Goal: Task Accomplishment & Management: Manage account settings

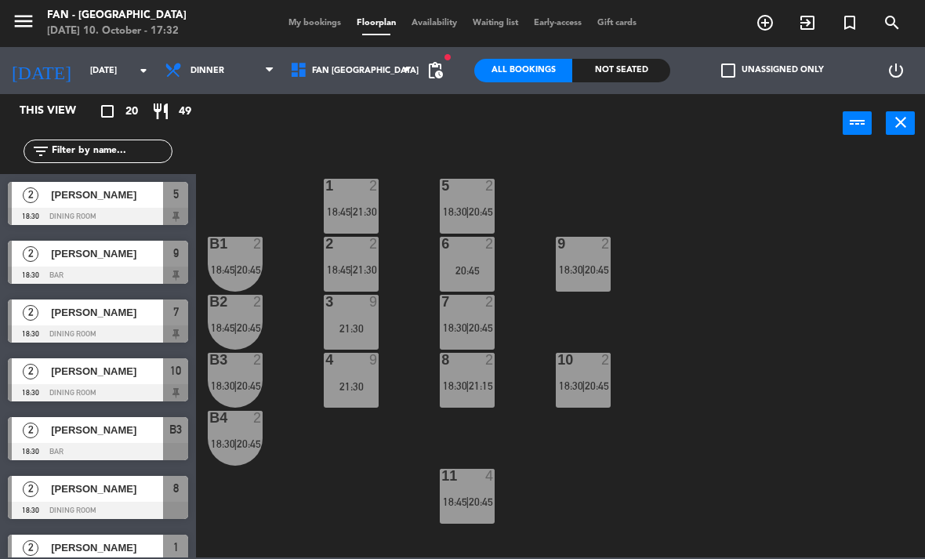
click at [325, 20] on span "My bookings" at bounding box center [315, 23] width 68 height 9
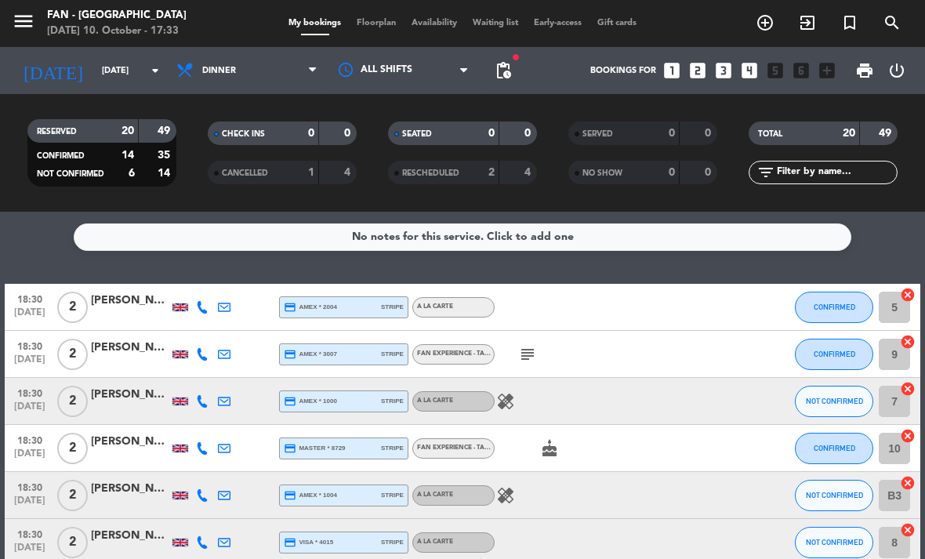
scroll to position [-2, 0]
click at [123, 77] on input "[DATE]" at bounding box center [152, 71] width 116 height 26
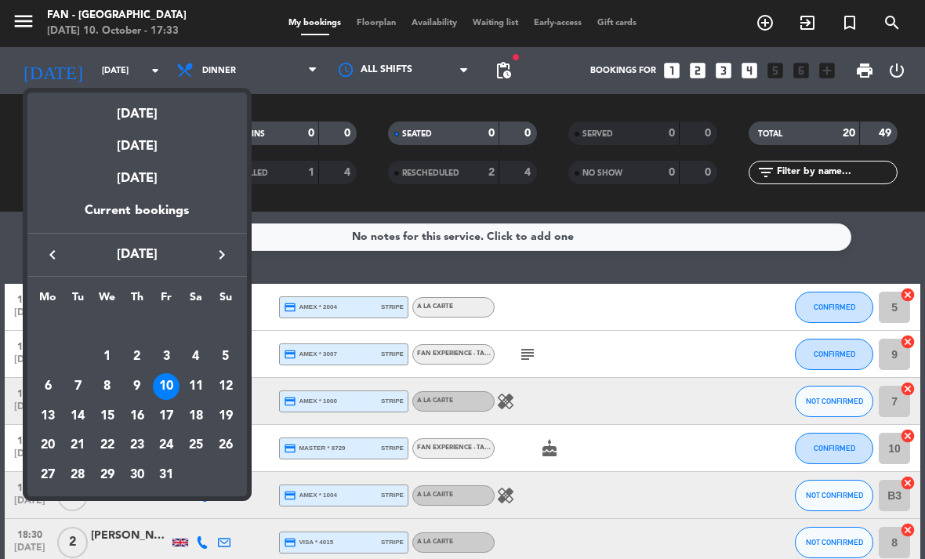
click at [191, 388] on div "11" at bounding box center [196, 386] width 27 height 27
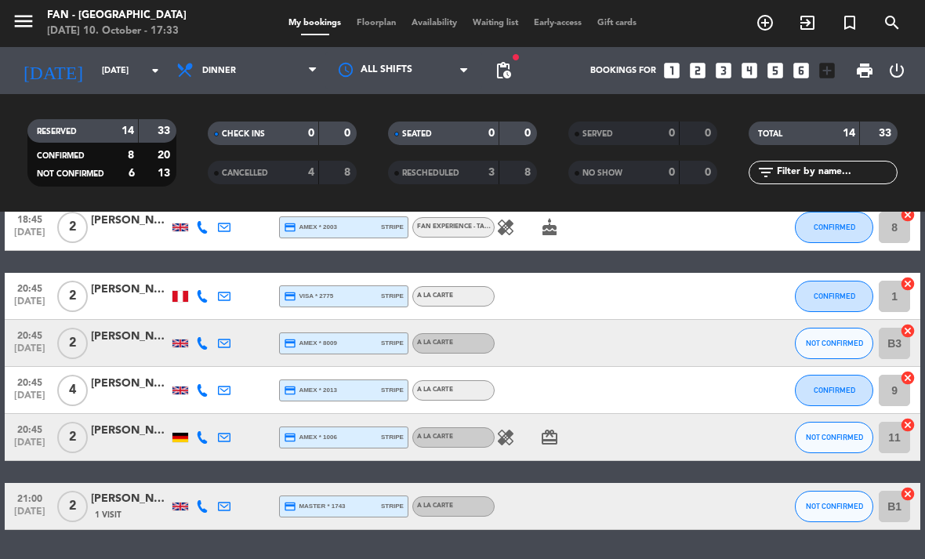
scroll to position [499, 0]
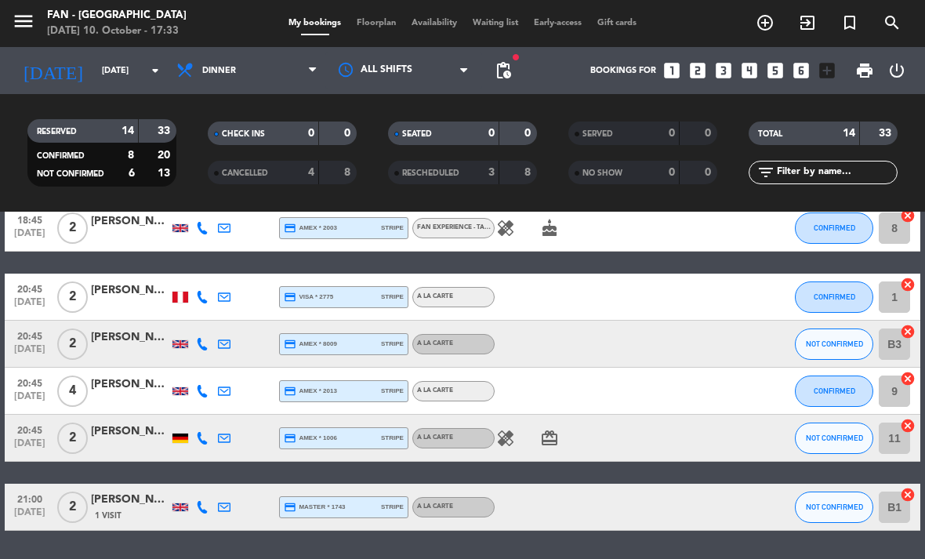
click at [124, 75] on input "[DATE]" at bounding box center [152, 71] width 116 height 26
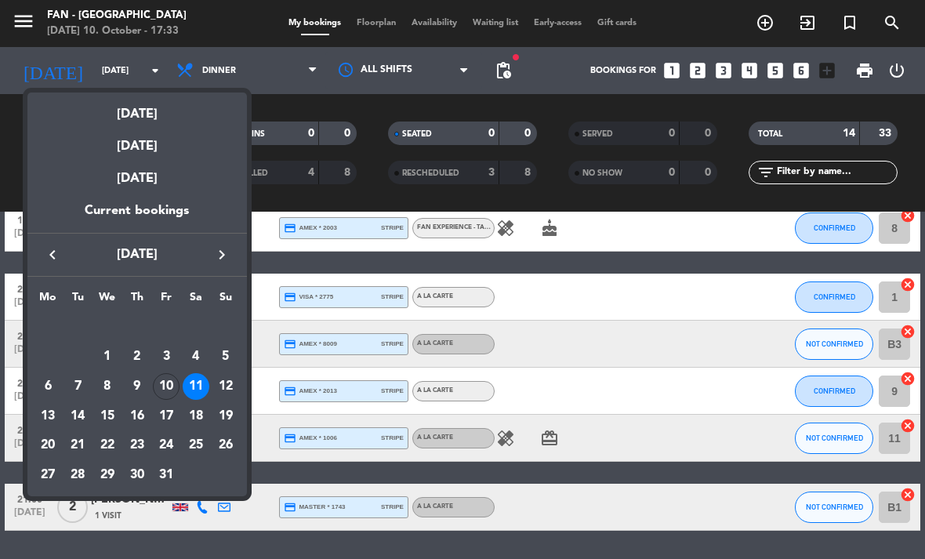
click at [232, 382] on div "12" at bounding box center [225, 386] width 27 height 27
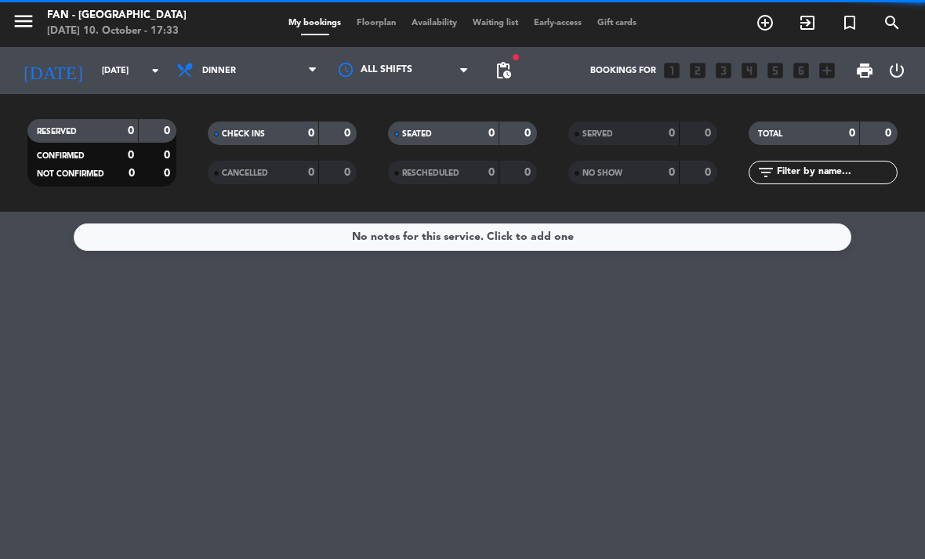
scroll to position [0, 0]
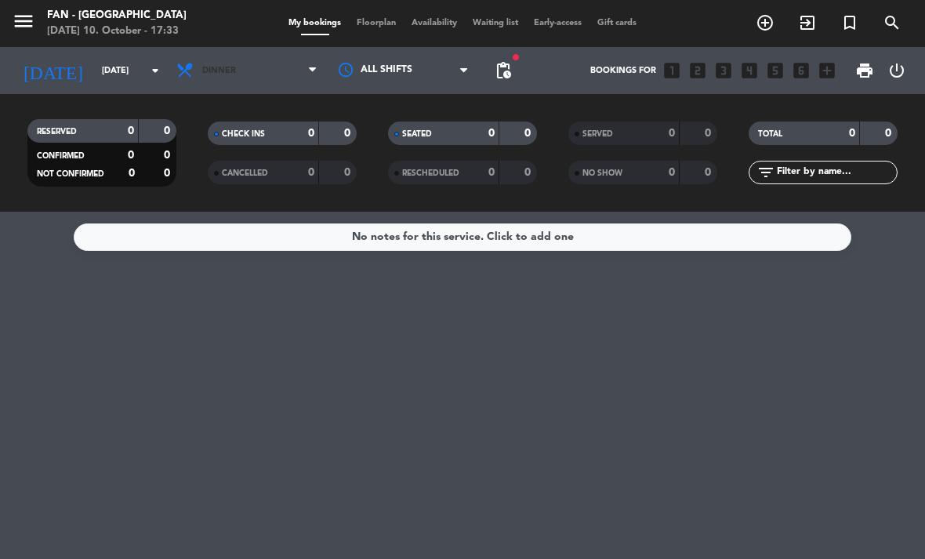
click at [267, 62] on span "Dinner" at bounding box center [247, 70] width 157 height 34
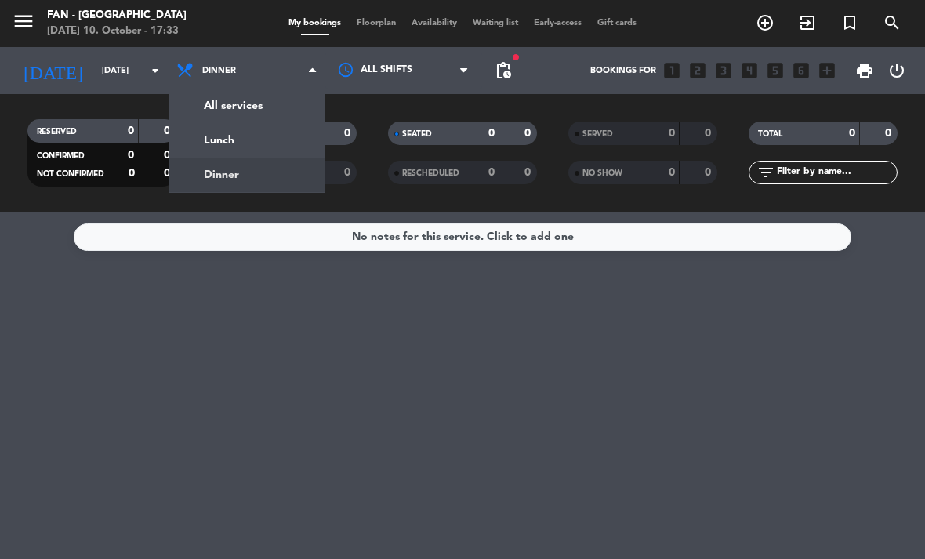
click at [254, 140] on div "menu Fan - [GEOGRAPHIC_DATA] [DATE] 10. October - 17:33 My bookings Floorplan A…" at bounding box center [462, 106] width 925 height 212
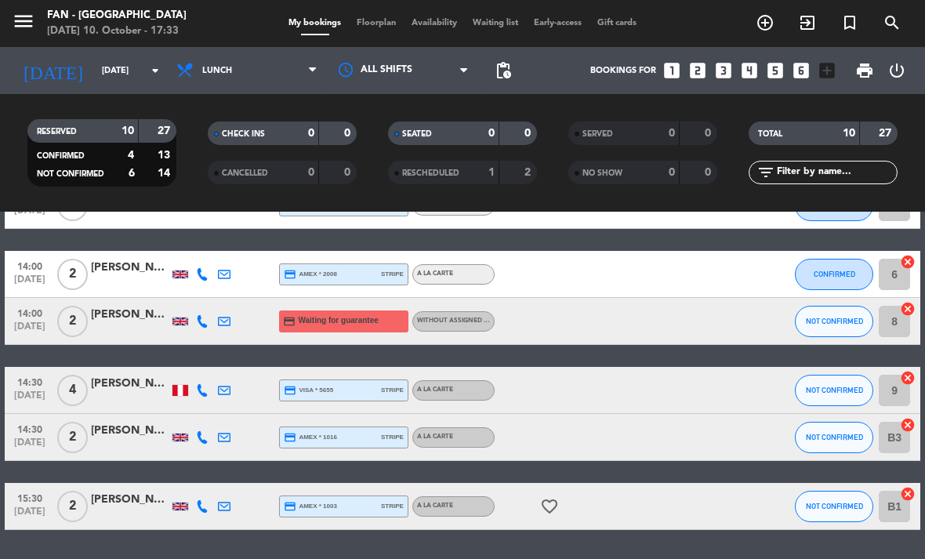
scroll to position [333, 0]
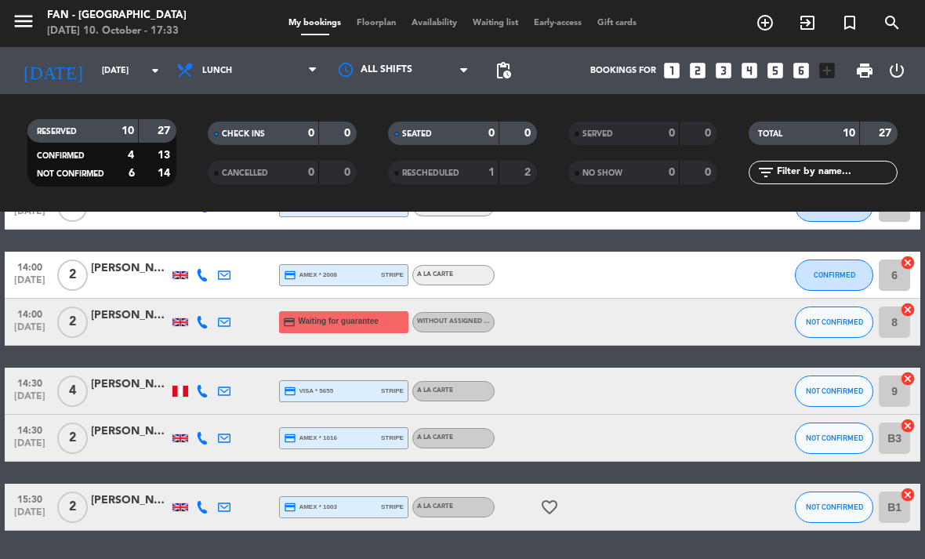
click at [357, 319] on span "Waiting for guarantee" at bounding box center [338, 321] width 80 height 13
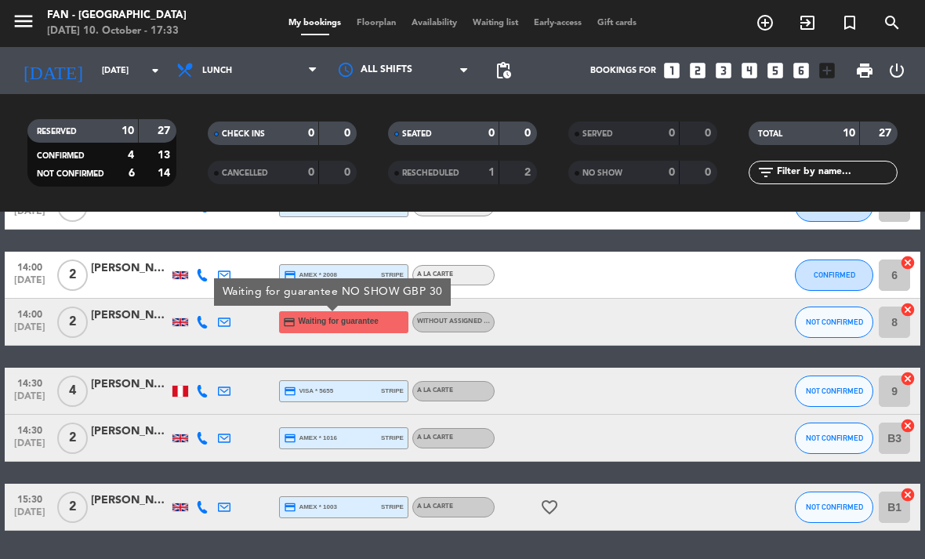
click at [348, 318] on span "Waiting for guarantee" at bounding box center [338, 321] width 80 height 13
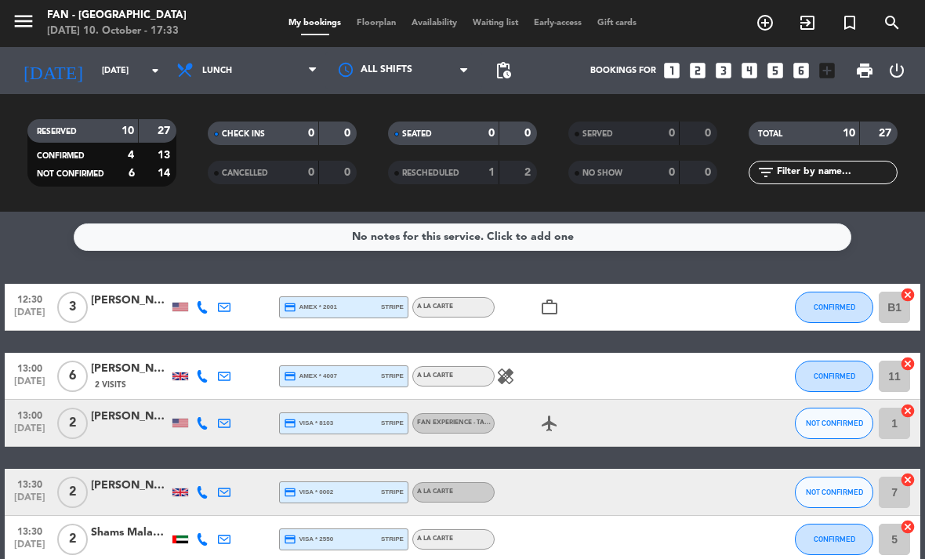
scroll to position [0, 0]
click at [104, 67] on input "[DATE]" at bounding box center [152, 71] width 116 height 26
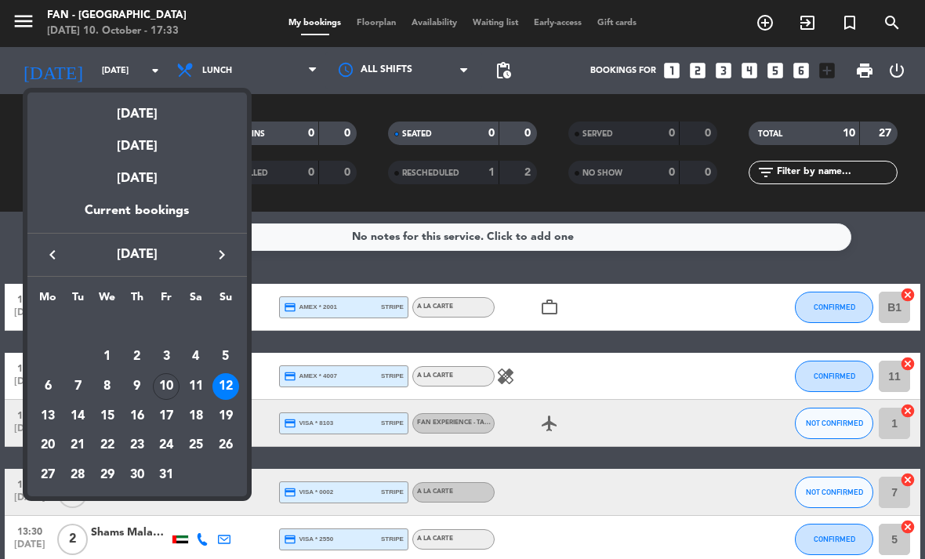
click at [161, 387] on div "10" at bounding box center [166, 386] width 27 height 27
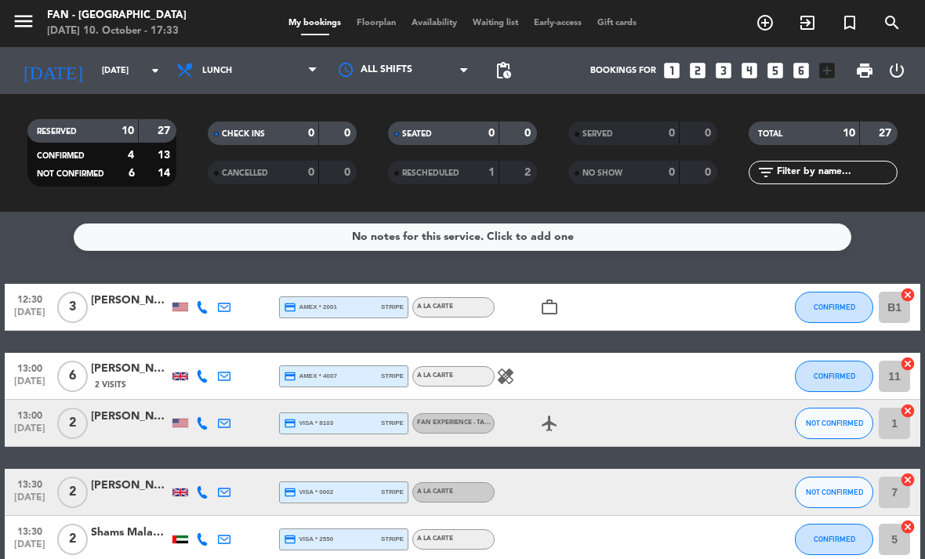
type input "[DATE]"
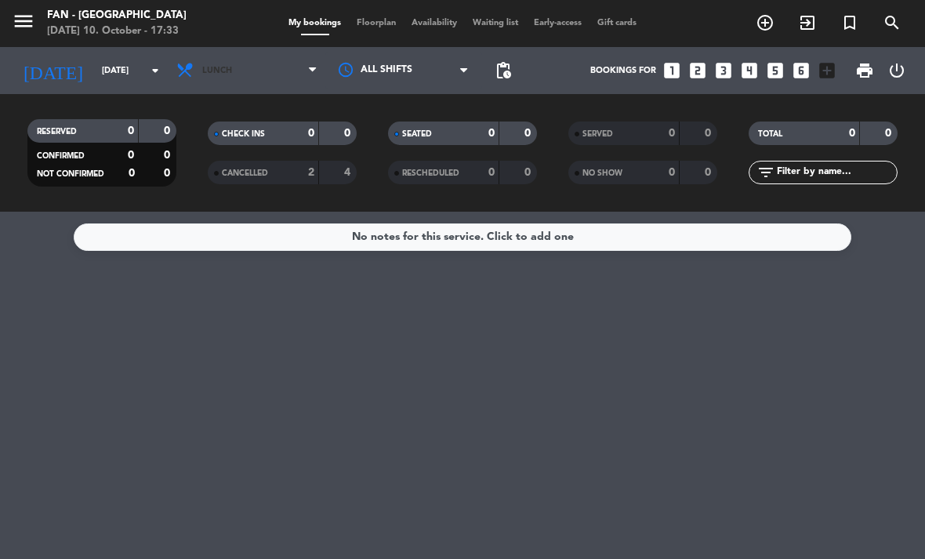
click at [257, 66] on span "Lunch" at bounding box center [247, 70] width 157 height 34
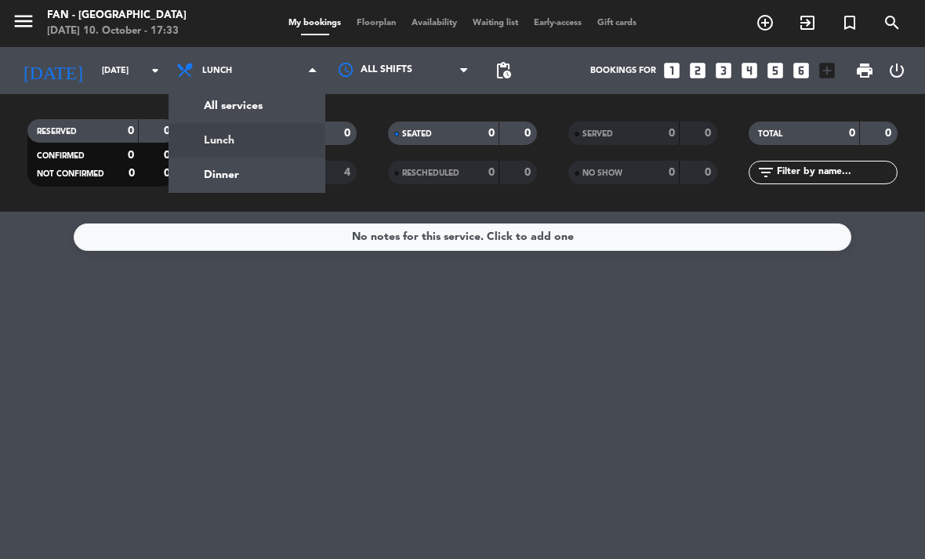
click at [280, 165] on div "menu Fan - [GEOGRAPHIC_DATA] [DATE] 10. October - 17:33 My bookings Floorplan A…" at bounding box center [462, 106] width 925 height 212
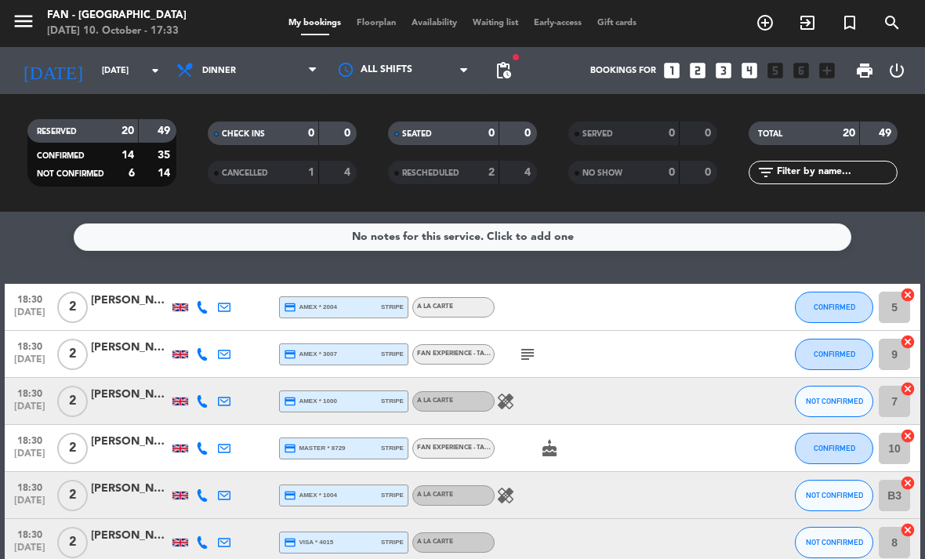
click at [361, 27] on span "Floorplan" at bounding box center [376, 23] width 55 height 9
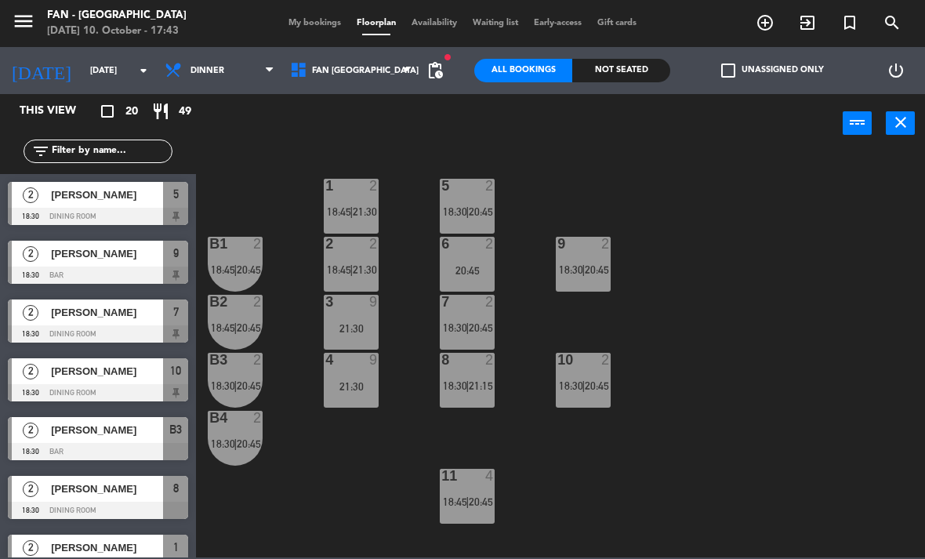
click at [480, 508] on span "20:45" at bounding box center [481, 501] width 24 height 13
click at [724, 520] on div "1 2 18:45 | 21:30 5 2 18:30 | 20:45 B1 2 18:45 | 20:45 9 2 18:30 | 20:45 2 2 18…" at bounding box center [565, 354] width 720 height 406
click at [343, 207] on span "18:45" at bounding box center [339, 211] width 24 height 13
click at [342, 479] on div "1 2 18:45 | 21:30 5 2 18:30 | 20:45 B1 2 18:45 | 20:45 9 2 18:30 | 20:45 2 2 18…" at bounding box center [565, 354] width 720 height 406
click at [347, 397] on div "4 9 21:30" at bounding box center [351, 380] width 55 height 55
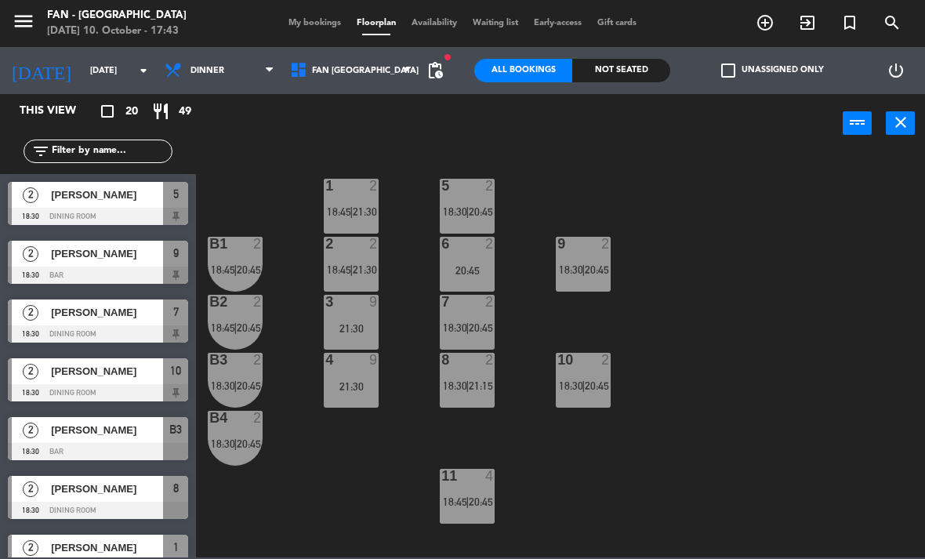
click at [297, 524] on div "1 2 18:45 | 21:30 5 2 18:30 | 20:45 B1 2 18:45 | 20:45 9 2 18:30 | 20:45 2 2 18…" at bounding box center [565, 354] width 720 height 406
click at [362, 399] on div "4 9 21:30" at bounding box center [351, 380] width 55 height 55
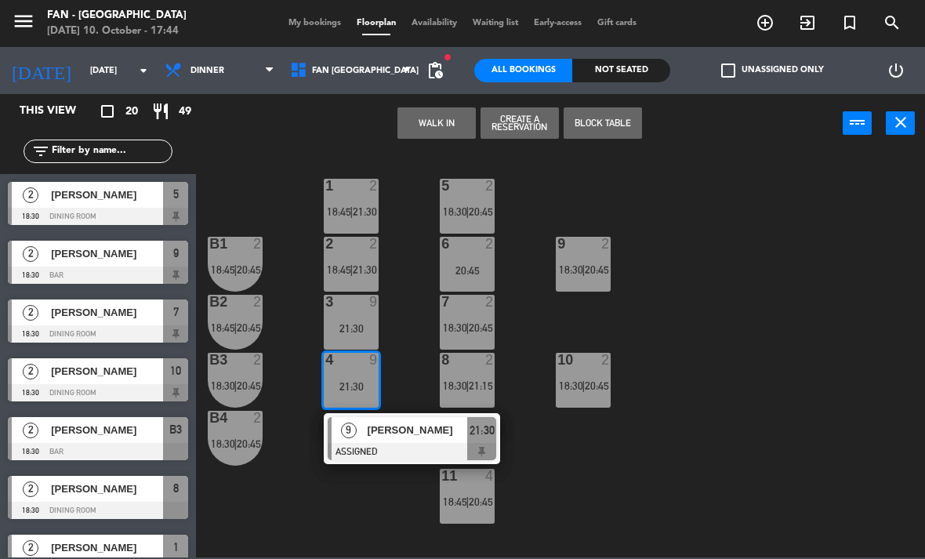
click at [351, 514] on div "1 2 18:45 | 21:30 5 2 18:30 | 20:45 B1 2 18:45 | 20:45 9 2 18:30 | 20:45 2 2 18…" at bounding box center [565, 354] width 720 height 406
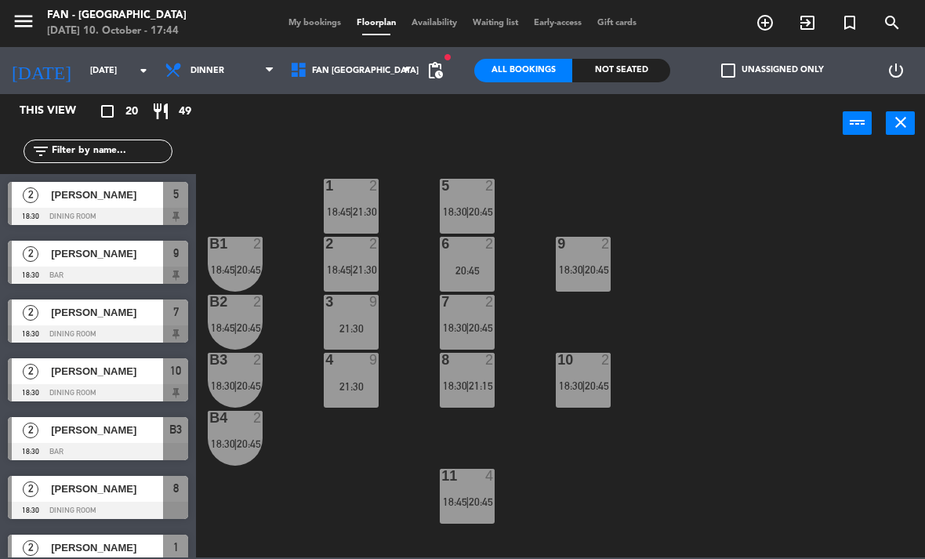
click at [347, 270] on span "18:45" at bounding box center [339, 269] width 24 height 13
click at [297, 532] on div "1 2 18:45 | 21:30 5 2 18:30 | 20:45 B1 2 18:45 | 20:45 9 2 18:30 | 20:45 2 2 18…" at bounding box center [565, 354] width 720 height 406
click at [470, 510] on div "11 4 18:45 | 20:45" at bounding box center [467, 496] width 55 height 55
click at [355, 527] on div "1 2 18:45 | 21:30 5 2 18:30 | 20:45 B1 2 18:45 | 20:45 9 2 18:30 | 20:45 2 2 18…" at bounding box center [565, 354] width 720 height 406
click at [586, 389] on span "20:45" at bounding box center [597, 385] width 24 height 13
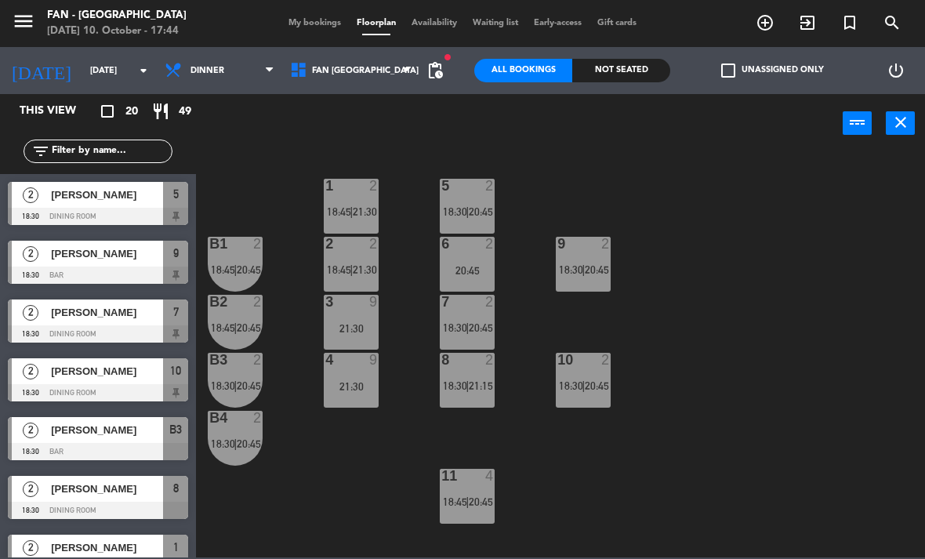
click at [603, 502] on div "1 2 18:45 | 21:30 5 2 18:30 | 20:45 B1 2 18:45 | 20:45 9 2 18:30 | 20:45 2 2 18…" at bounding box center [565, 354] width 720 height 406
click at [575, 280] on div "9 2 18:30 | 20:45" at bounding box center [583, 264] width 55 height 55
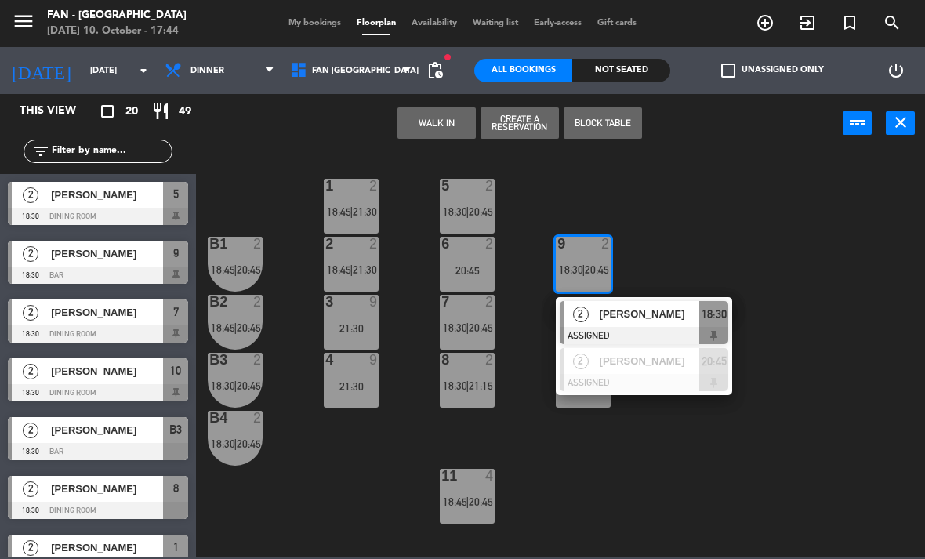
click at [655, 527] on div "1 2 18:45 | 21:30 5 2 18:30 | 20:45 B1 2 18:45 | 20:45 9 2 18:30 | 20:45 2 [PER…" at bounding box center [565, 354] width 720 height 406
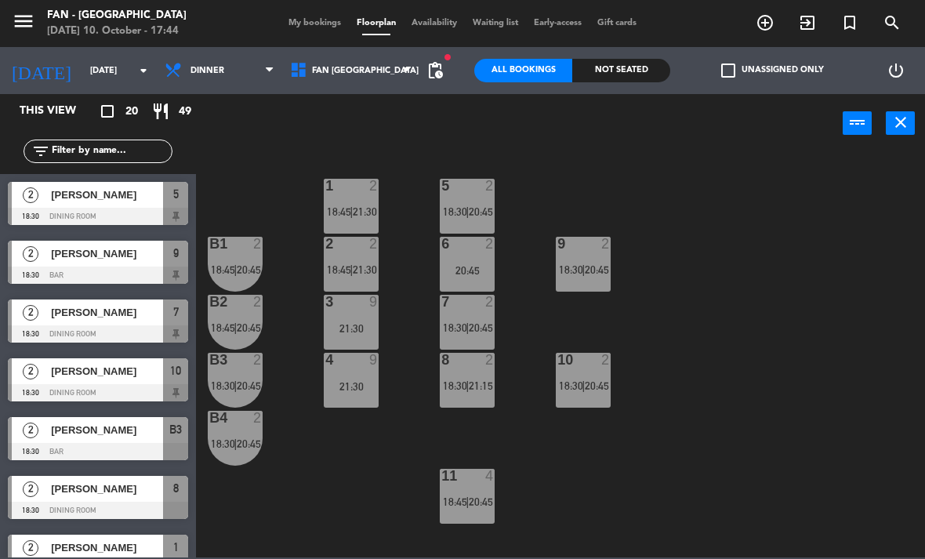
click at [437, 390] on div "1 2 18:45 | 21:30 5 2 18:30 | 20:45 B1 2 18:45 | 20:45 9 2 18:30 | 20:45 2 2 18…" at bounding box center [565, 354] width 720 height 406
click at [468, 392] on span "|" at bounding box center [467, 385] width 3 height 13
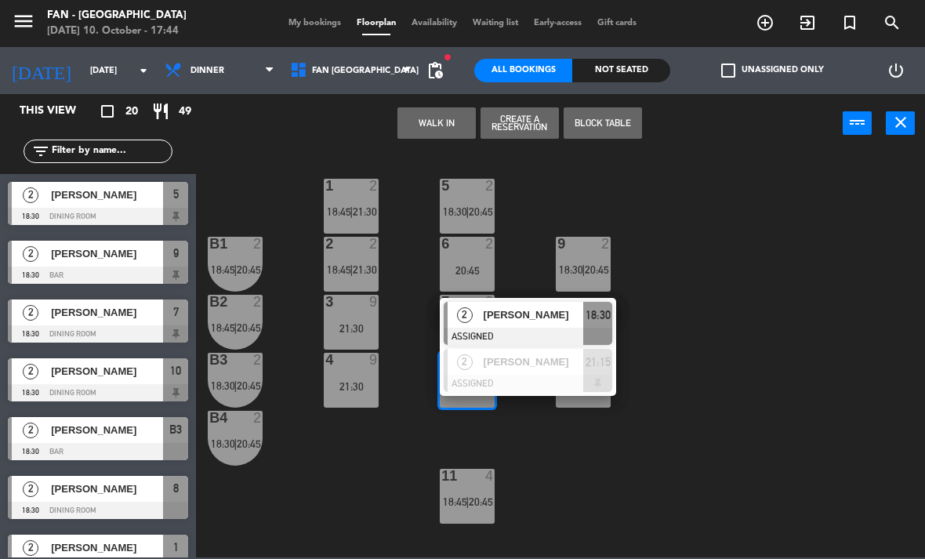
click at [351, 497] on div "1 2 18:45 | 21:30 5 2 18:30 | 20:45 B1 2 18:45 | 20:45 9 2 18:30 | 20:45 2 2 18…" at bounding box center [565, 354] width 720 height 406
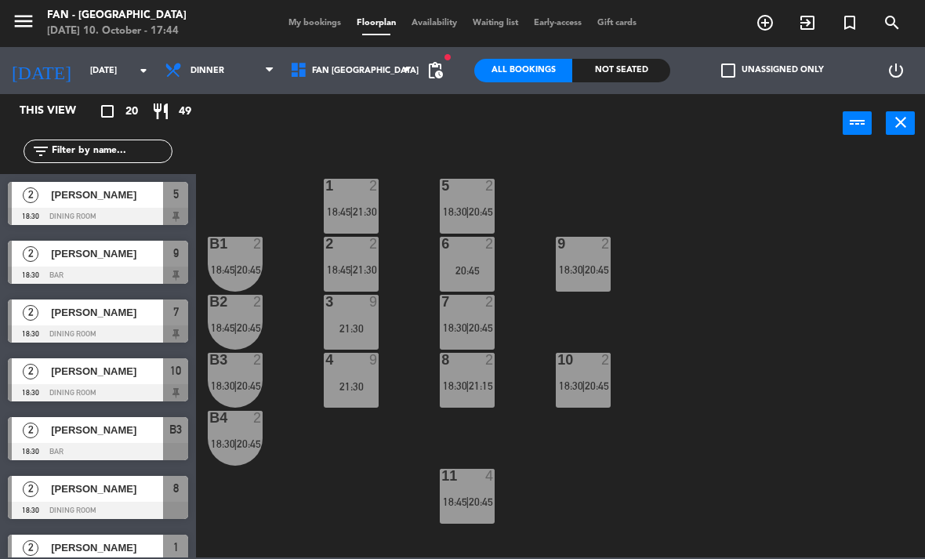
click at [474, 325] on span "20:45" at bounding box center [481, 327] width 24 height 13
click at [361, 516] on div "1 2 18:45 | 21:30 5 2 18:30 | 20:45 B1 2 18:45 | 20:45 9 2 18:30 | 20:45 2 2 18…" at bounding box center [565, 354] width 720 height 406
click at [475, 212] on span "20:45" at bounding box center [481, 211] width 24 height 13
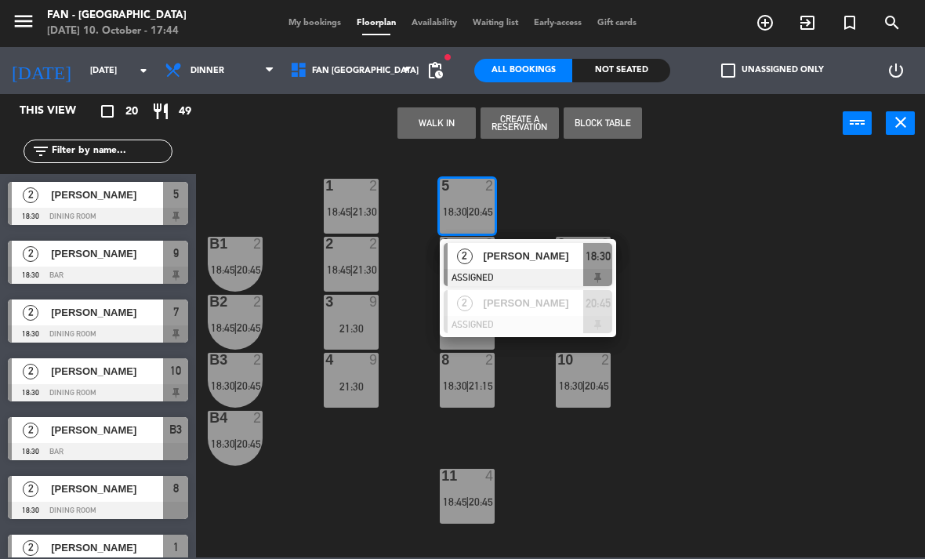
click at [358, 506] on div "1 2 18:45 | 21:30 5 2 18:30 | 20:45 2 [PERSON_NAME] ASSIGNED 18:30 2 [PERSON_NA…" at bounding box center [565, 354] width 720 height 406
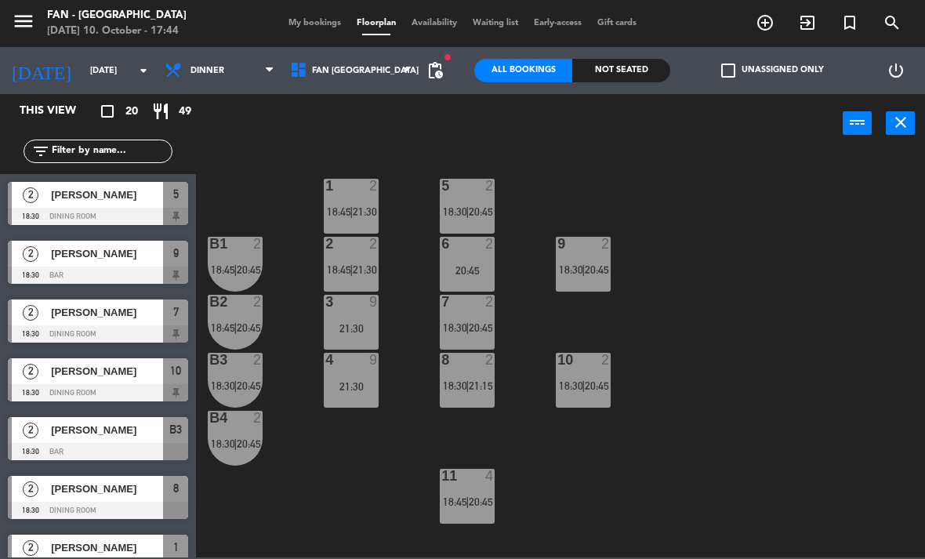
click at [462, 510] on div "11 4 18:45 | 20:45" at bounding box center [467, 496] width 55 height 55
click at [329, 509] on div "1 2 18:45 | 21:30 5 2 18:30 | 20:45 B1 2 18:45 | 20:45 9 2 18:30 | 20:45 2 2 18…" at bounding box center [565, 354] width 720 height 406
click at [586, 260] on div "9 2 18:30 | 20:45" at bounding box center [583, 264] width 55 height 55
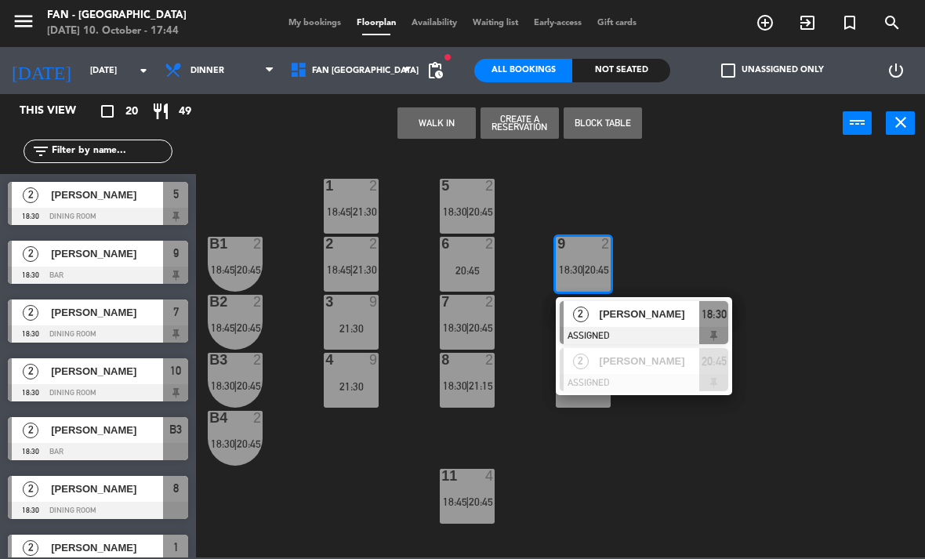
click at [353, 500] on div "1 2 18:45 | 21:30 5 2 18:30 | 20:45 B1 2 18:45 | 20:45 9 2 18:30 | 20:45 2 [PER…" at bounding box center [565, 354] width 720 height 406
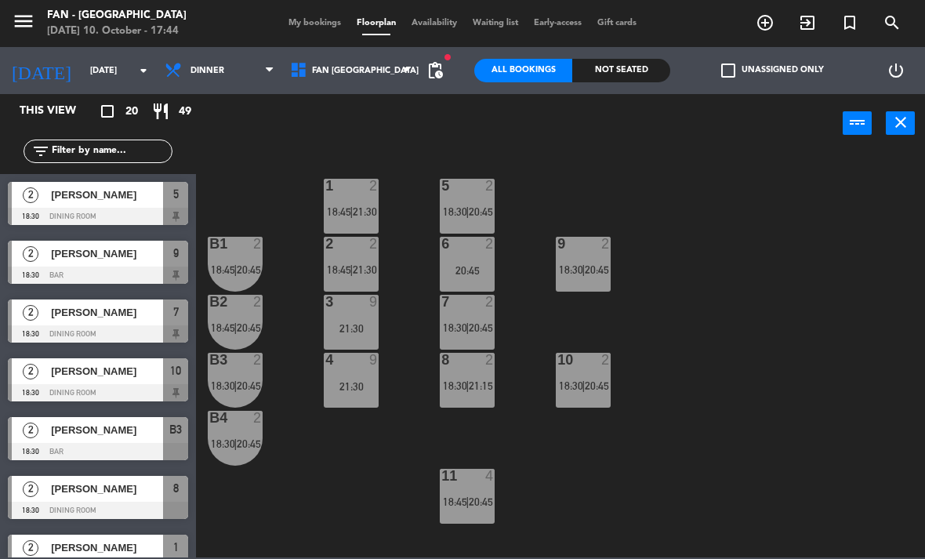
click at [470, 514] on div "11 4 18:45 | 20:45" at bounding box center [467, 496] width 55 height 55
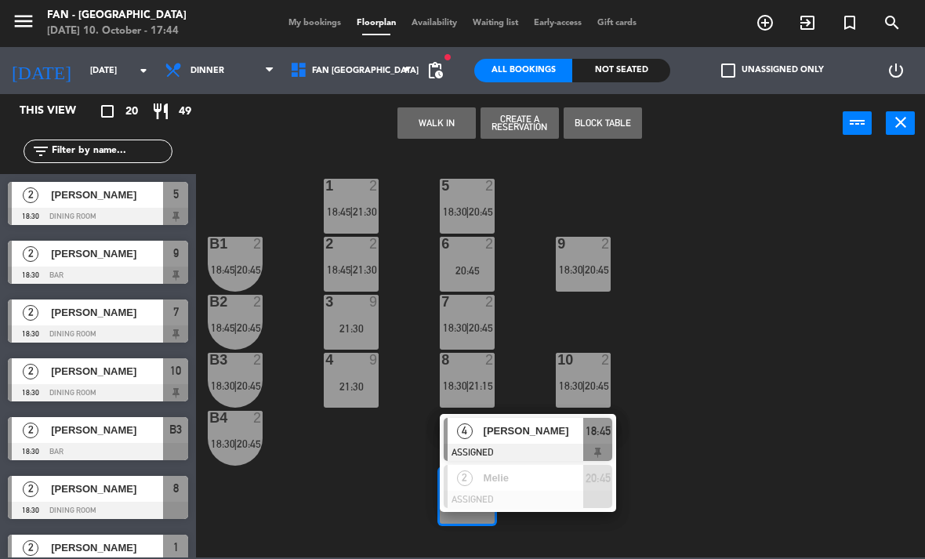
click at [340, 493] on div "1 2 18:45 | 21:30 5 2 18:30 | 20:45 B1 2 18:45 | 20:45 9 2 18:30 | 20:45 2 2 18…" at bounding box center [565, 354] width 720 height 406
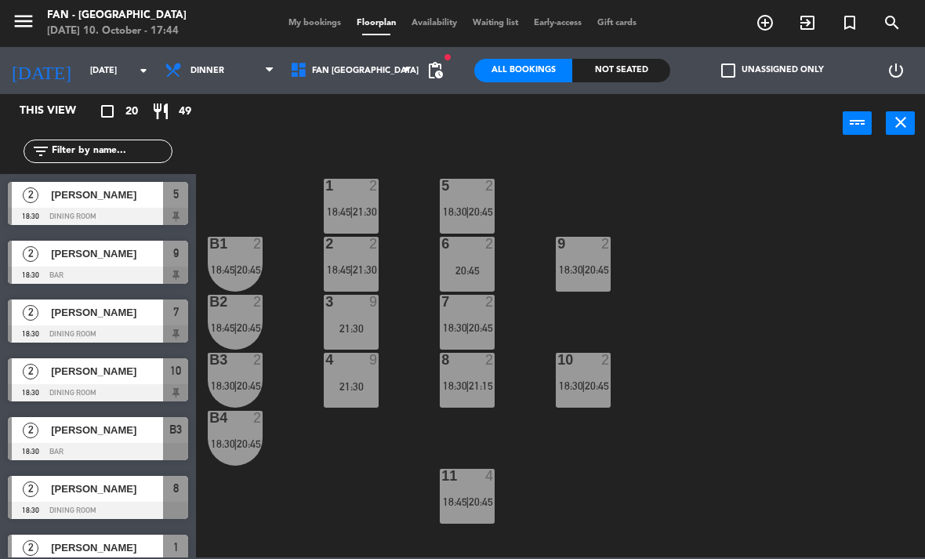
click at [455, 501] on span "18:45" at bounding box center [455, 501] width 24 height 13
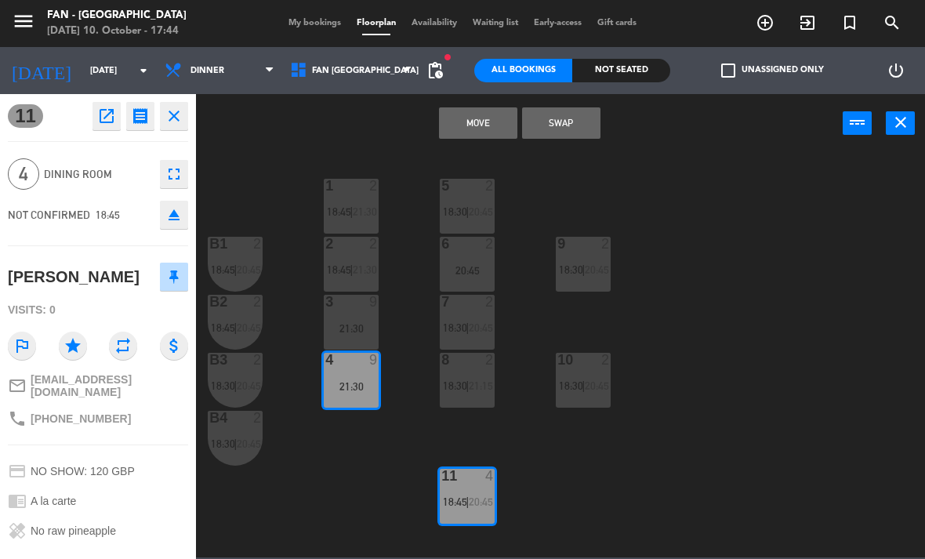
click at [469, 125] on button "Move" at bounding box center [478, 122] width 78 height 31
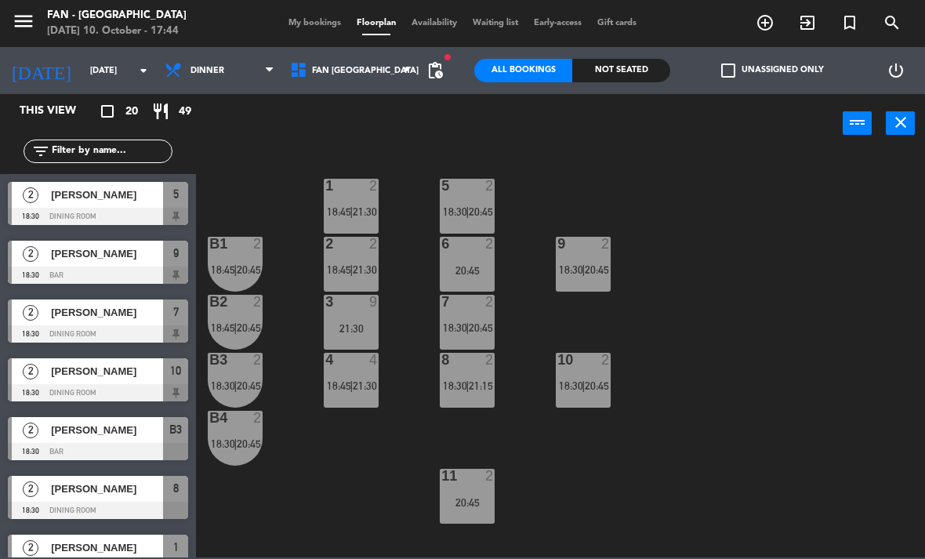
click at [339, 394] on div "4 4 18:45 | 21:30" at bounding box center [351, 380] width 55 height 55
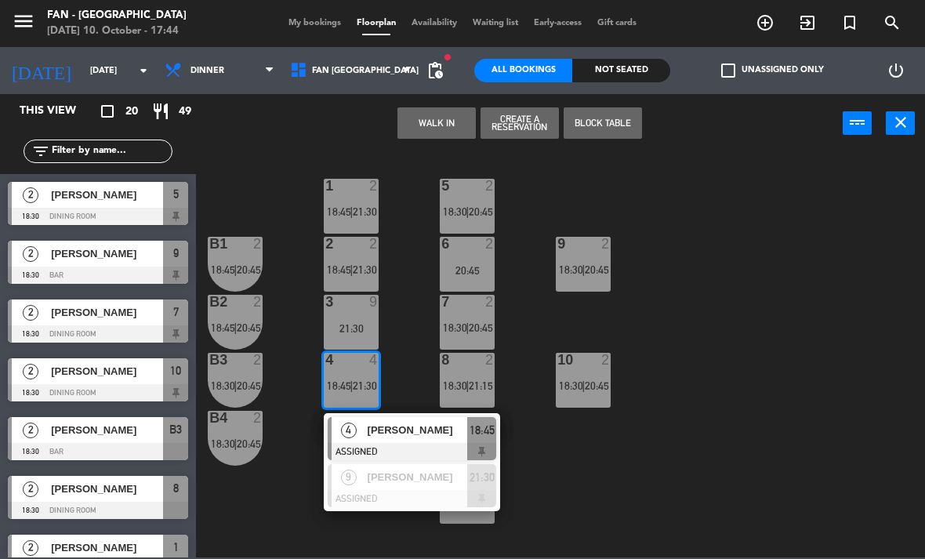
click at [366, 427] on div "[PERSON_NAME]" at bounding box center [417, 430] width 102 height 26
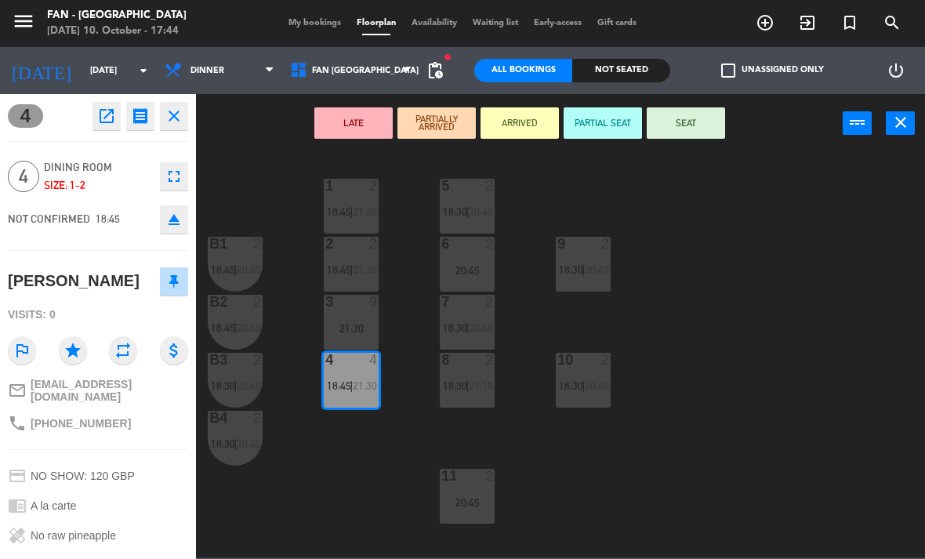
click at [354, 332] on div "21:30" at bounding box center [351, 328] width 55 height 11
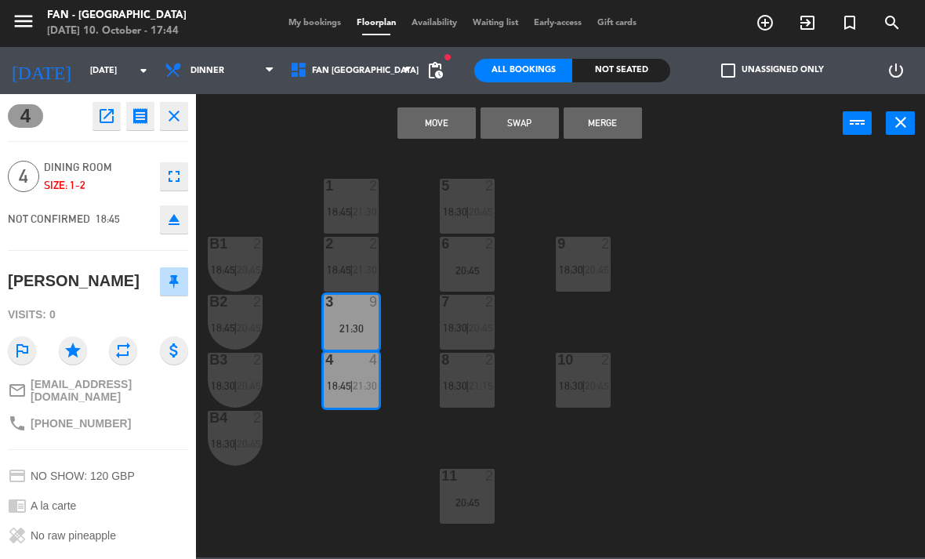
click at [602, 127] on button "Merge" at bounding box center [603, 122] width 78 height 31
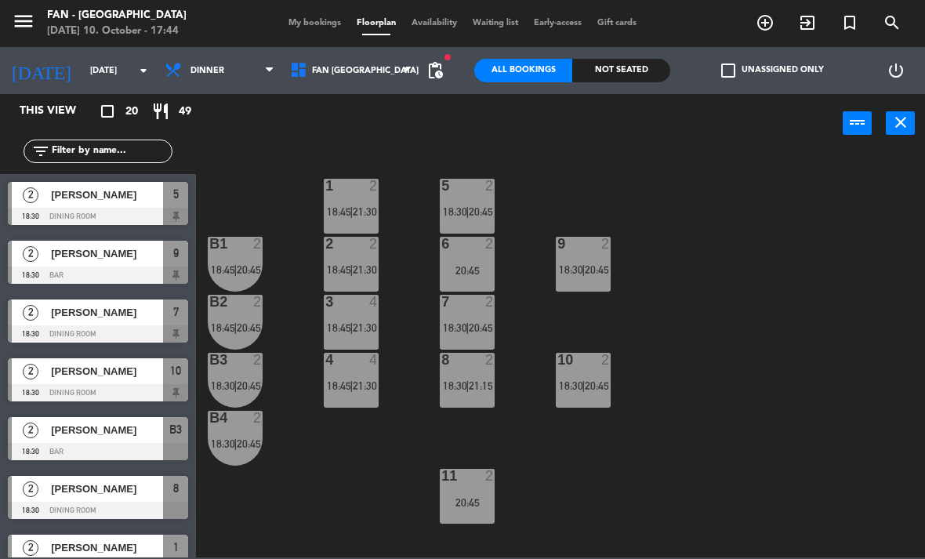
click at [599, 510] on div "1 2 18:45 | 21:30 5 2 18:30 | 20:45 B1 2 18:45 | 20:45 9 2 18:30 | 20:45 2 2 18…" at bounding box center [565, 354] width 720 height 406
click at [572, 256] on div "9 2 18:30 | 20:45" at bounding box center [583, 264] width 55 height 55
click at [580, 493] on div "1 2 18:45 | 21:30 5 2 18:30 | 20:45 B1 2 18:45 | 20:45 9 2 18:30 | 20:45 2 2 18…" at bounding box center [565, 354] width 720 height 406
click at [577, 390] on span "18:30" at bounding box center [571, 385] width 24 height 13
click at [618, 529] on div "1 2 18:45 | 21:30 5 2 18:30 | 20:45 B1 2 18:45 | 20:45 9 2 18:30 | 20:45 2 2 18…" at bounding box center [565, 354] width 720 height 406
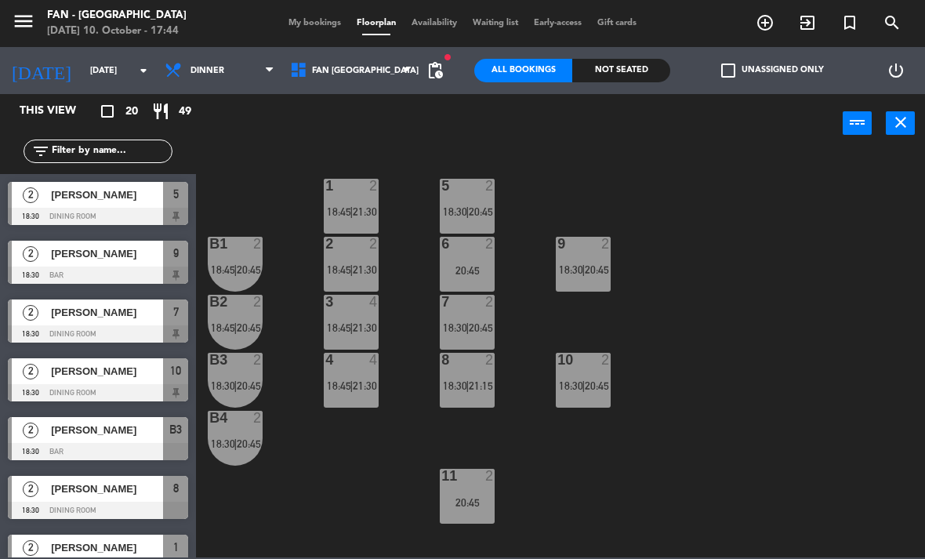
click at [580, 267] on span "18:30" at bounding box center [571, 269] width 24 height 13
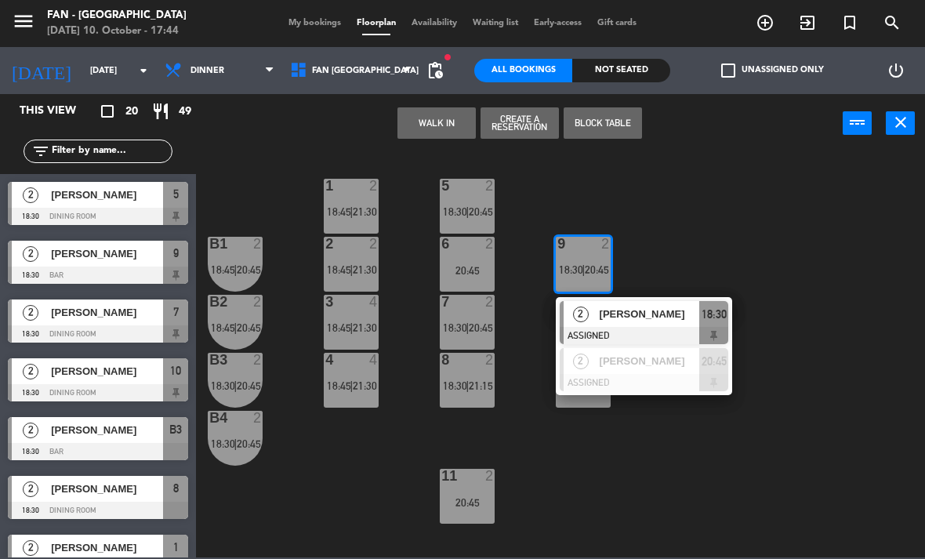
click at [628, 523] on div "1 2 18:45 | 21:30 5 2 18:30 | 20:45 B1 2 18:45 | 20:45 9 2 18:30 | 20:45 2 [PER…" at bounding box center [565, 354] width 720 height 406
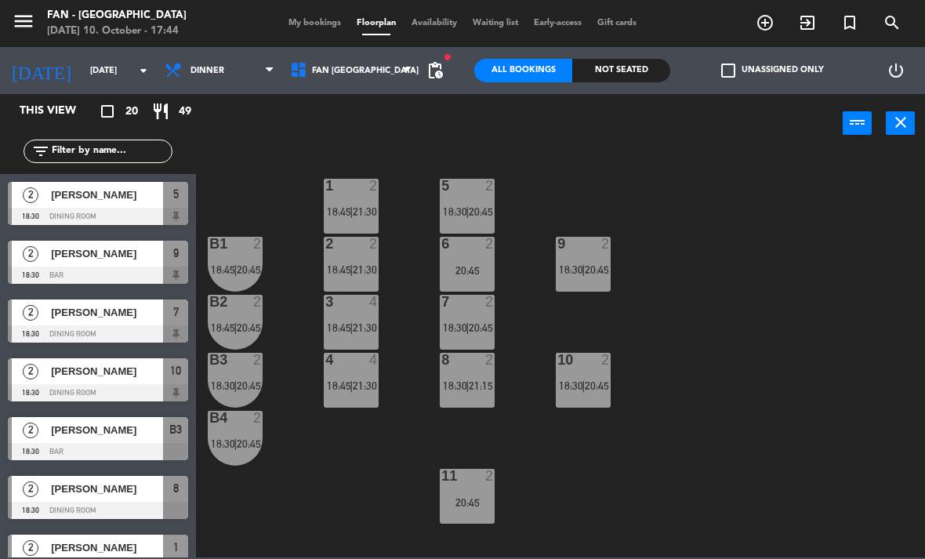
click at [469, 499] on div "20:45" at bounding box center [467, 502] width 55 height 11
click at [605, 542] on div "1 2 18:45 | 21:30 5 2 18:30 | 20:45 B1 2 18:45 | 20:45 9 2 18:30 | 20:45 2 2 18…" at bounding box center [565, 354] width 720 height 406
click at [488, 504] on div "20:45" at bounding box center [467, 502] width 55 height 11
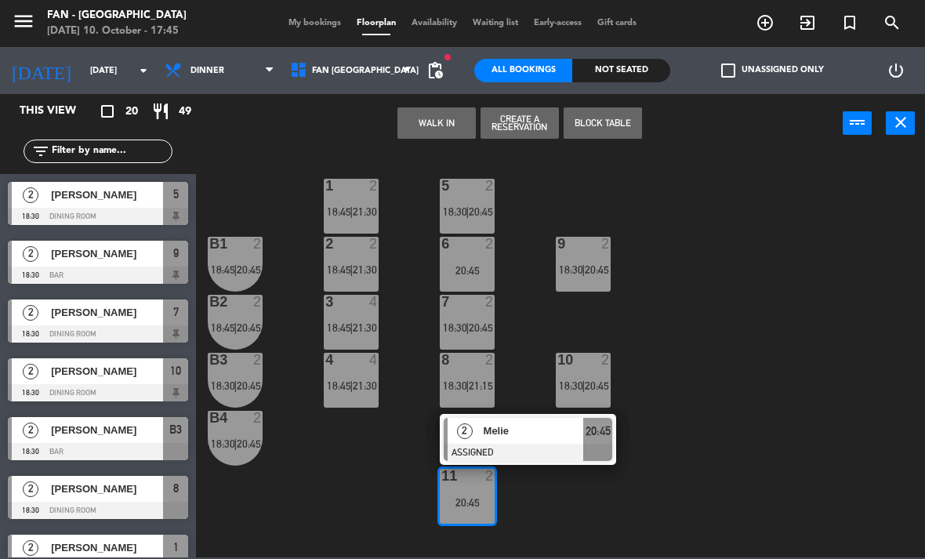
click at [470, 437] on div "2" at bounding box center [465, 431] width 34 height 26
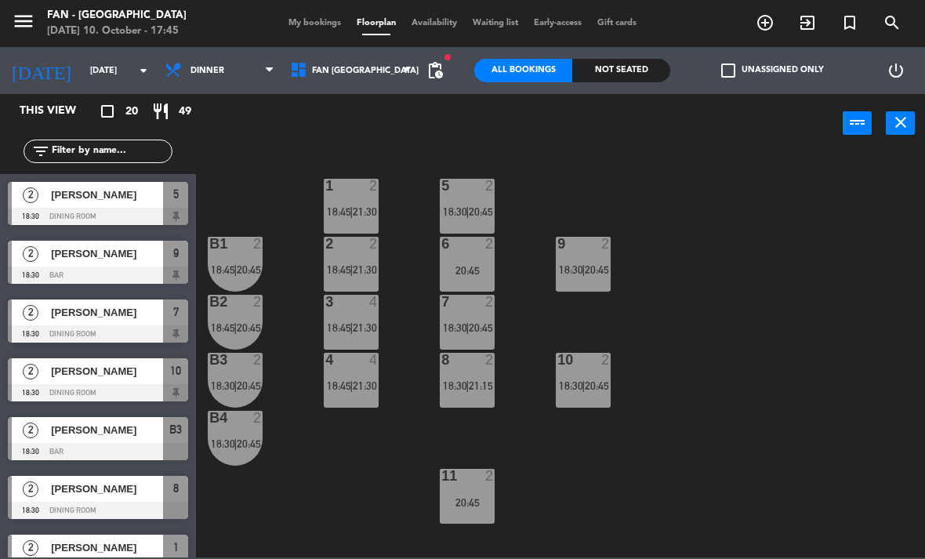
scroll to position [7, 0]
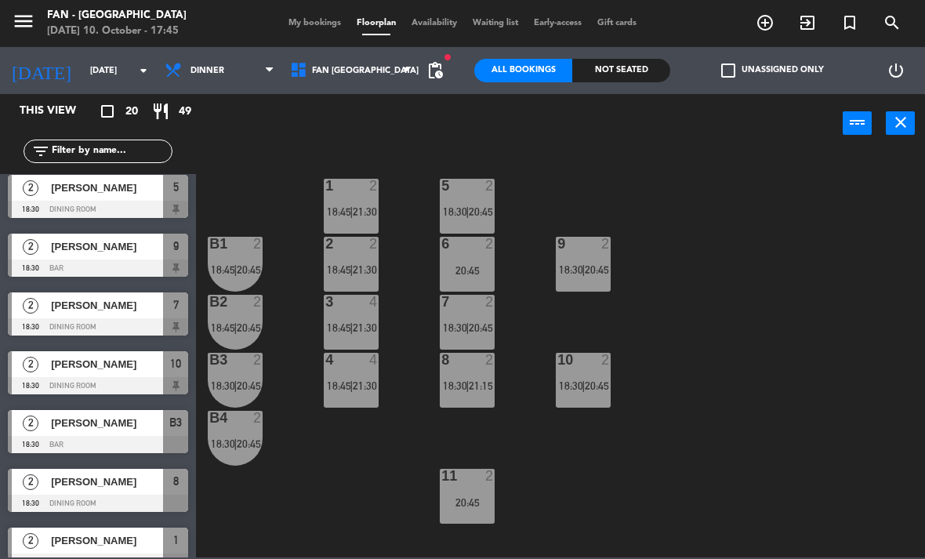
click at [590, 392] on span "20:45" at bounding box center [597, 385] width 24 height 13
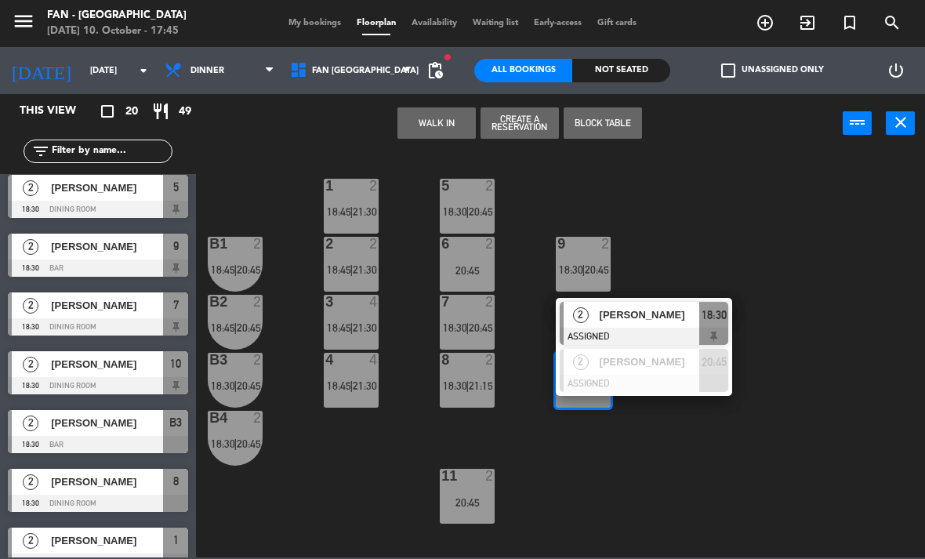
click at [592, 375] on div at bounding box center [644, 383] width 169 height 17
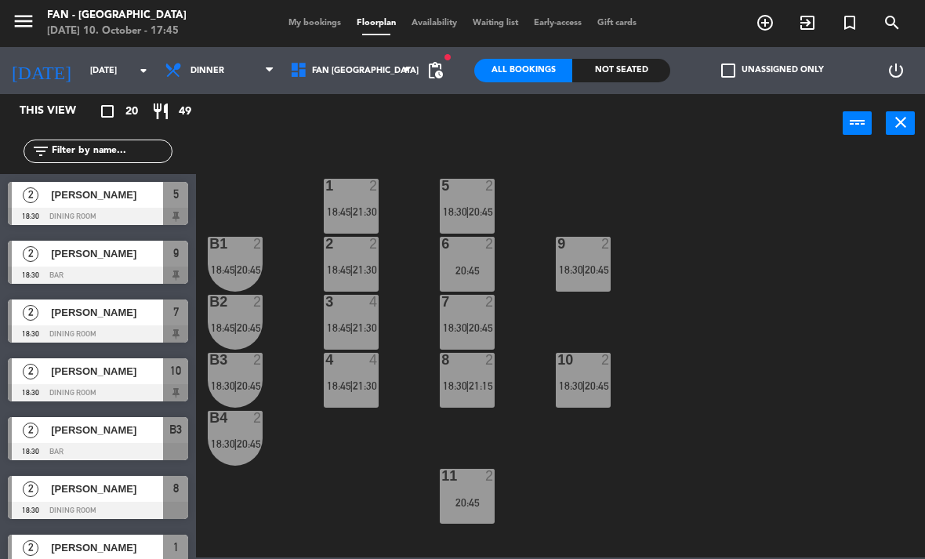
scroll to position [0, 0]
click at [594, 262] on div "9 2 18:30 | 20:45" at bounding box center [583, 264] width 55 height 55
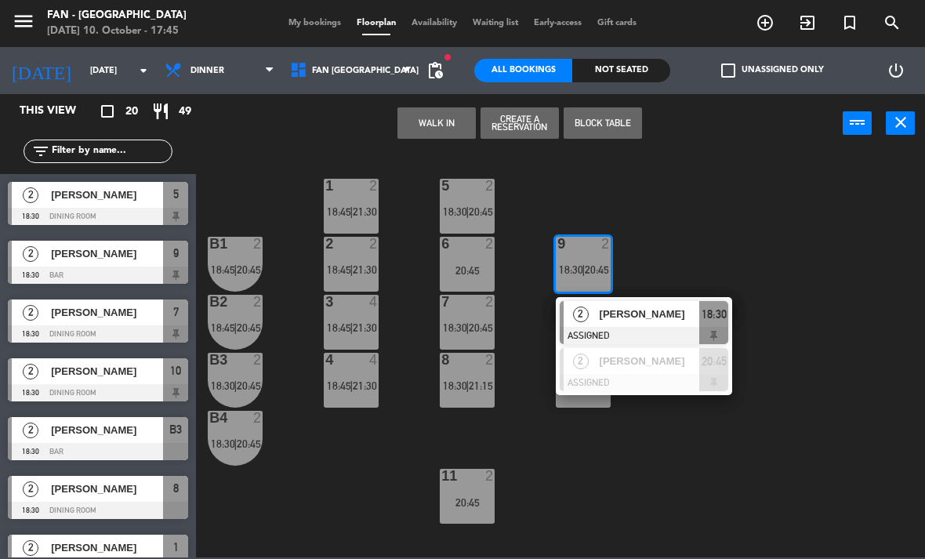
click at [623, 374] on div at bounding box center [644, 382] width 169 height 17
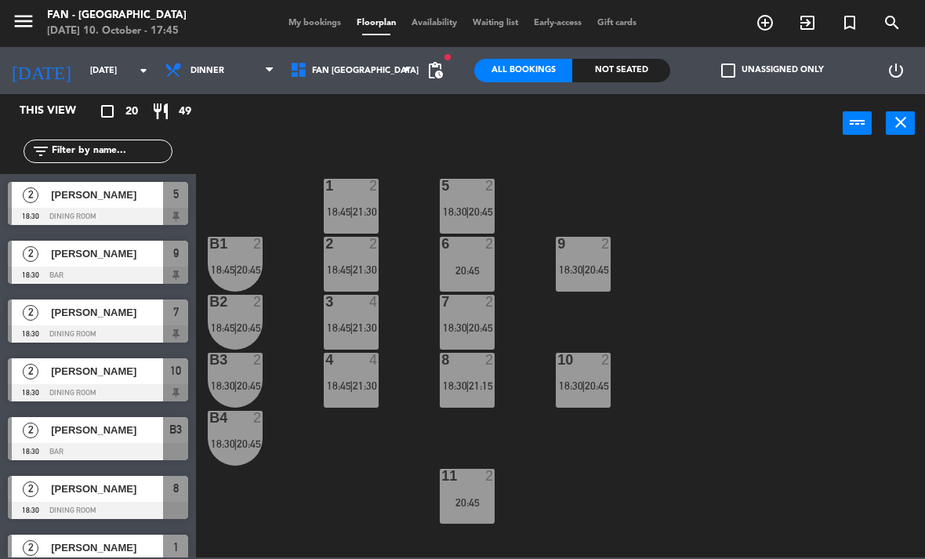
scroll to position [183, 0]
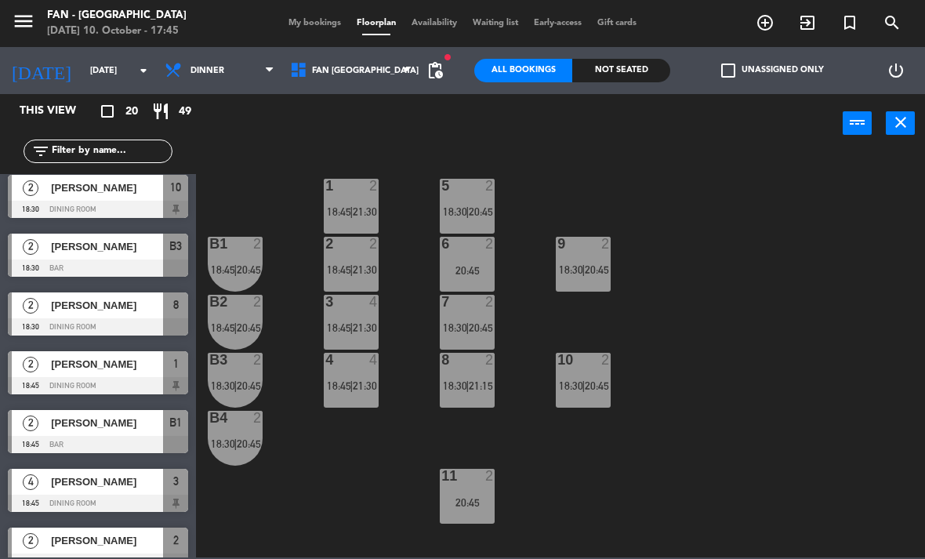
click at [468, 201] on div "5 2 18:30 | 20:45" at bounding box center [467, 206] width 55 height 55
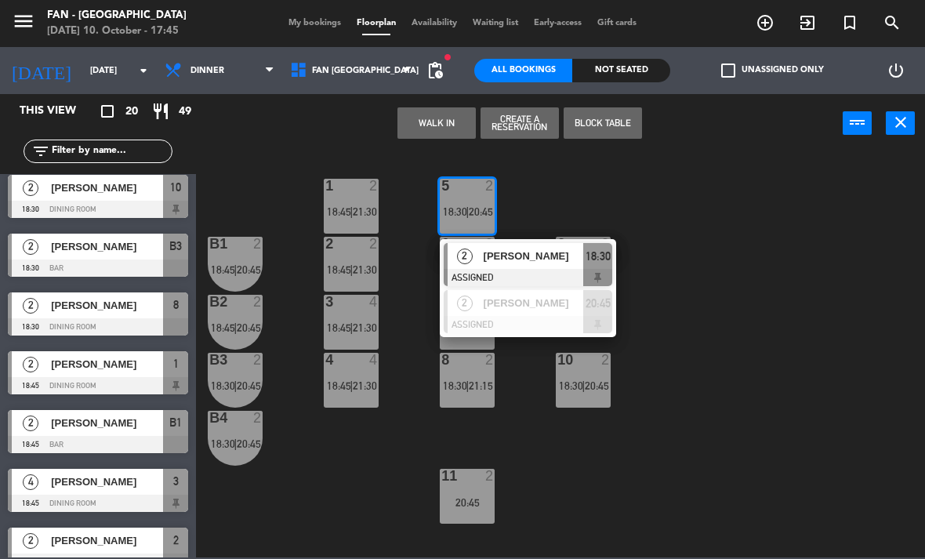
click at [510, 318] on div at bounding box center [528, 324] width 169 height 17
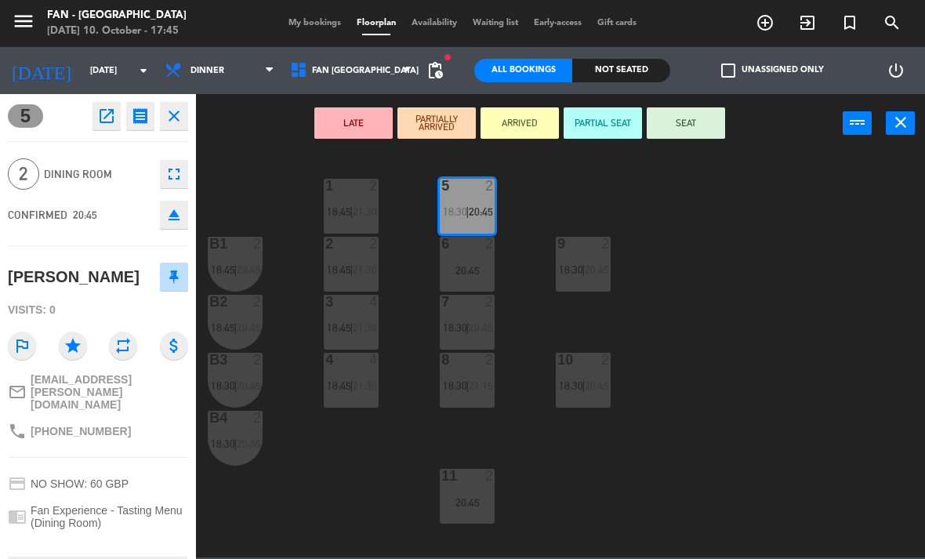
scroll to position [0, 0]
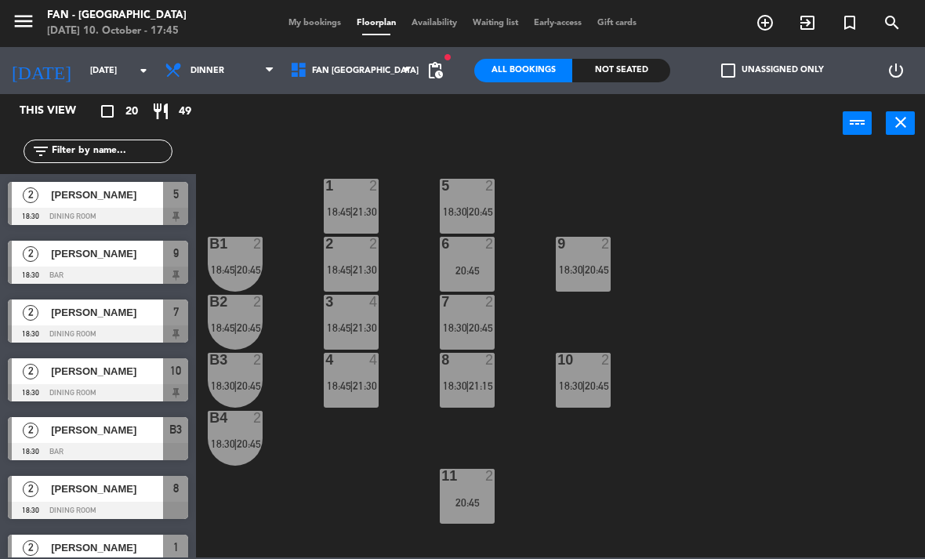
click at [593, 397] on div "10 2 18:30 | 20:45" at bounding box center [583, 380] width 55 height 55
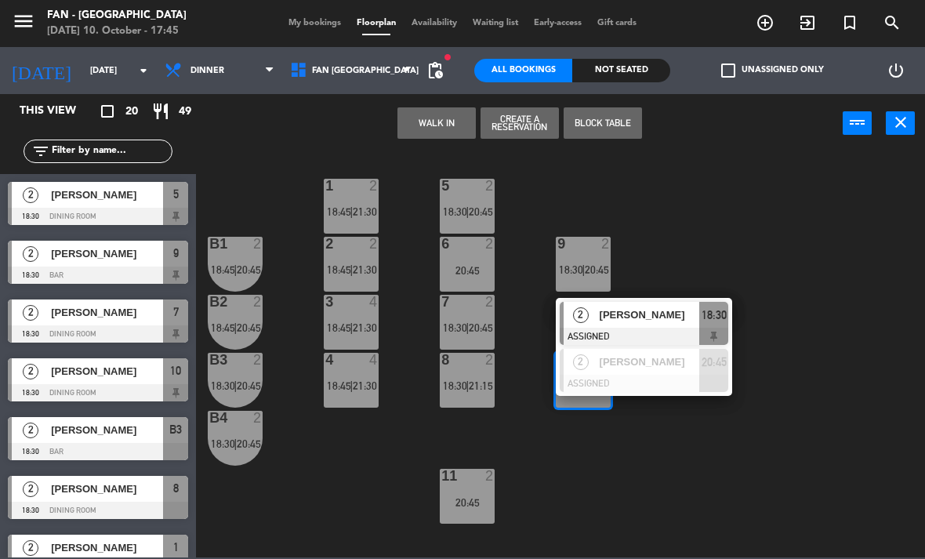
click at [637, 375] on div at bounding box center [644, 383] width 169 height 17
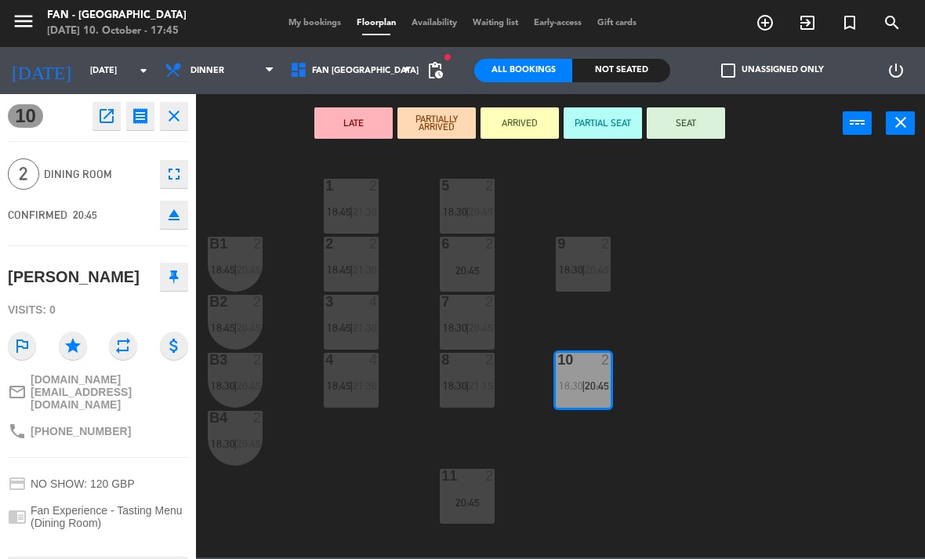
click at [473, 502] on div "20:45" at bounding box center [467, 502] width 55 height 11
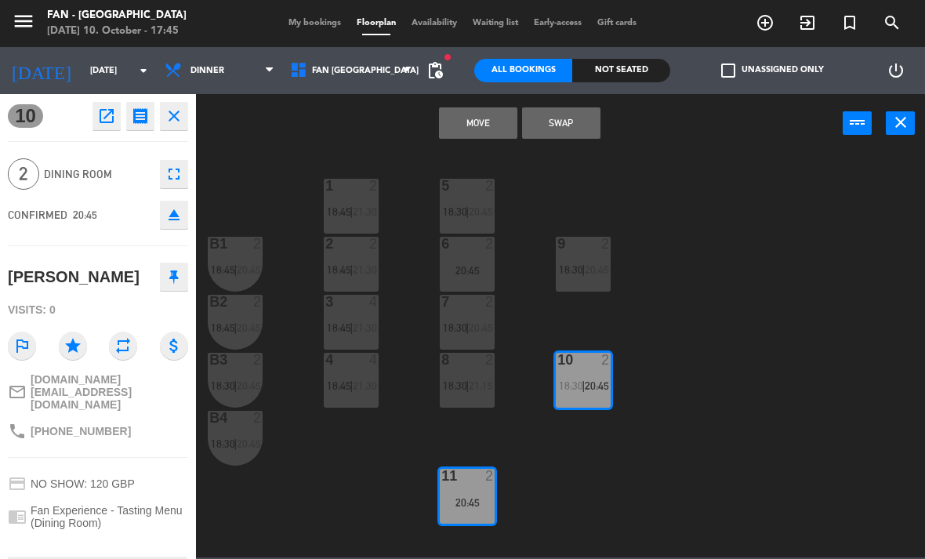
click at [565, 122] on button "Swap" at bounding box center [561, 122] width 78 height 31
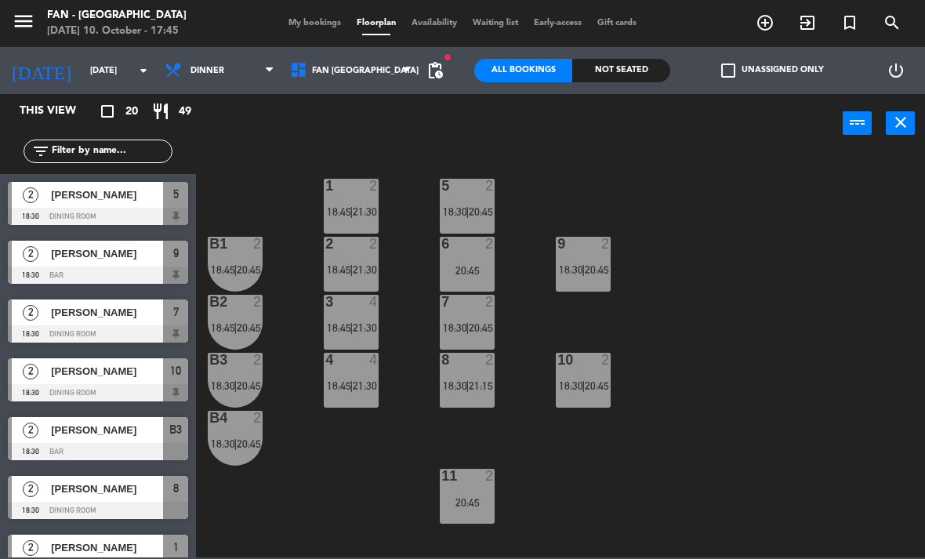
click at [470, 508] on div "20:45" at bounding box center [467, 502] width 55 height 11
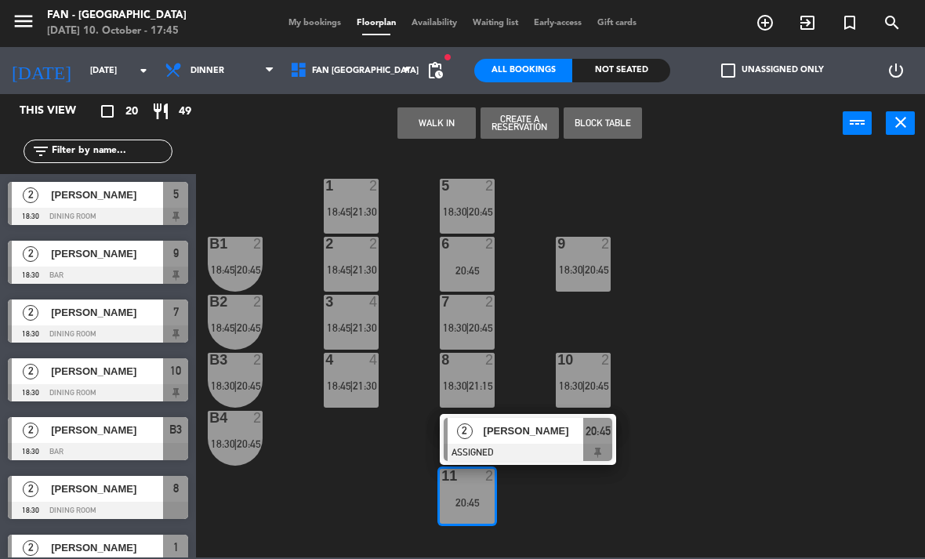
click at [470, 429] on span "2" at bounding box center [465, 431] width 16 height 16
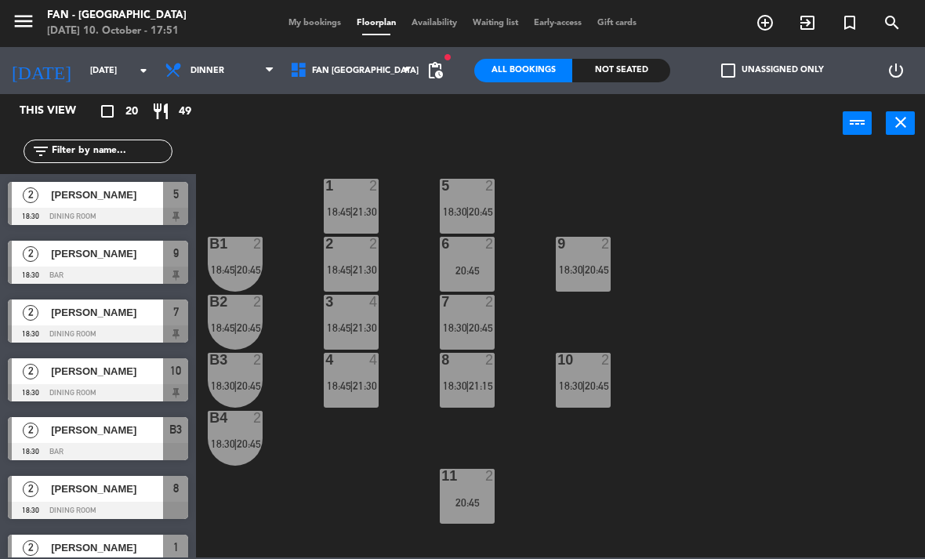
click at [539, 452] on div "1 2 18:45 | 21:30 5 2 18:30 | 20:45 B1 2 18:45 | 20:45 9 2 18:30 | 20:45 2 2 18…" at bounding box center [565, 354] width 720 height 406
click at [595, 276] on span "20:45" at bounding box center [597, 269] width 24 height 13
click at [758, 463] on div "1 2 18:45 | 21:30 5 2 18:30 | 20:45 B1 2 18:45 | 20:45 9 2 18:30 | 20:45 2 2 18…" at bounding box center [565, 354] width 720 height 406
click at [582, 378] on div "10 2 18:30 | 20:45" at bounding box center [583, 380] width 55 height 55
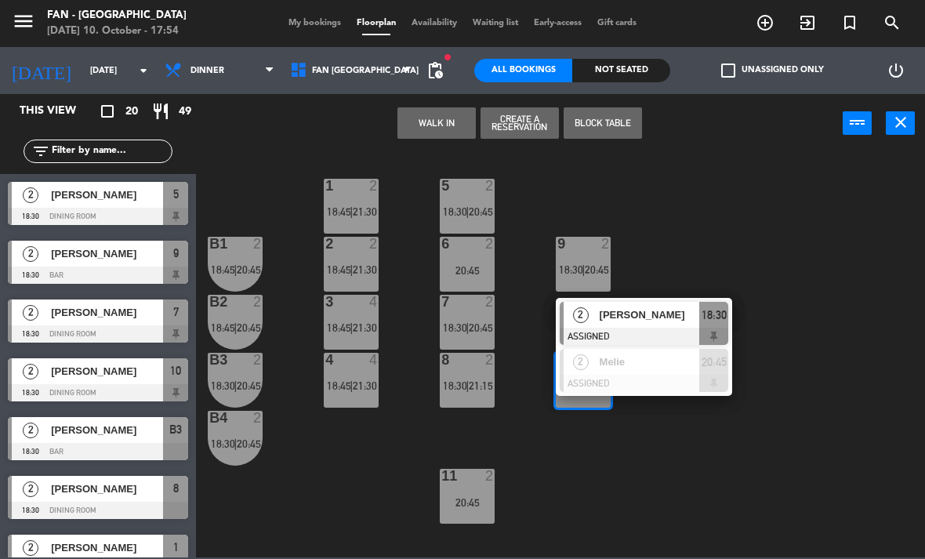
click at [705, 526] on div "1 2 18:45 | 21:30 5 2 18:30 | 20:45 B1 2 18:45 | 20:45 9 2 18:30 | 20:45 2 2 18…" at bounding box center [565, 354] width 720 height 406
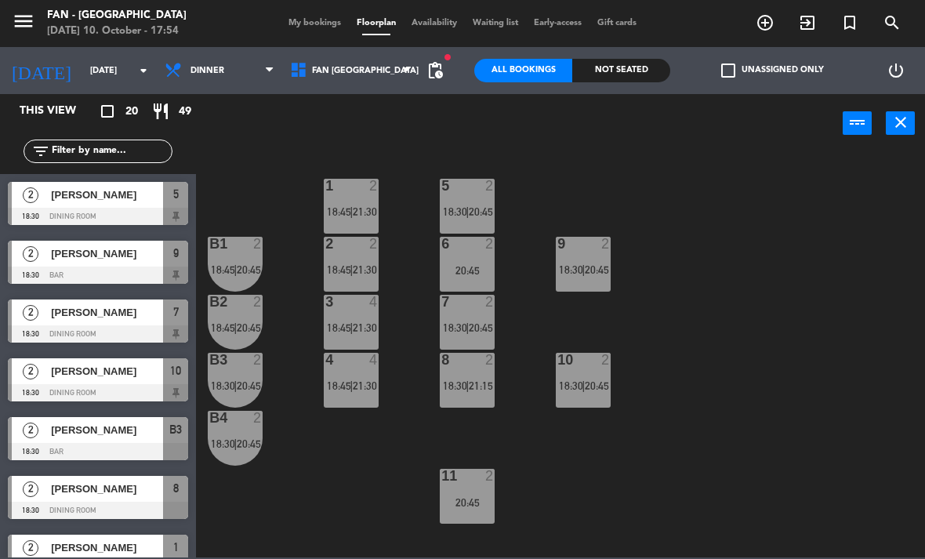
click at [316, 24] on span "My bookings" at bounding box center [315, 23] width 68 height 9
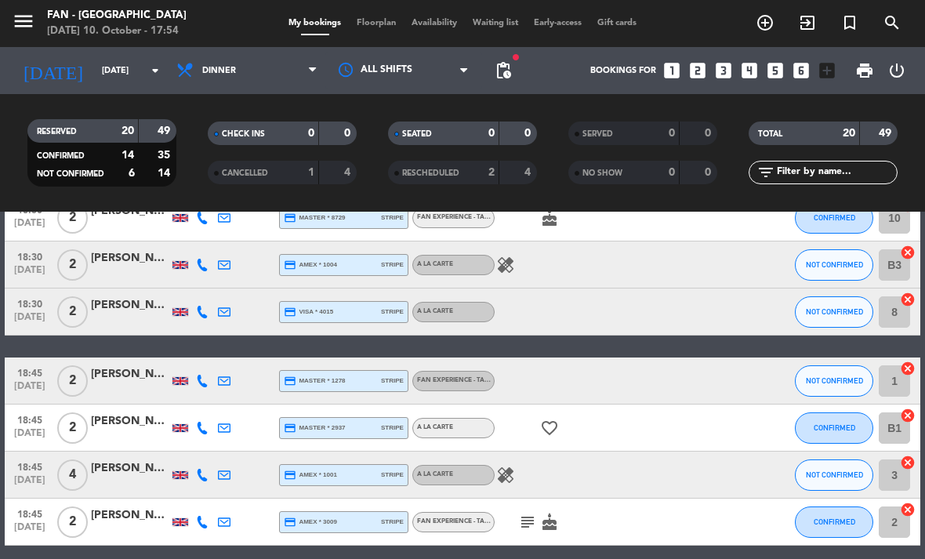
scroll to position [172, 0]
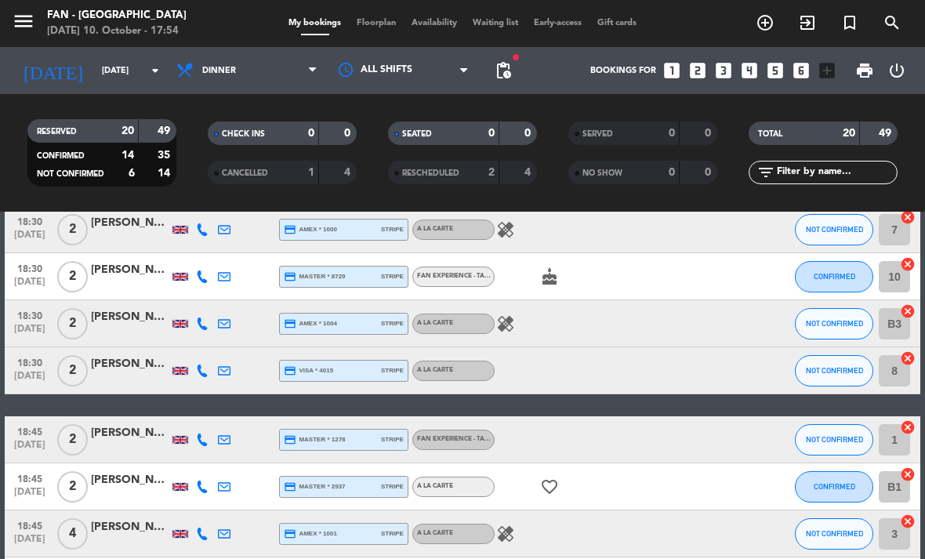
click at [358, 22] on span "Floorplan" at bounding box center [376, 23] width 55 height 9
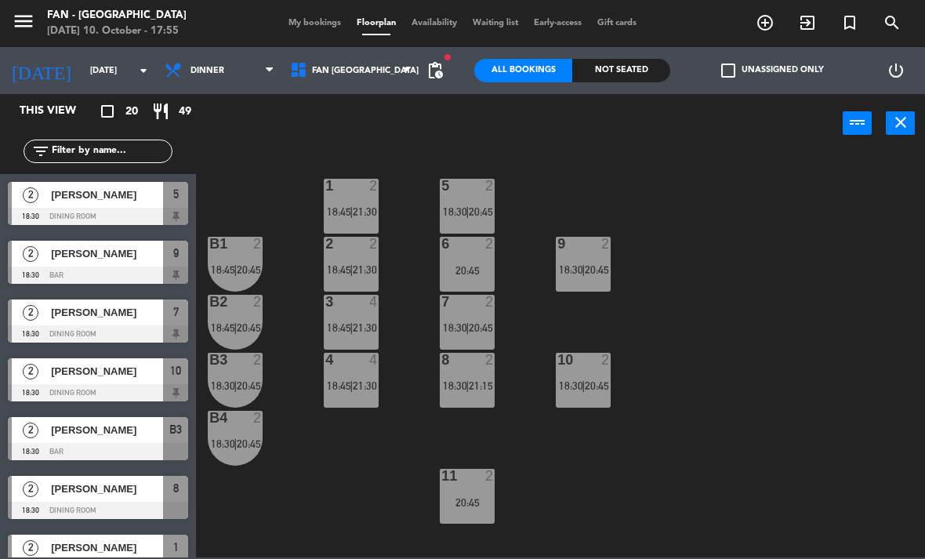
click at [476, 512] on div "11 2 20:45" at bounding box center [467, 496] width 55 height 55
click at [763, 477] on div "1 2 18:45 | 21:30 5 2 18:30 | 20:45 B1 2 18:45 | 20:45 9 2 18:30 | 20:45 2 2 18…" at bounding box center [565, 354] width 720 height 406
click at [437, 65] on span "pending_actions" at bounding box center [435, 70] width 19 height 19
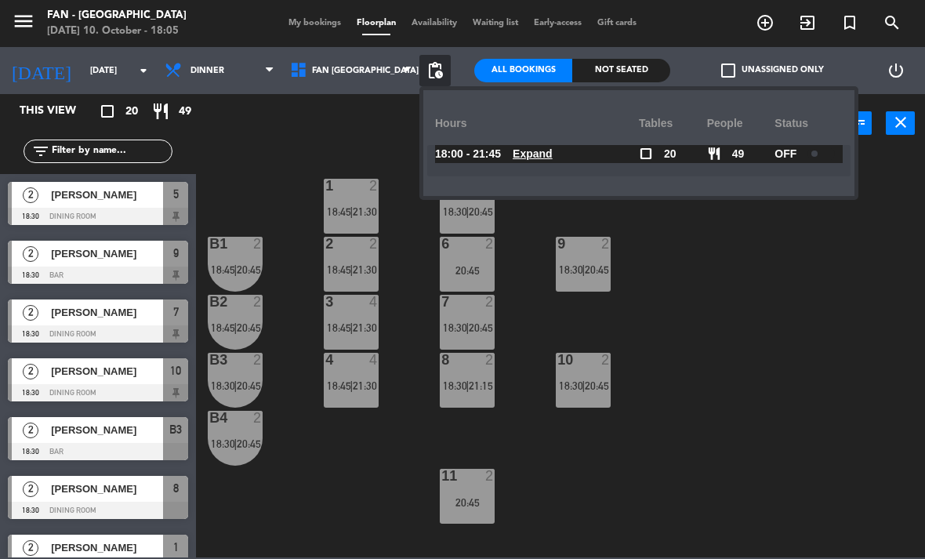
click at [858, 402] on div "1 2 18:45 | 21:30 5 2 18:30 | 20:45 B1 2 18:45 | 20:45 9 2 18:30 | 20:45 2 2 18…" at bounding box center [565, 354] width 720 height 406
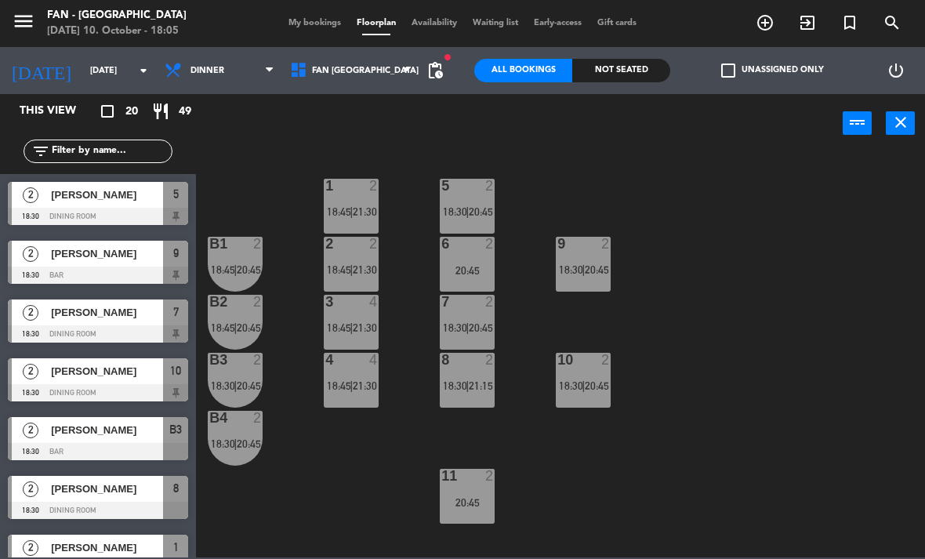
click at [111, 198] on span "[PERSON_NAME]" at bounding box center [107, 195] width 112 height 16
click at [320, 27] on span "My bookings" at bounding box center [315, 23] width 68 height 9
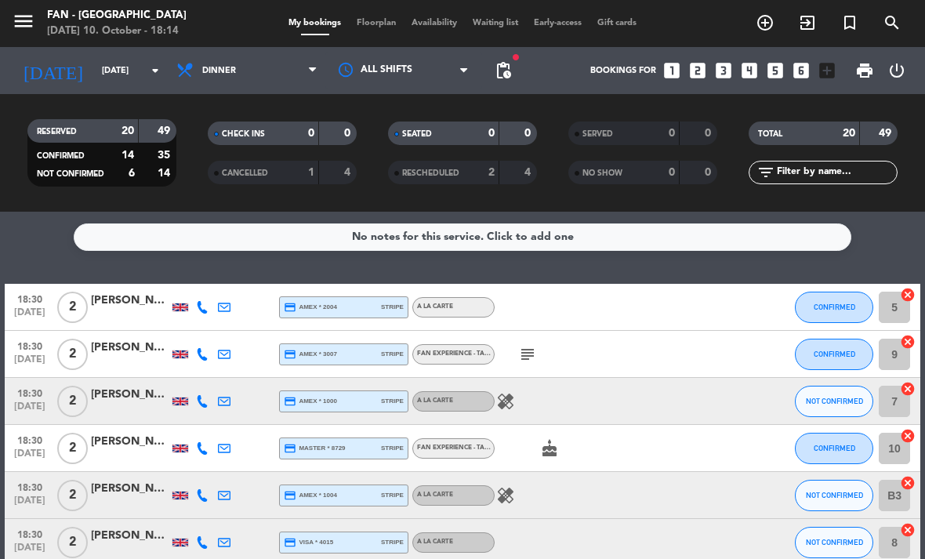
click at [75, 360] on span "2" at bounding box center [72, 354] width 31 height 31
click at [130, 342] on div "[PERSON_NAME]" at bounding box center [130, 348] width 78 height 18
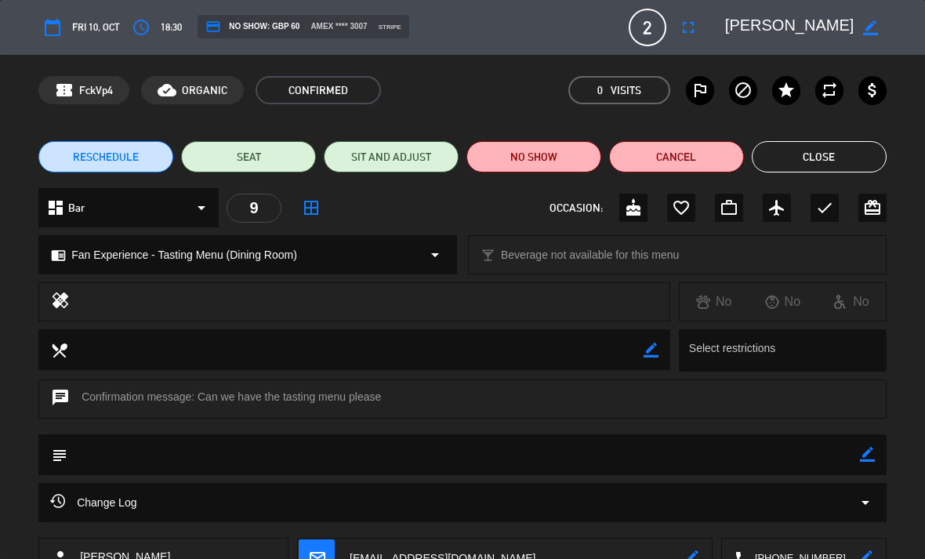
click at [852, 143] on button "Close" at bounding box center [819, 156] width 135 height 31
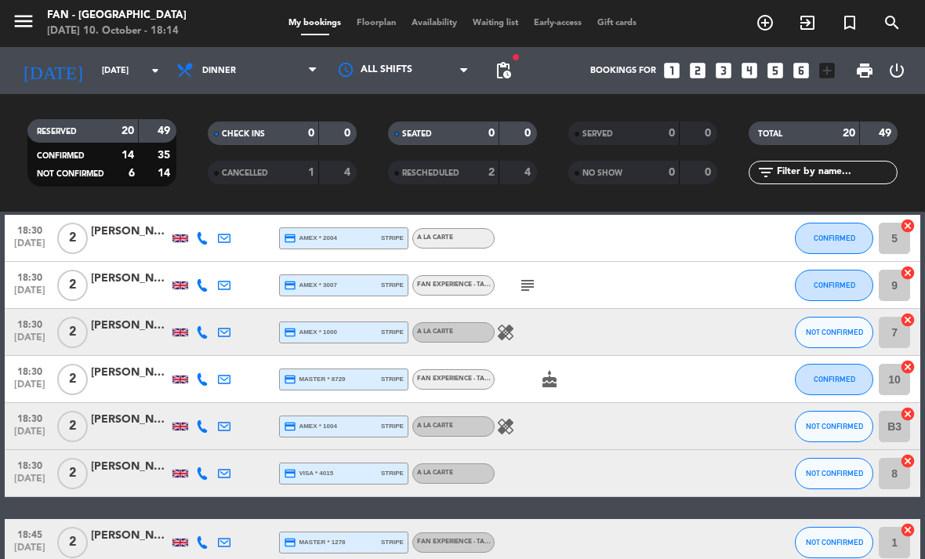
scroll to position [78, 0]
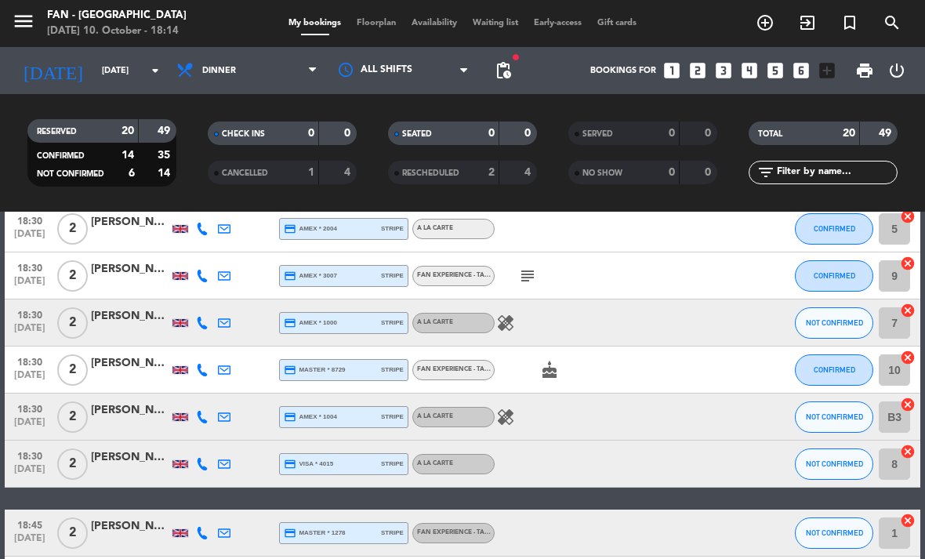
click at [353, 27] on span "Floorplan" at bounding box center [376, 23] width 55 height 9
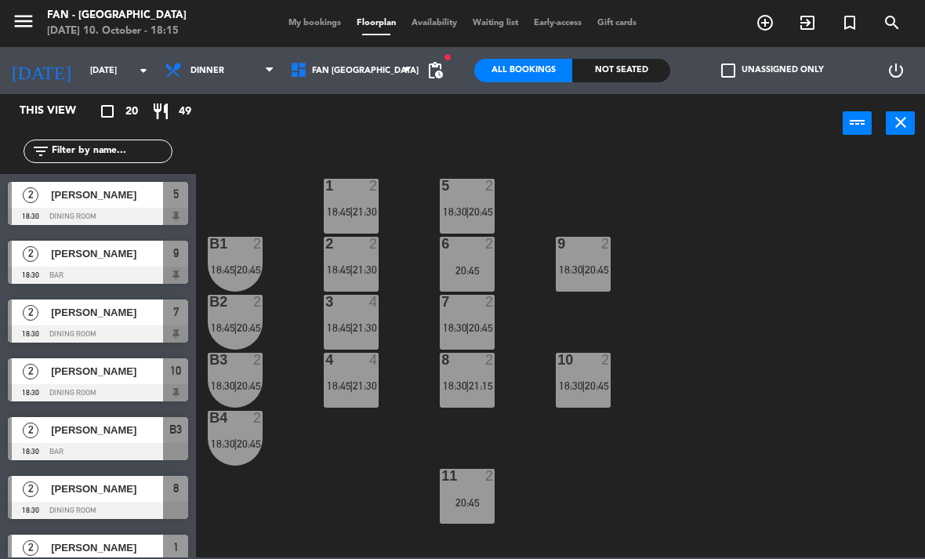
click at [241, 332] on span "20:45" at bounding box center [249, 327] width 24 height 13
click at [318, 506] on div "1 2 18:45 | 21:30 5 2 18:30 | 20:45 B1 2 18:45 | 20:45 9 2 18:30 | 20:45 2 2 18…" at bounding box center [565, 354] width 720 height 406
click at [236, 269] on span "|" at bounding box center [235, 269] width 3 height 13
click at [326, 518] on div "1 2 18:45 | 21:30 5 2 18:30 | 20:45 B1 2 18:45 | 20:45 9 2 18:30 | 20:45 2 2 18…" at bounding box center [565, 354] width 720 height 406
click at [241, 365] on div at bounding box center [236, 360] width 26 height 14
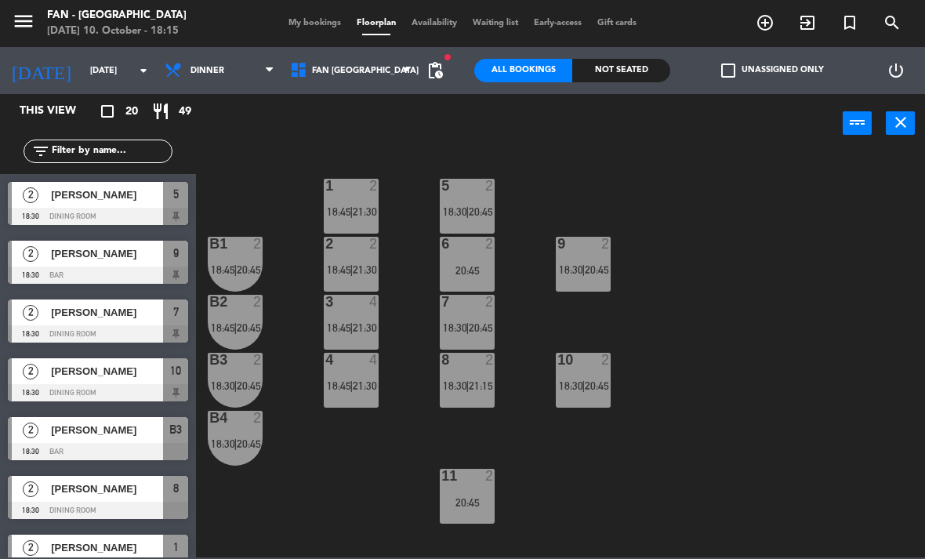
click at [684, 495] on div "1 2 18:45 | 21:30 5 2 18:30 | 20:45 B1 2 18:45 | 20:45 9 2 18:30 | 20:45 2 2 18…" at bounding box center [565, 354] width 720 height 406
click at [579, 385] on span "18:30" at bounding box center [571, 385] width 24 height 13
click at [737, 550] on div "1 2 18:45 | 21:30 5 2 18:30 | 20:45 B1 2 18:45 | 20:45 9 2 18:30 | 20:45 2 2 18…" at bounding box center [565, 354] width 720 height 406
click at [320, 27] on span "My bookings" at bounding box center [315, 23] width 68 height 9
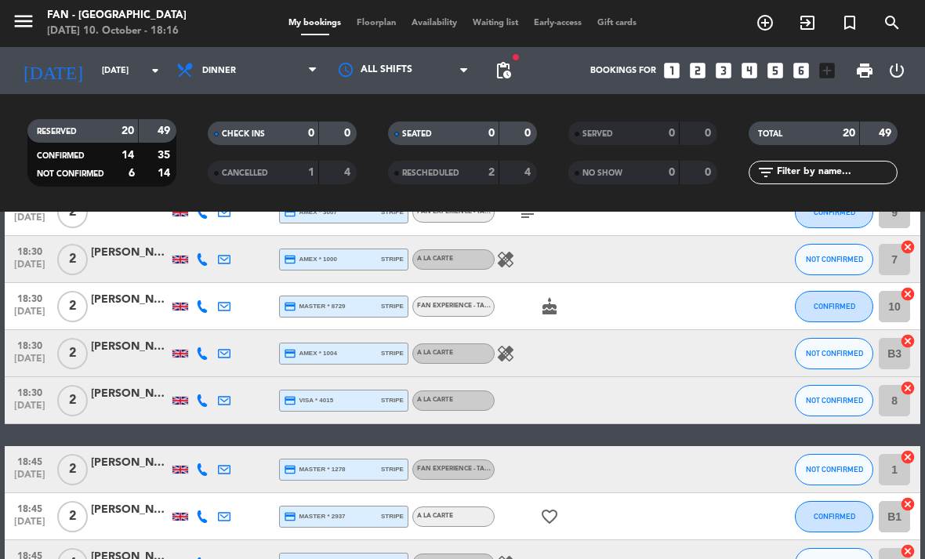
scroll to position [141, 0]
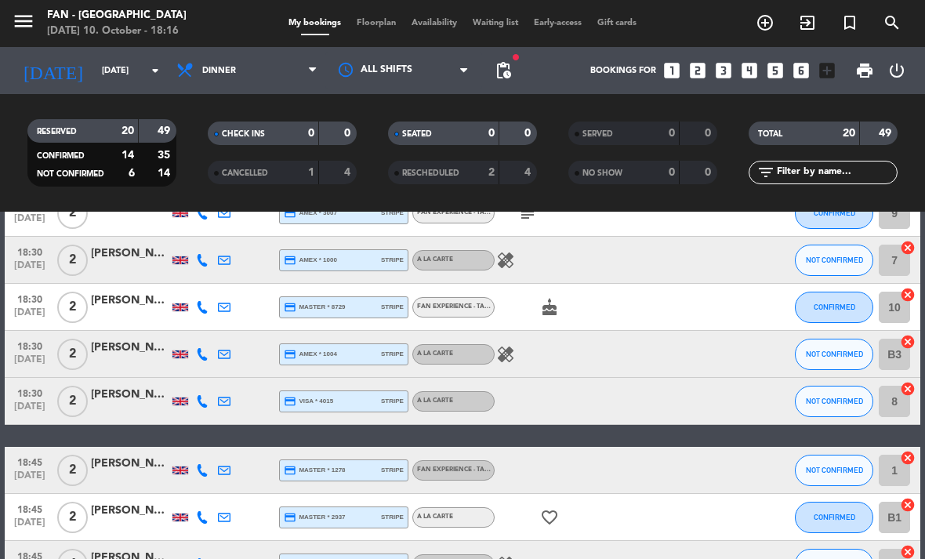
click at [146, 308] on div "[PERSON_NAME]" at bounding box center [130, 301] width 78 height 18
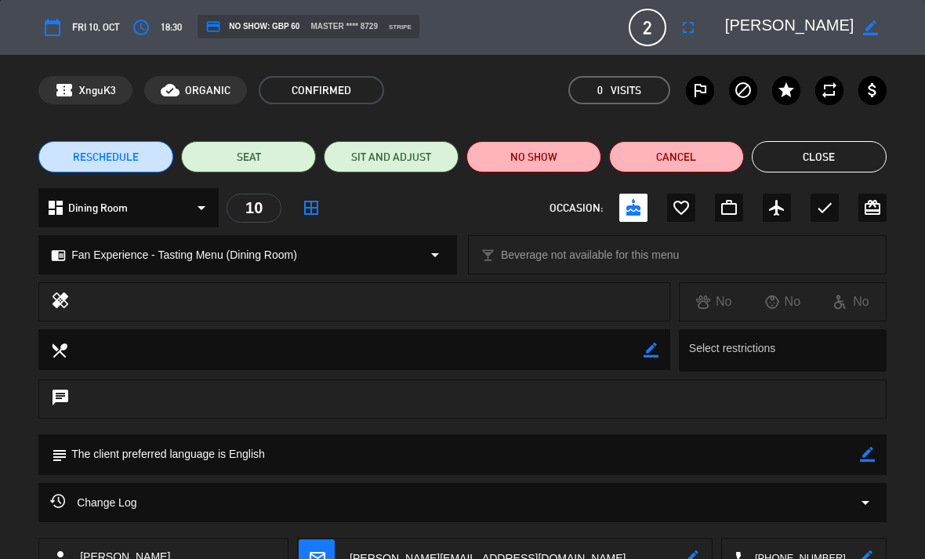
scroll to position [0, 0]
click at [854, 158] on button "Close" at bounding box center [819, 156] width 135 height 31
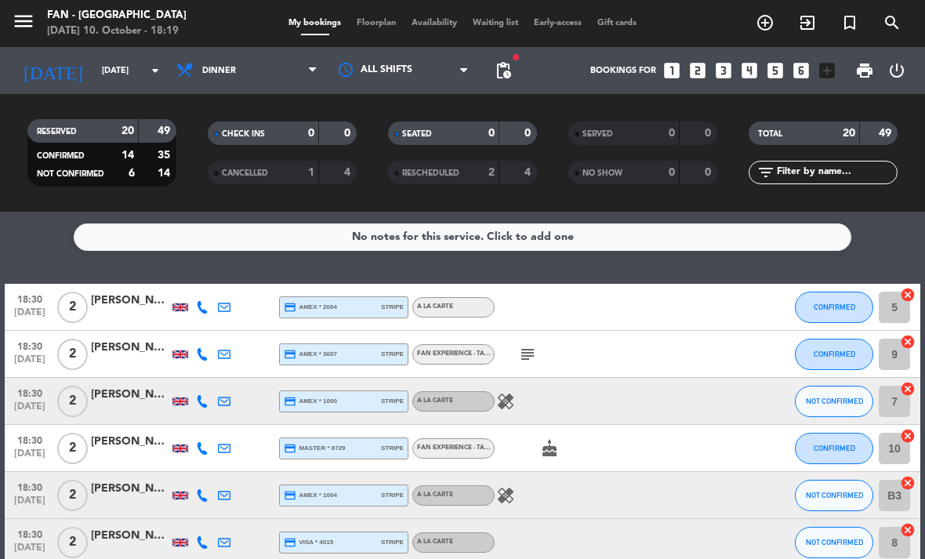
click at [390, 21] on span "Floorplan" at bounding box center [376, 23] width 55 height 9
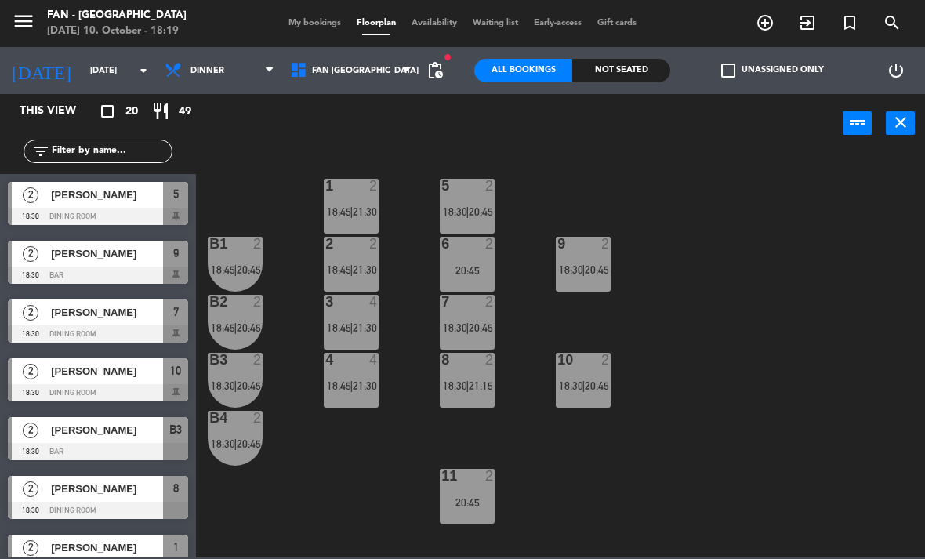
click at [593, 264] on span "20:45" at bounding box center [597, 269] width 24 height 13
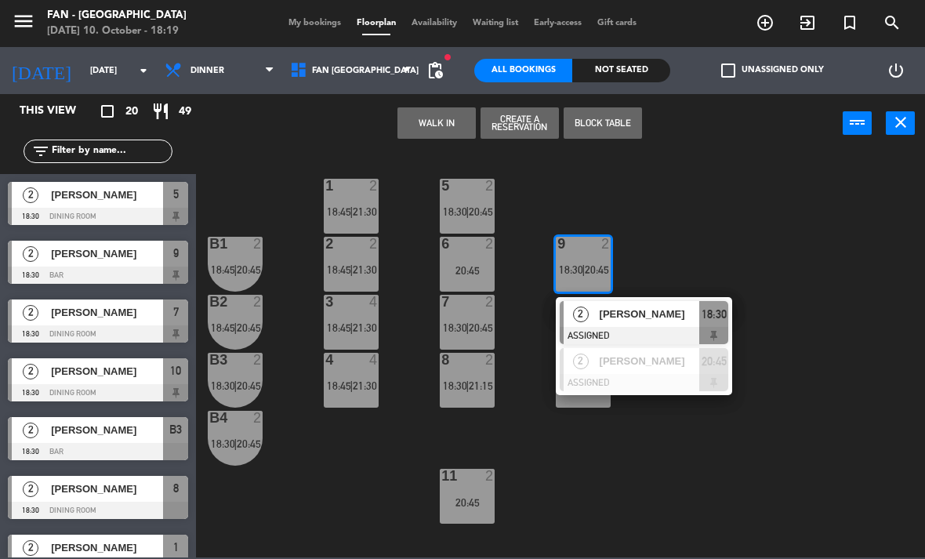
click at [608, 255] on div "9 2 18:30 | 20:45" at bounding box center [583, 264] width 55 height 55
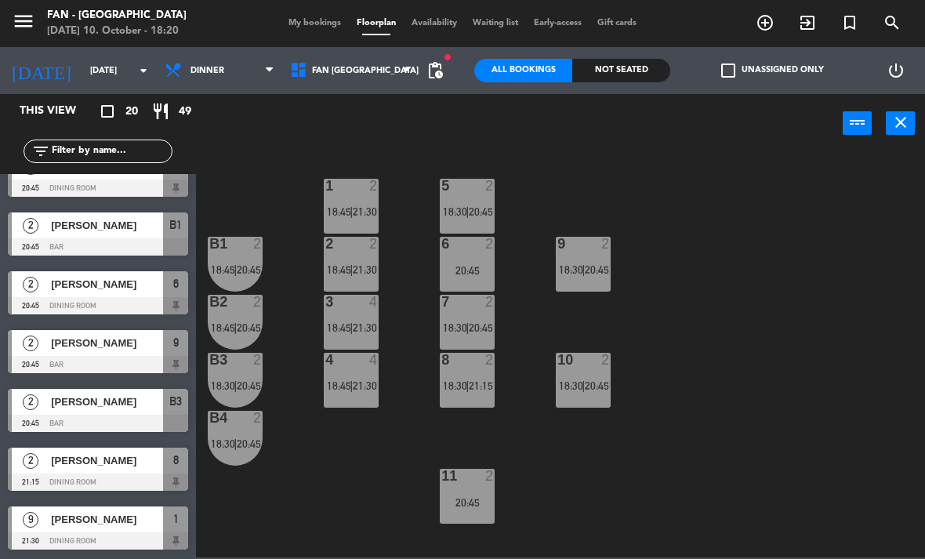
scroll to position [793, 0]
click at [103, 531] on div "[PERSON_NAME]" at bounding box center [106, 519] width 114 height 26
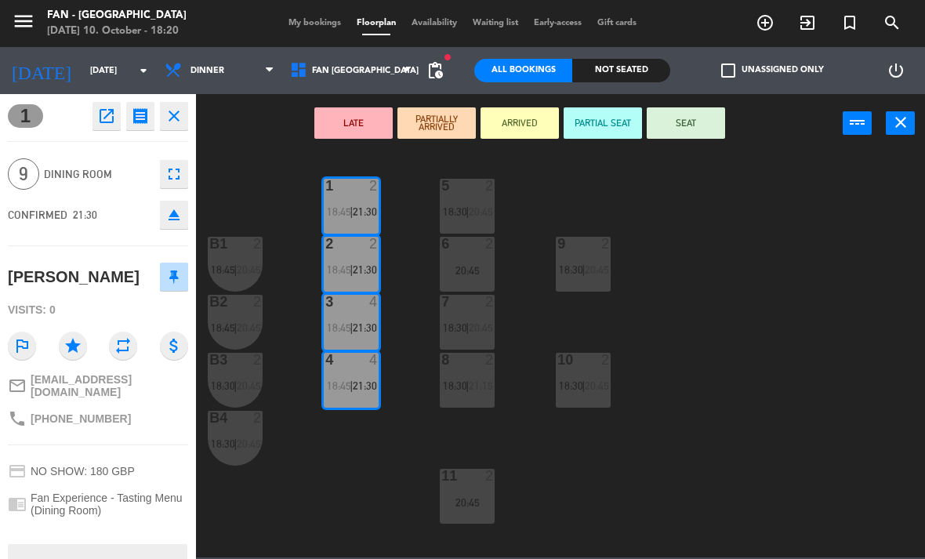
click at [178, 119] on icon "close" at bounding box center [174, 116] width 19 height 19
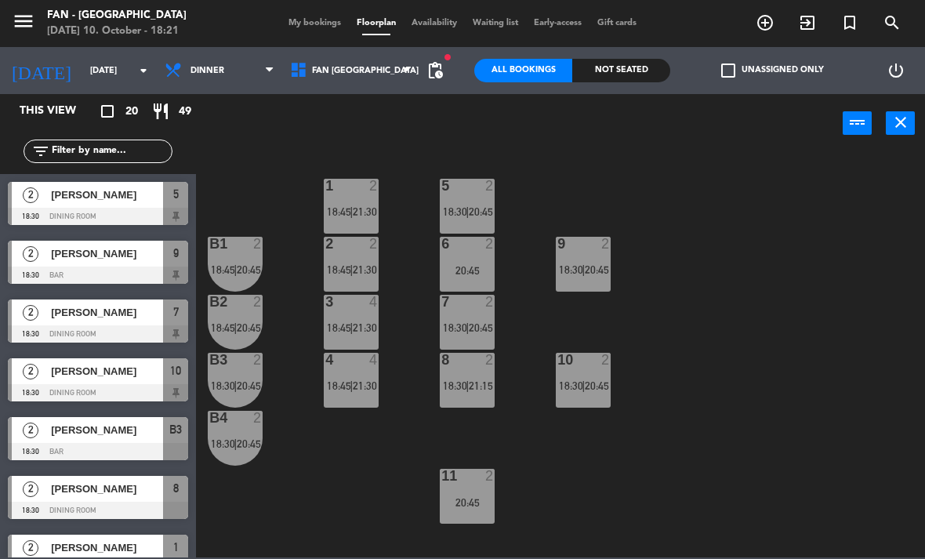
scroll to position [0, 0]
click at [466, 203] on div "5 2 18:30 | 20:45" at bounding box center [467, 206] width 55 height 55
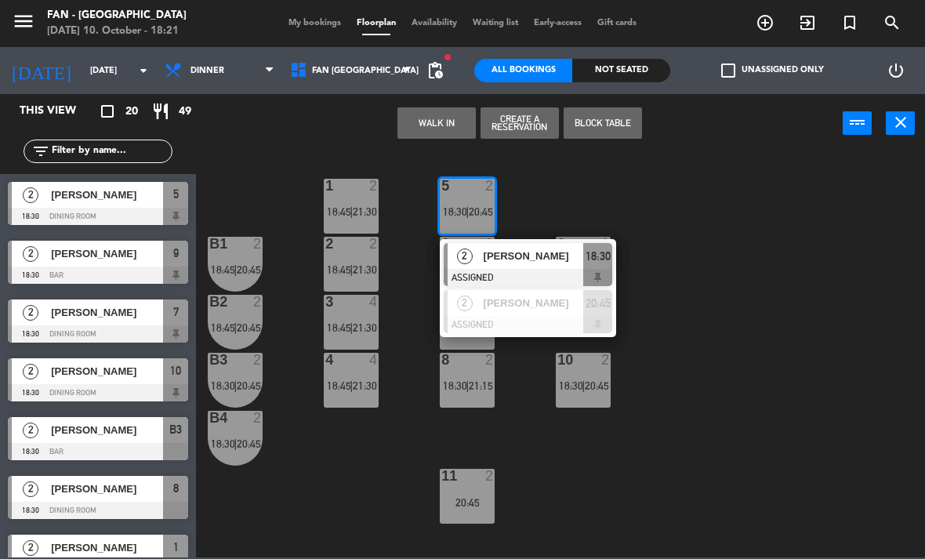
click at [517, 300] on span "[PERSON_NAME]" at bounding box center [534, 303] width 100 height 16
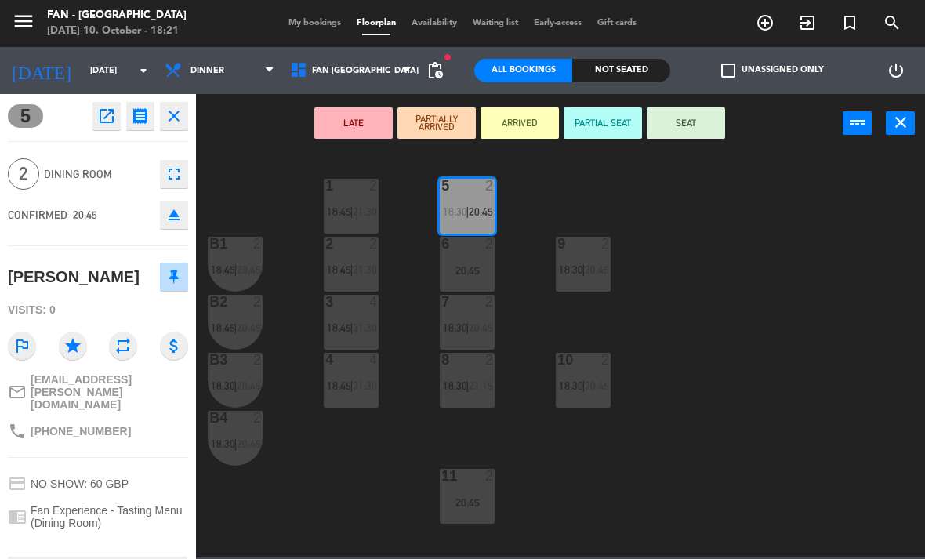
click at [174, 116] on icon "close" at bounding box center [174, 116] width 19 height 19
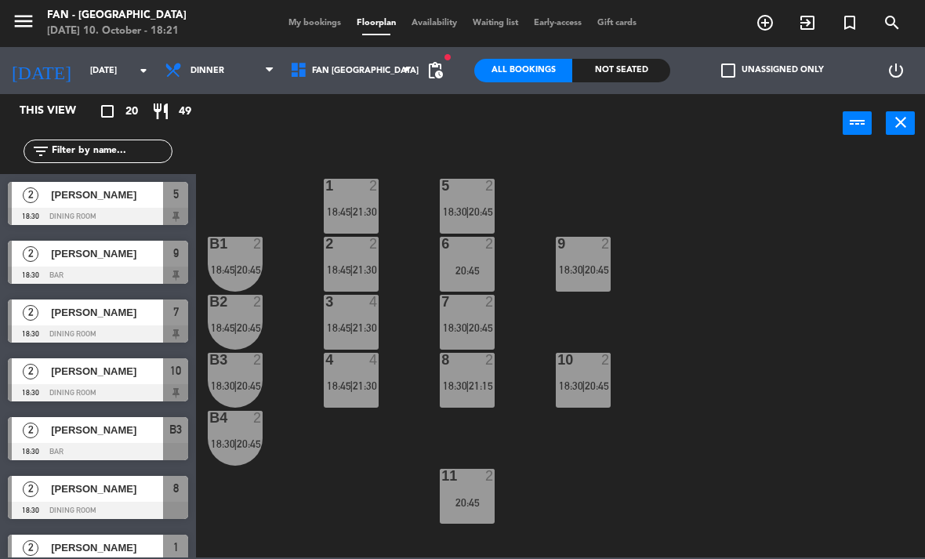
click at [466, 307] on div at bounding box center [468, 302] width 26 height 14
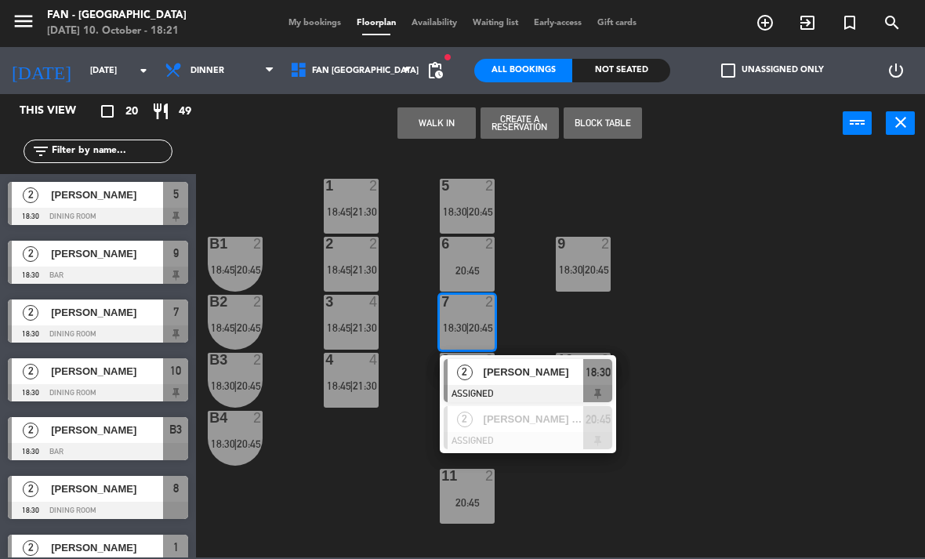
click at [553, 388] on div at bounding box center [528, 393] width 169 height 17
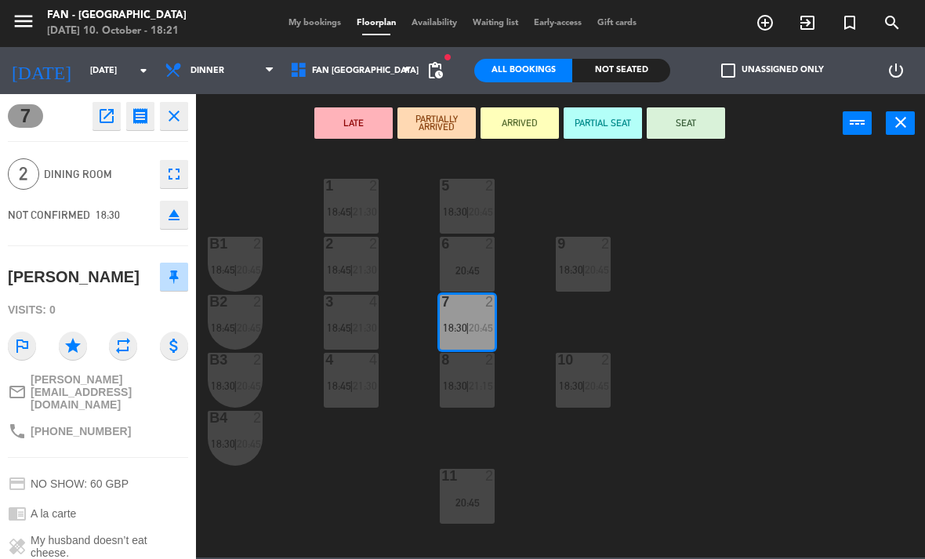
click at [183, 122] on icon "close" at bounding box center [174, 116] width 19 height 19
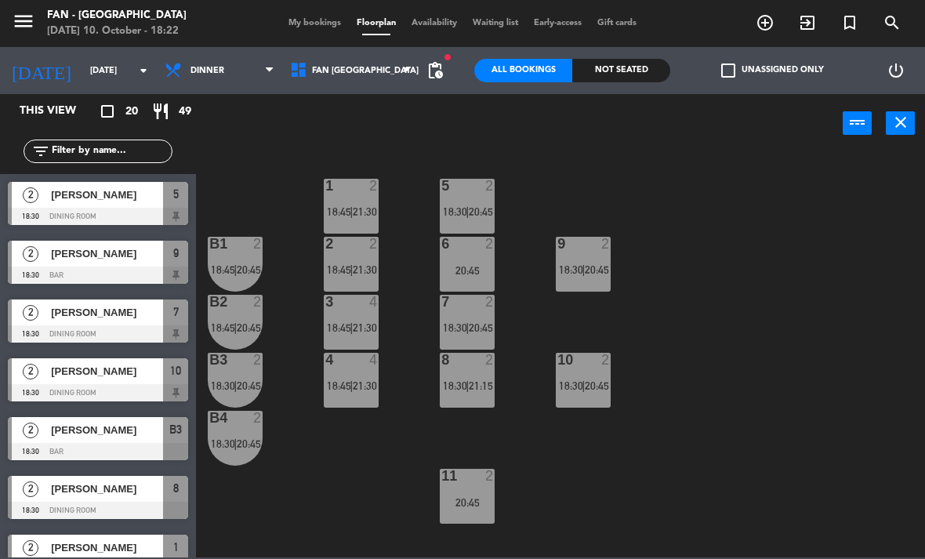
click at [439, 27] on span "Availability" at bounding box center [434, 23] width 61 height 9
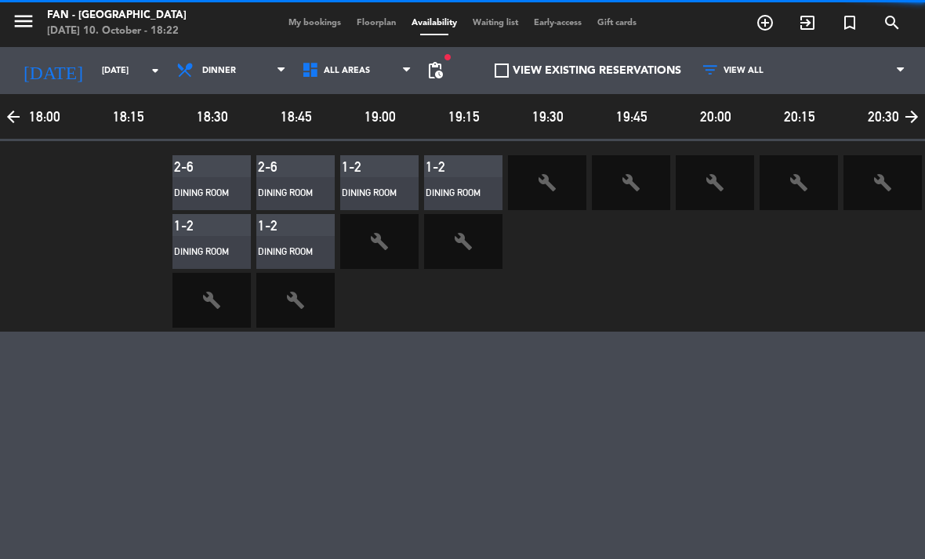
scroll to position [0, 172]
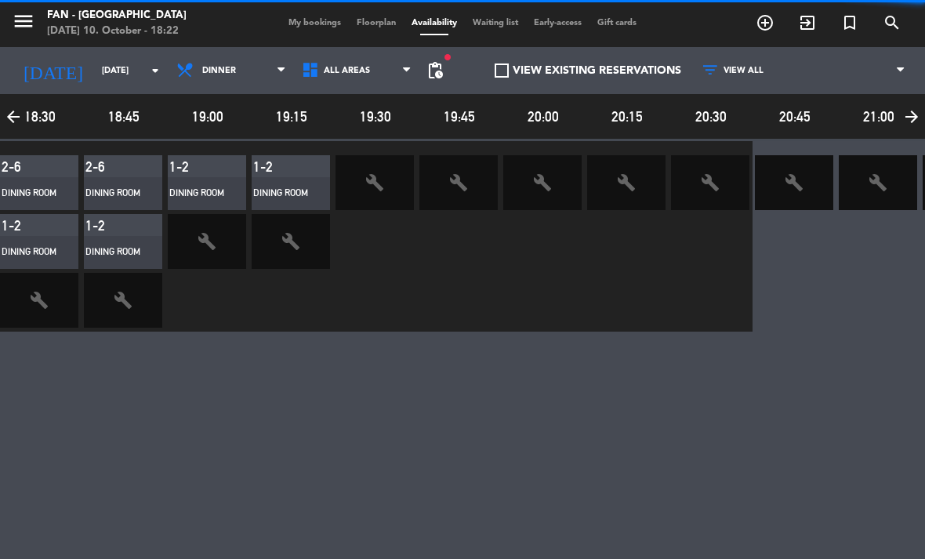
click at [384, 9] on div "menu Fan - [GEOGRAPHIC_DATA] [DATE] 10. October - 18:22 My bookings Floorplan A…" at bounding box center [462, 23] width 925 height 47
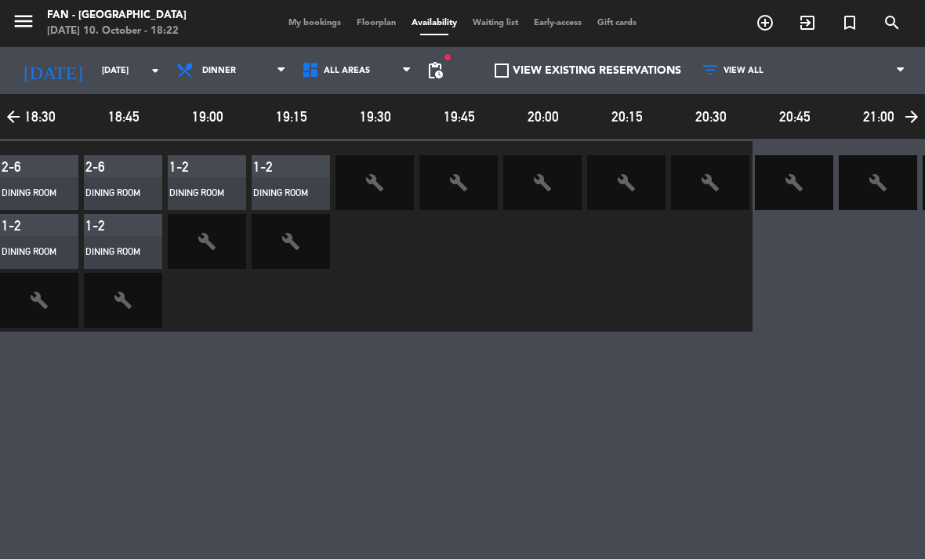
click at [385, 19] on span "Floorplan" at bounding box center [376, 23] width 55 height 9
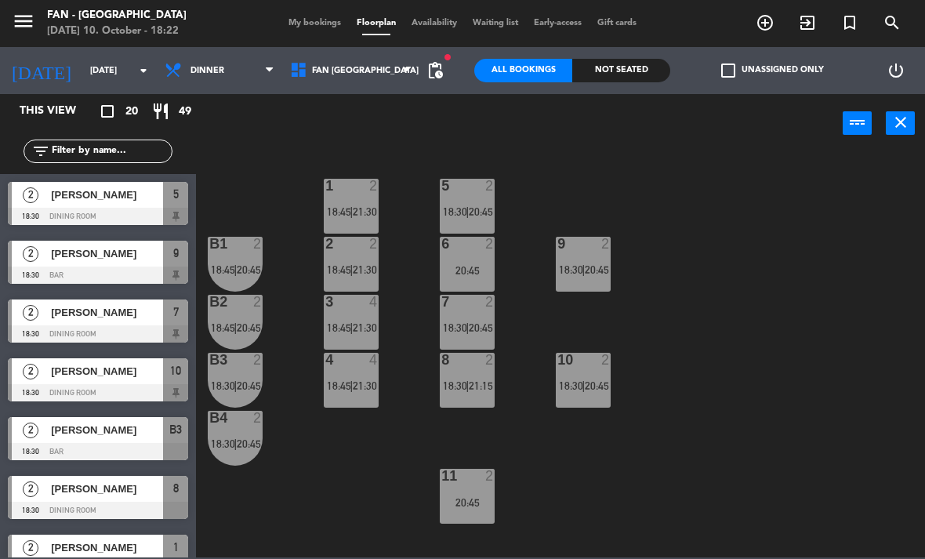
click at [305, 27] on span "My bookings" at bounding box center [315, 23] width 68 height 9
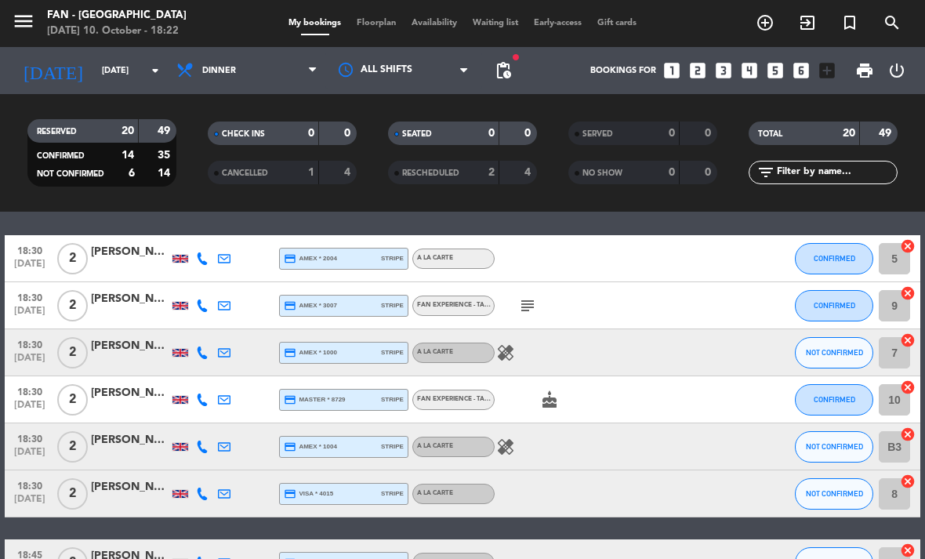
scroll to position [49, 0]
click at [667, 309] on div at bounding box center [647, 305] width 42 height 46
click at [131, 311] on div at bounding box center [130, 314] width 78 height 13
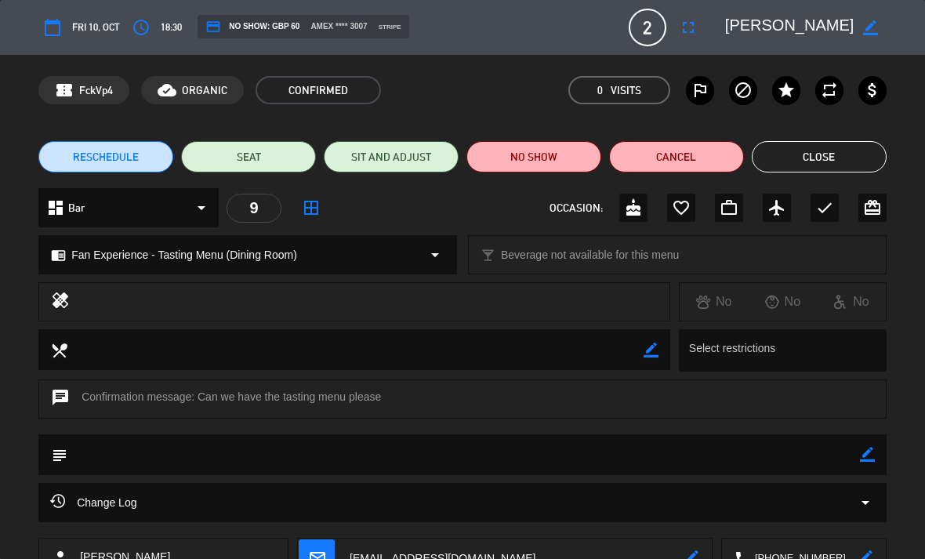
click at [863, 161] on button "Close" at bounding box center [819, 156] width 135 height 31
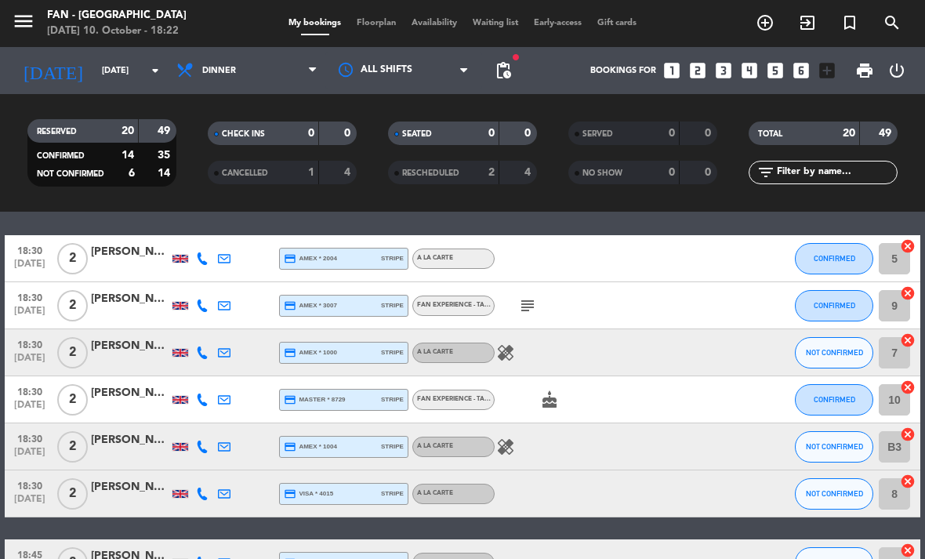
click at [374, 22] on span "Floorplan" at bounding box center [376, 23] width 55 height 9
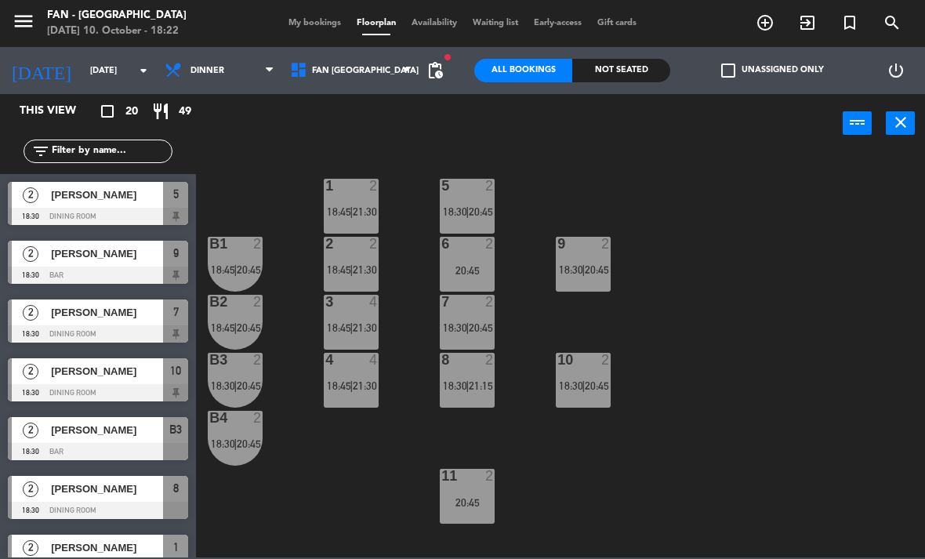
click at [89, 256] on span "[PERSON_NAME]" at bounding box center [107, 253] width 112 height 16
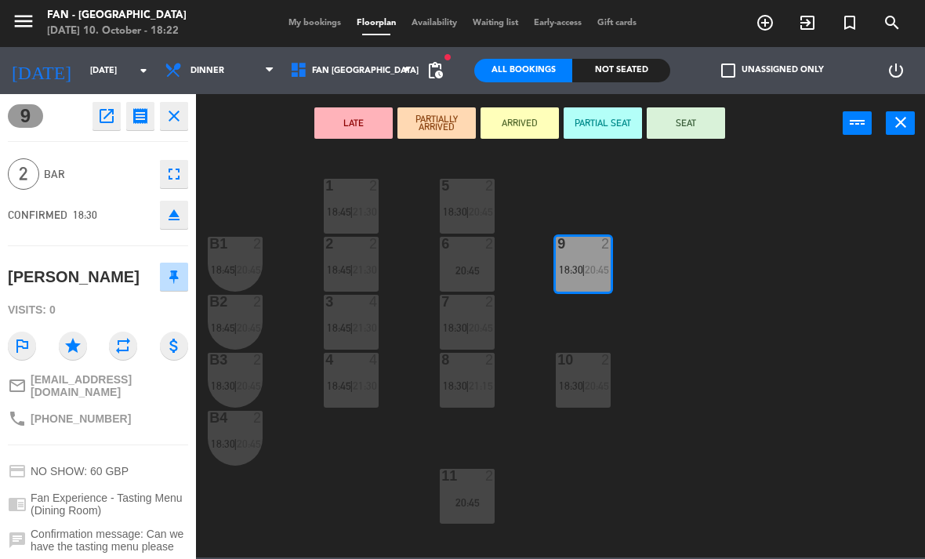
click at [177, 112] on icon "close" at bounding box center [174, 116] width 19 height 19
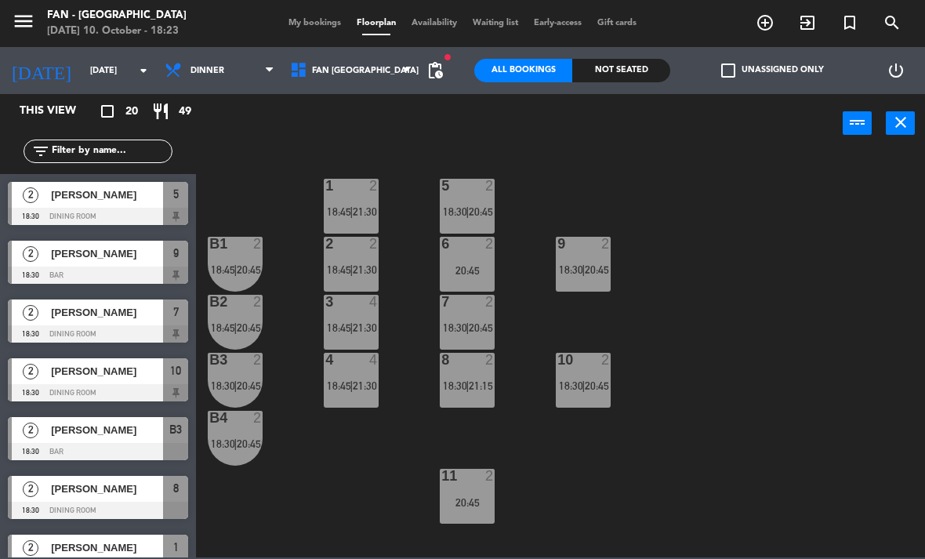
click at [106, 330] on div at bounding box center [98, 333] width 180 height 17
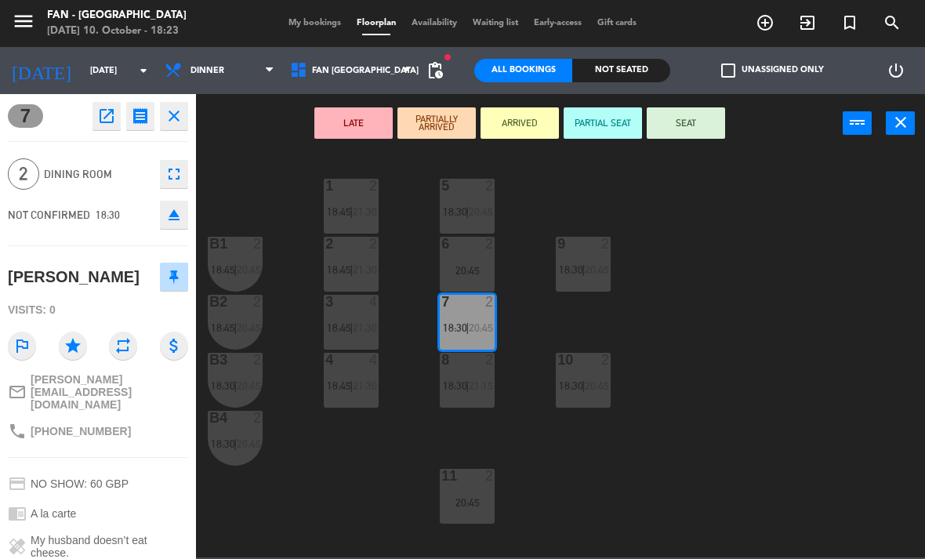
click at [177, 113] on icon "close" at bounding box center [174, 116] width 19 height 19
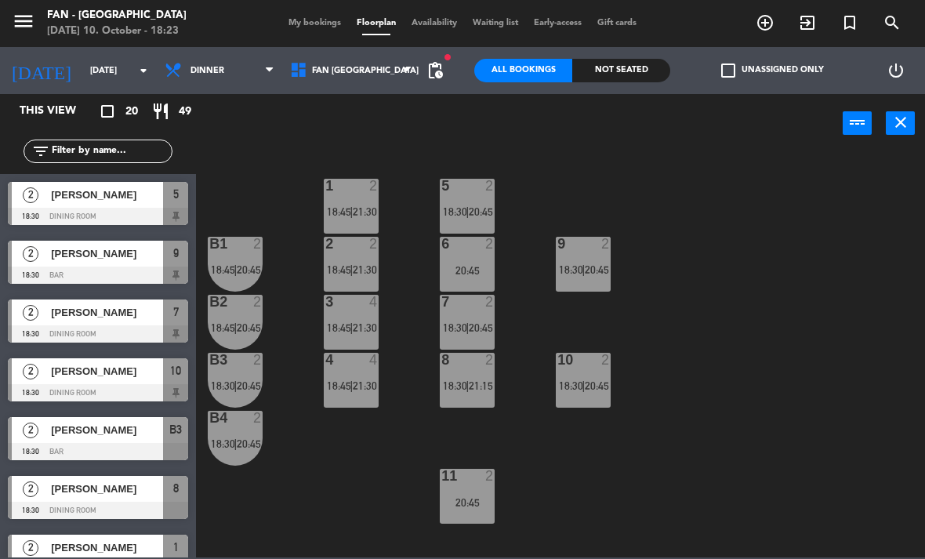
click at [314, 27] on span "My bookings" at bounding box center [315, 23] width 68 height 9
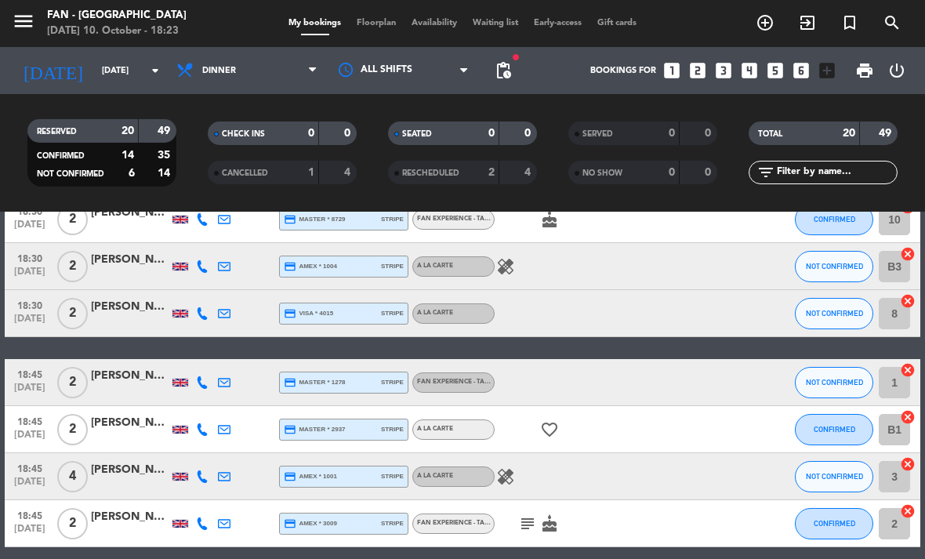
scroll to position [305, 0]
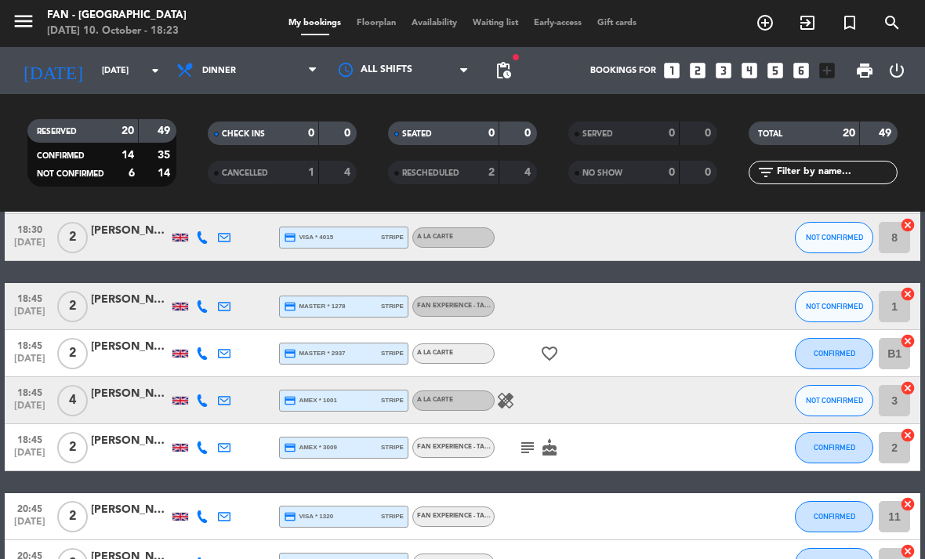
click at [521, 448] on icon "subject" at bounding box center [527, 447] width 19 height 19
click at [532, 453] on icon "subject" at bounding box center [527, 447] width 19 height 19
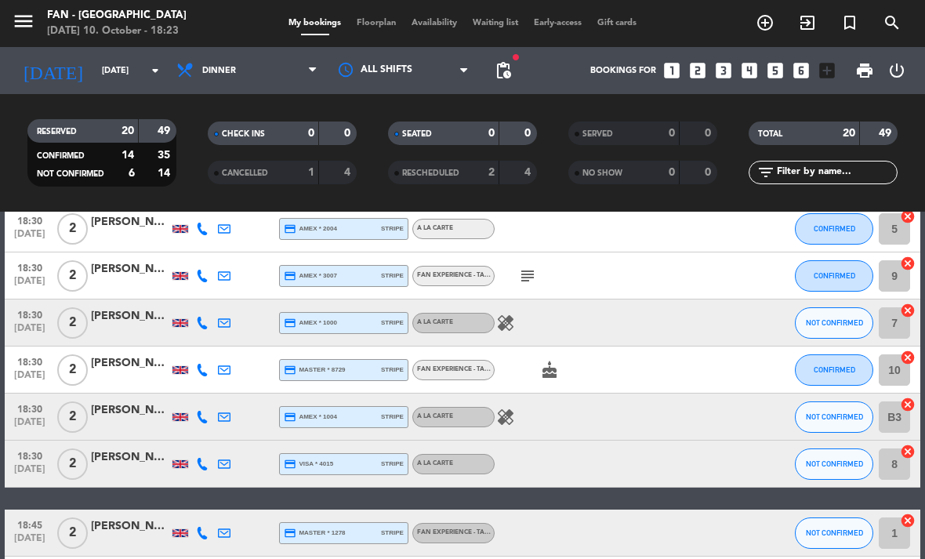
scroll to position [70, 0]
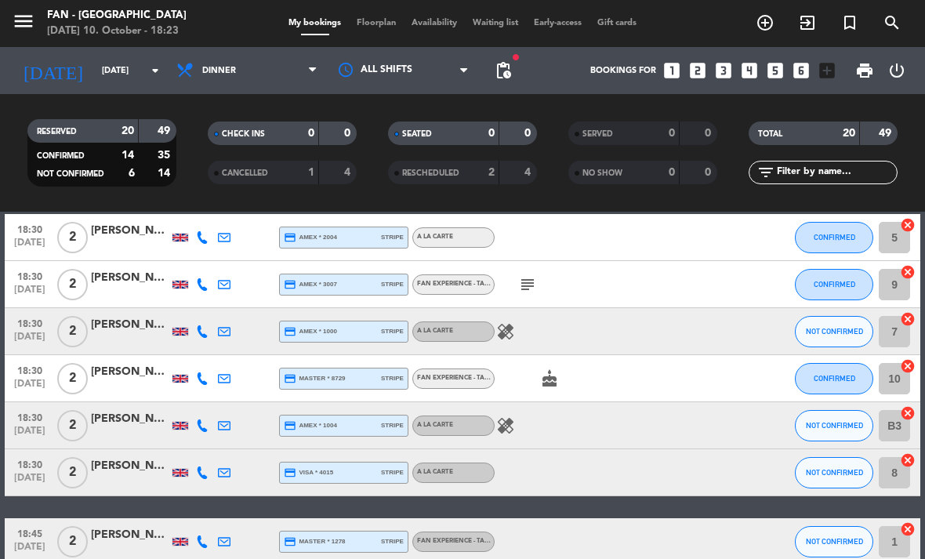
click at [527, 284] on icon "subject" at bounding box center [527, 284] width 19 height 19
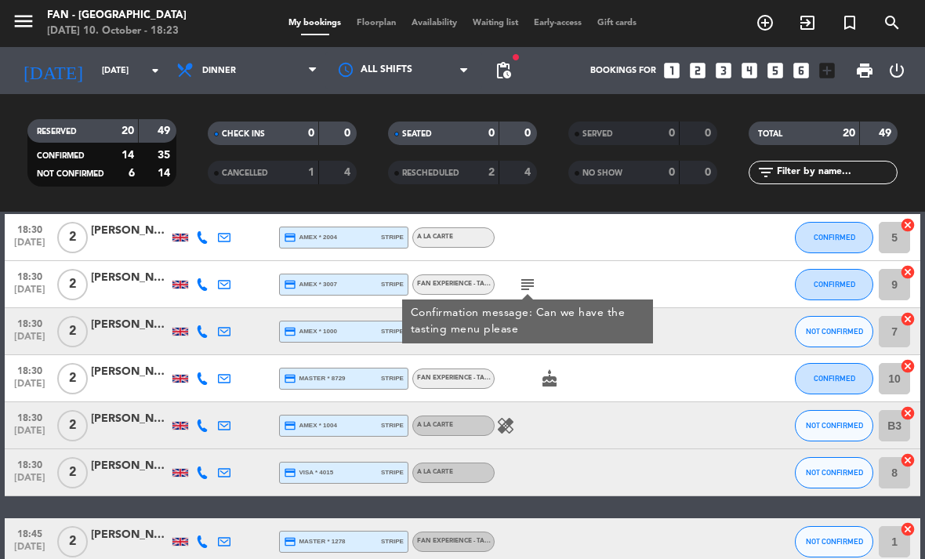
click at [522, 288] on icon "subject" at bounding box center [527, 284] width 19 height 19
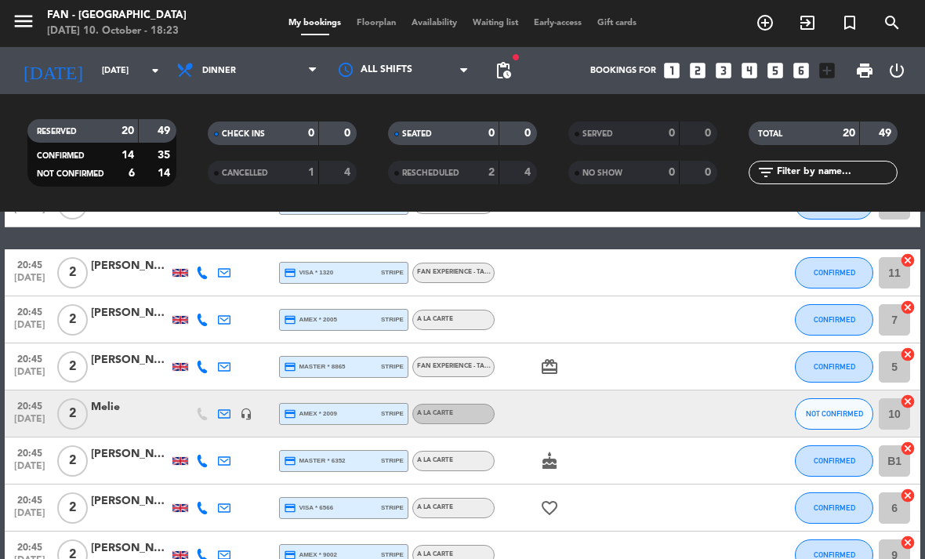
scroll to position [547, 0]
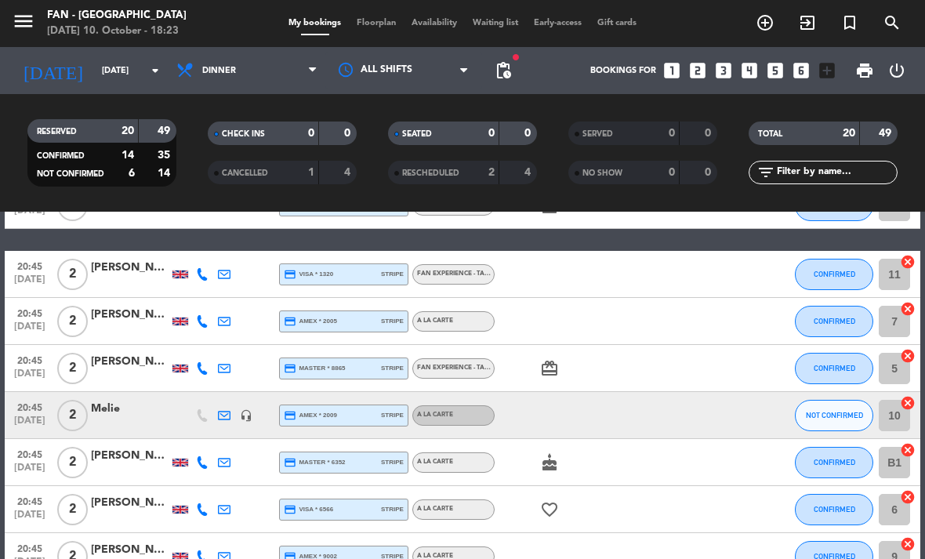
click at [377, 27] on span "Floorplan" at bounding box center [376, 23] width 55 height 9
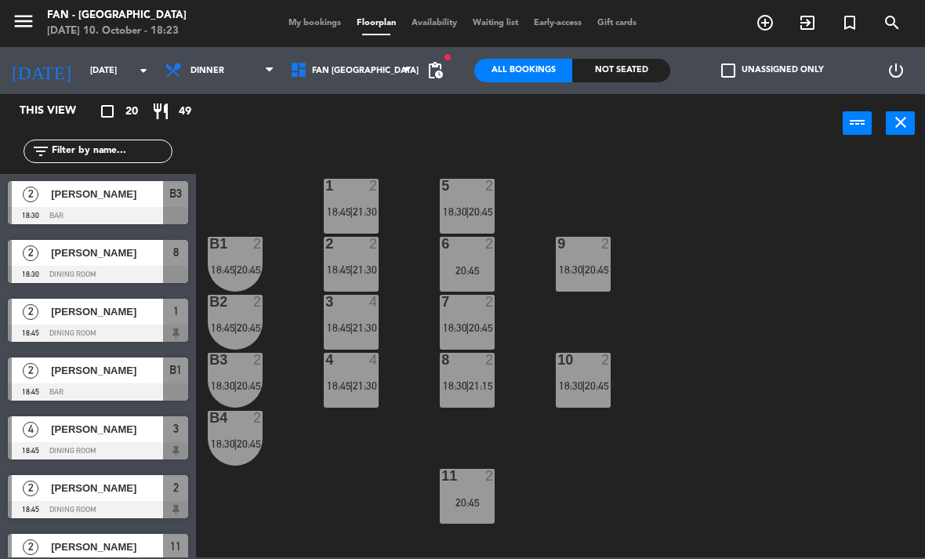
scroll to position [234, 0]
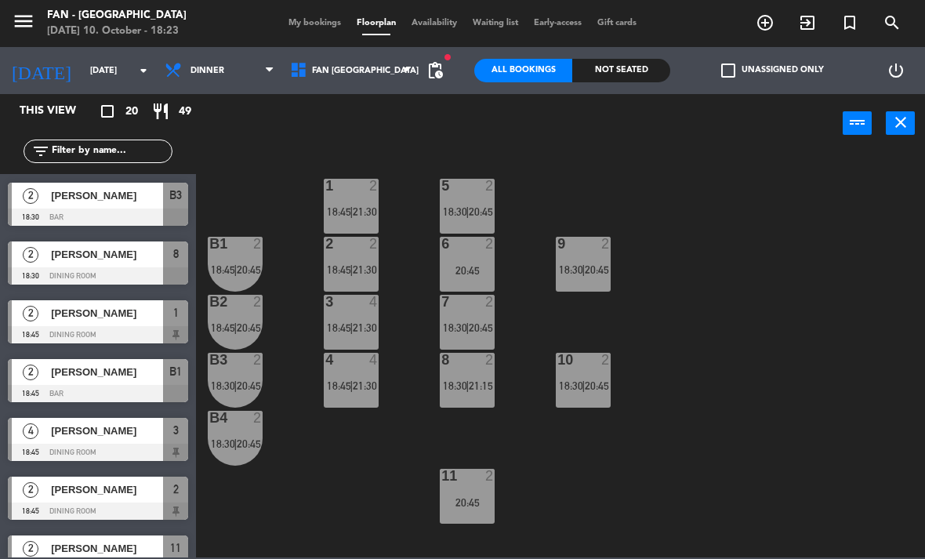
click at [119, 319] on span "[PERSON_NAME]" at bounding box center [107, 313] width 112 height 16
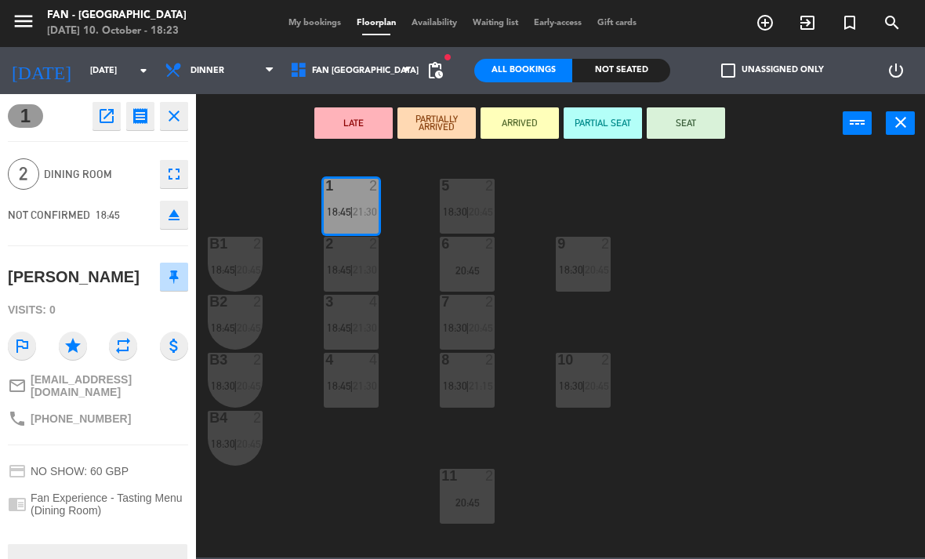
scroll to position [0, 0]
click at [228, 78] on span "Dinner" at bounding box center [219, 70] width 125 height 34
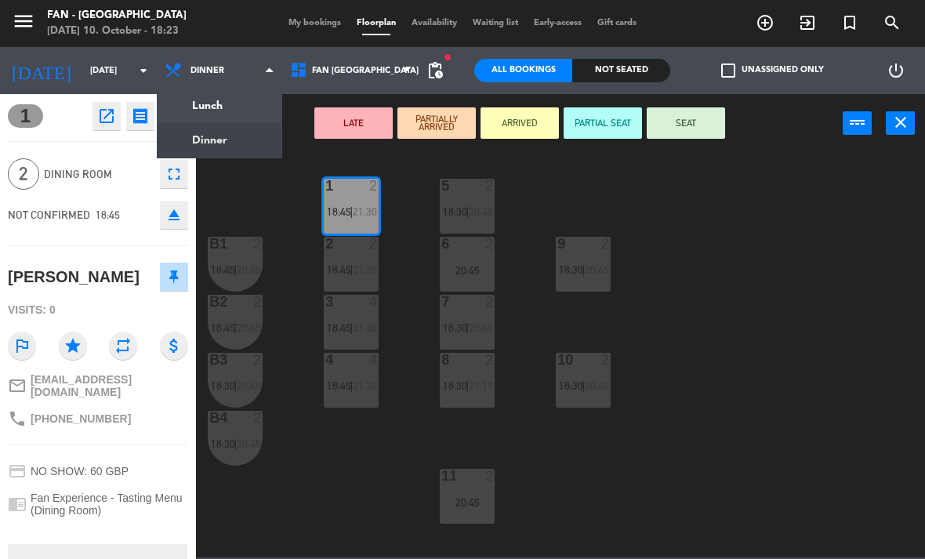
click at [256, 78] on span "Dinner" at bounding box center [219, 70] width 125 height 34
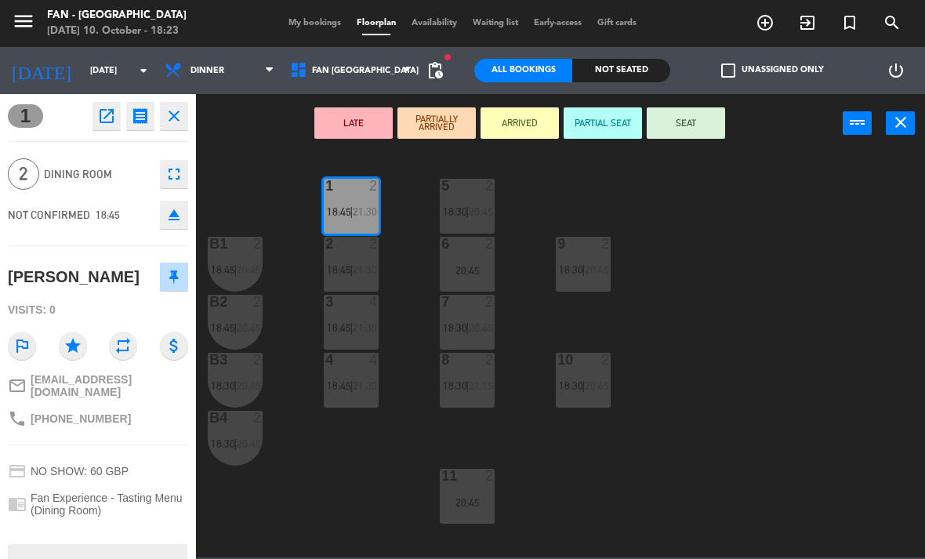
click at [327, 22] on span "My bookings" at bounding box center [315, 23] width 68 height 9
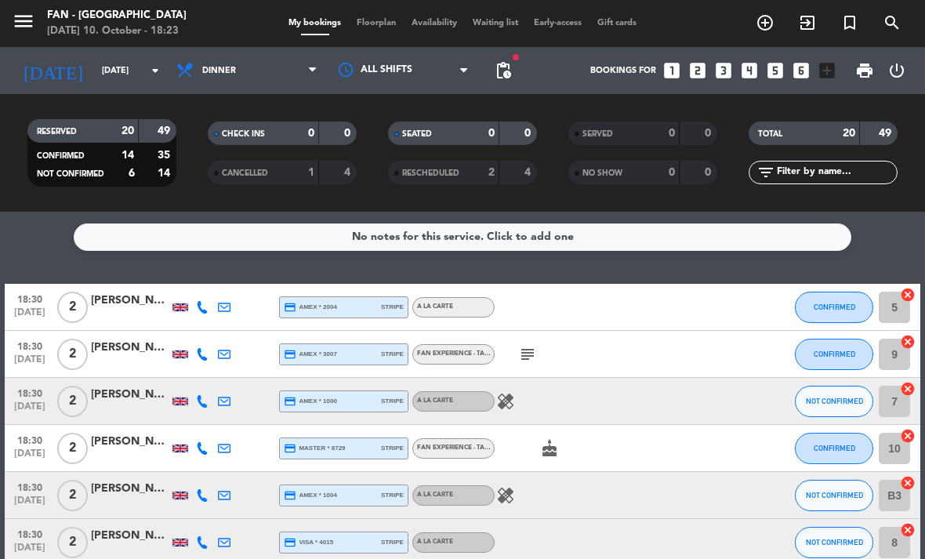
click at [530, 356] on icon "subject" at bounding box center [527, 354] width 19 height 19
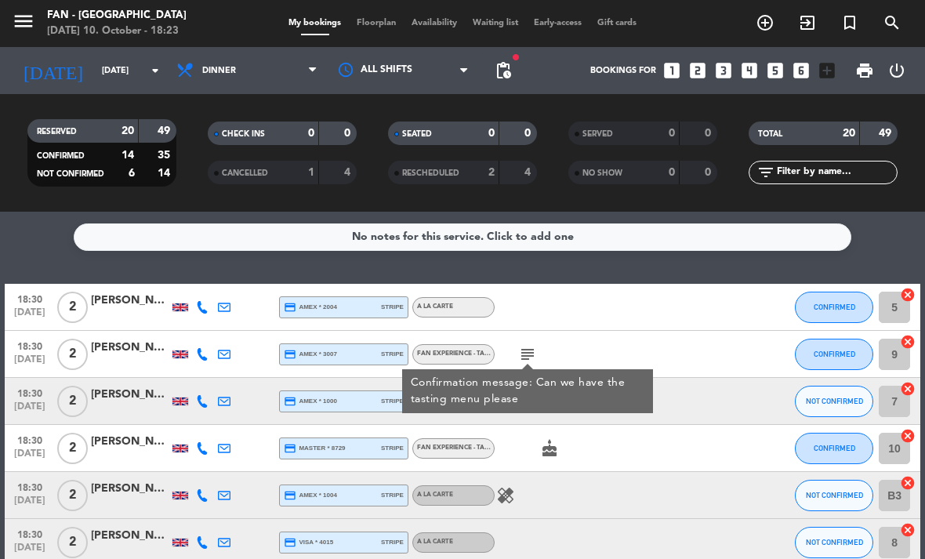
click at [534, 359] on icon "subject" at bounding box center [527, 354] width 19 height 19
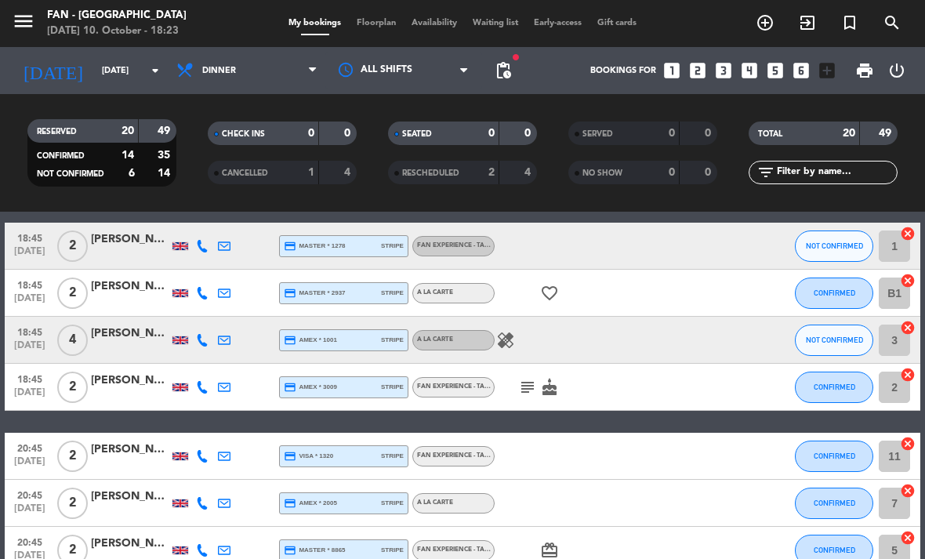
scroll to position [369, 0]
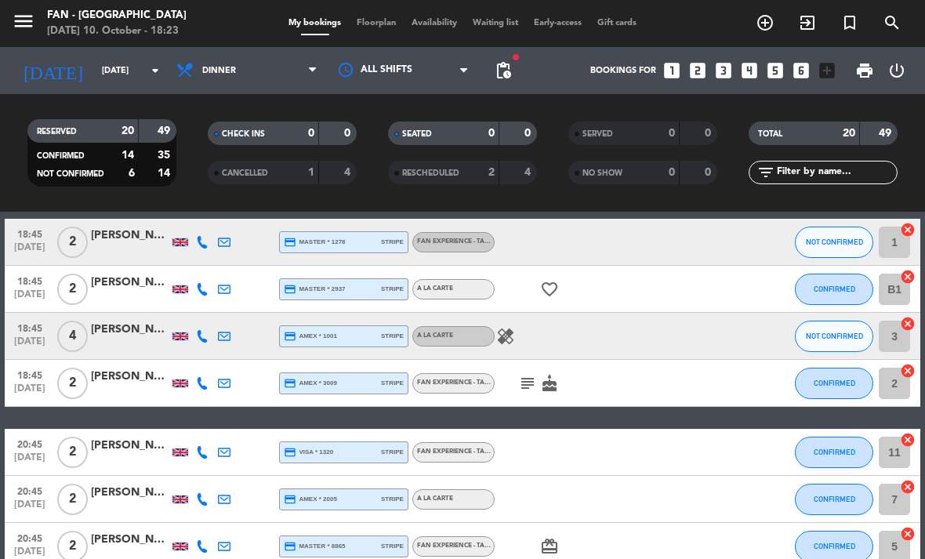
click at [532, 390] on icon "subject" at bounding box center [527, 383] width 19 height 19
click at [526, 378] on icon "subject" at bounding box center [527, 383] width 19 height 19
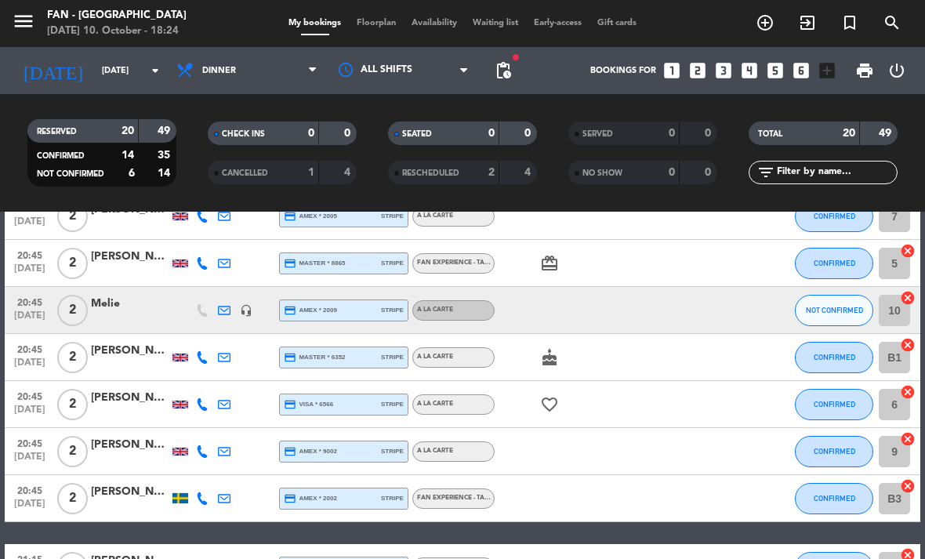
scroll to position [646, 0]
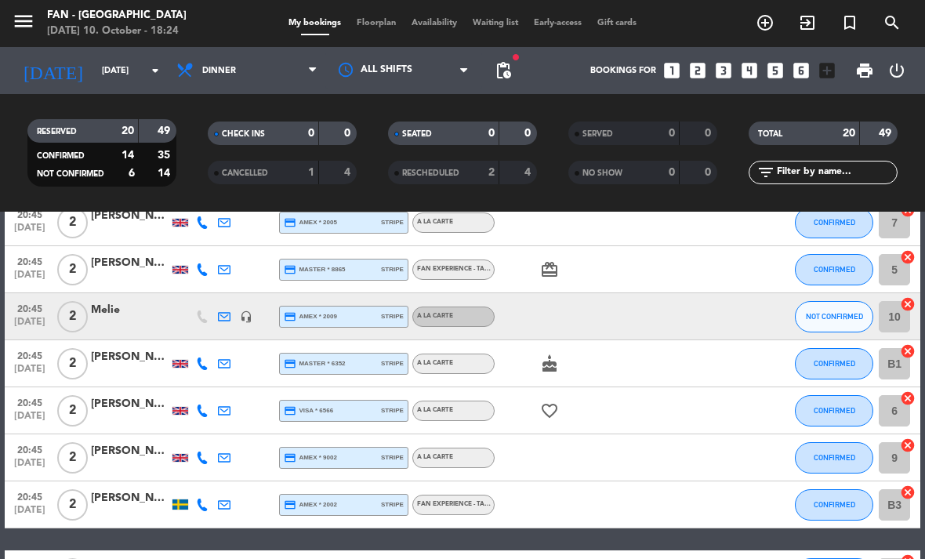
click at [557, 275] on icon "card_giftcard" at bounding box center [549, 269] width 19 height 19
click at [558, 274] on icon "card_giftcard" at bounding box center [549, 269] width 19 height 19
click at [553, 369] on icon "cake" at bounding box center [549, 363] width 19 height 19
click at [548, 361] on icon "cake" at bounding box center [549, 363] width 19 height 19
click at [543, 418] on icon "favorite_border" at bounding box center [549, 410] width 19 height 19
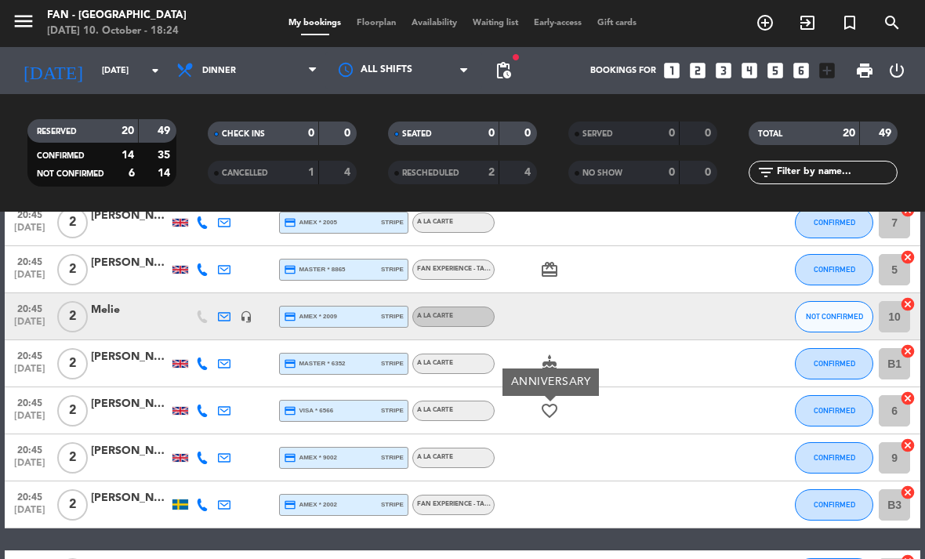
click at [550, 410] on icon "favorite_border" at bounding box center [549, 410] width 19 height 19
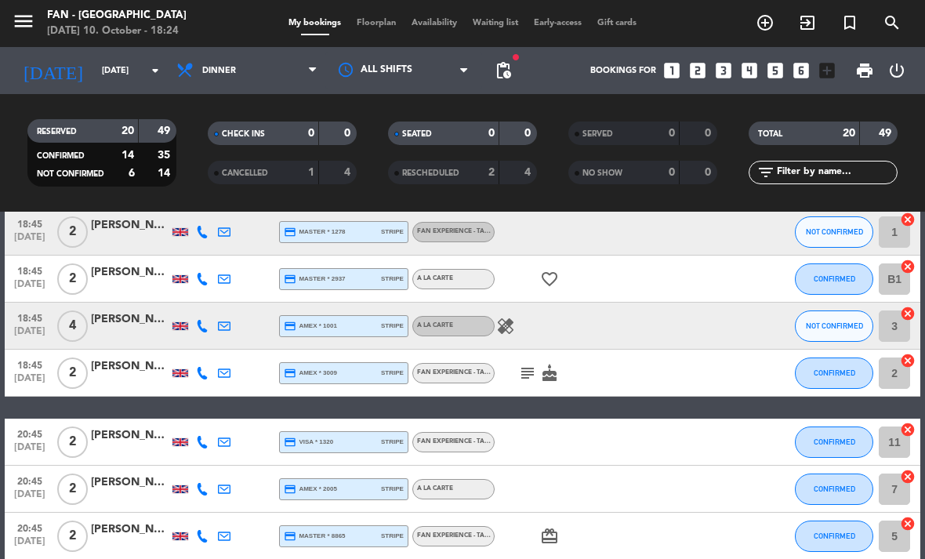
scroll to position [363, 0]
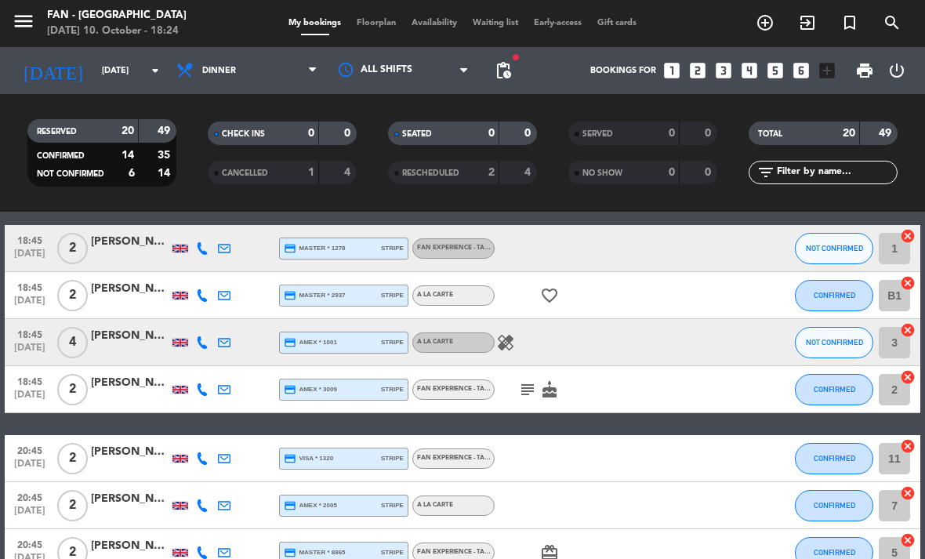
click at [364, 21] on span "Floorplan" at bounding box center [376, 23] width 55 height 9
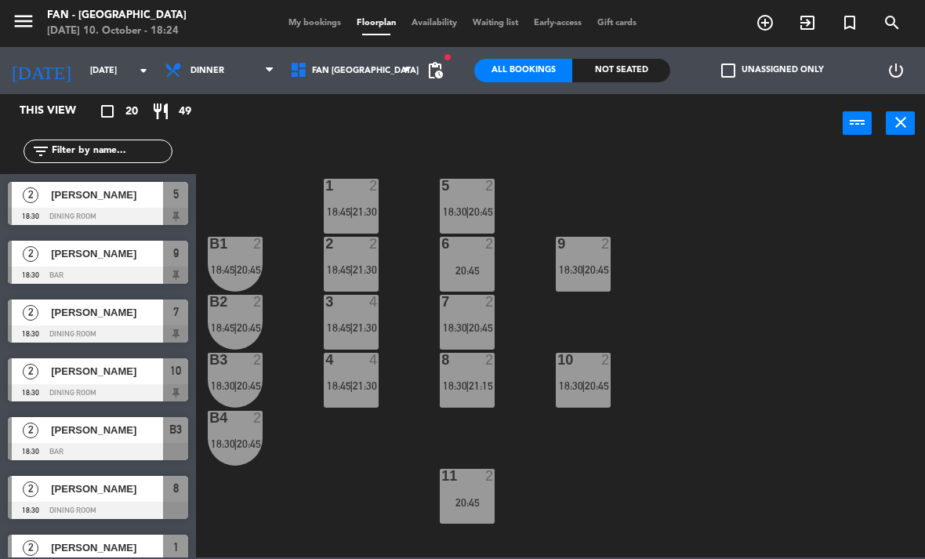
click at [487, 506] on div "20:45" at bounding box center [467, 502] width 55 height 11
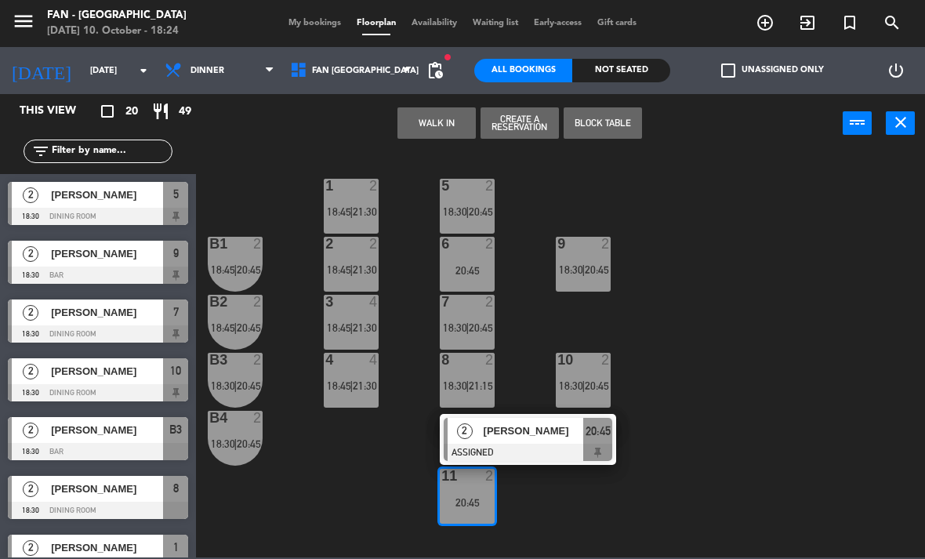
click at [521, 433] on span "[PERSON_NAME]" at bounding box center [534, 431] width 100 height 16
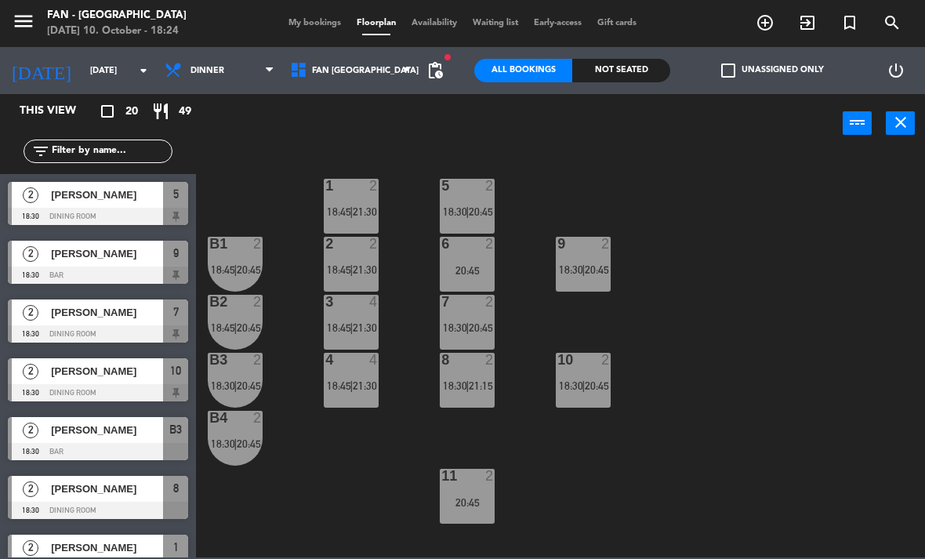
click at [336, 376] on div "4 4 18:45 | 21:30" at bounding box center [351, 380] width 55 height 55
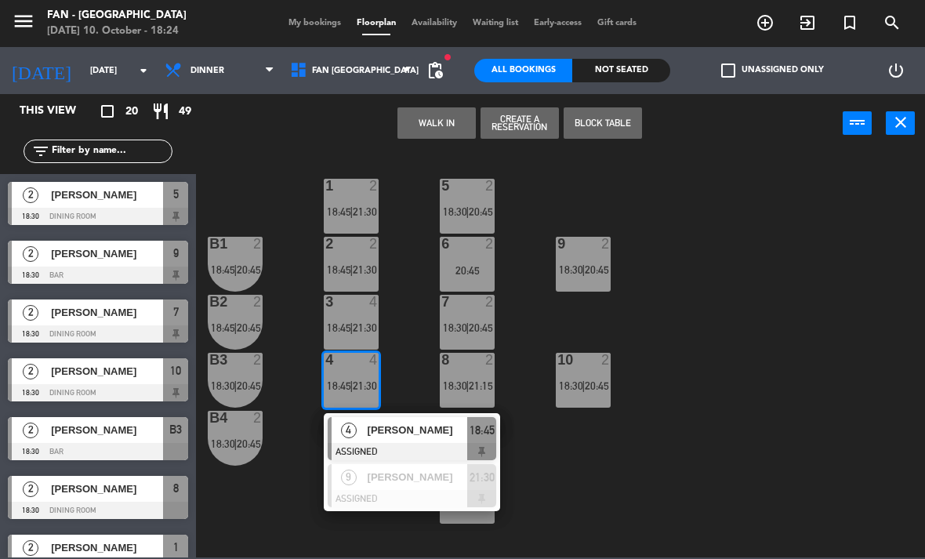
click at [623, 485] on div "1 2 18:45 | 21:30 5 2 18:30 | 20:45 B1 2 18:45 | 20:45 9 2 18:30 | 20:45 2 2 18…" at bounding box center [565, 354] width 720 height 406
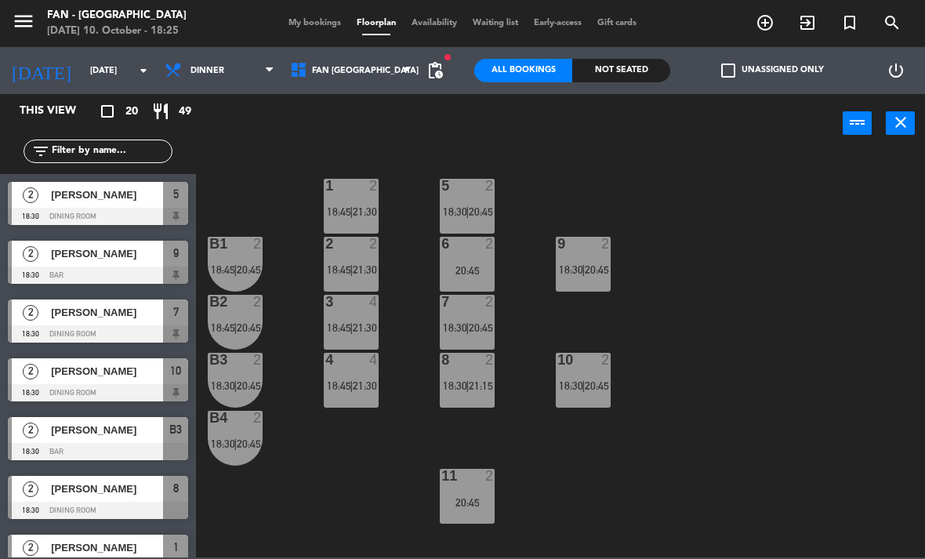
click at [336, 368] on div "4 4" at bounding box center [351, 361] width 55 height 16
click at [419, 365] on div "1 2 18:45 | 21:30 5 2 18:30 | 20:45 B1 2 18:45 | 20:45 9 2 18:30 | 20:45 2 2 18…" at bounding box center [565, 354] width 720 height 406
click at [466, 492] on div "11 2 20:45" at bounding box center [467, 496] width 55 height 55
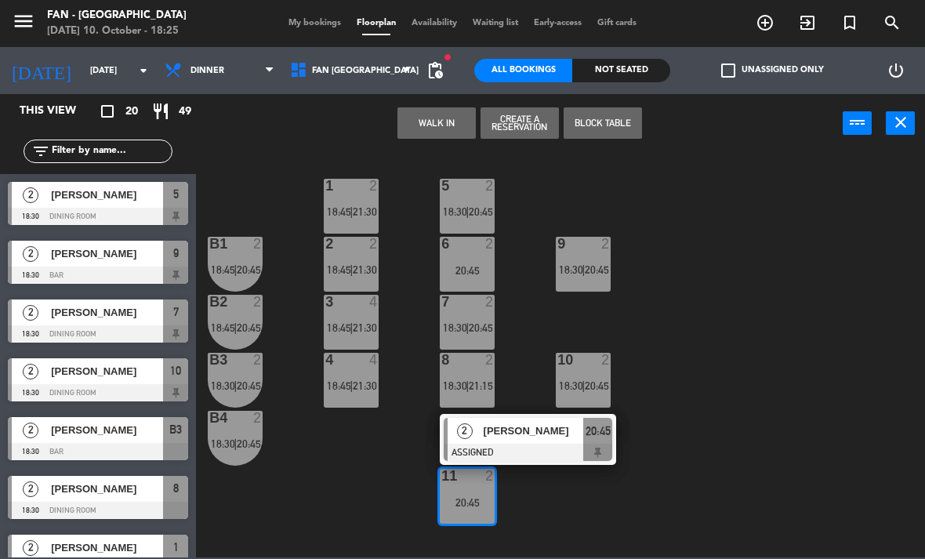
click at [691, 498] on div "1 2 18:45 | 21:30 5 2 18:30 | 20:45 B1 2 18:45 | 20:45 9 2 18:30 | 20:45 2 2 18…" at bounding box center [565, 354] width 720 height 406
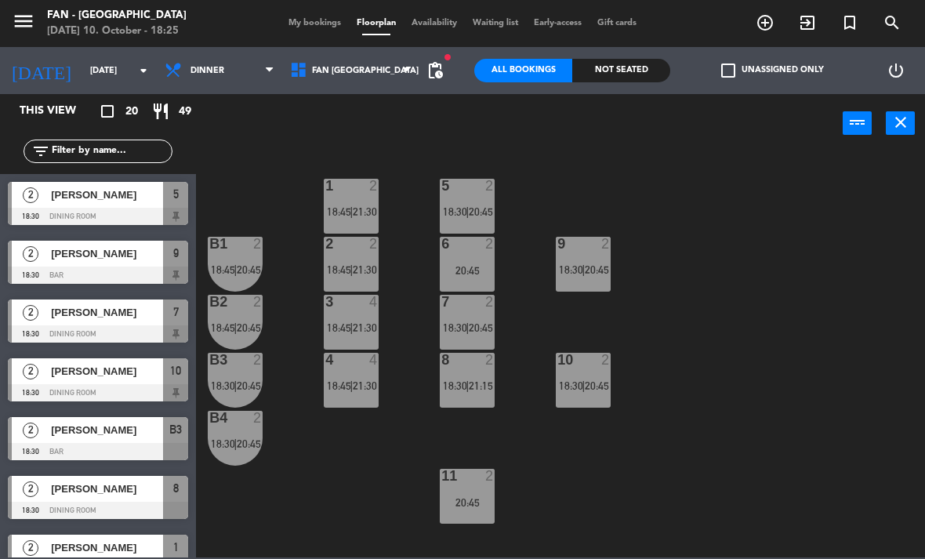
click at [228, 449] on span "18:30" at bounding box center [223, 443] width 24 height 13
click at [302, 528] on div "1 2 18:45 | 21:30 5 2 18:30 | 20:45 B1 2 18:45 | 20:45 9 2 18:30 | 20:45 2 2 18…" at bounding box center [565, 354] width 720 height 406
click at [339, 401] on div "4 4 18:45 | 21:30" at bounding box center [351, 380] width 55 height 55
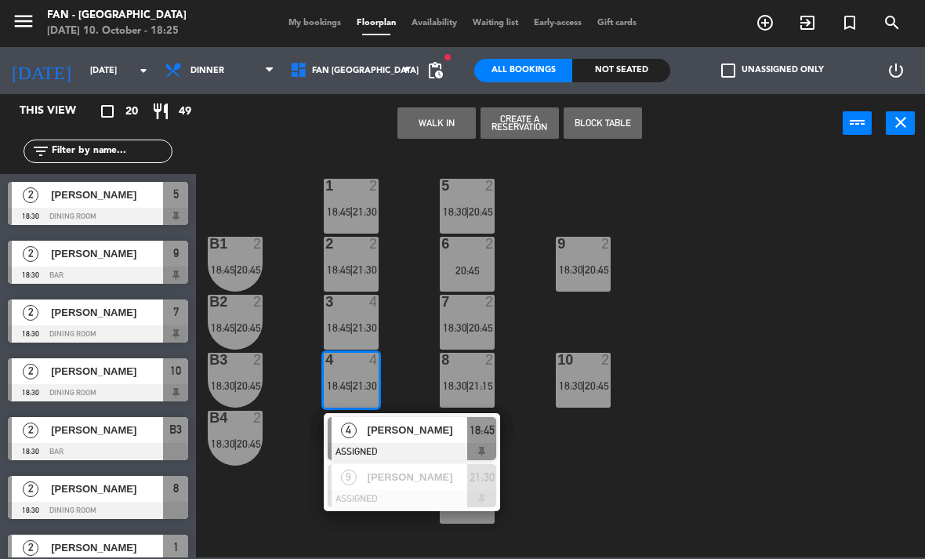
click at [352, 322] on span "|" at bounding box center [351, 327] width 3 height 13
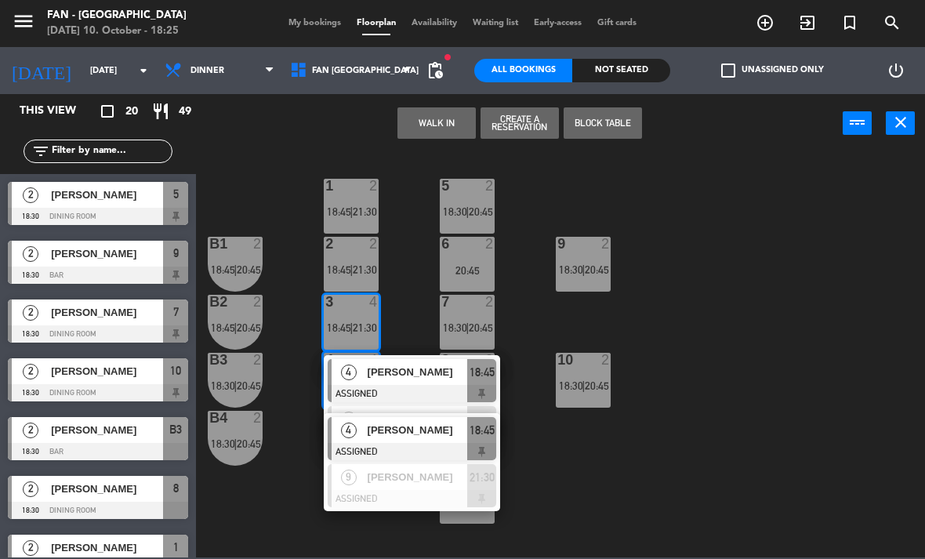
click at [344, 318] on div "3 4 18:45 | 21:30" at bounding box center [351, 322] width 55 height 55
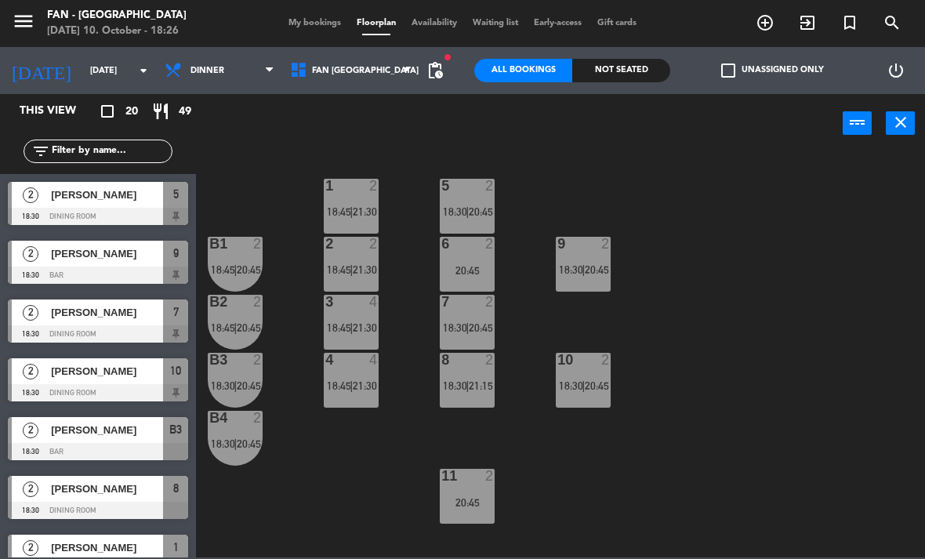
click at [588, 382] on span "20:45" at bounding box center [597, 385] width 24 height 13
click at [782, 388] on div "1 2 18:45 | 21:30 5 2 18:30 | 20:45 B1 2 18:45 | 20:45 9 2 18:30 | 20:45 2 2 18…" at bounding box center [565, 354] width 720 height 406
click at [475, 212] on span "20:45" at bounding box center [481, 211] width 24 height 13
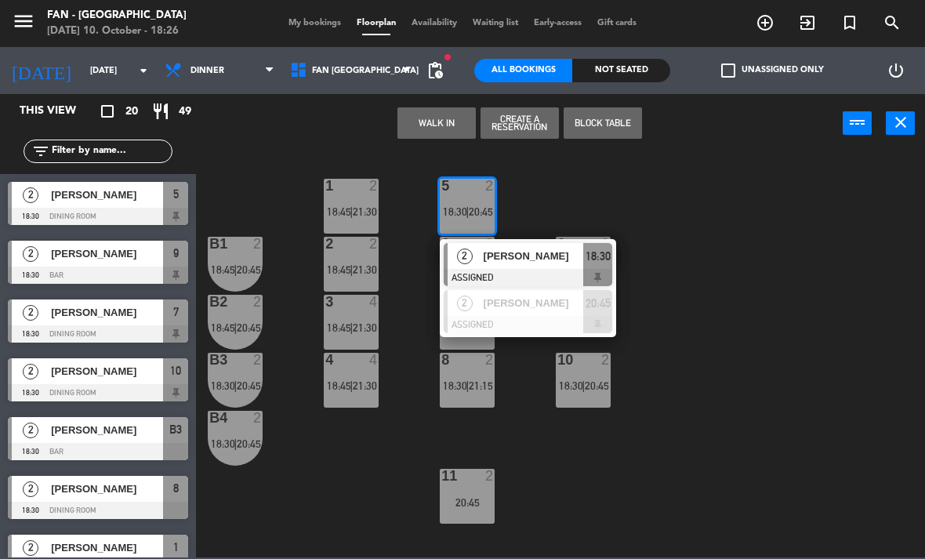
click at [517, 265] on div "[PERSON_NAME]" at bounding box center [533, 256] width 102 height 26
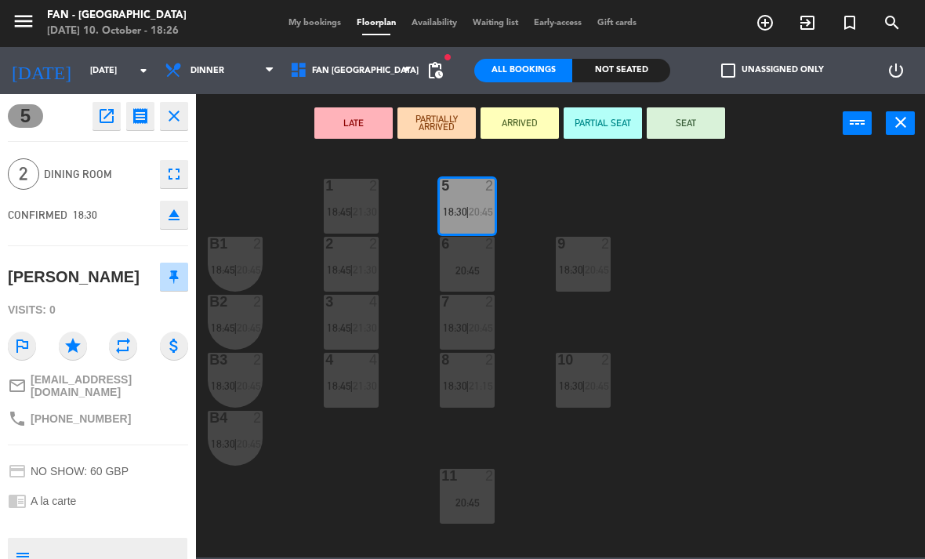
click at [186, 108] on button "close" at bounding box center [174, 116] width 28 height 28
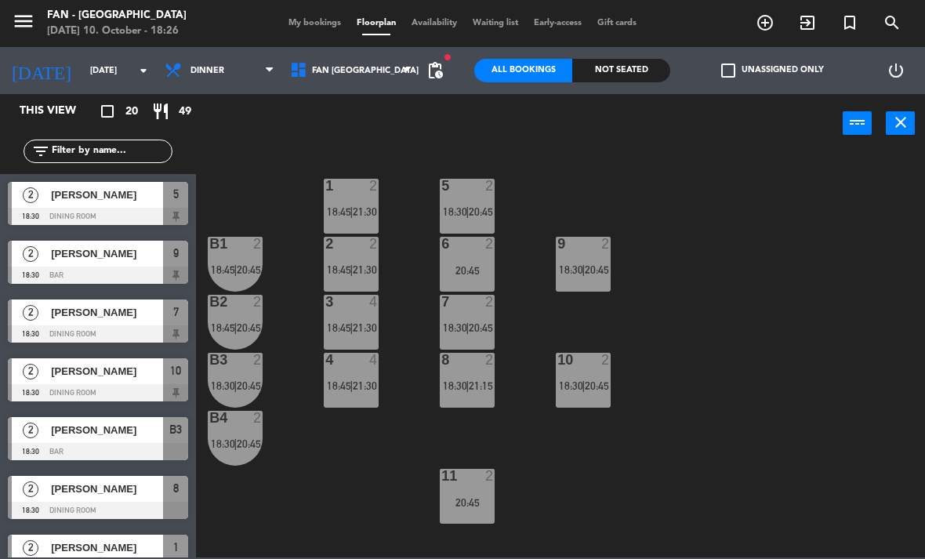
click at [457, 206] on span "18:30" at bounding box center [455, 211] width 24 height 13
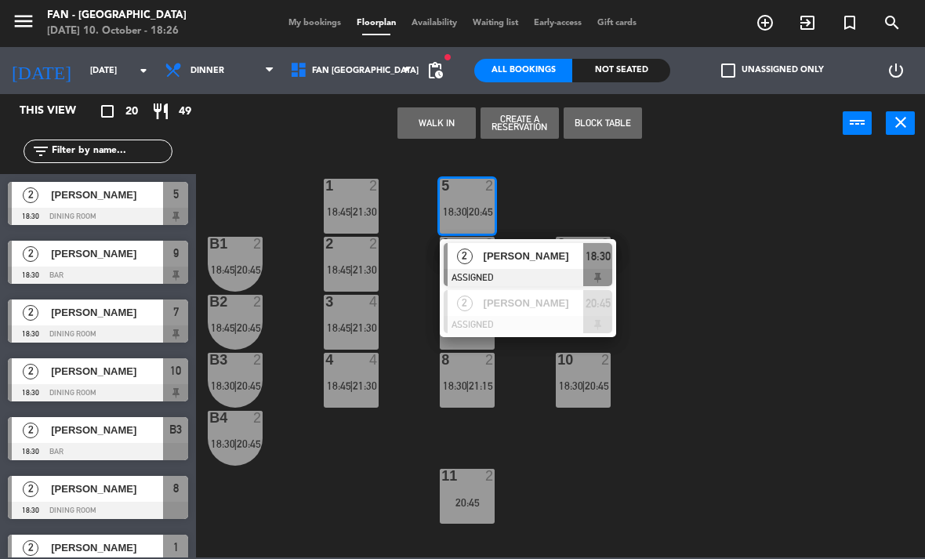
click at [504, 318] on div at bounding box center [528, 324] width 169 height 17
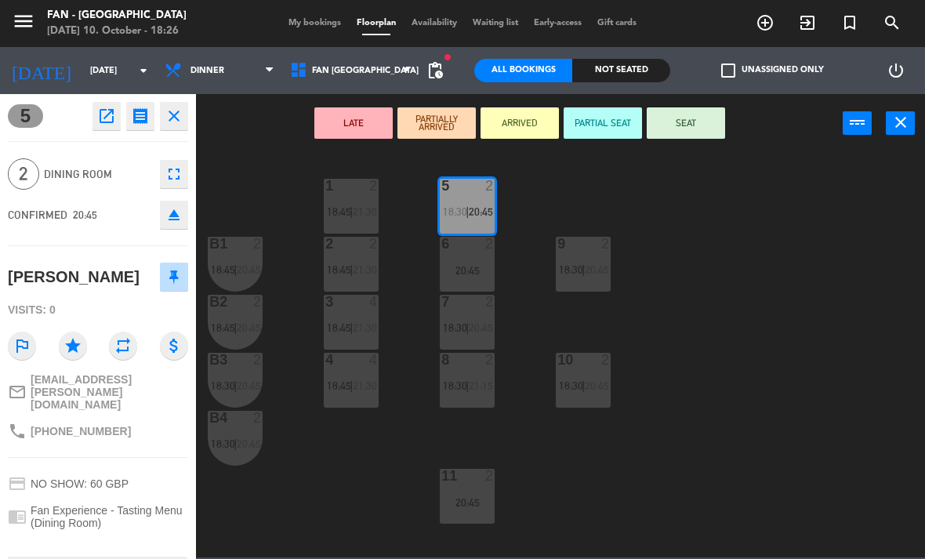
click at [186, 106] on button "close" at bounding box center [174, 116] width 28 height 28
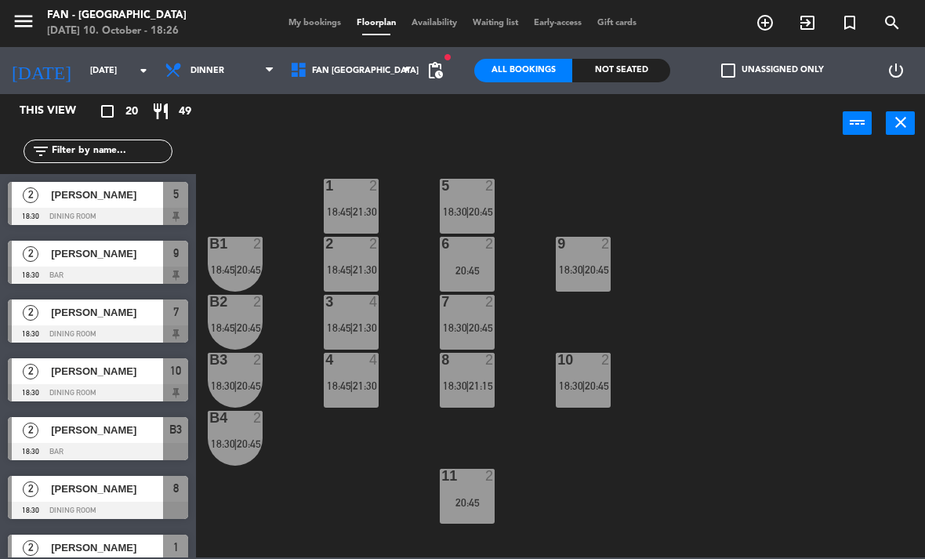
click at [459, 284] on div "6 2 20:45" at bounding box center [467, 264] width 55 height 55
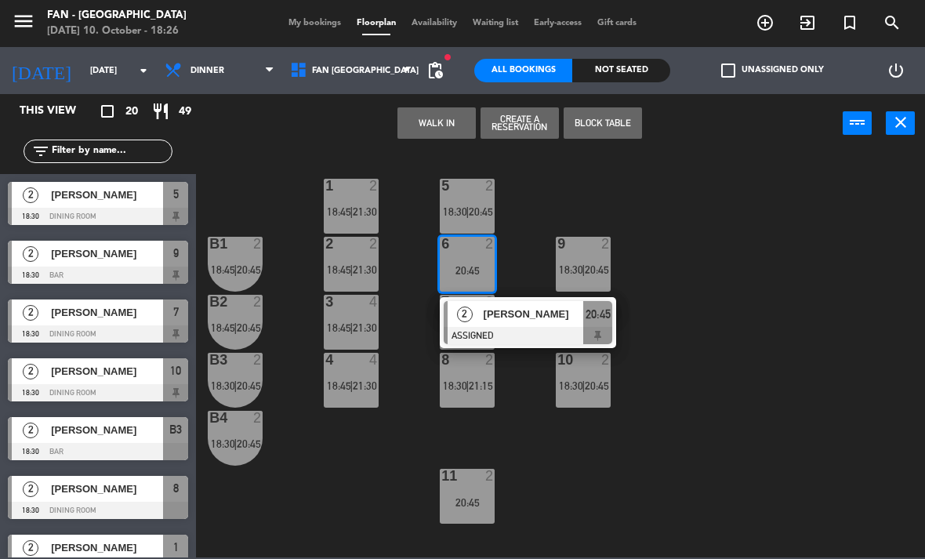
click at [472, 260] on div "6 2 20:45" at bounding box center [467, 264] width 55 height 55
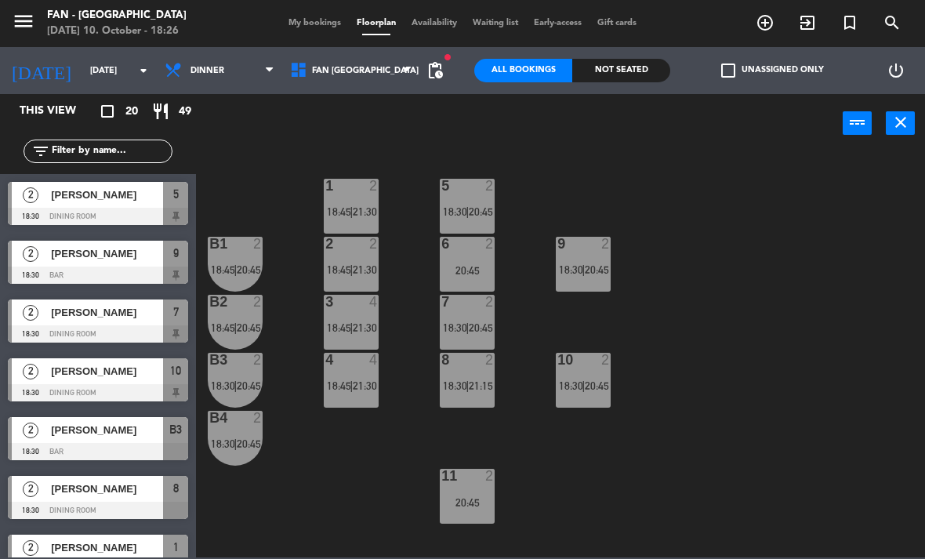
click at [473, 268] on div "20:45" at bounding box center [467, 270] width 55 height 11
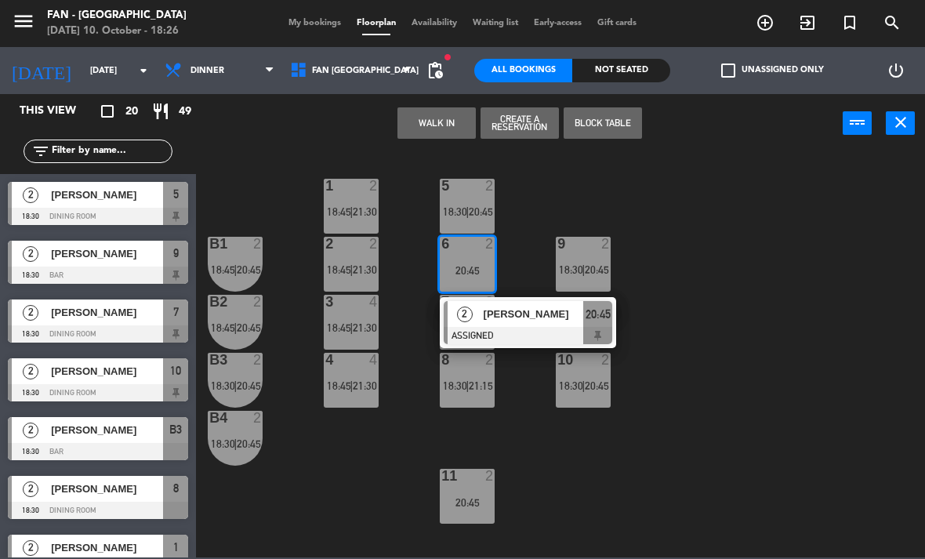
click at [498, 322] on span "[PERSON_NAME]" at bounding box center [534, 314] width 100 height 16
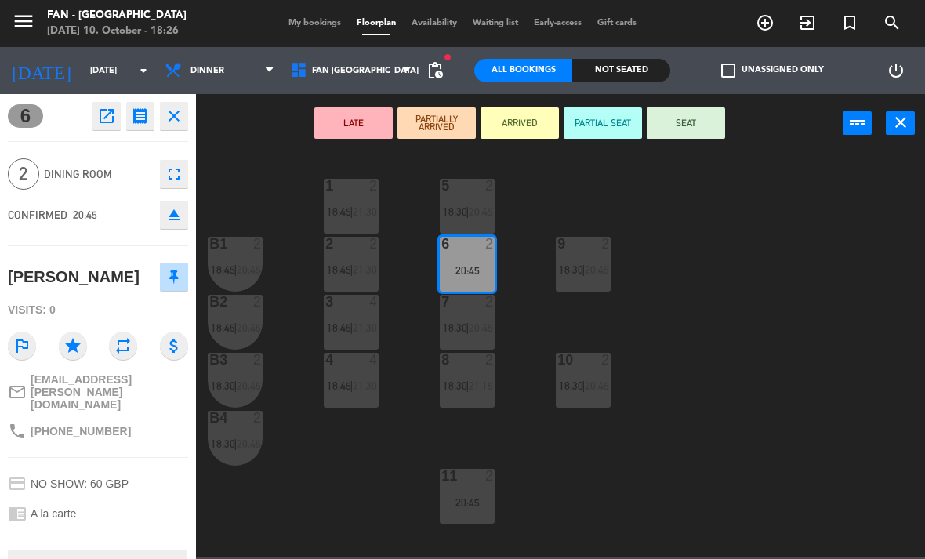
click at [180, 119] on icon "close" at bounding box center [174, 116] width 19 height 19
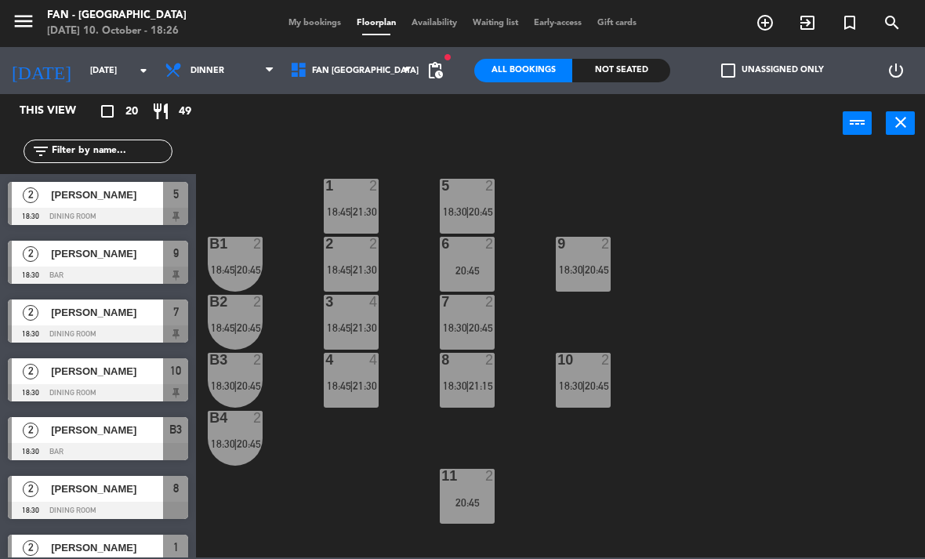
scroll to position [125, 0]
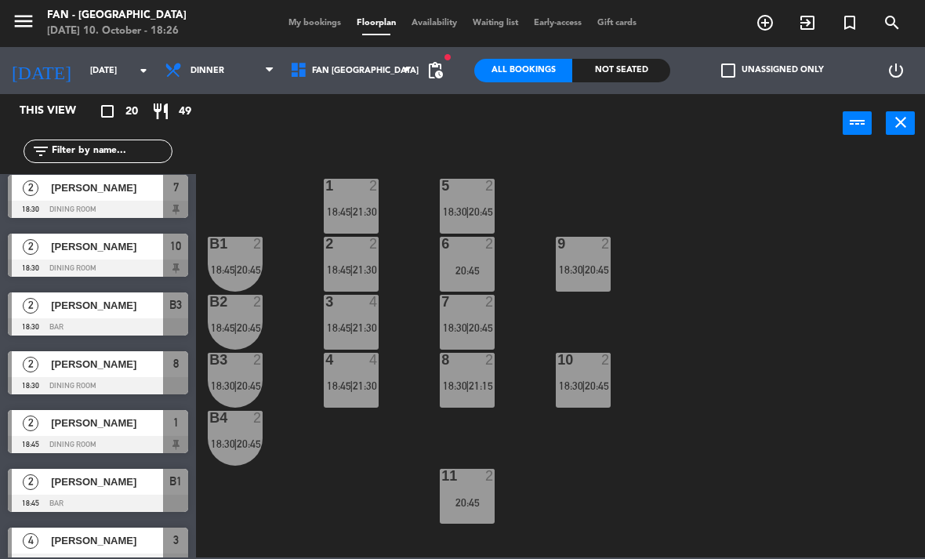
click at [448, 325] on span "18:30" at bounding box center [455, 327] width 24 height 13
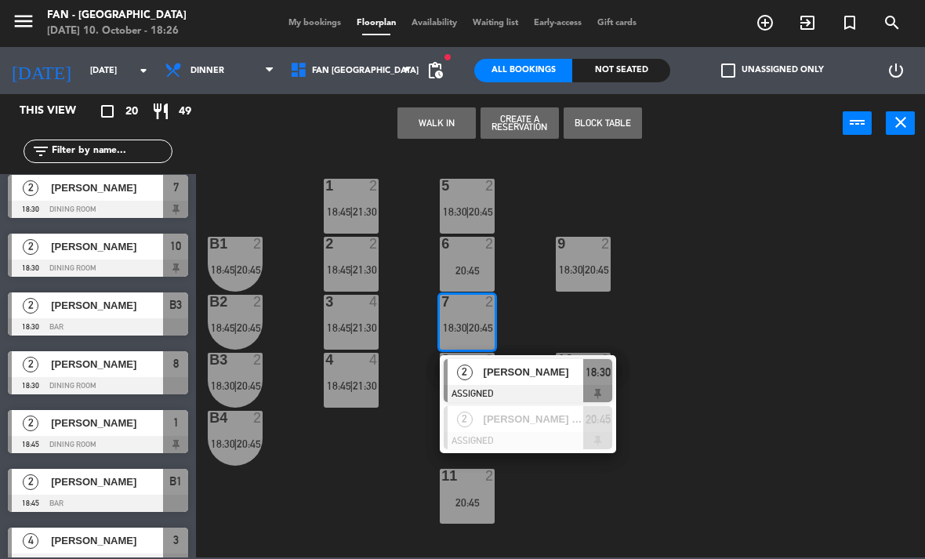
click at [474, 378] on div "2" at bounding box center [465, 372] width 34 height 26
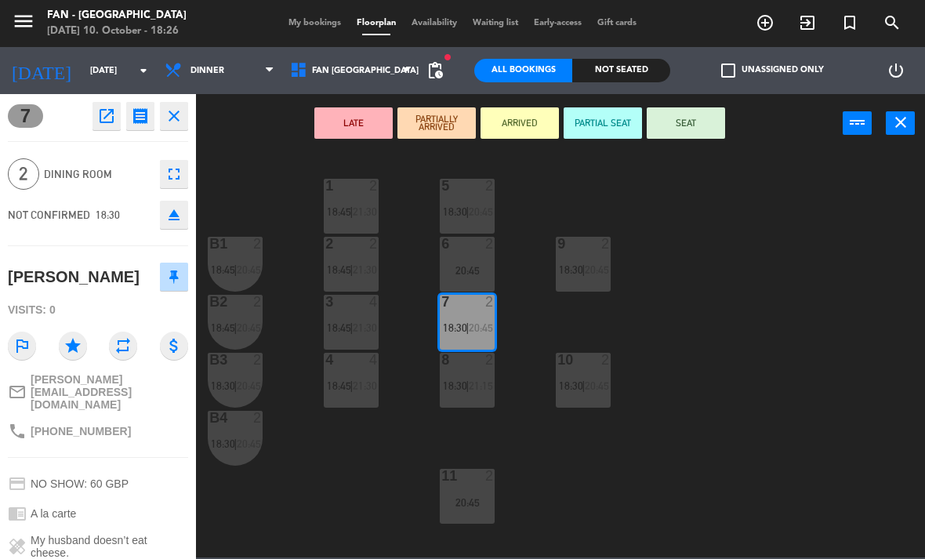
click at [181, 109] on icon "close" at bounding box center [174, 116] width 19 height 19
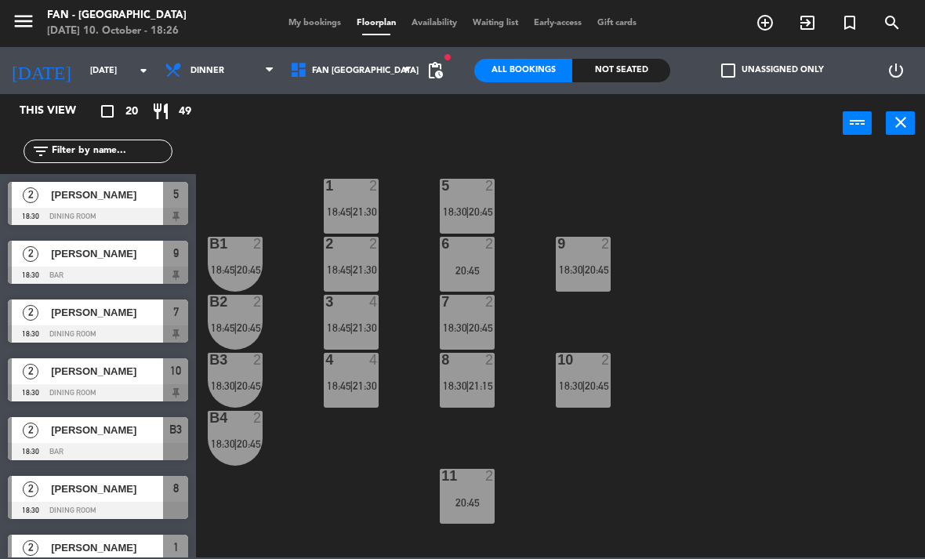
click at [320, 19] on span "My bookings" at bounding box center [315, 23] width 68 height 9
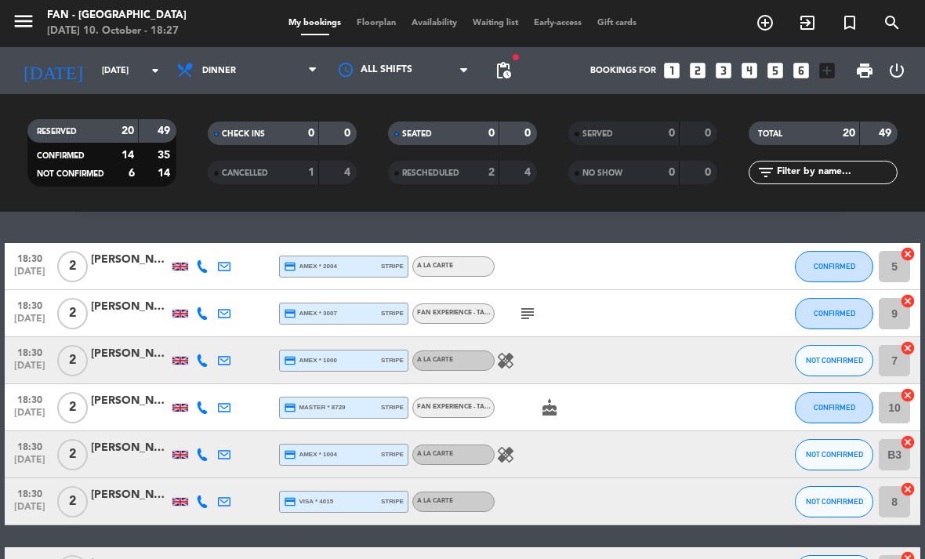
scroll to position [43, 0]
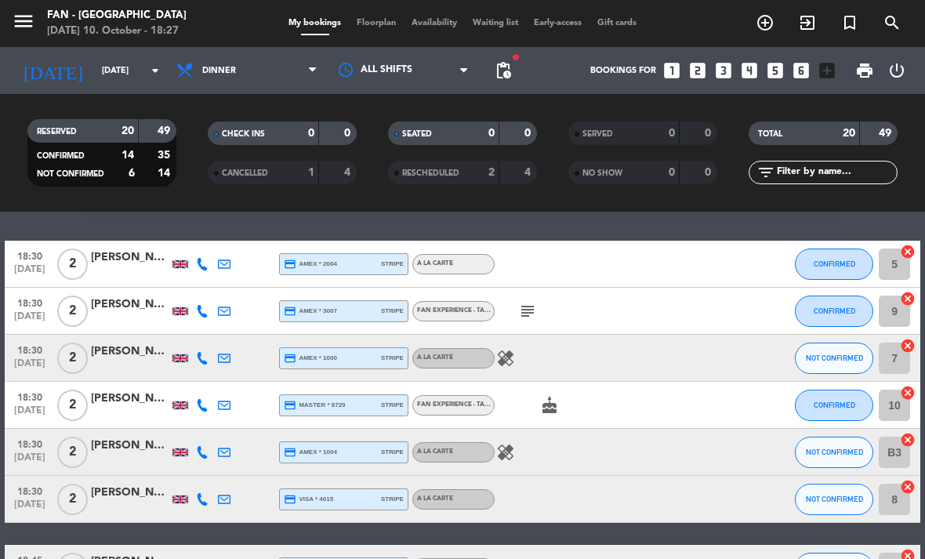
click at [830, 456] on span "NOT CONFIRMED" at bounding box center [834, 452] width 57 height 9
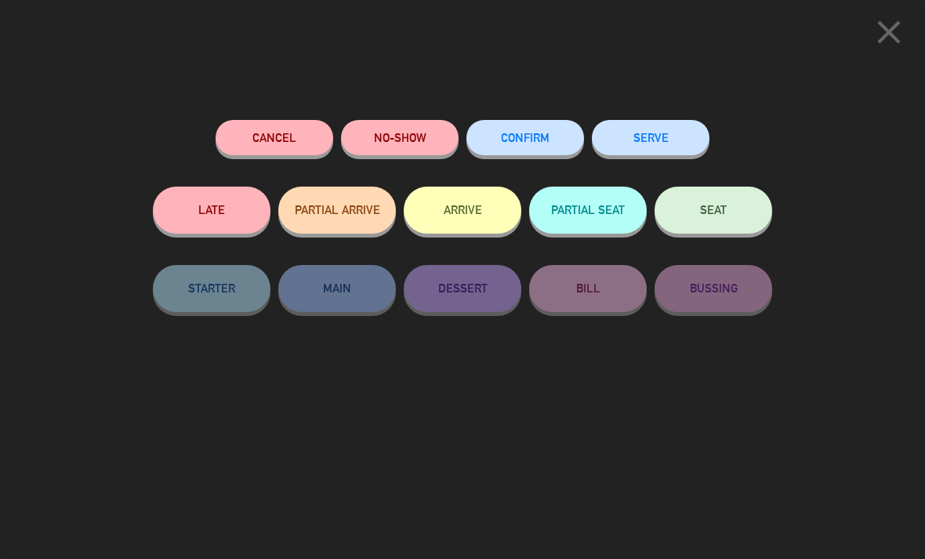
click at [729, 223] on button "SEAT" at bounding box center [714, 210] width 118 height 47
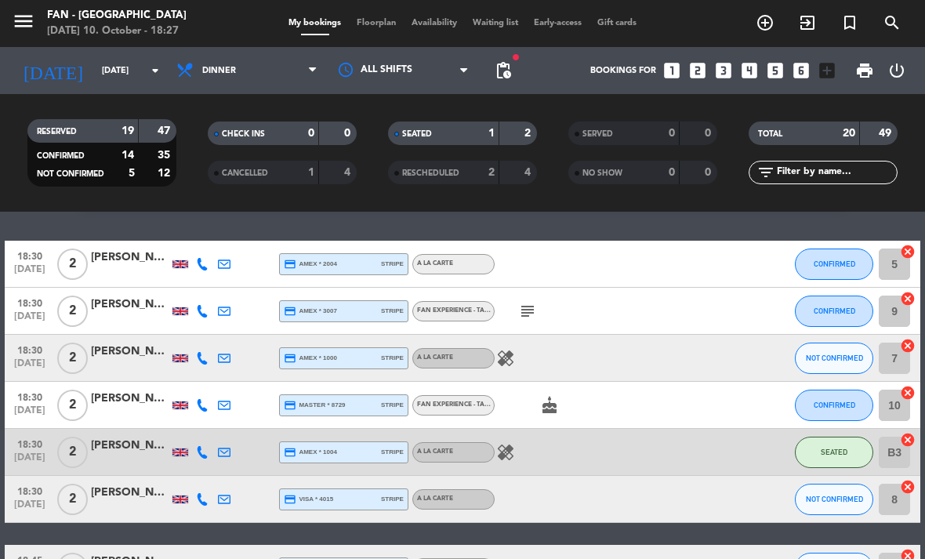
click at [355, 24] on span "Floorplan" at bounding box center [376, 23] width 55 height 9
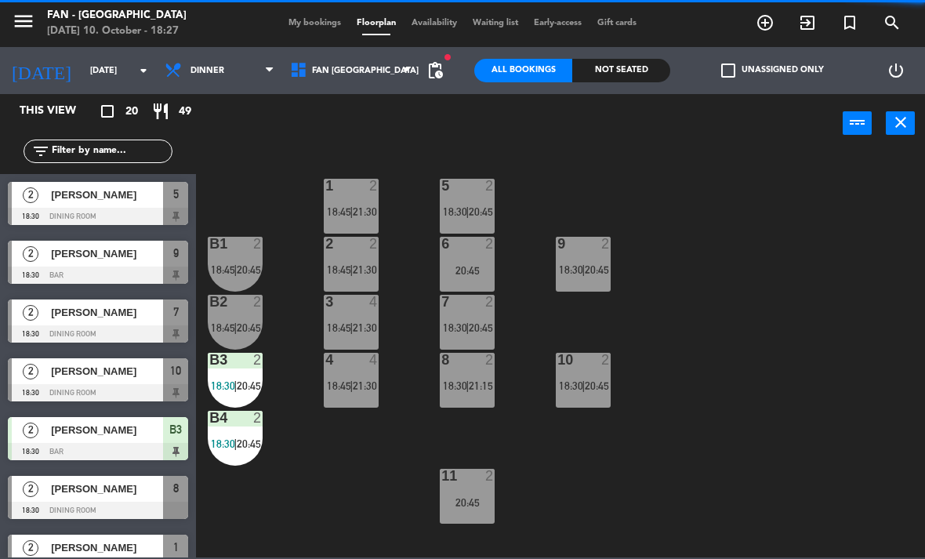
click at [295, 19] on span "My bookings" at bounding box center [315, 23] width 68 height 9
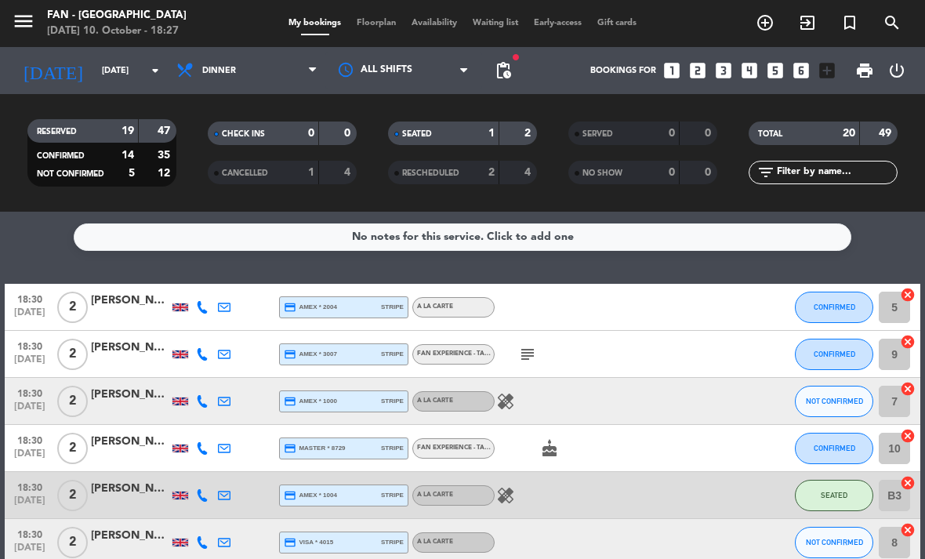
click at [512, 409] on icon "healing" at bounding box center [505, 401] width 19 height 19
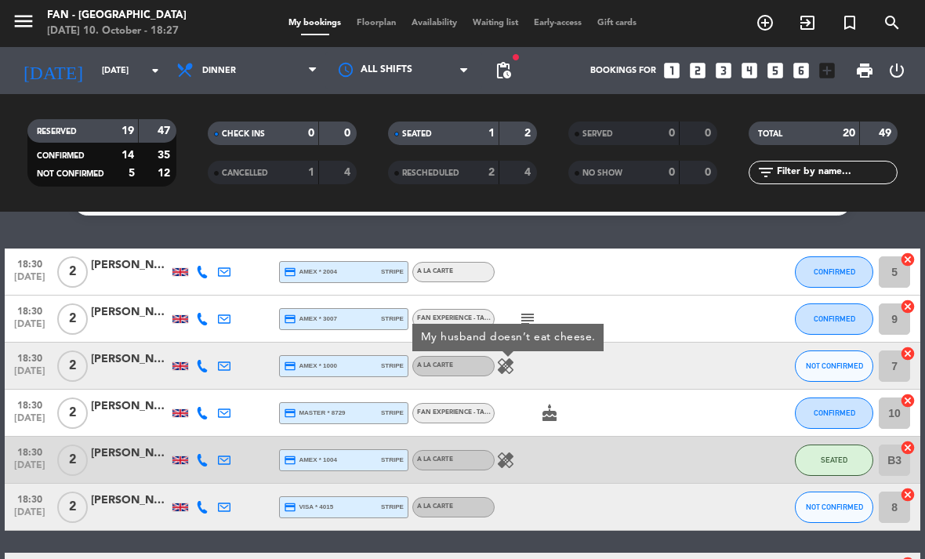
scroll to position [56, 0]
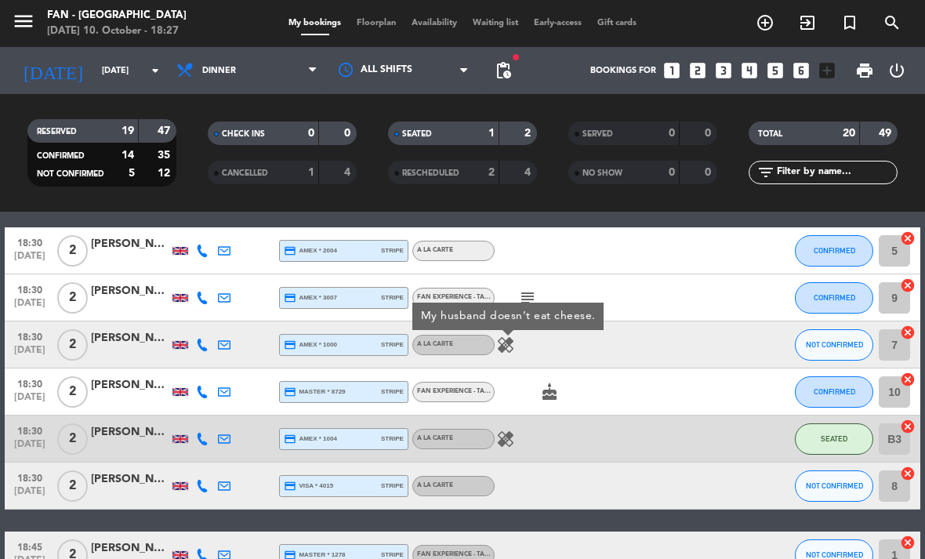
click at [513, 446] on icon "healing" at bounding box center [505, 439] width 19 height 19
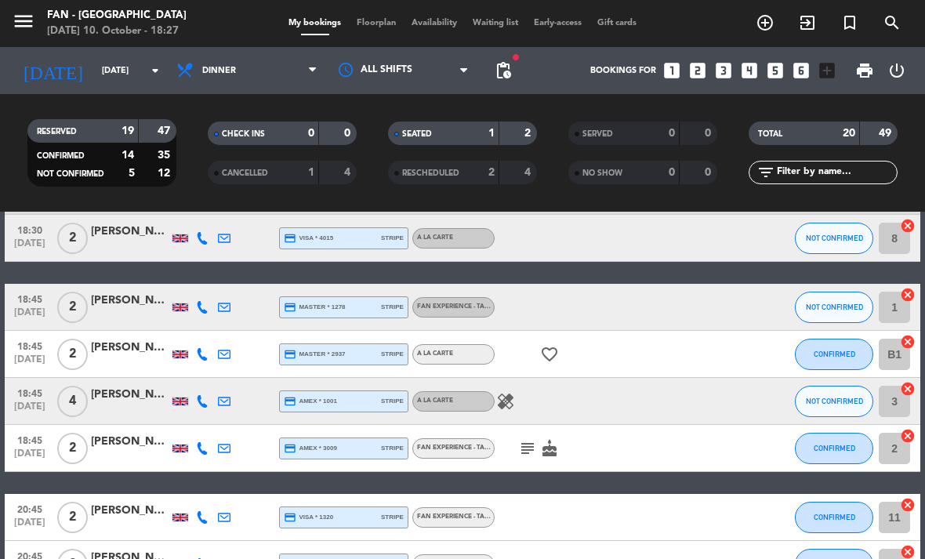
scroll to position [332, 0]
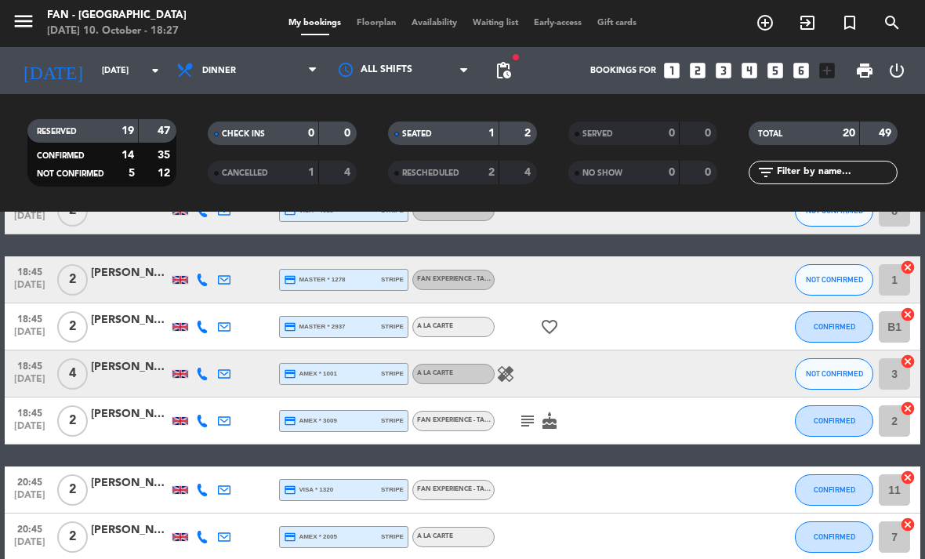
click at [492, 376] on div "A la carte" at bounding box center [453, 374] width 82 height 20
click at [520, 368] on div "healing" at bounding box center [561, 373] width 132 height 46
click at [521, 370] on div "healing" at bounding box center [561, 373] width 132 height 46
click at [506, 380] on icon "healing" at bounding box center [505, 374] width 19 height 19
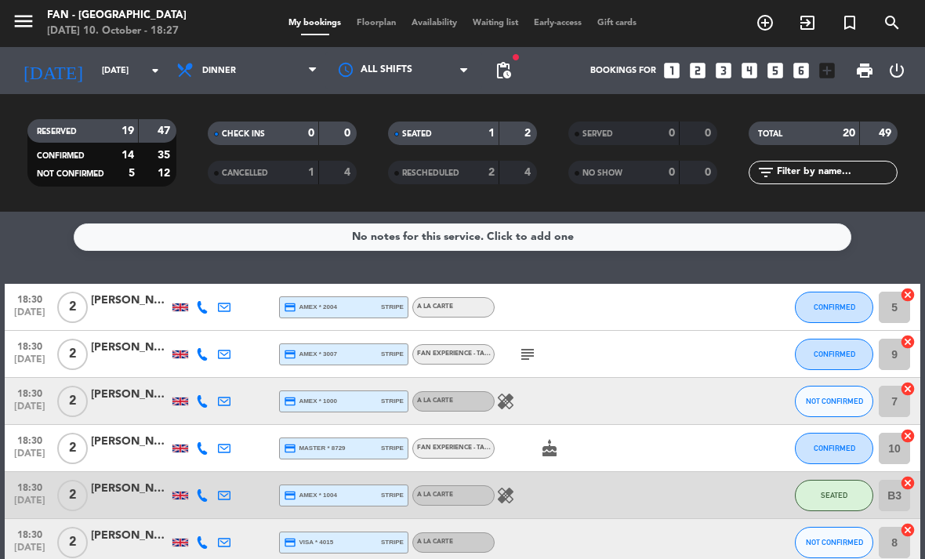
scroll to position [0, 0]
click at [383, 21] on span "Floorplan" at bounding box center [376, 23] width 55 height 9
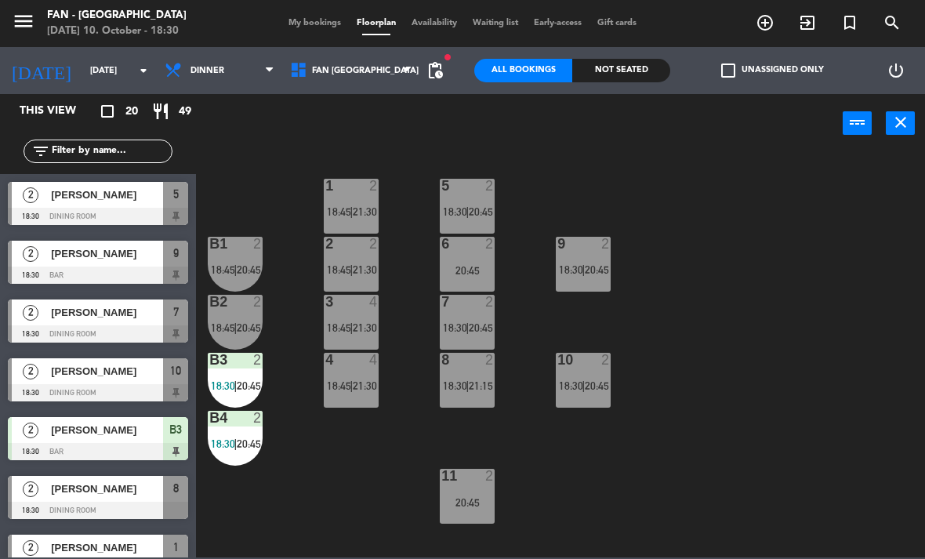
click at [140, 202] on span "[PERSON_NAME]" at bounding box center [107, 195] width 112 height 16
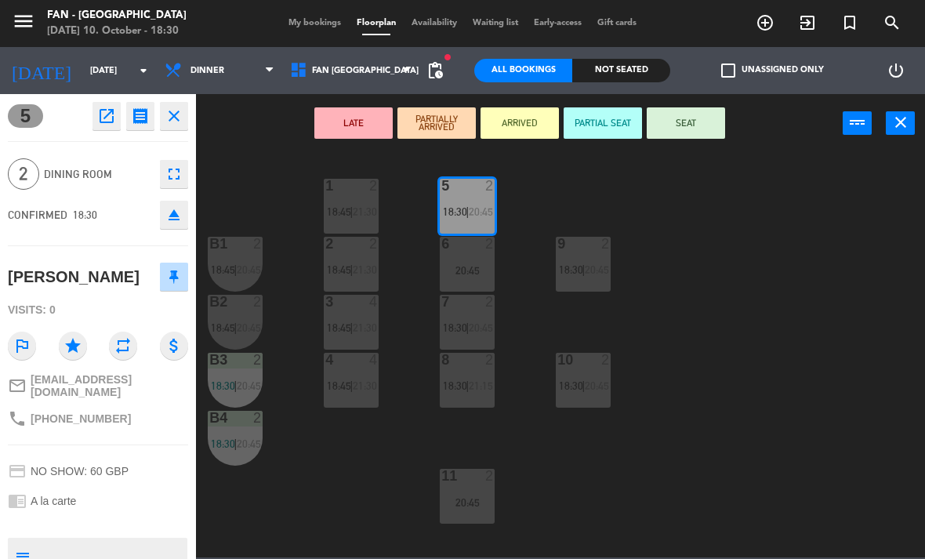
click at [696, 125] on button "SEAT" at bounding box center [686, 122] width 78 height 31
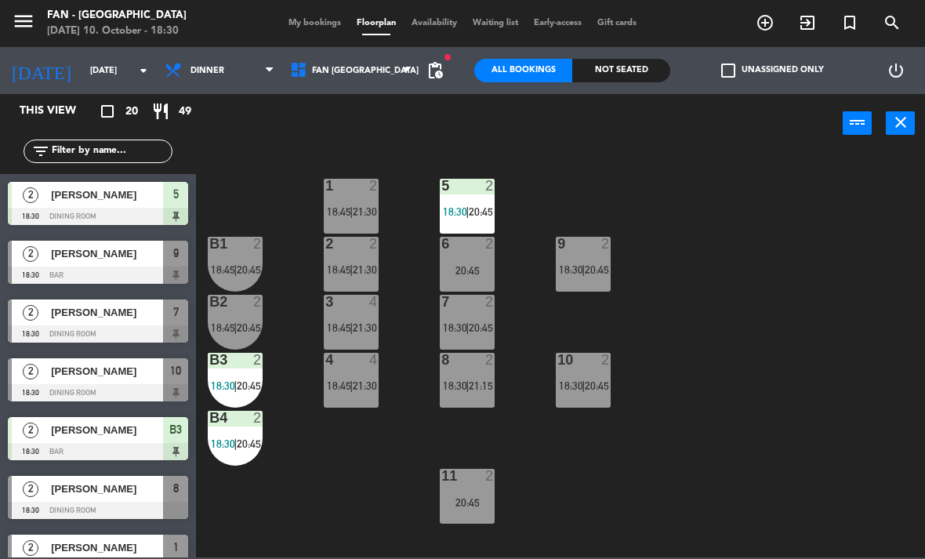
click at [232, 427] on div "B4 2 18:30 | 20:45" at bounding box center [235, 438] width 55 height 55
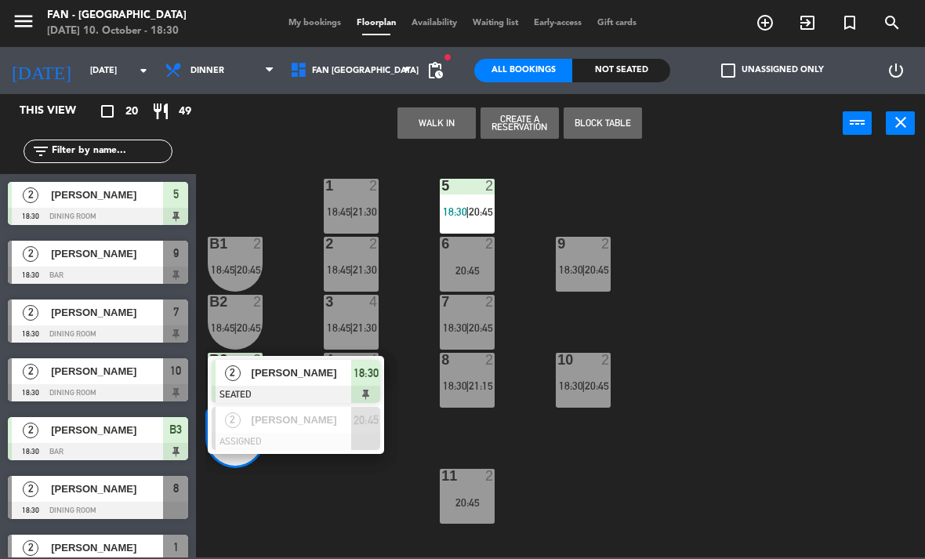
click at [116, 440] on div "[PERSON_NAME]" at bounding box center [106, 430] width 114 height 26
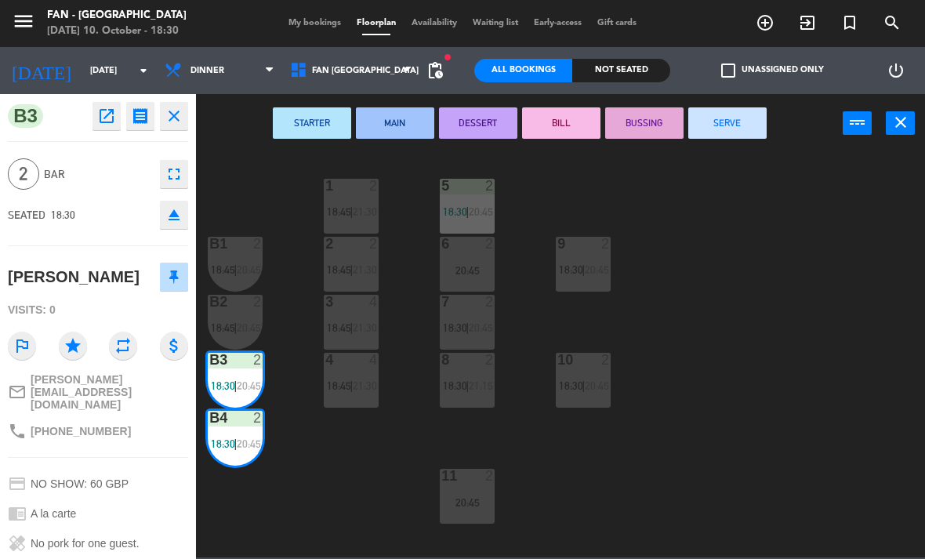
click at [909, 123] on icon "close" at bounding box center [900, 122] width 19 height 19
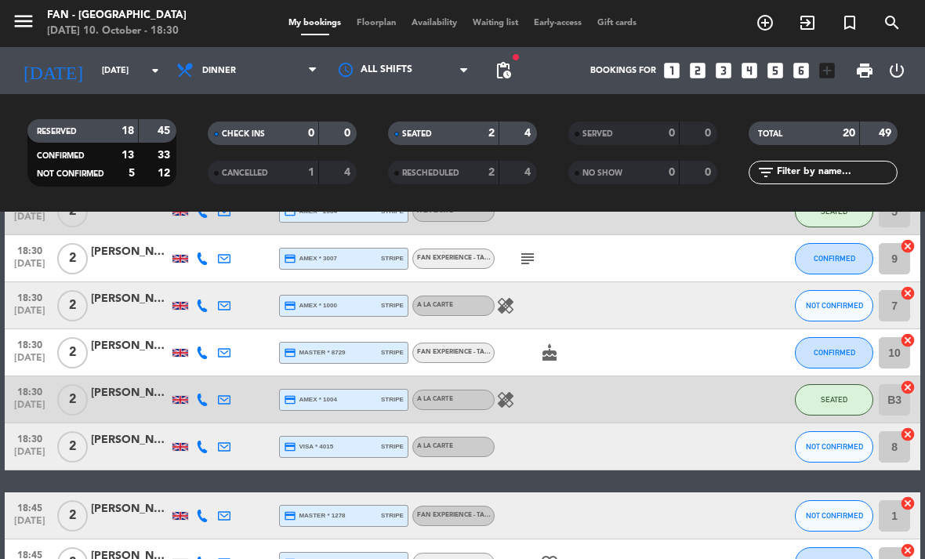
scroll to position [96, 0]
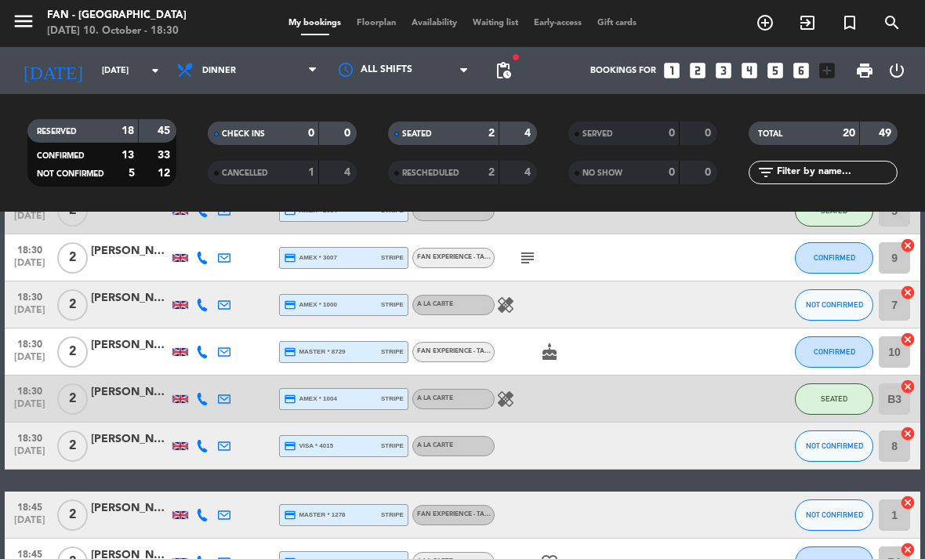
click at [140, 440] on div "[PERSON_NAME]" at bounding box center [130, 439] width 78 height 18
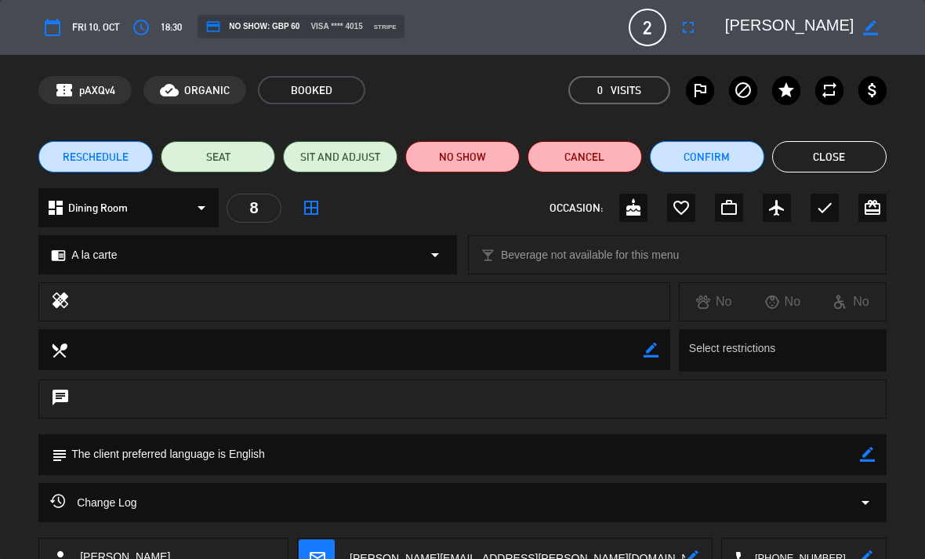
click at [855, 169] on button "Close" at bounding box center [829, 156] width 114 height 31
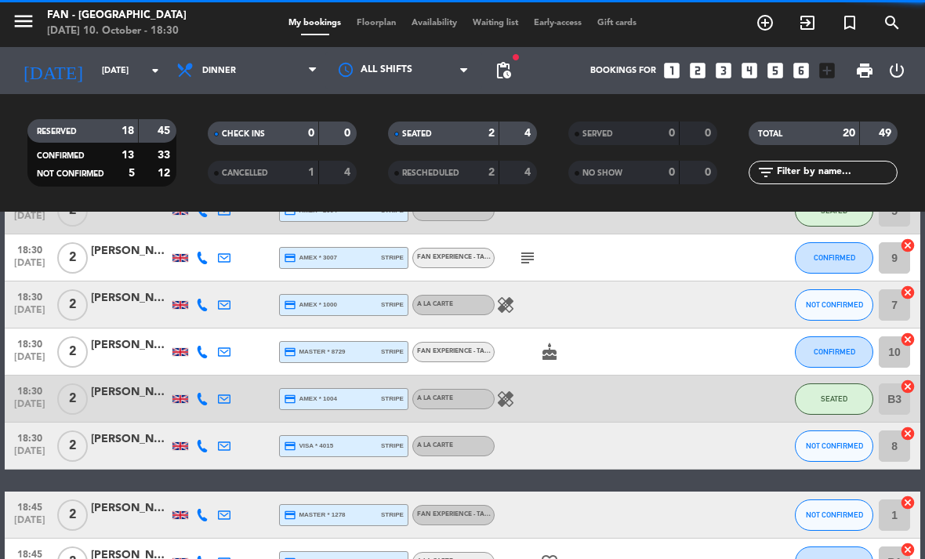
click at [382, 24] on span "Floorplan" at bounding box center [376, 23] width 55 height 9
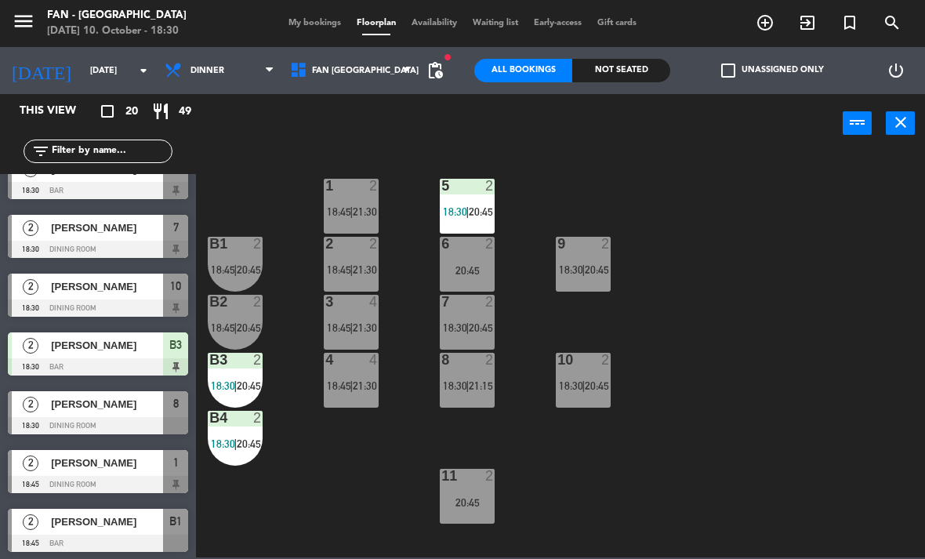
scroll to position [117, 0]
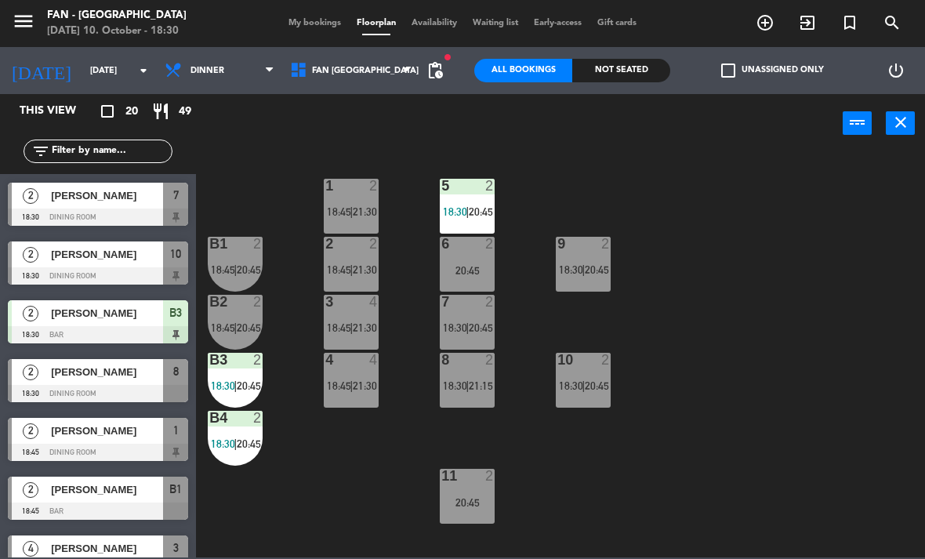
click at [117, 378] on span "[PERSON_NAME]" at bounding box center [107, 372] width 112 height 16
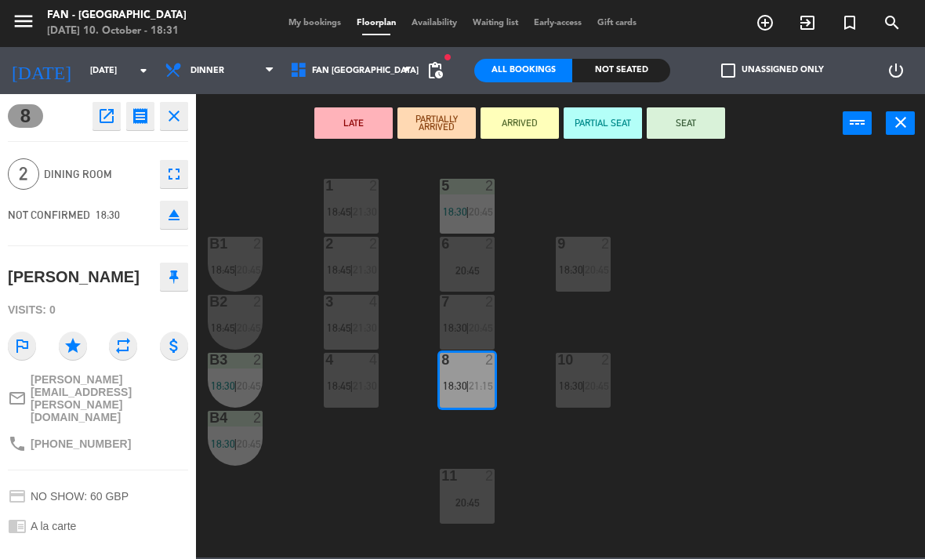
click at [702, 111] on button "SEAT" at bounding box center [686, 122] width 78 height 31
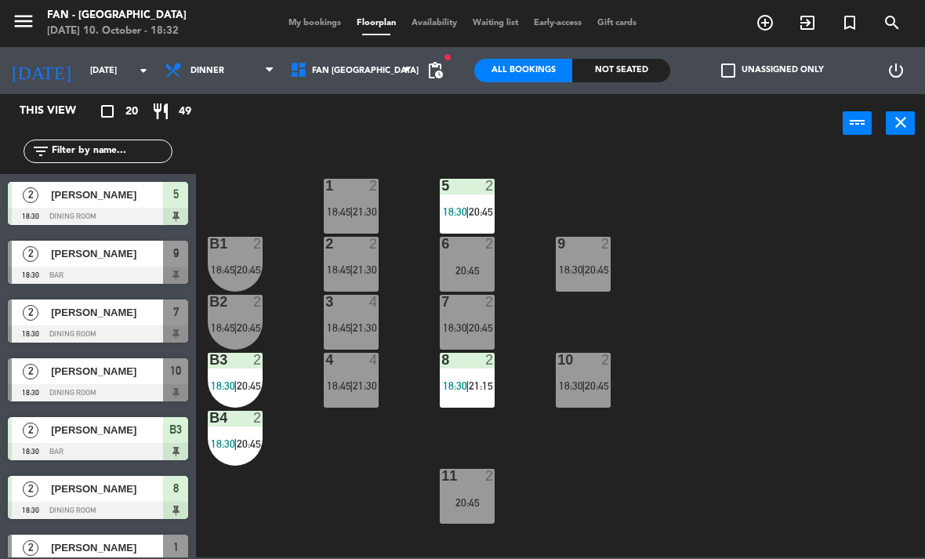
click at [575, 272] on span "18:30" at bounding box center [571, 269] width 24 height 13
click at [690, 486] on div "1 2 18:45 | 21:30 5 2 18:30 | 20:45 B1 2 18:45 | 20:45 9 2 18:30 | 20:45 2 2 18…" at bounding box center [565, 354] width 720 height 406
click at [553, 383] on div "1 2 18:45 | 21:30 5 2 18:30 | 20:45 B1 2 18:45 | 20:45 9 2 18:30 | 20:45 2 2 18…" at bounding box center [565, 354] width 720 height 406
click at [569, 382] on span "18:30" at bounding box center [571, 385] width 24 height 13
click at [567, 504] on div "1 2 18:45 | 21:30 5 2 18:30 | 20:45 B1 2 18:45 | 20:45 9 2 18:30 | 20:45 2 2 18…" at bounding box center [565, 354] width 720 height 406
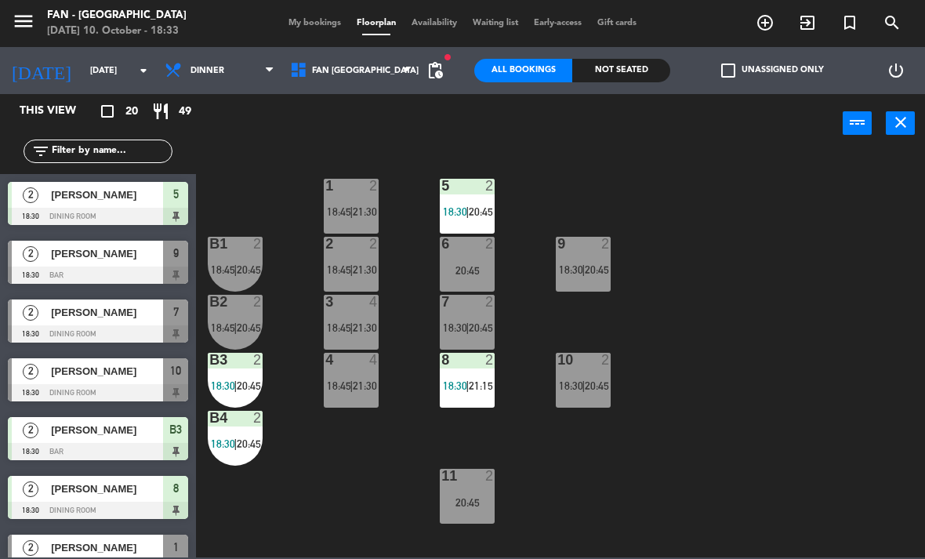
click at [63, 376] on span "[PERSON_NAME]" at bounding box center [107, 371] width 112 height 16
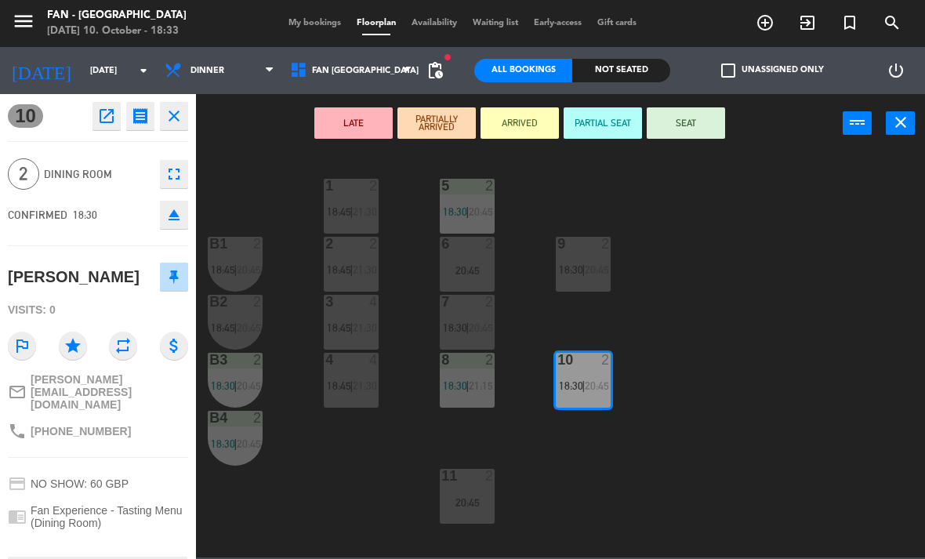
click at [689, 129] on button "SEAT" at bounding box center [686, 122] width 78 height 31
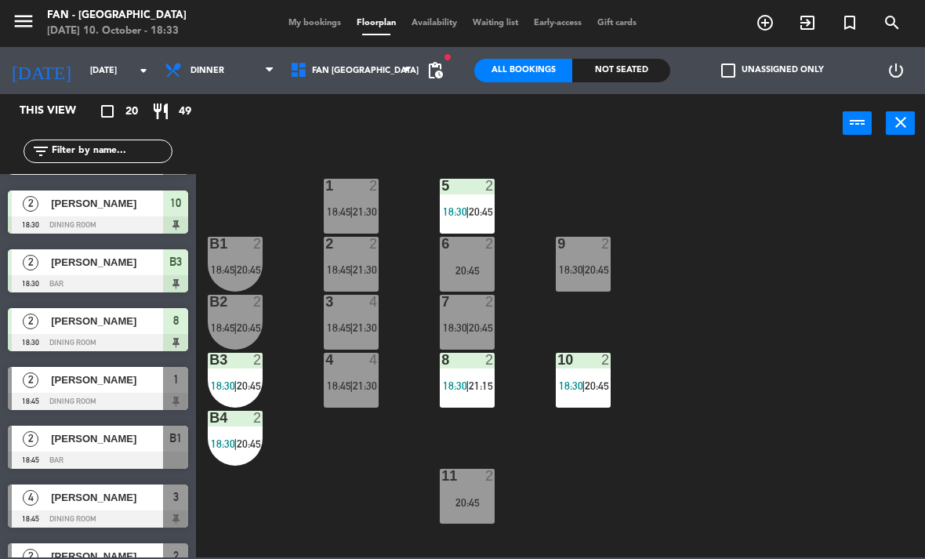
scroll to position [176, 0]
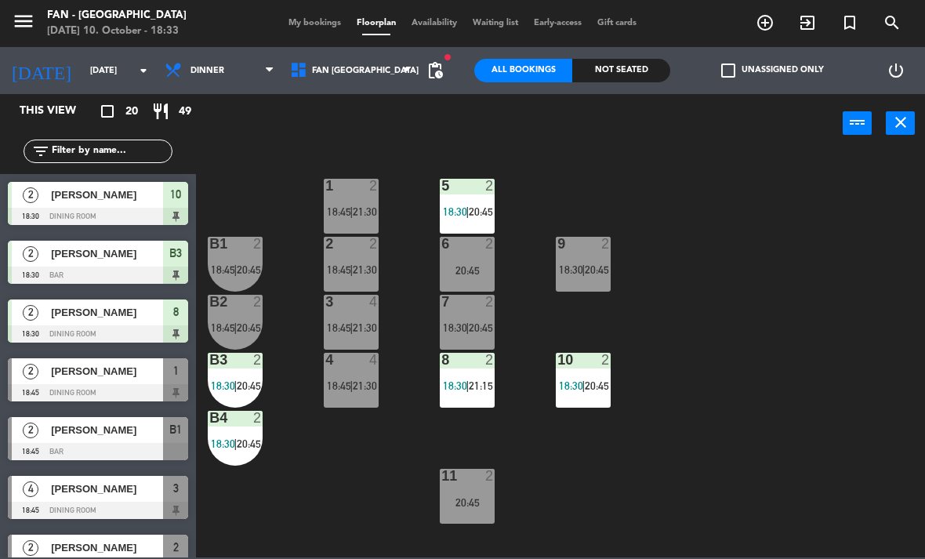
click at [71, 383] on div "[PERSON_NAME]" at bounding box center [106, 371] width 114 height 26
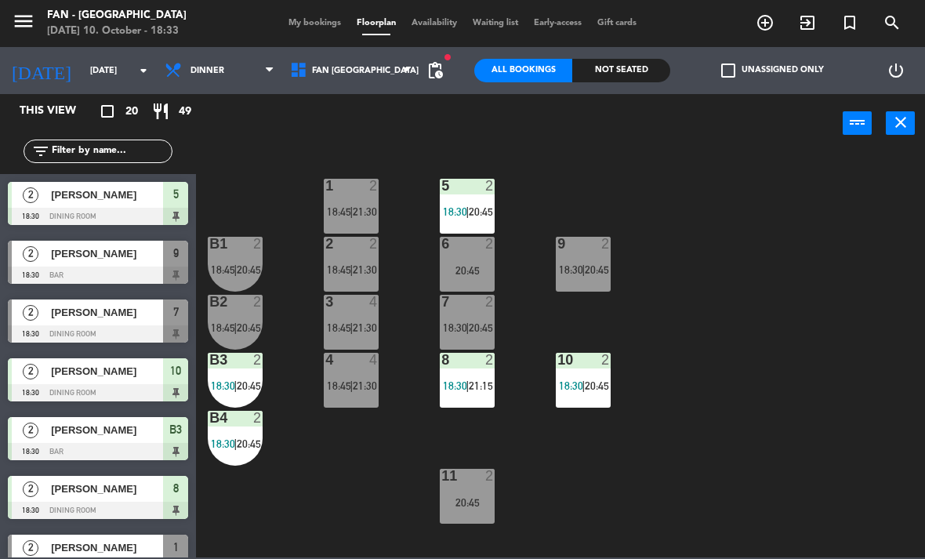
scroll to position [0, 0]
click at [334, 200] on div "1 2 18:45 | 21:30" at bounding box center [351, 206] width 55 height 55
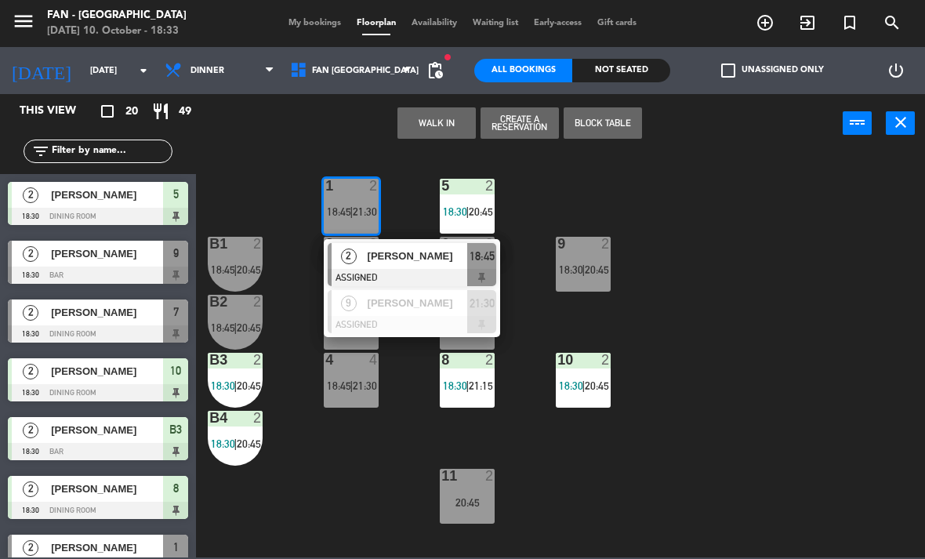
click at [350, 264] on span "2" at bounding box center [349, 257] width 16 height 16
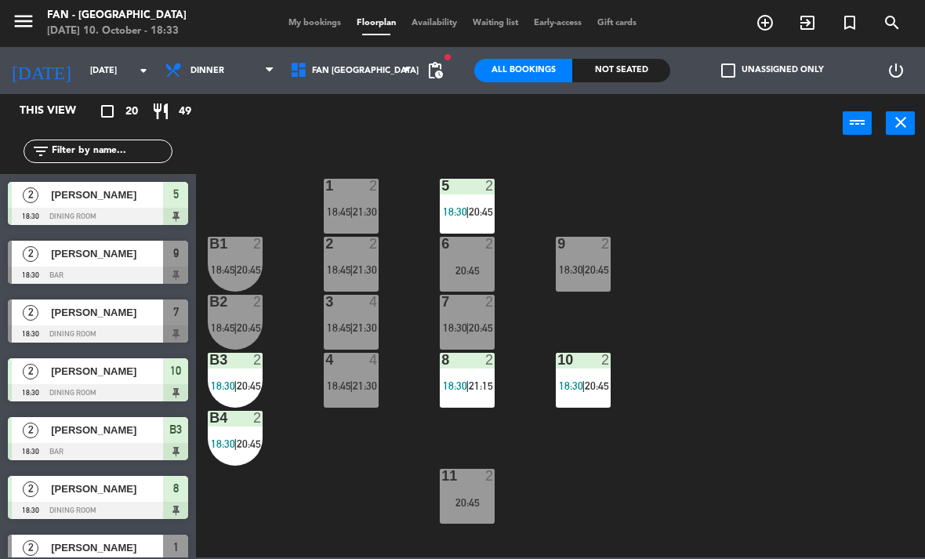
click at [589, 286] on div "9 2 18:30 | 20:45" at bounding box center [583, 264] width 55 height 55
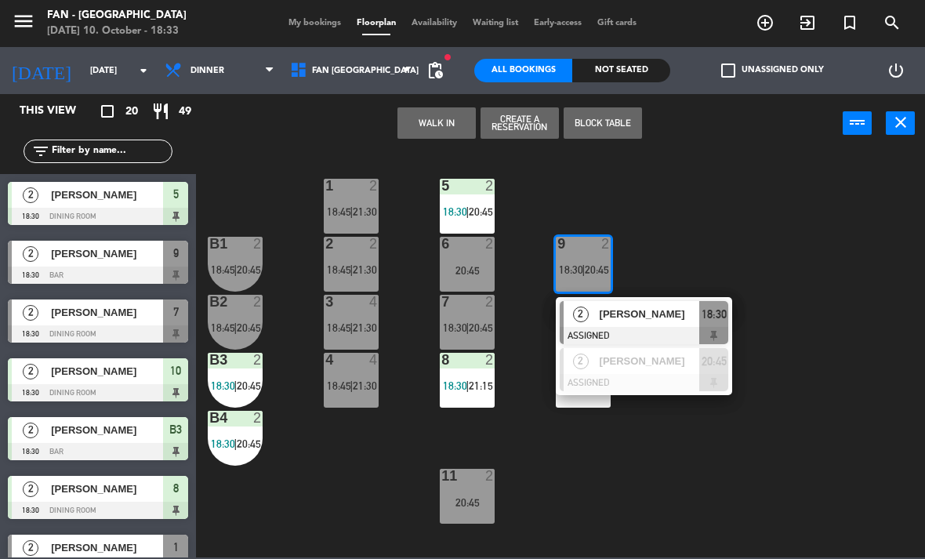
click at [590, 330] on div at bounding box center [644, 335] width 169 height 17
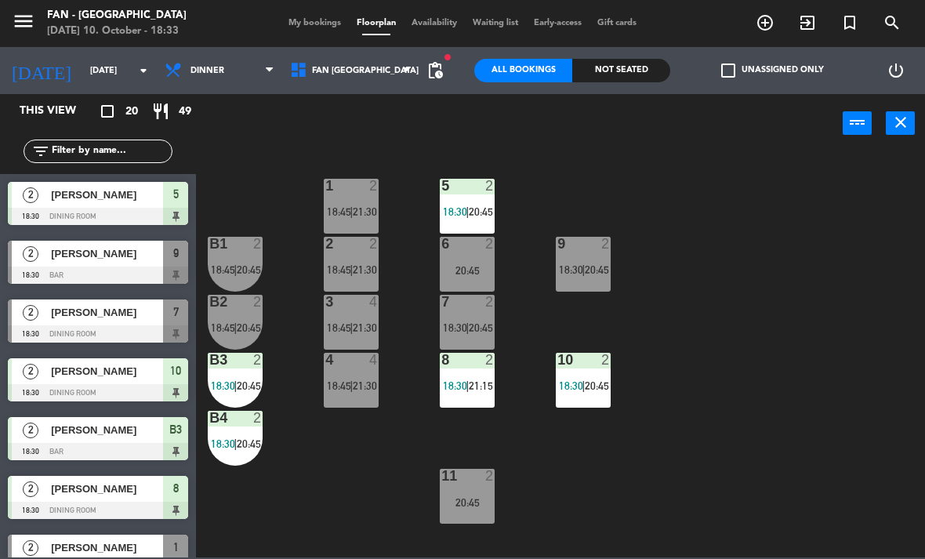
click at [356, 183] on div at bounding box center [352, 186] width 26 height 14
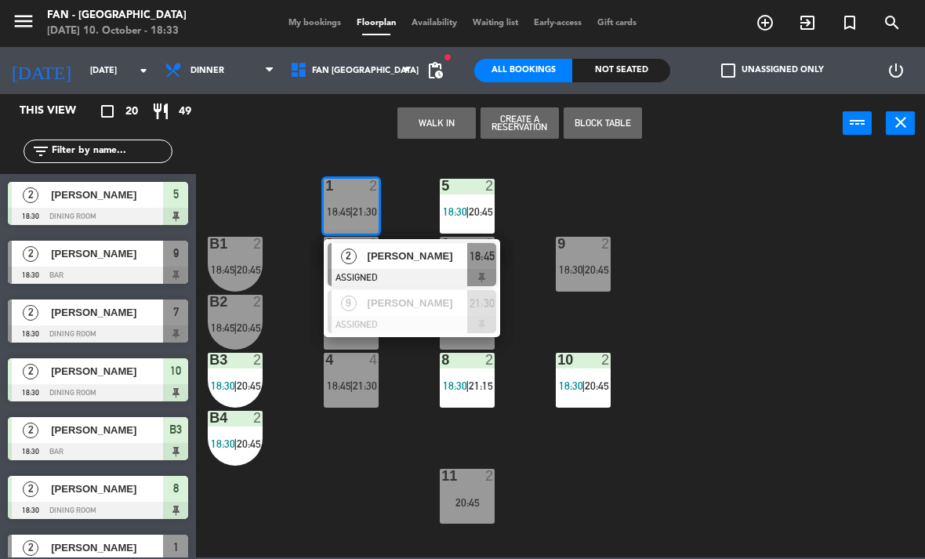
click at [352, 265] on div "2" at bounding box center [349, 256] width 34 height 26
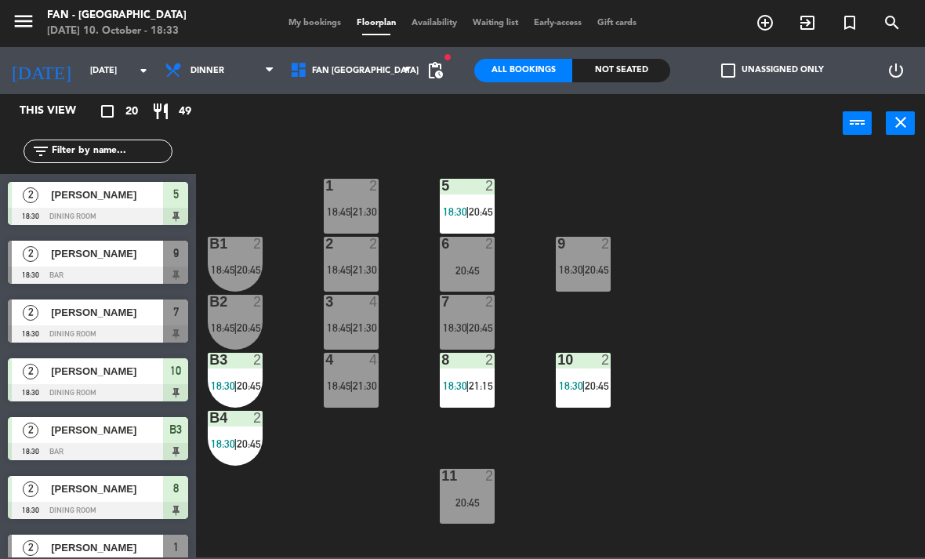
click at [354, 215] on span "21:30" at bounding box center [365, 211] width 24 height 13
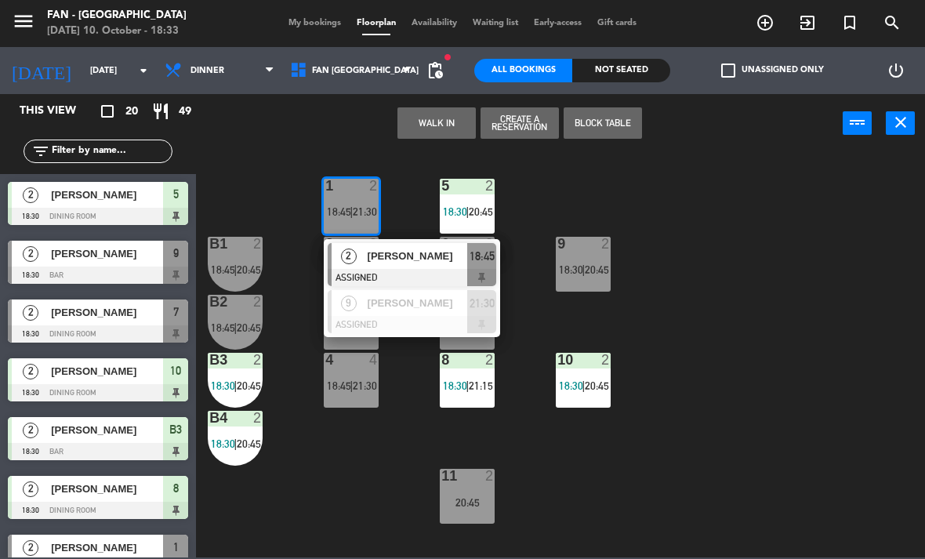
click at [372, 261] on span "[PERSON_NAME]" at bounding box center [418, 256] width 100 height 16
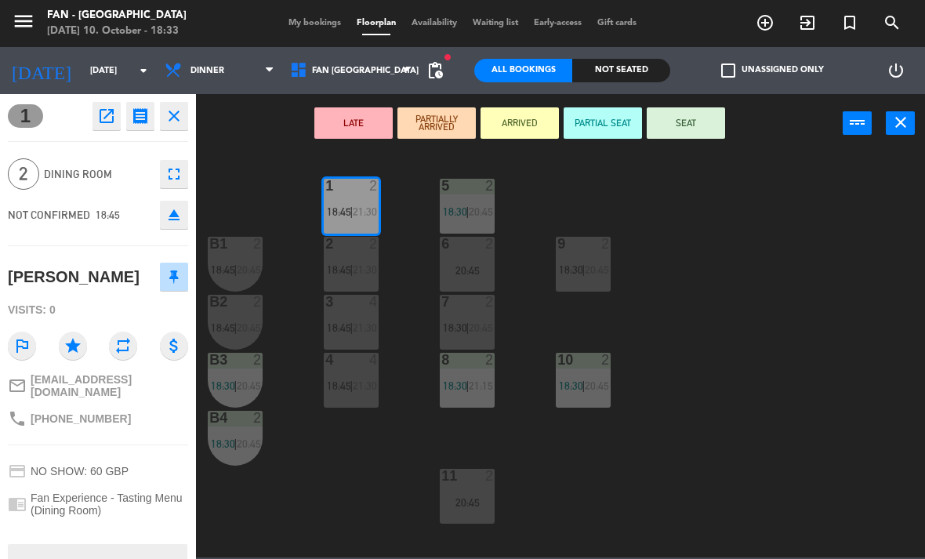
click at [587, 270] on span "20:45" at bounding box center [597, 269] width 24 height 13
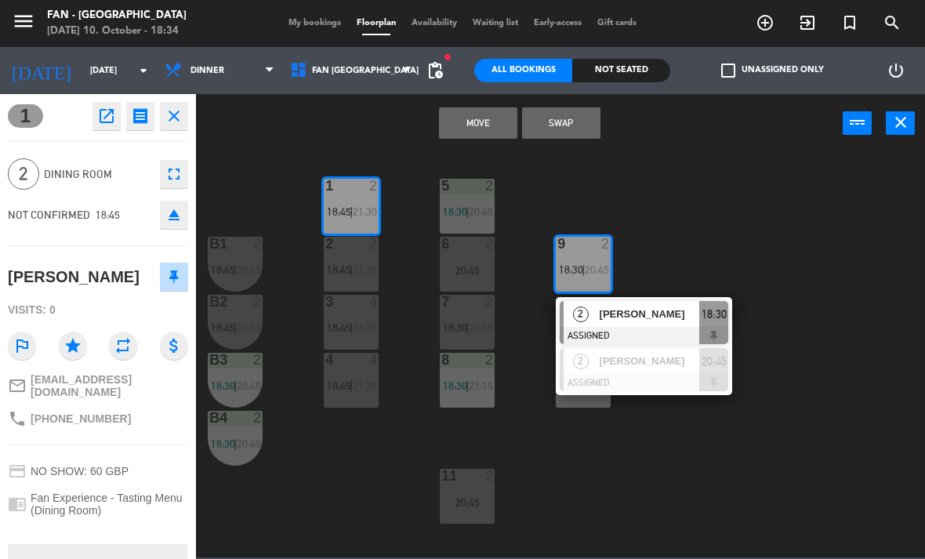
click at [642, 319] on span "[PERSON_NAME]" at bounding box center [650, 314] width 100 height 16
click at [574, 125] on button "Swap" at bounding box center [561, 122] width 78 height 31
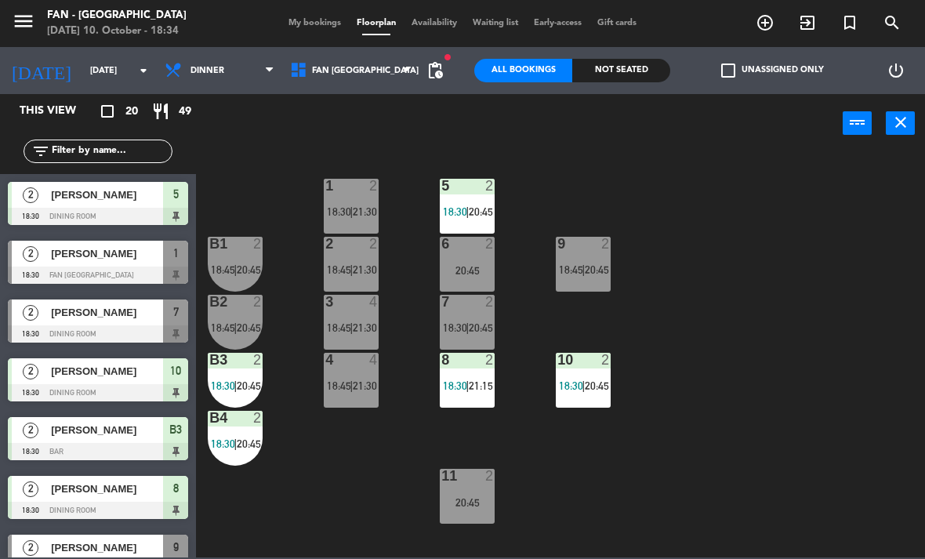
click at [587, 275] on span "20:45" at bounding box center [597, 269] width 24 height 13
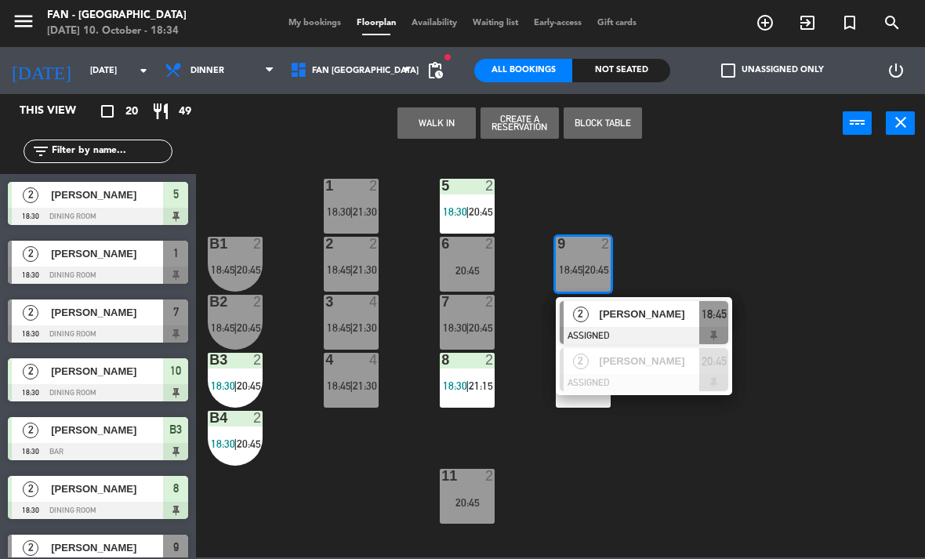
click at [647, 322] on span "[PERSON_NAME]" at bounding box center [650, 314] width 100 height 16
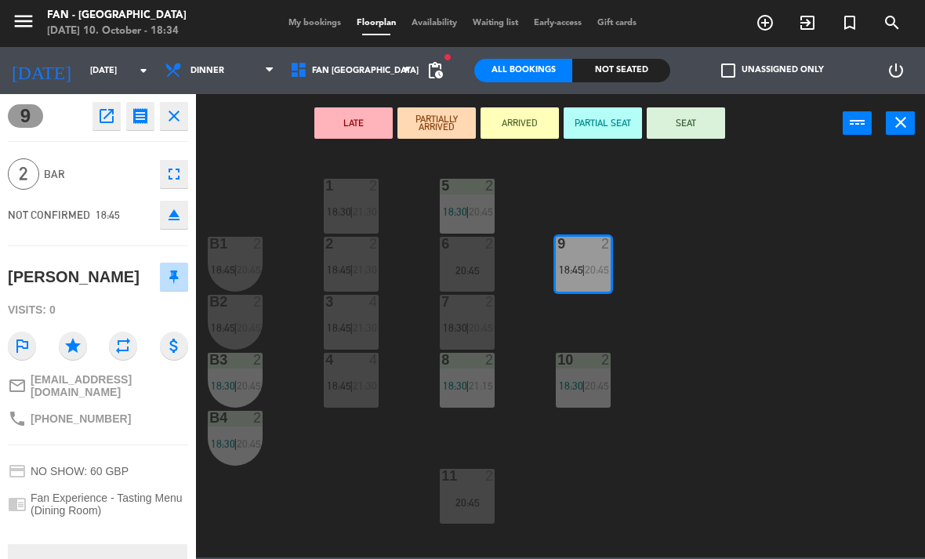
click at [700, 132] on button "SEAT" at bounding box center [686, 122] width 78 height 31
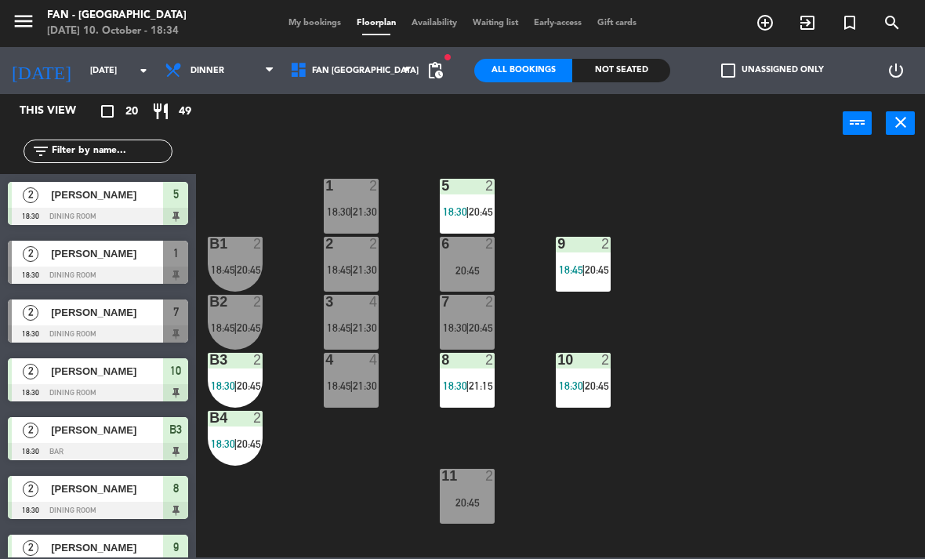
click at [337, 218] on span "18:30" at bounding box center [339, 211] width 24 height 13
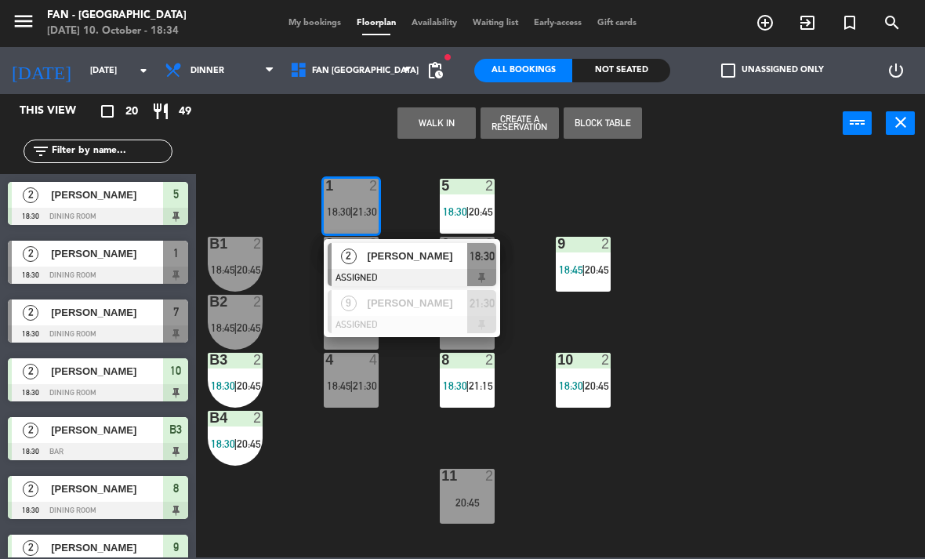
click at [396, 272] on div at bounding box center [412, 277] width 169 height 17
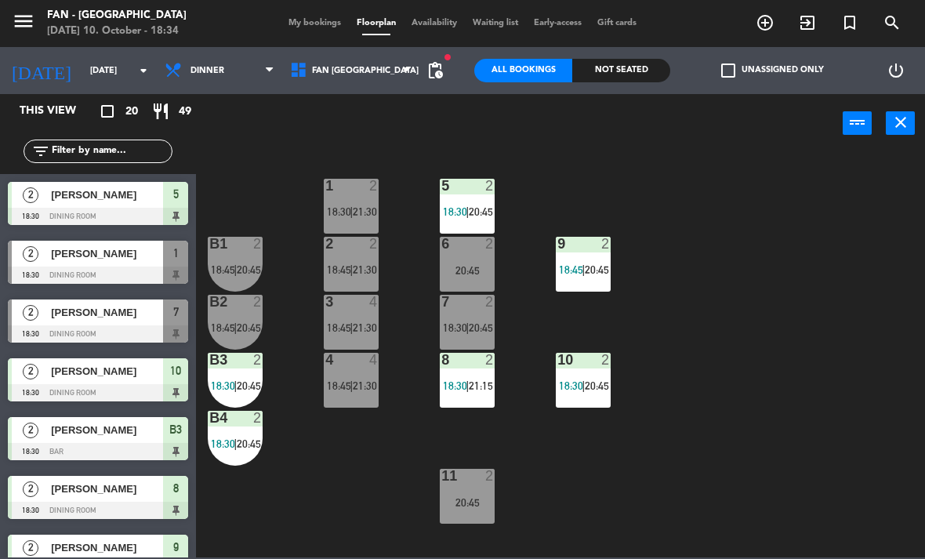
click at [470, 343] on div "7 2 18:30 | 20:45" at bounding box center [467, 322] width 55 height 55
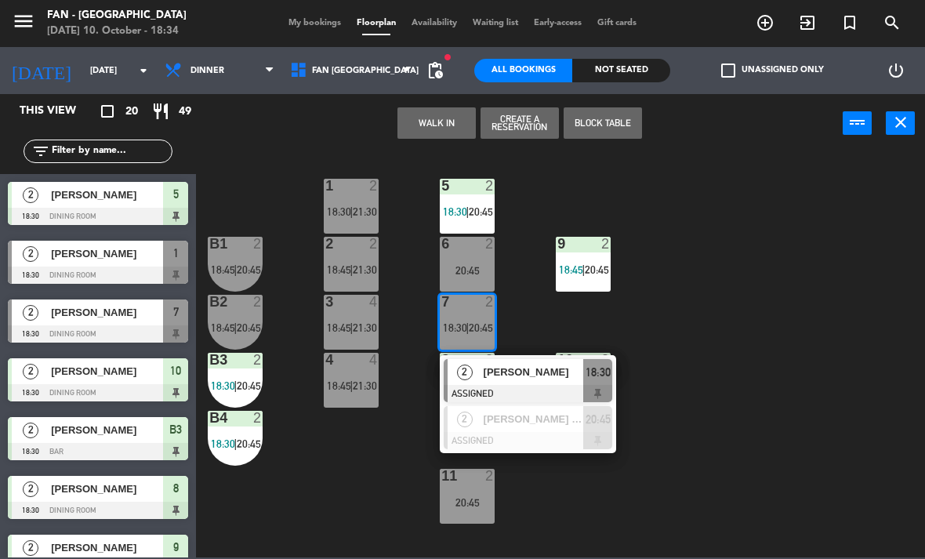
click at [350, 505] on div "1 2 18:30 | 21:30 5 2 18:30 | 20:45 B1 2 18:45 | 20:45 9 2 18:45 | 20:45 2 2 18…" at bounding box center [565, 354] width 720 height 406
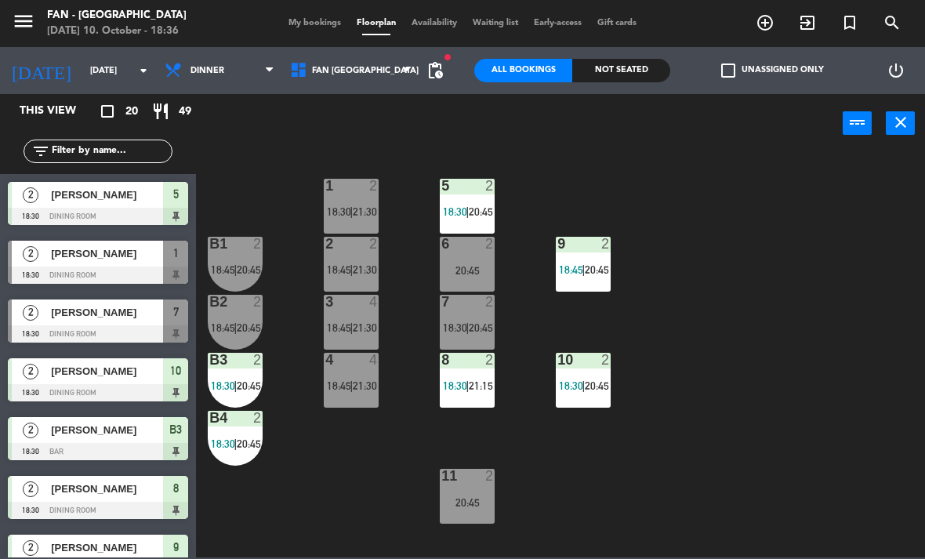
click at [131, 325] on div at bounding box center [98, 333] width 180 height 17
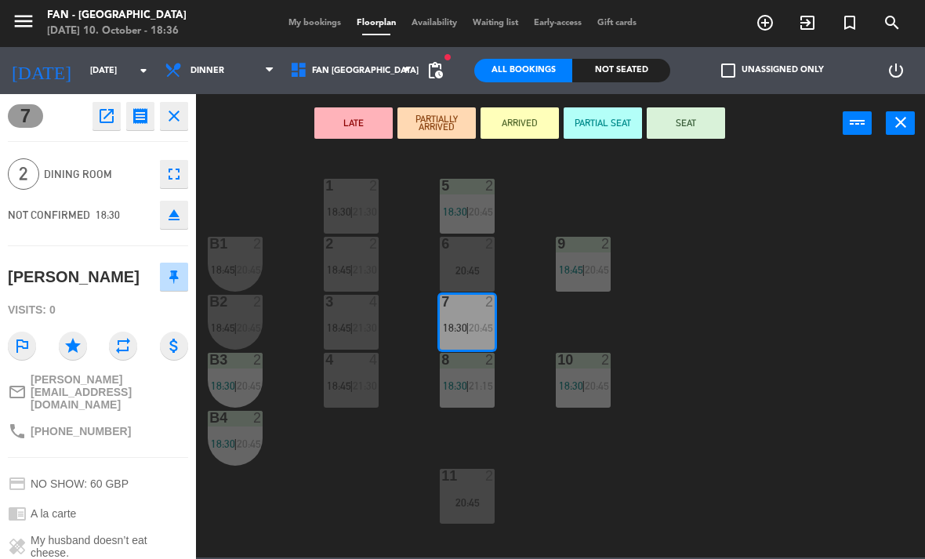
click at [722, 125] on button "SEAT" at bounding box center [686, 122] width 78 height 31
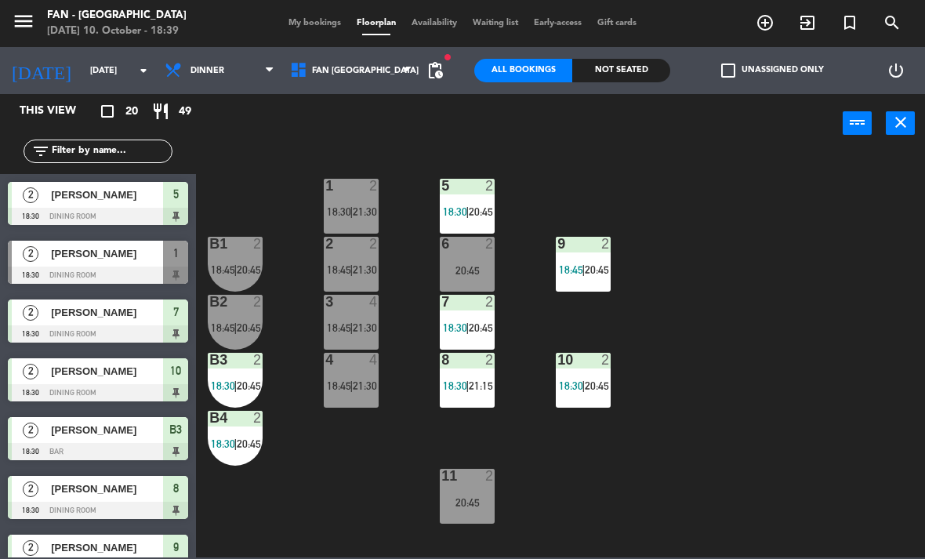
click at [470, 376] on div "8 2 18:30 | 21:15" at bounding box center [467, 380] width 55 height 55
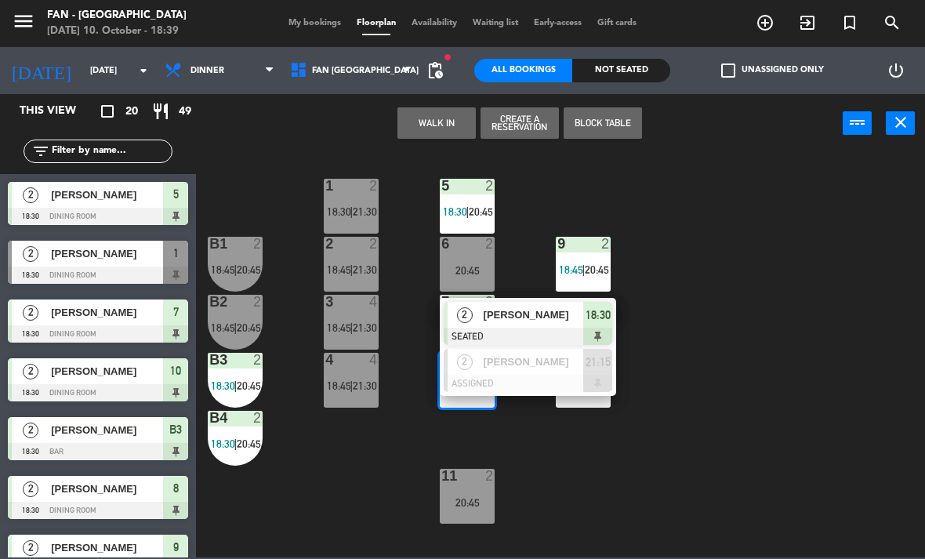
click at [455, 376] on div at bounding box center [528, 383] width 169 height 17
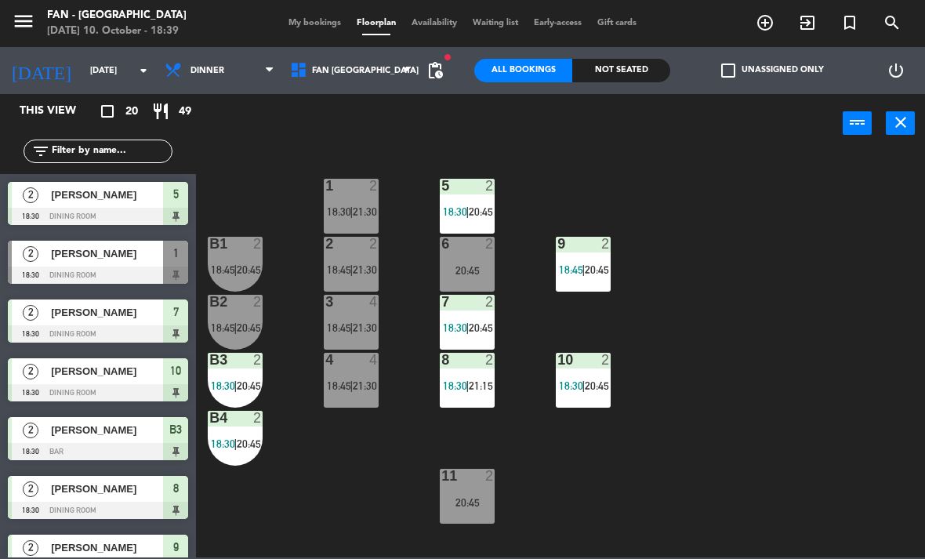
scroll to position [301, 0]
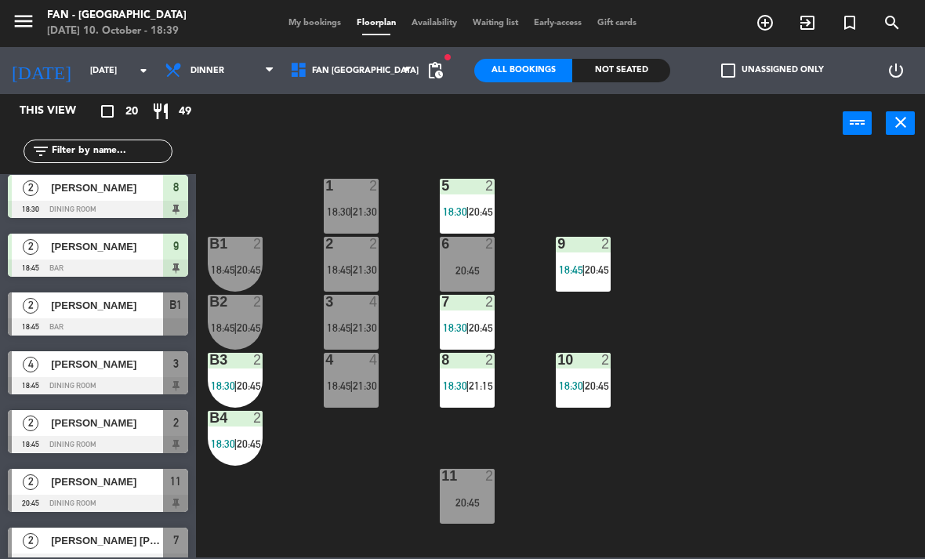
click at [474, 389] on span "21:15" at bounding box center [481, 385] width 24 height 13
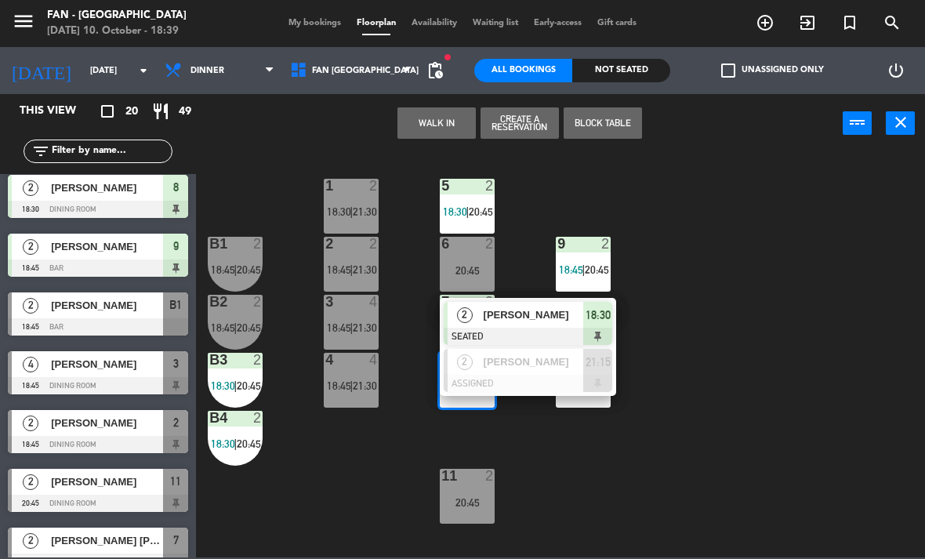
click at [536, 310] on span "[PERSON_NAME]" at bounding box center [534, 315] width 100 height 16
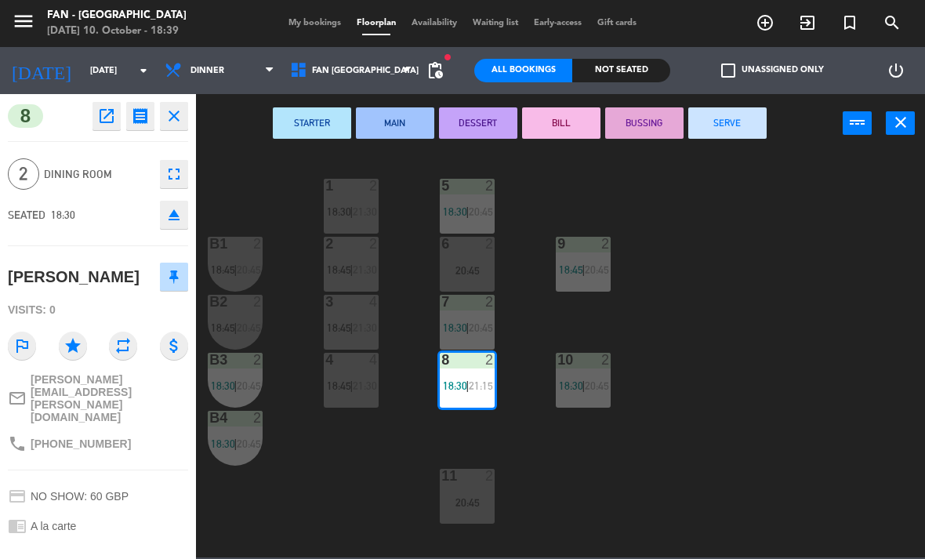
click at [186, 105] on button "close" at bounding box center [174, 116] width 28 height 28
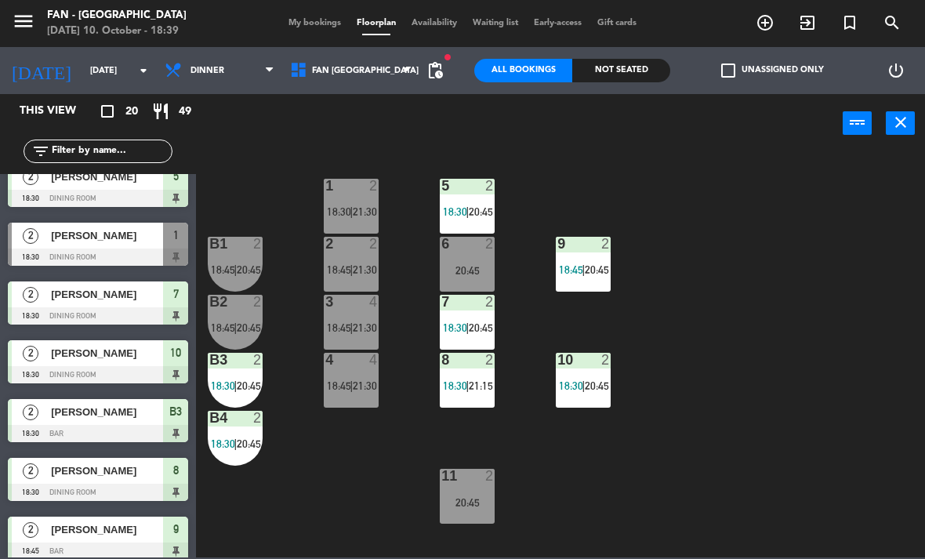
scroll to position [13, 0]
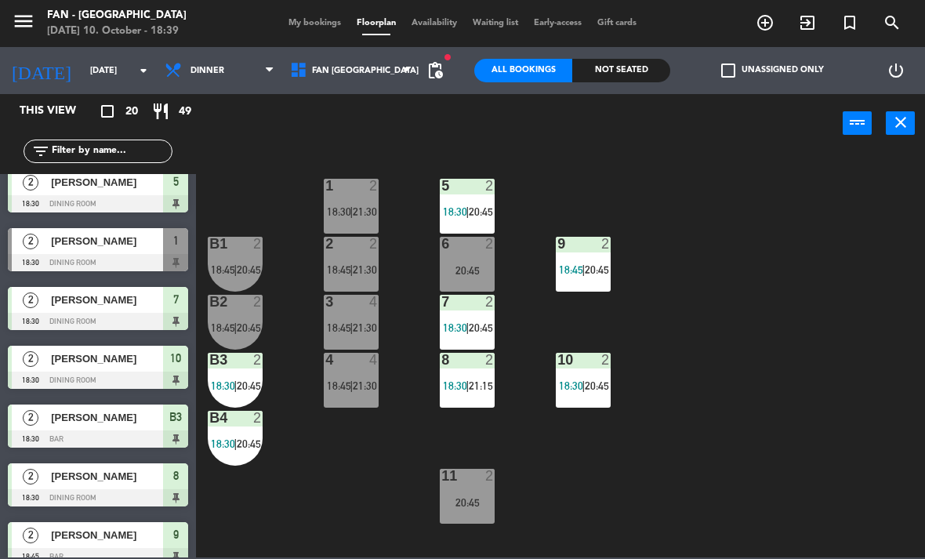
click at [112, 245] on span "[PERSON_NAME]" at bounding box center [107, 241] width 112 height 16
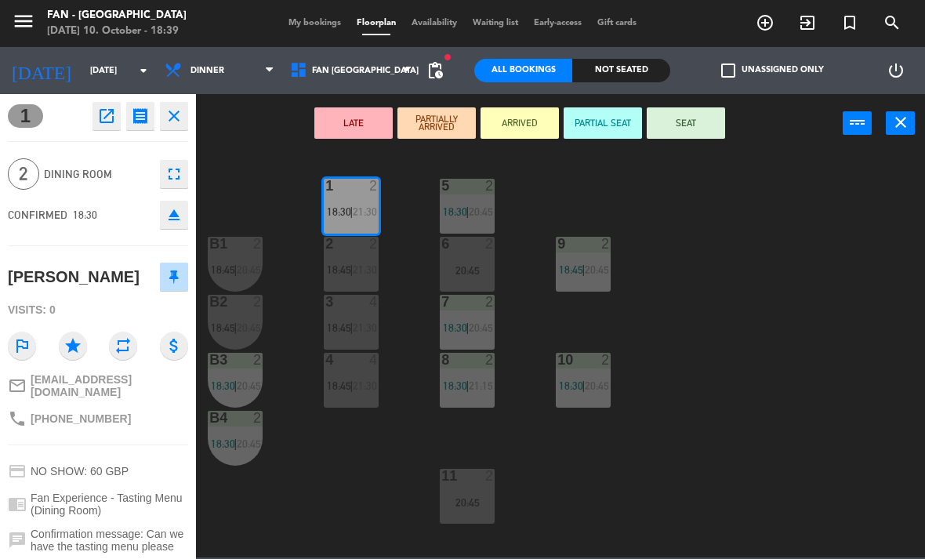
click at [706, 121] on button "SEAT" at bounding box center [686, 122] width 78 height 31
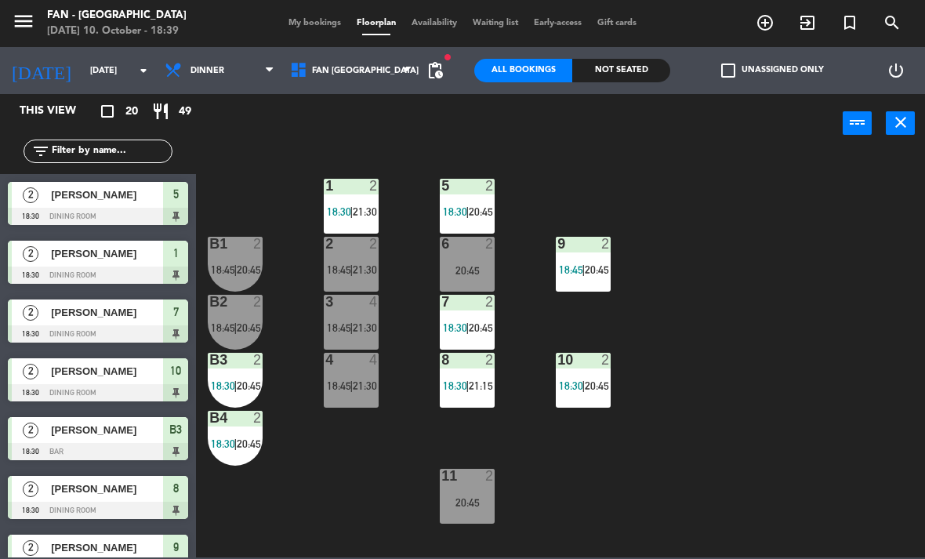
click at [117, 246] on span "[PERSON_NAME]" at bounding box center [107, 253] width 112 height 16
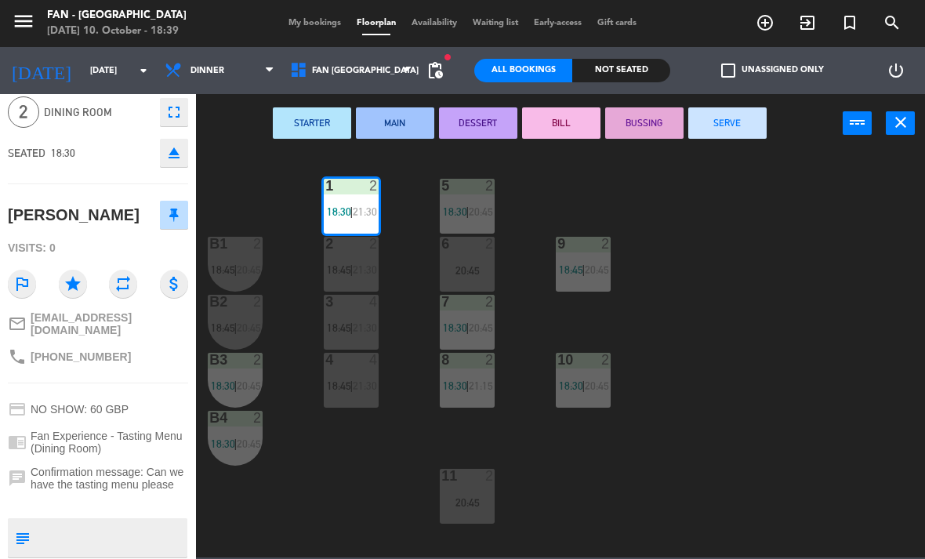
scroll to position [63, 0]
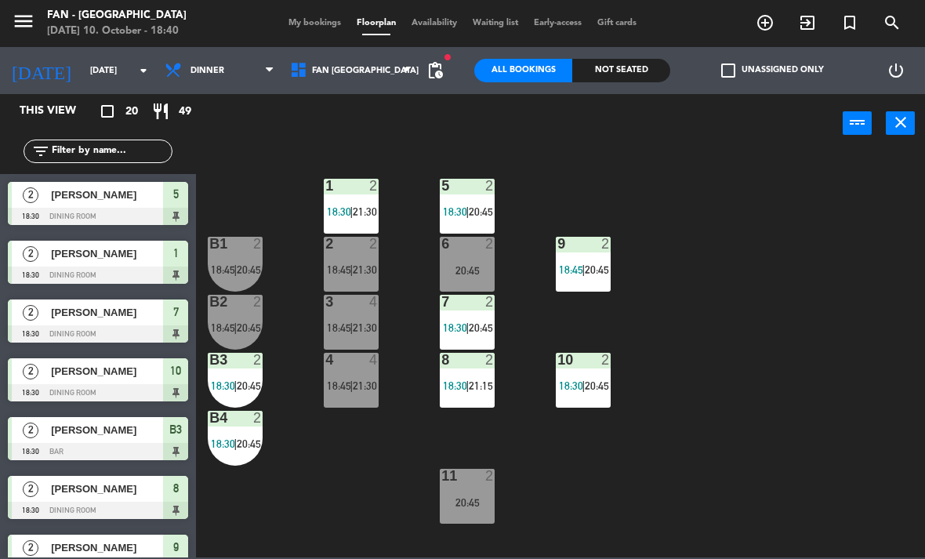
click at [611, 378] on div "10 2 18:30 | 20:45" at bounding box center [583, 380] width 55 height 55
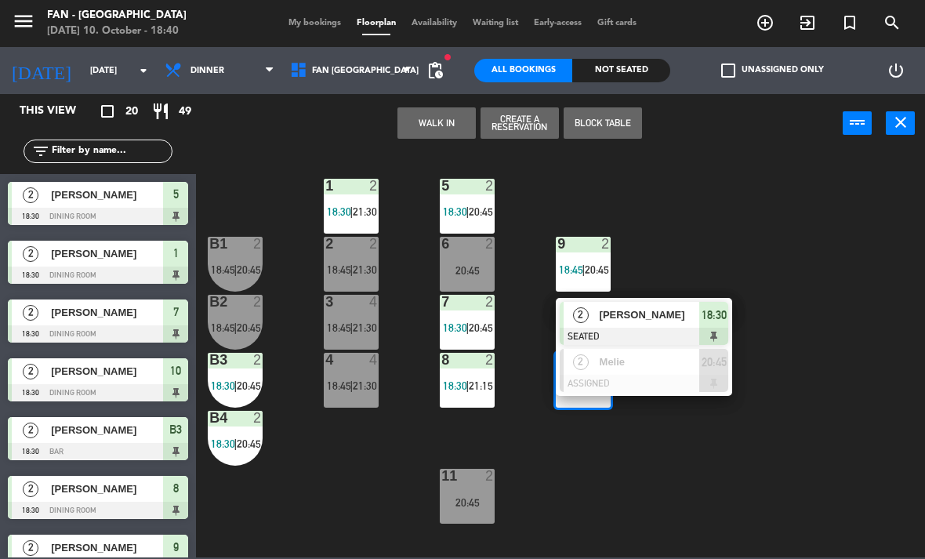
click at [576, 390] on div at bounding box center [644, 383] width 169 height 17
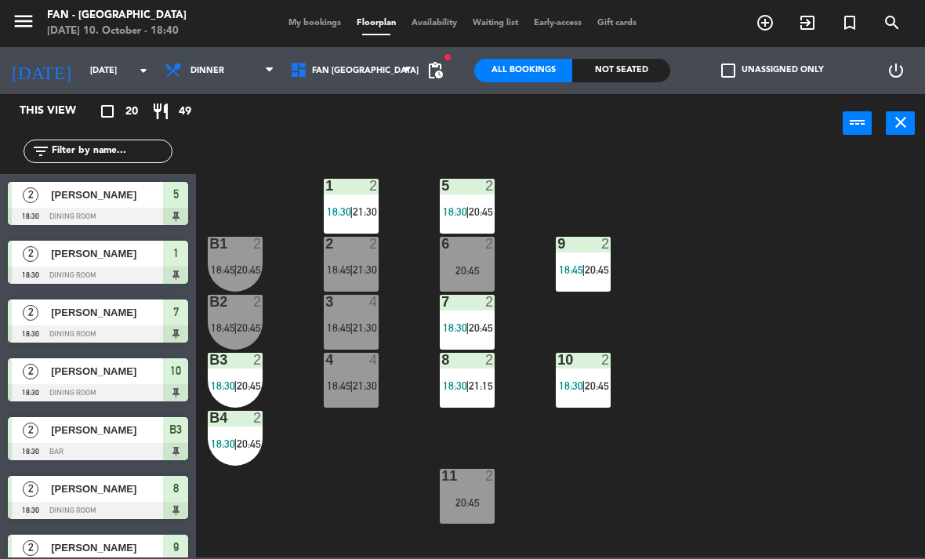
scroll to position [7, 0]
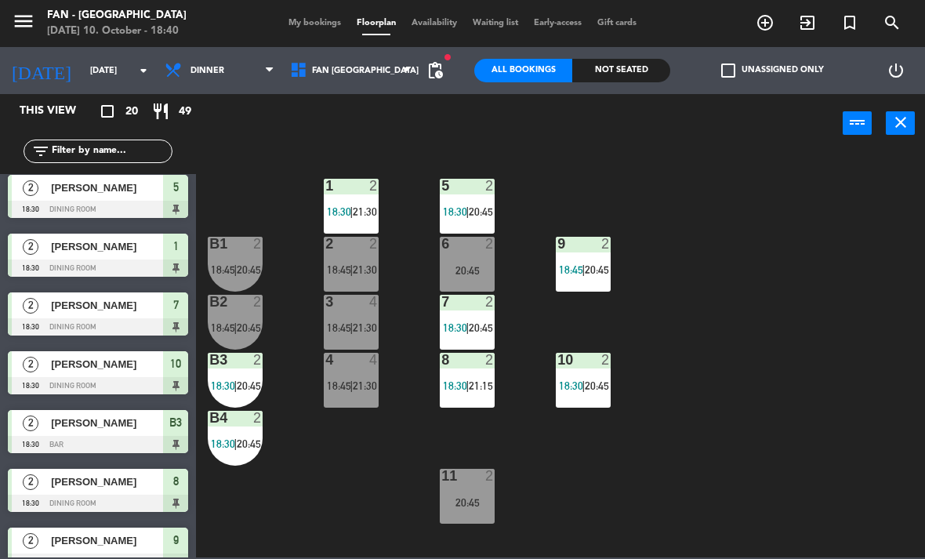
click at [573, 386] on span "18:30" at bounding box center [571, 385] width 24 height 13
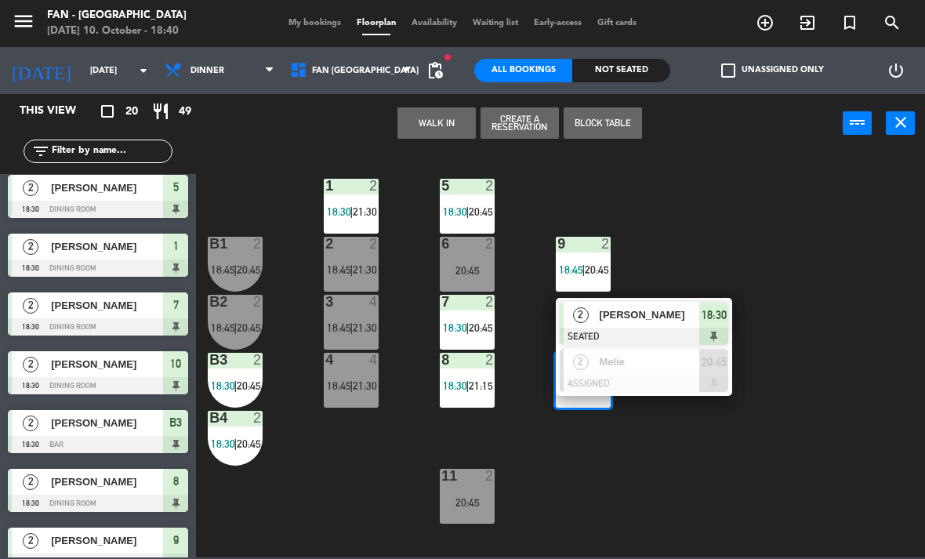
click at [601, 318] on span "[PERSON_NAME]" at bounding box center [650, 315] width 100 height 16
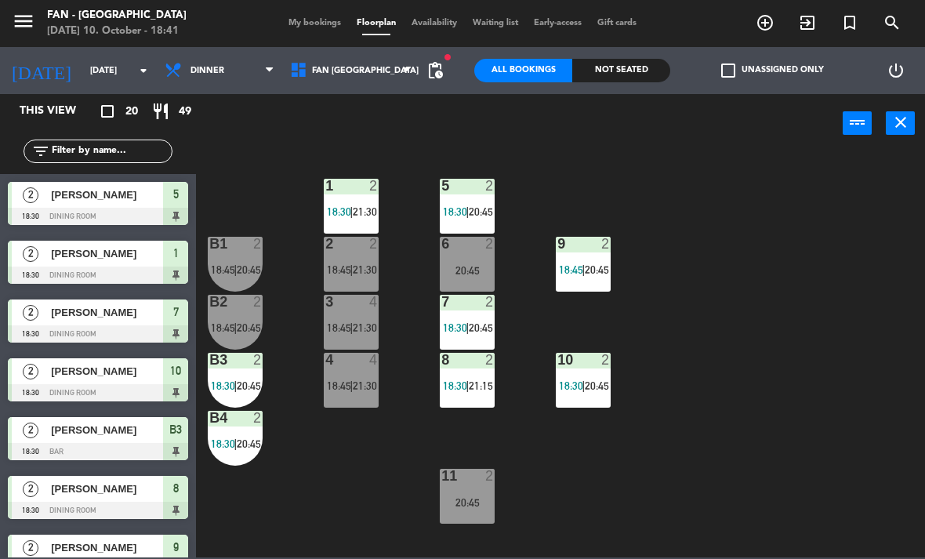
click at [528, 273] on div "1 2 18:30 | 21:30 5 2 18:30 | 20:45 B1 2 18:45 | 20:45 9 2 18:45 | 20:45 2 2 18…" at bounding box center [565, 354] width 720 height 406
click at [471, 328] on span "20:45" at bounding box center [481, 327] width 24 height 13
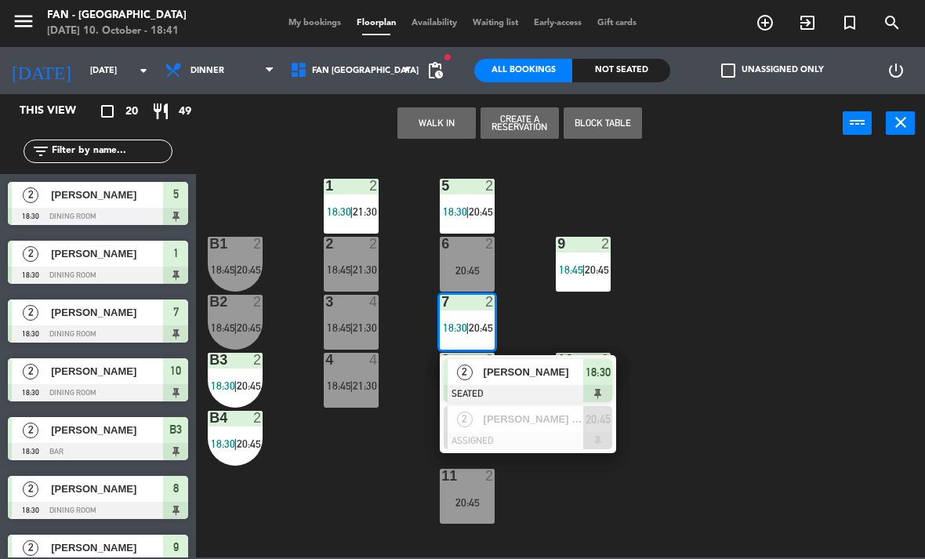
click at [555, 371] on span "[PERSON_NAME]" at bounding box center [534, 372] width 100 height 16
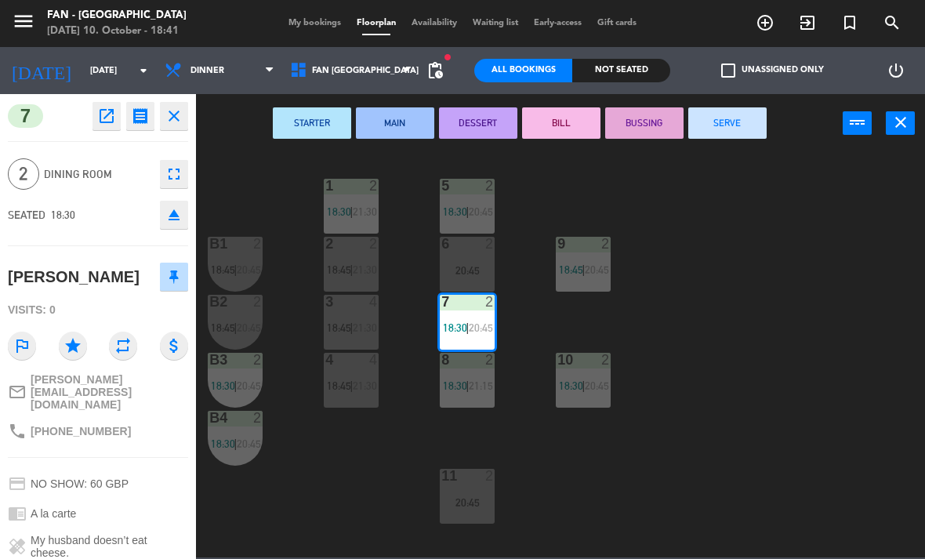
click at [470, 268] on div "20:45" at bounding box center [467, 270] width 55 height 11
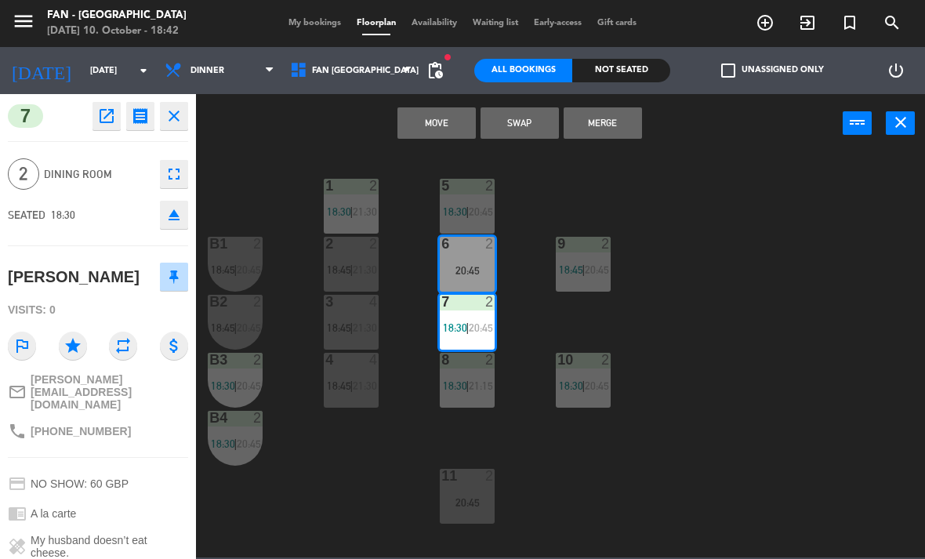
click at [449, 113] on button "Move" at bounding box center [436, 122] width 78 height 31
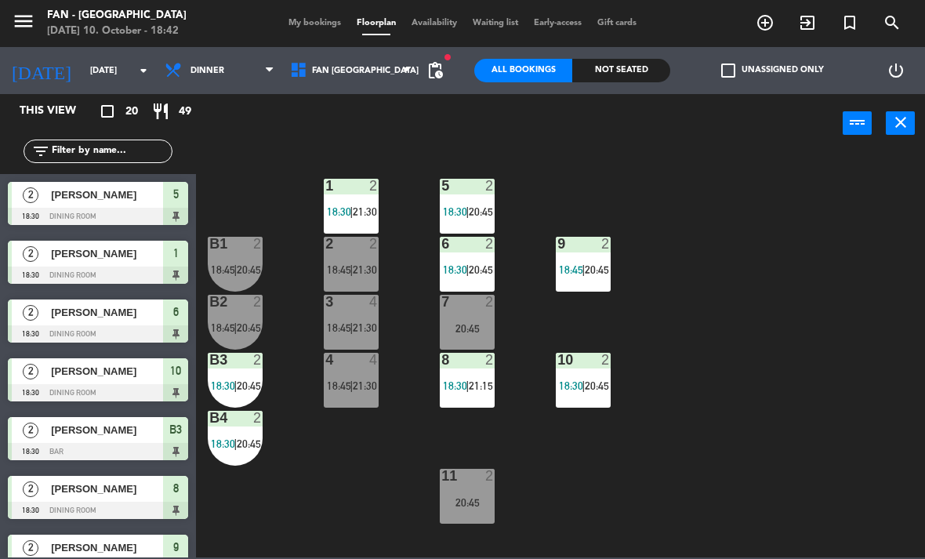
click at [310, 27] on span "My bookings" at bounding box center [315, 23] width 68 height 9
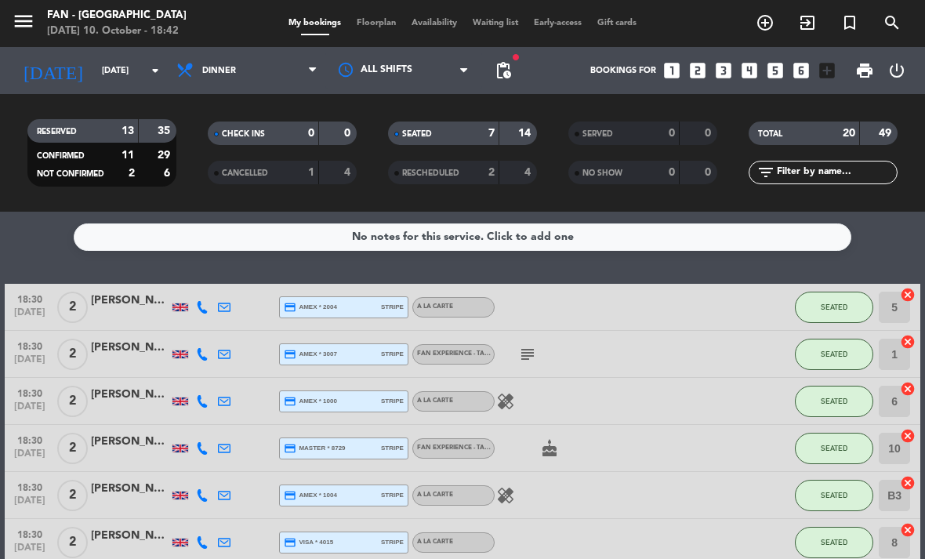
click at [381, 19] on span "Floorplan" at bounding box center [376, 23] width 55 height 9
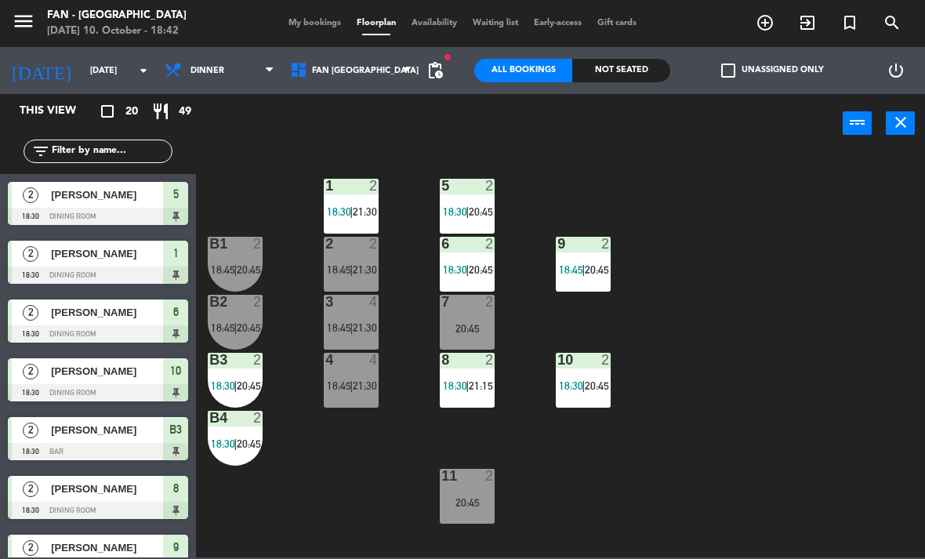
click at [350, 208] on span "18:30" at bounding box center [339, 211] width 24 height 13
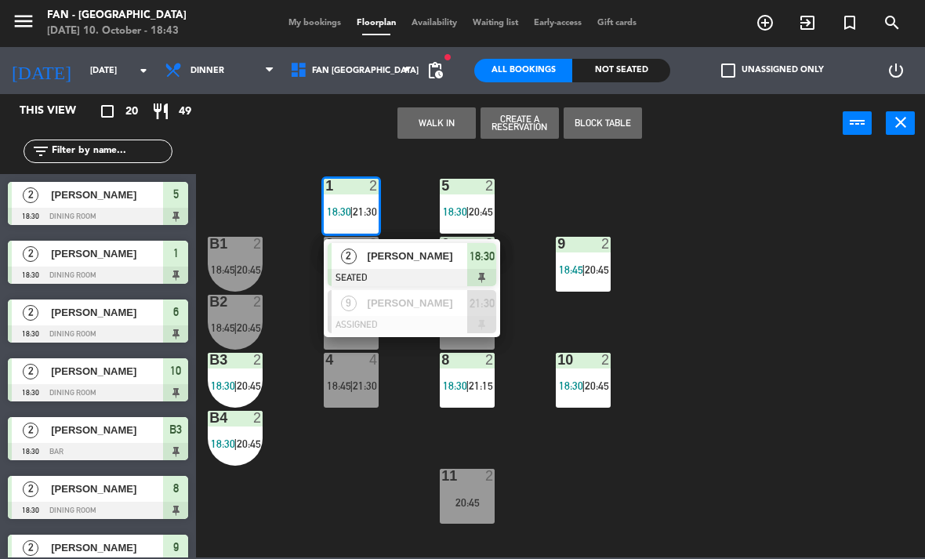
click at [482, 347] on div "7 2 20:45" at bounding box center [467, 322] width 55 height 55
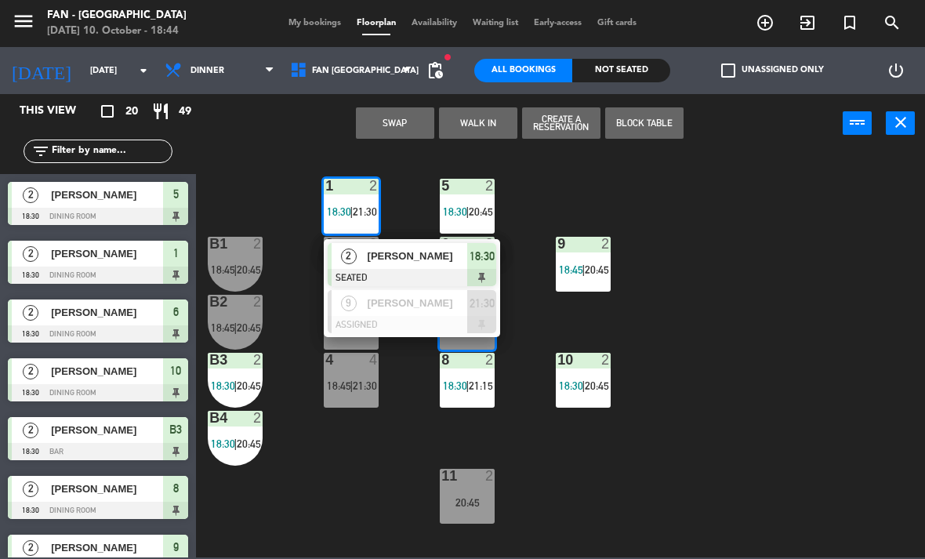
click at [640, 469] on div "1 2 18:30 | 21:30 2 [PERSON_NAME] SEATED 18:30 9 [PERSON_NAME] ASSIGNED 21:30 5…" at bounding box center [565, 354] width 720 height 406
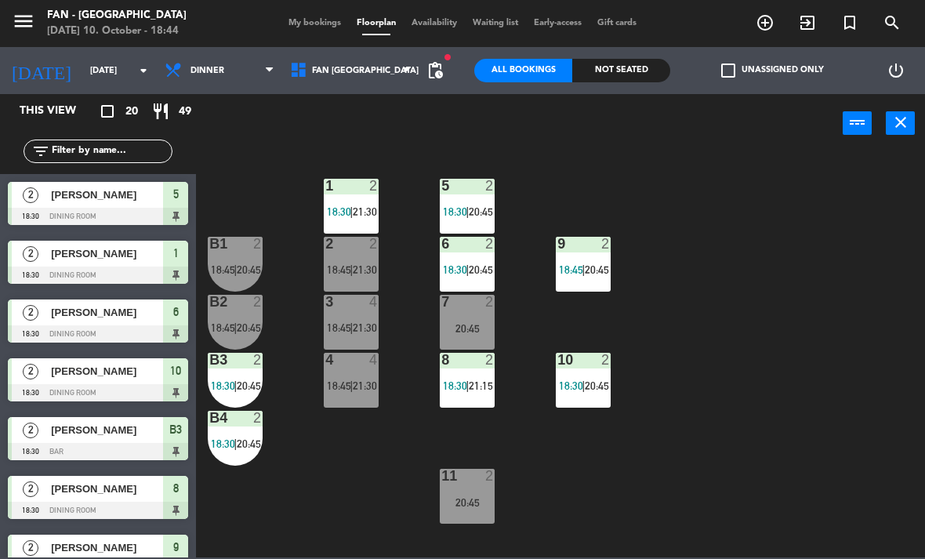
click at [493, 264] on span "20:45" at bounding box center [481, 269] width 24 height 13
click at [735, 391] on div "1 2 18:30 | 21:30 5 2 18:30 | 20:45 B1 2 18:45 | 20:45 9 2 18:45 | 20:45 2 2 18…" at bounding box center [565, 354] width 720 height 406
click at [477, 258] on div "6 2 18:30 | 20:45" at bounding box center [467, 264] width 55 height 55
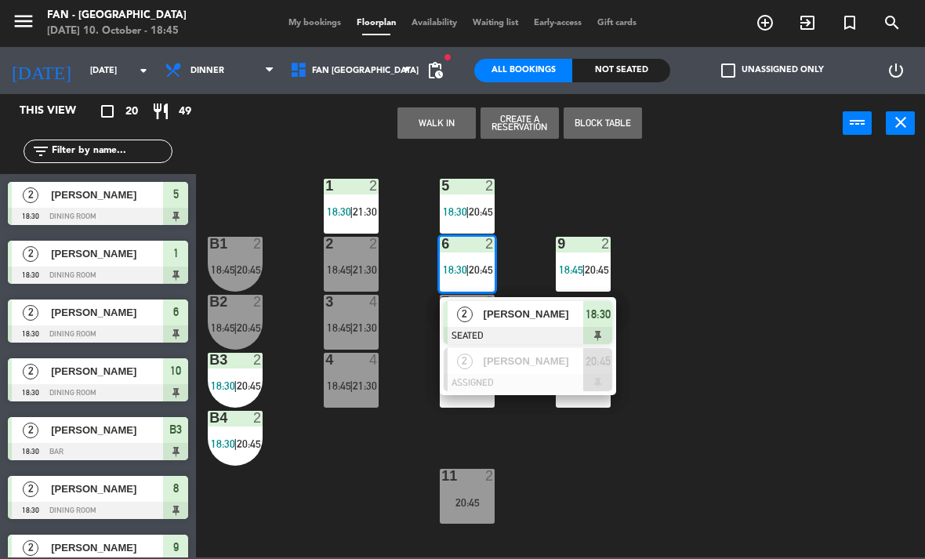
click at [237, 266] on span "|" at bounding box center [235, 269] width 3 height 13
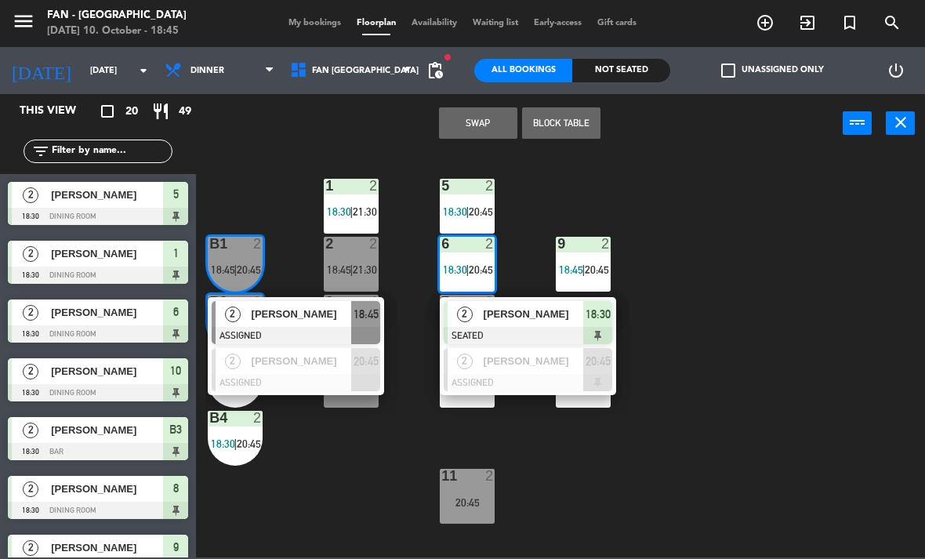
click at [493, 124] on button "Swap" at bounding box center [478, 122] width 78 height 31
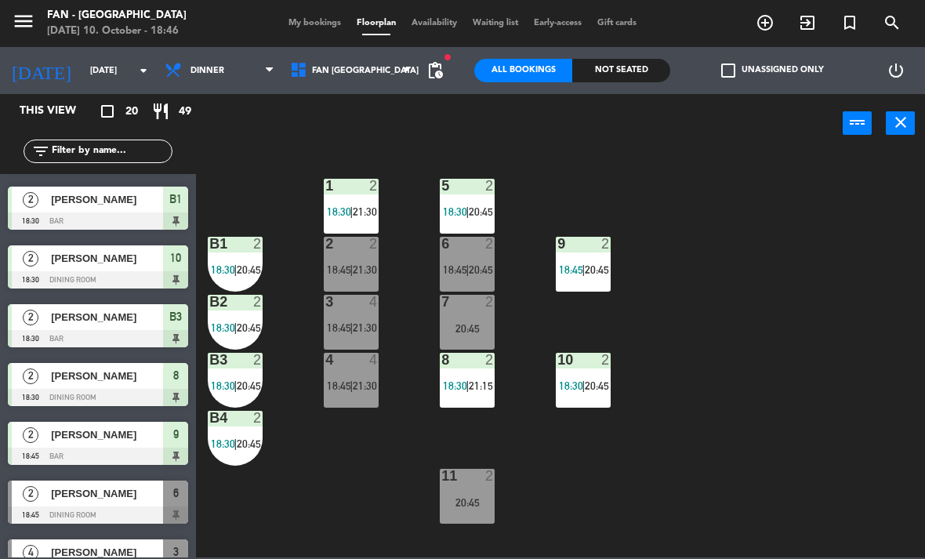
scroll to position [136, 0]
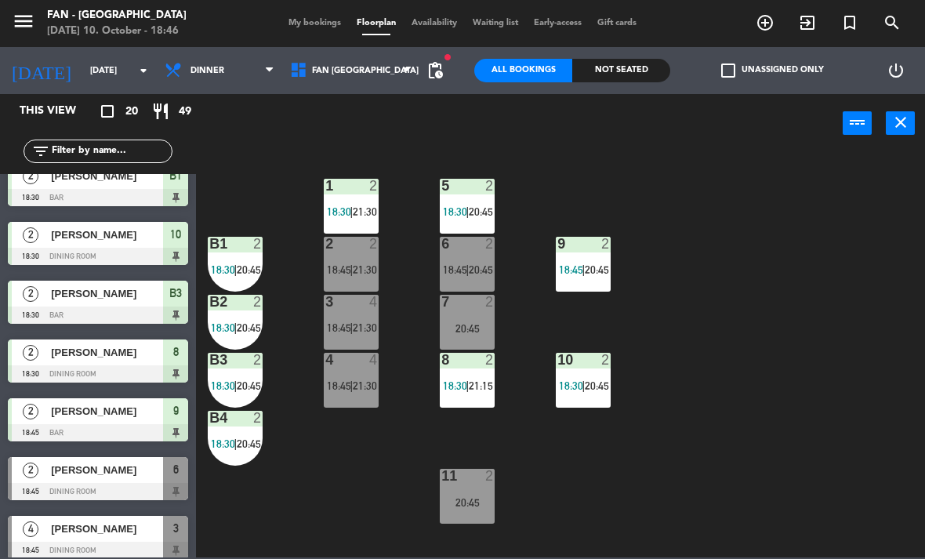
click at [441, 334] on div "7 2 20:45" at bounding box center [467, 322] width 55 height 55
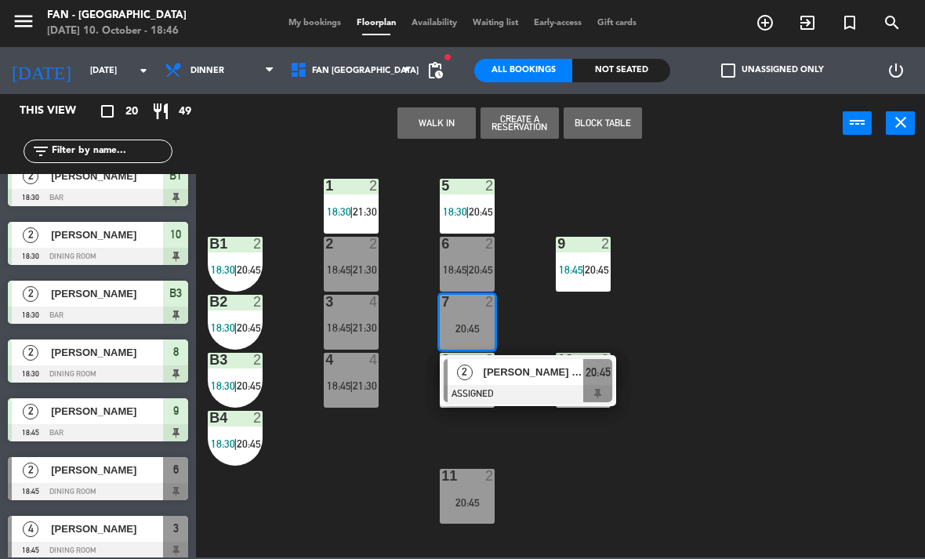
click at [472, 503] on div "20:45" at bounding box center [467, 502] width 55 height 11
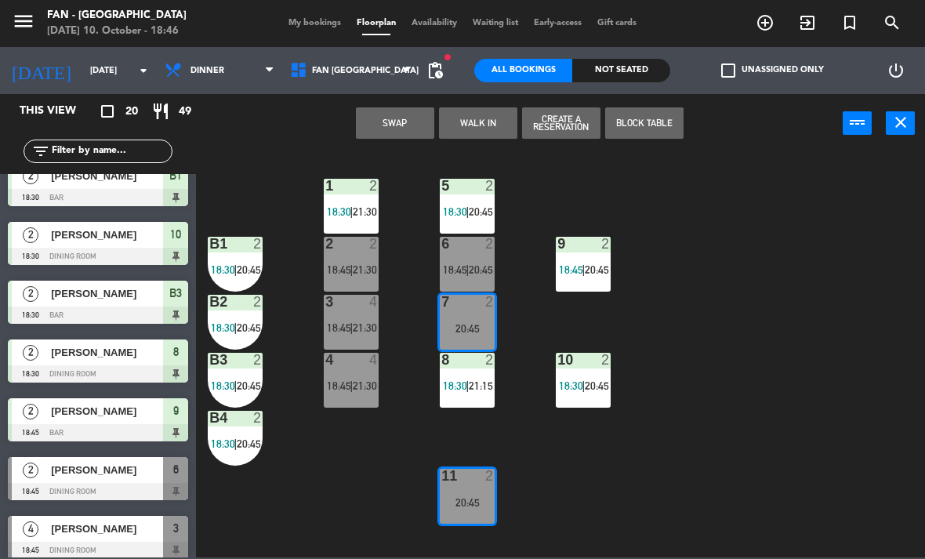
click at [461, 494] on div "11 2 20:45" at bounding box center [467, 496] width 55 height 55
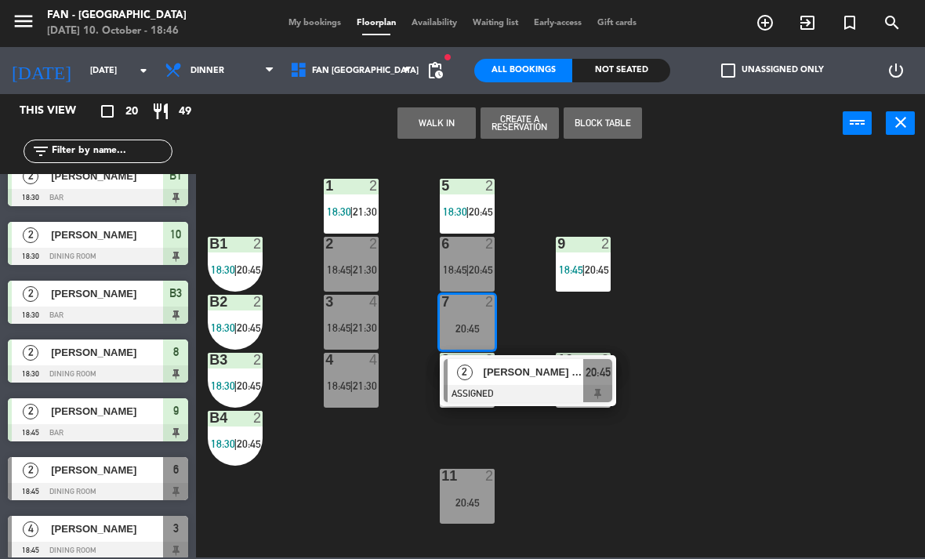
click at [477, 323] on div "20:45" at bounding box center [467, 328] width 55 height 11
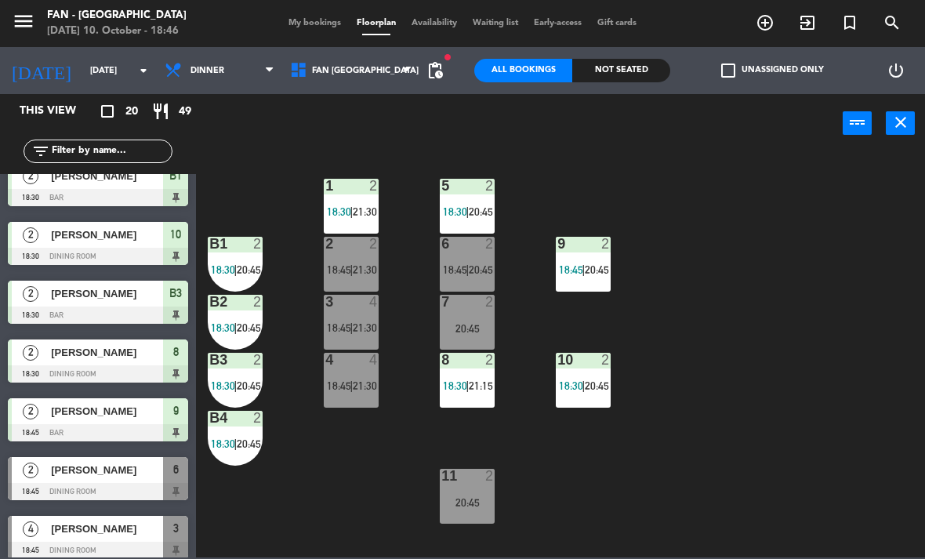
click at [476, 318] on div "7 2 20:45" at bounding box center [467, 322] width 55 height 55
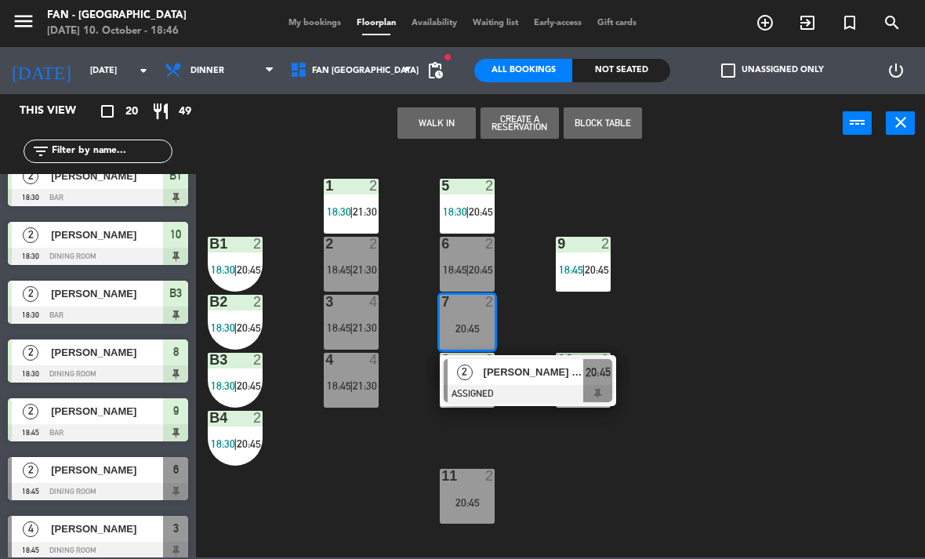
click at [434, 127] on button "WALK IN" at bounding box center [436, 122] width 78 height 31
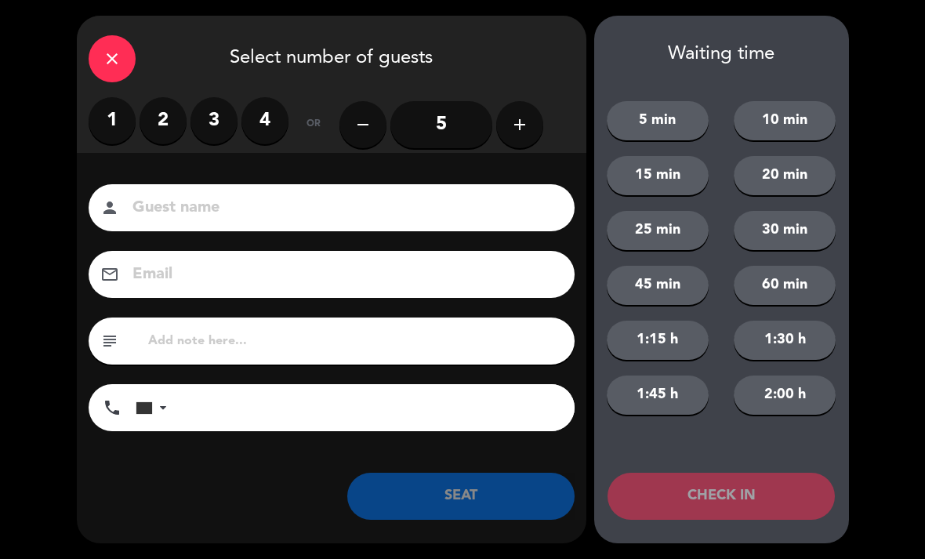
click at [168, 124] on label "2" at bounding box center [163, 120] width 47 height 47
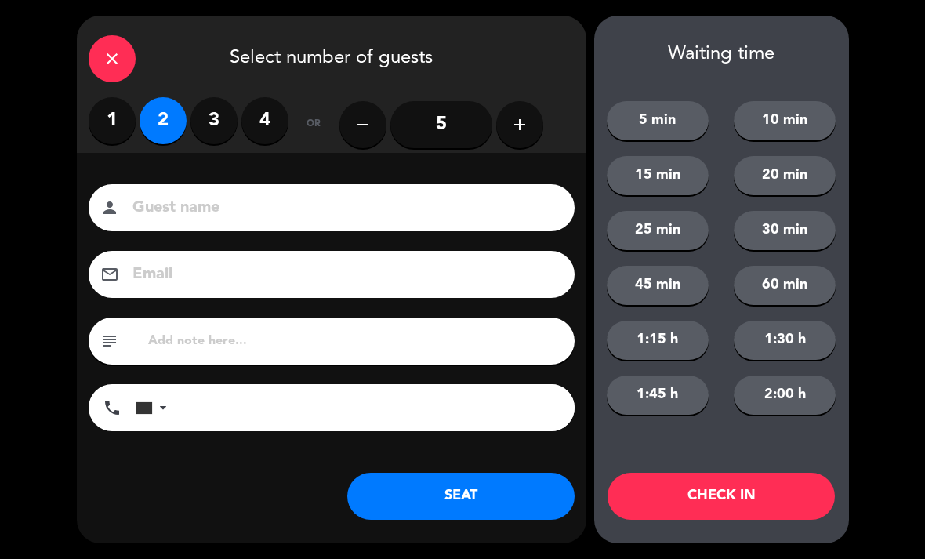
click at [760, 492] on button "CHECK IN" at bounding box center [721, 496] width 227 height 47
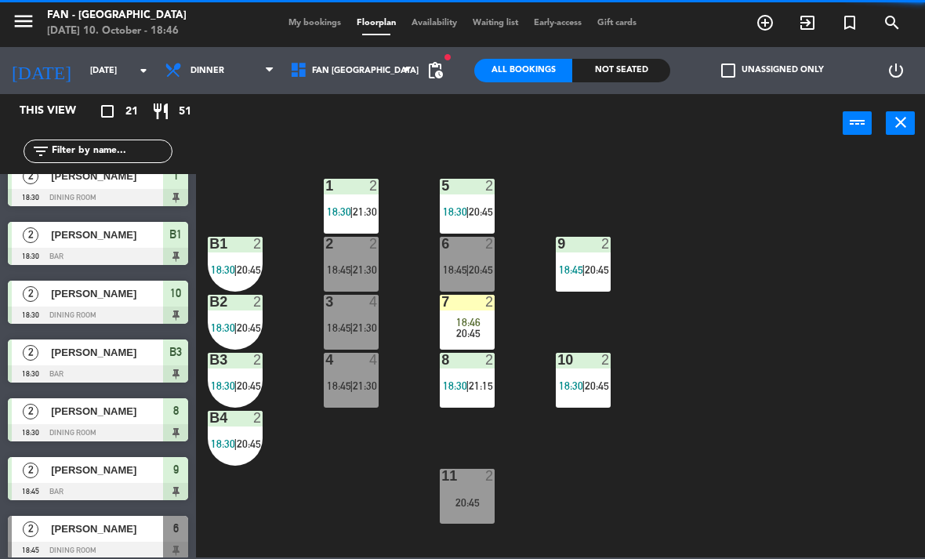
scroll to position [0, 0]
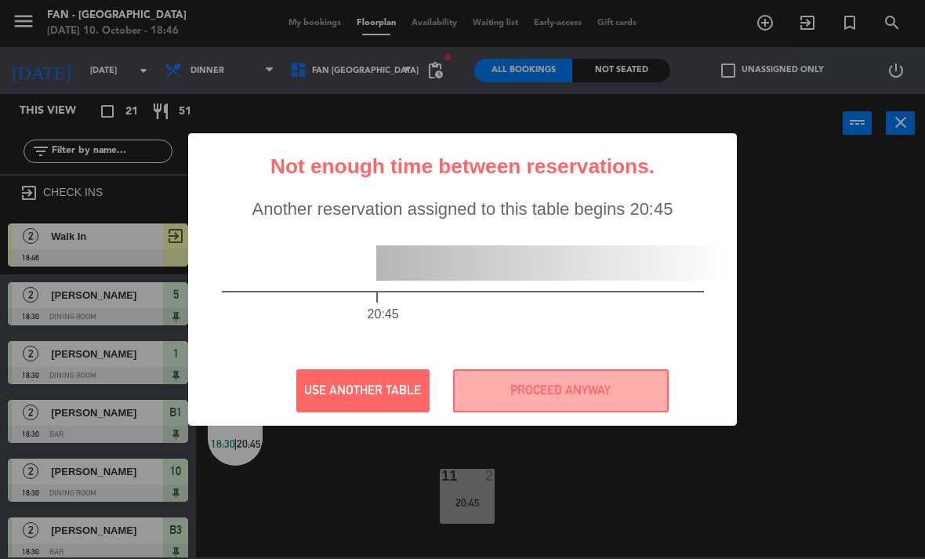
click at [611, 403] on button "PROCEED ANYWAY" at bounding box center [561, 390] width 216 height 43
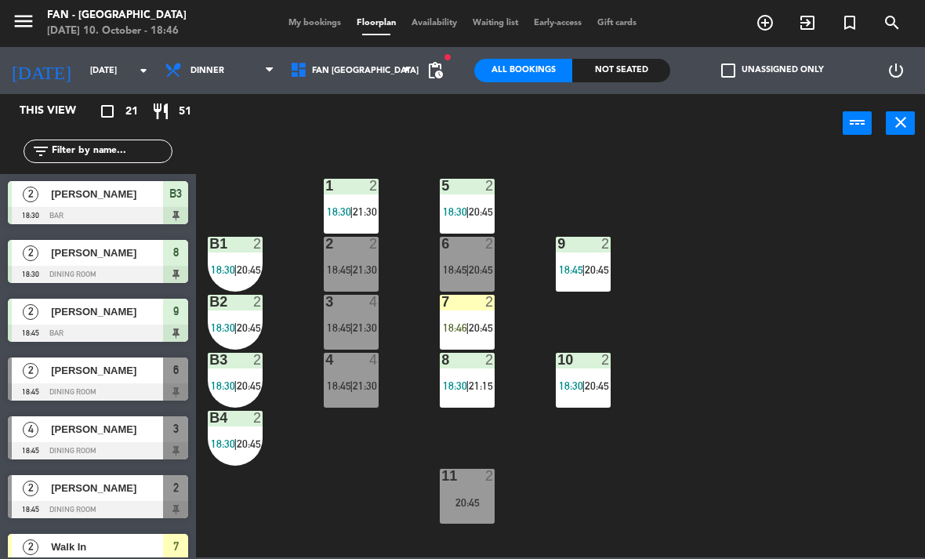
scroll to position [241, 0]
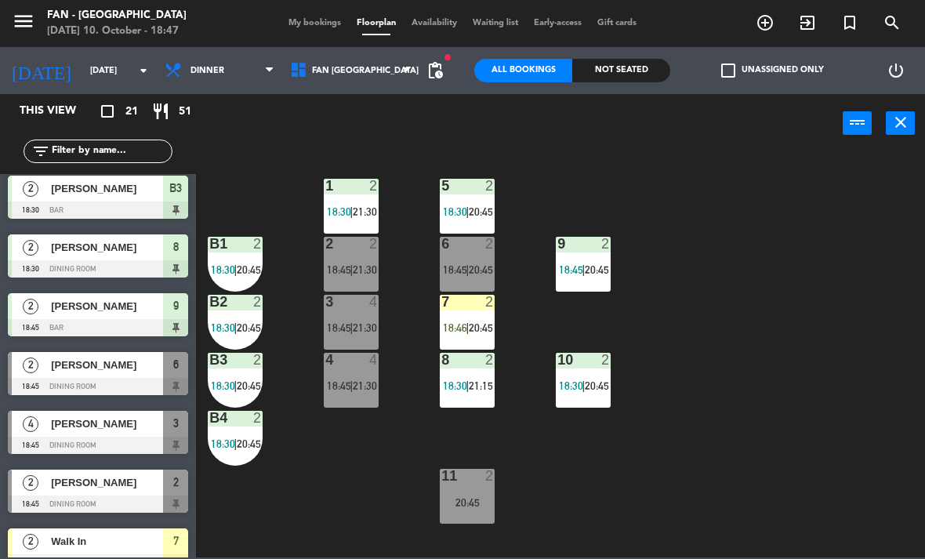
click at [107, 368] on span "[PERSON_NAME]" at bounding box center [107, 365] width 112 height 16
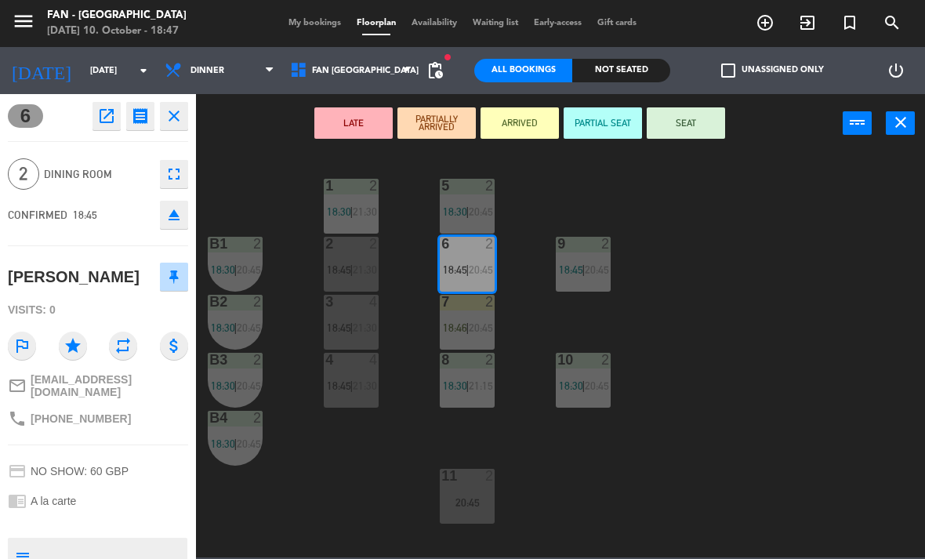
scroll to position [0, 0]
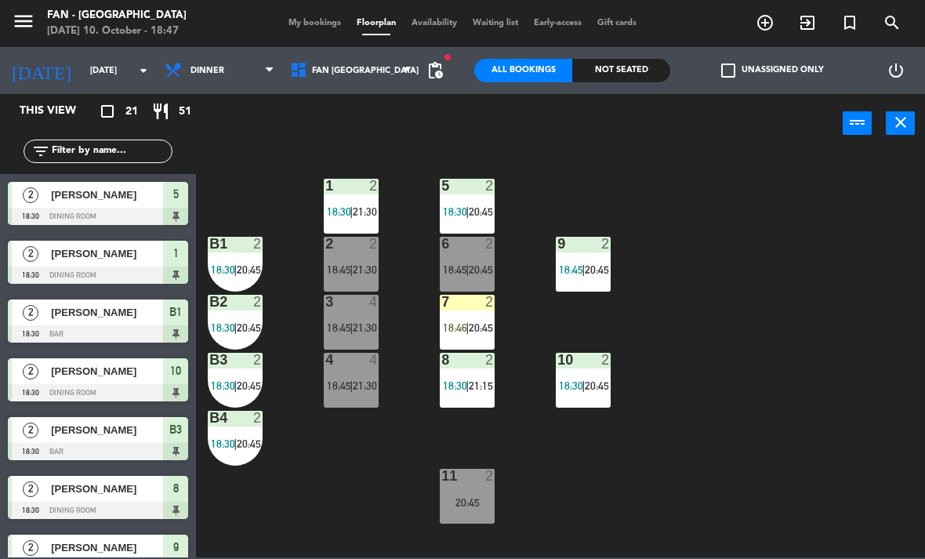
click at [484, 497] on div "20:45" at bounding box center [467, 502] width 55 height 11
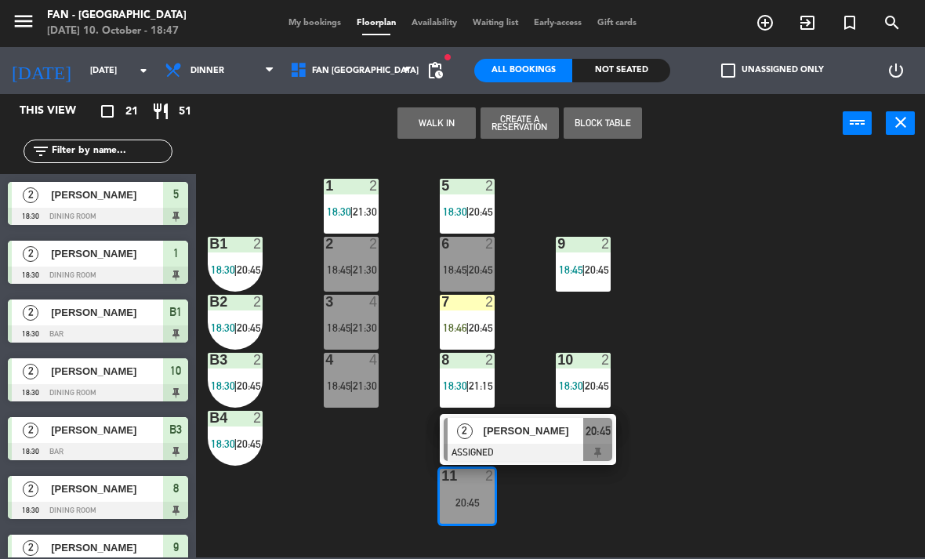
click at [476, 274] on span "20:45" at bounding box center [481, 269] width 24 height 13
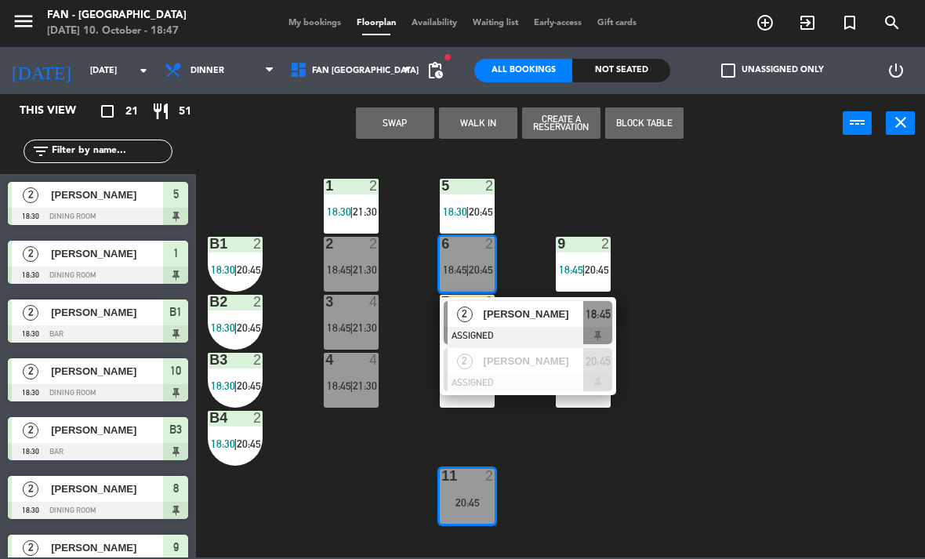
click at [471, 485] on div "11 2 20:45" at bounding box center [467, 496] width 55 height 55
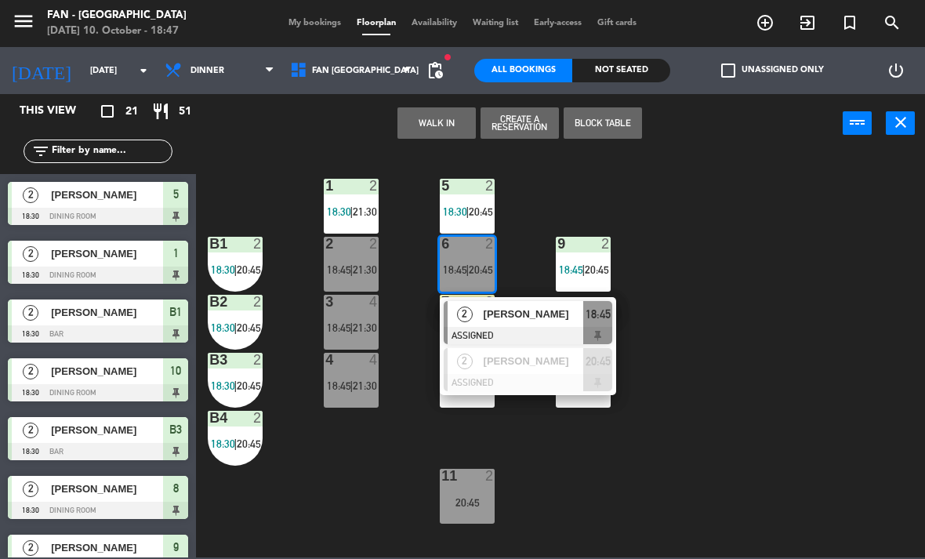
click at [539, 314] on span "[PERSON_NAME]" at bounding box center [534, 314] width 100 height 16
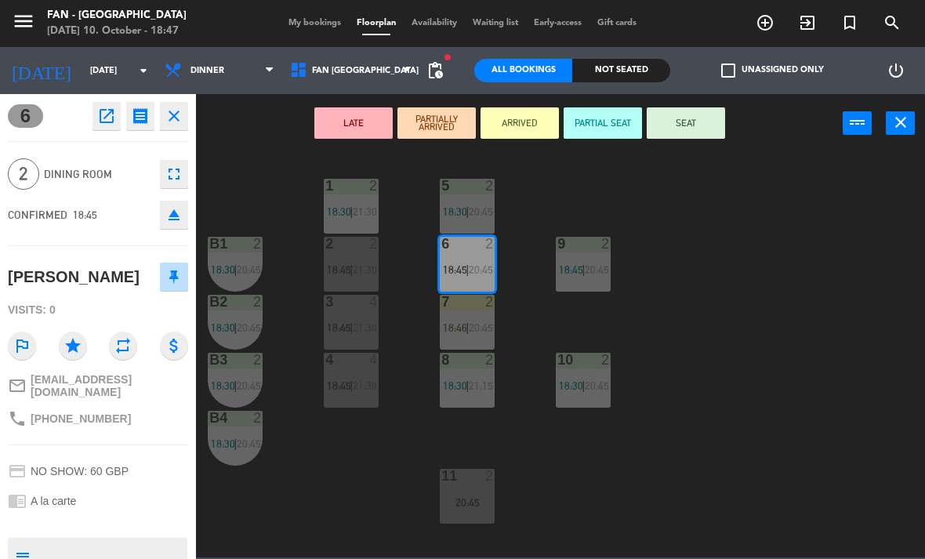
click at [480, 497] on div "20:45" at bounding box center [467, 502] width 55 height 11
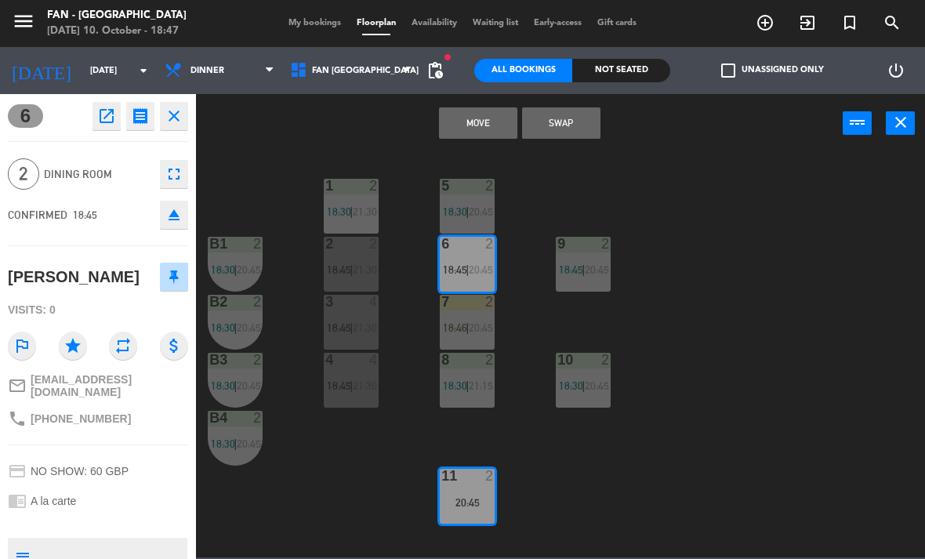
click at [492, 125] on button "Move" at bounding box center [478, 122] width 78 height 31
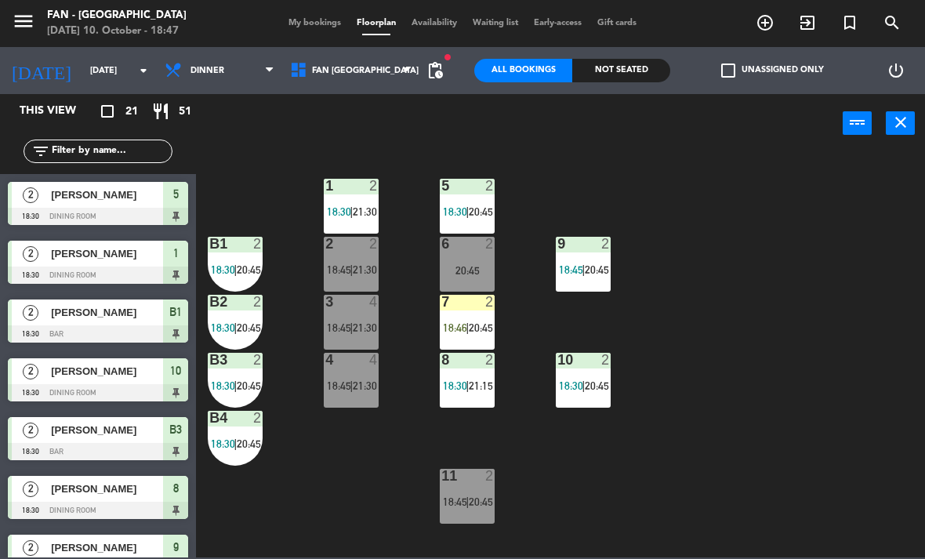
click at [477, 502] on span "20:45" at bounding box center [481, 501] width 24 height 13
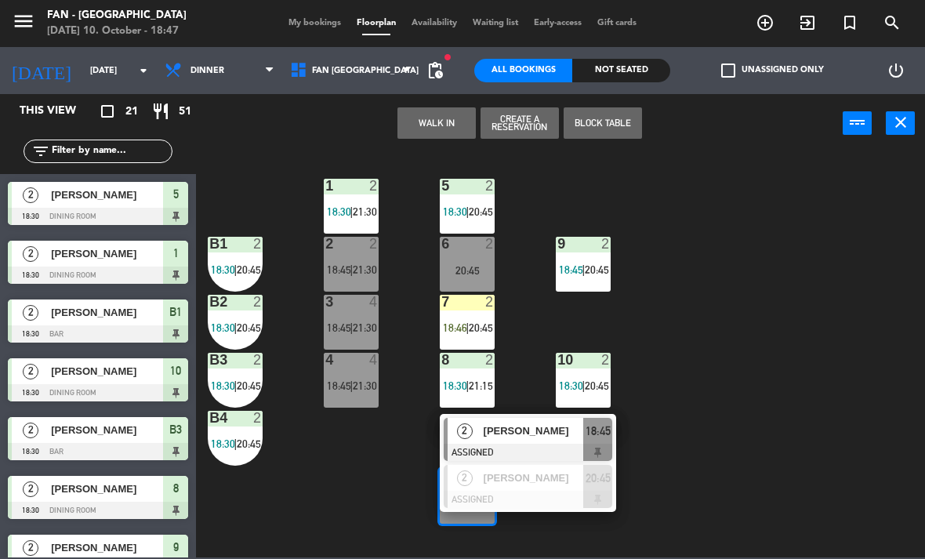
click at [545, 435] on span "[PERSON_NAME]" at bounding box center [534, 431] width 100 height 16
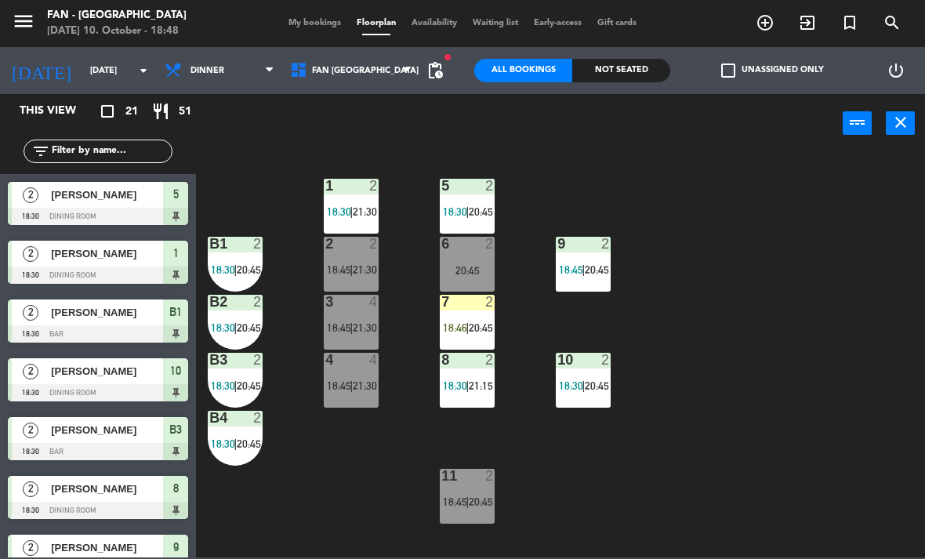
click at [485, 490] on div "11 2 18:45 | 20:45" at bounding box center [467, 496] width 55 height 55
click at [325, 491] on div "1 2 18:30 | 21:30 5 2 18:30 | 20:45 B1 2 18:30 | 20:45 9 2 18:45 | 20:45 2 2 18…" at bounding box center [565, 354] width 720 height 406
click at [355, 266] on span "21:30" at bounding box center [365, 269] width 24 height 13
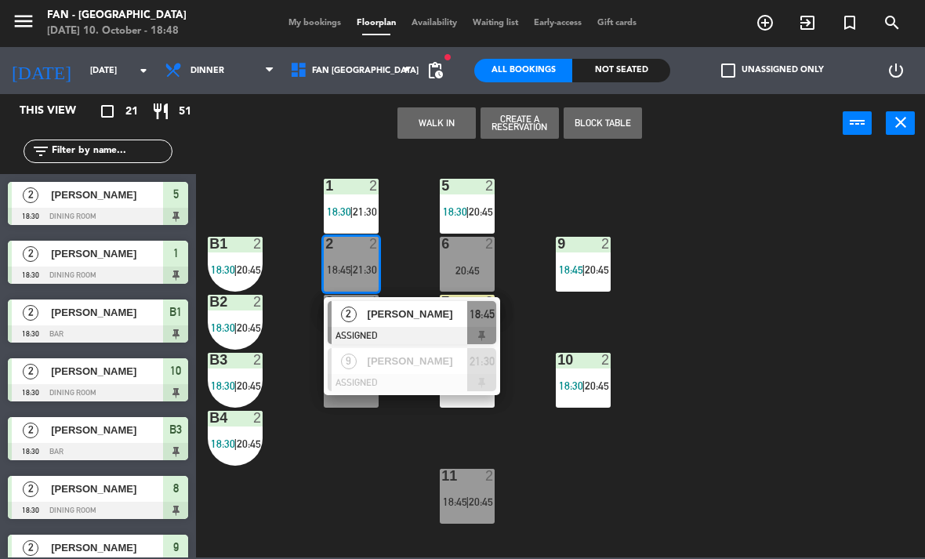
click at [440, 328] on div at bounding box center [412, 335] width 169 height 17
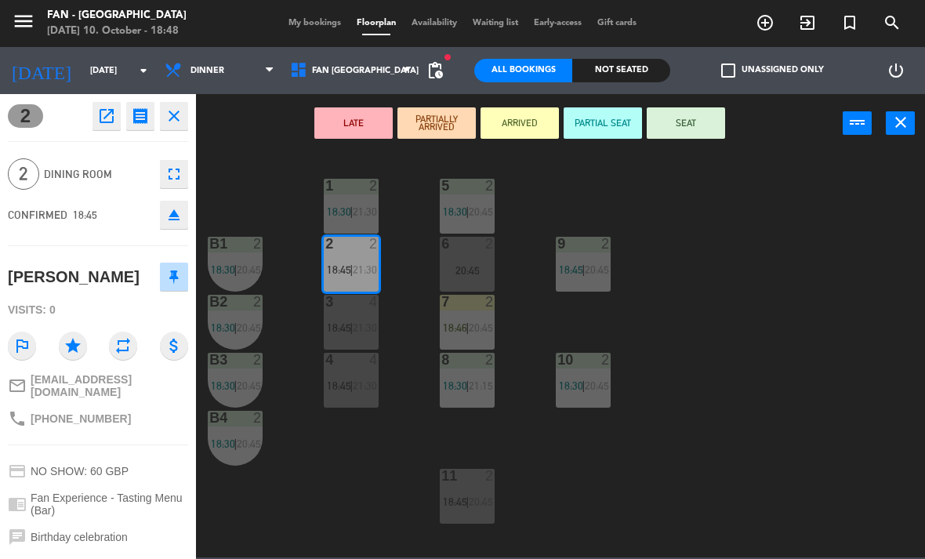
click at [698, 125] on button "SEAT" at bounding box center [686, 122] width 78 height 31
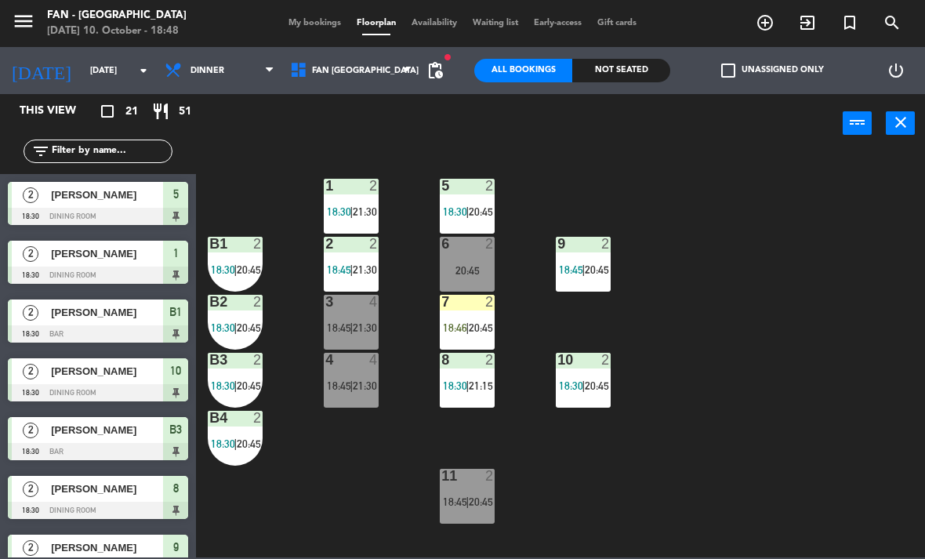
click at [345, 268] on span "18:45" at bounding box center [339, 269] width 24 height 13
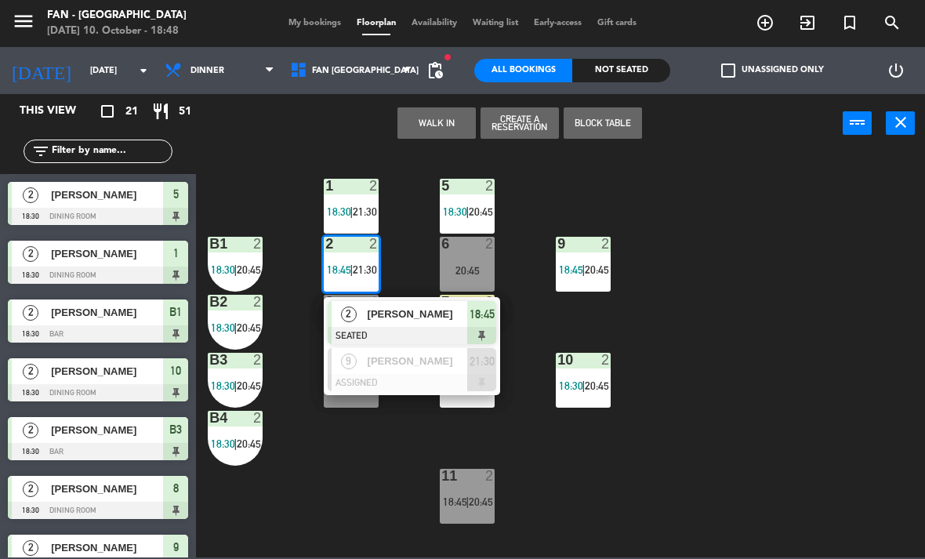
click at [430, 316] on span "[PERSON_NAME]" at bounding box center [418, 314] width 100 height 16
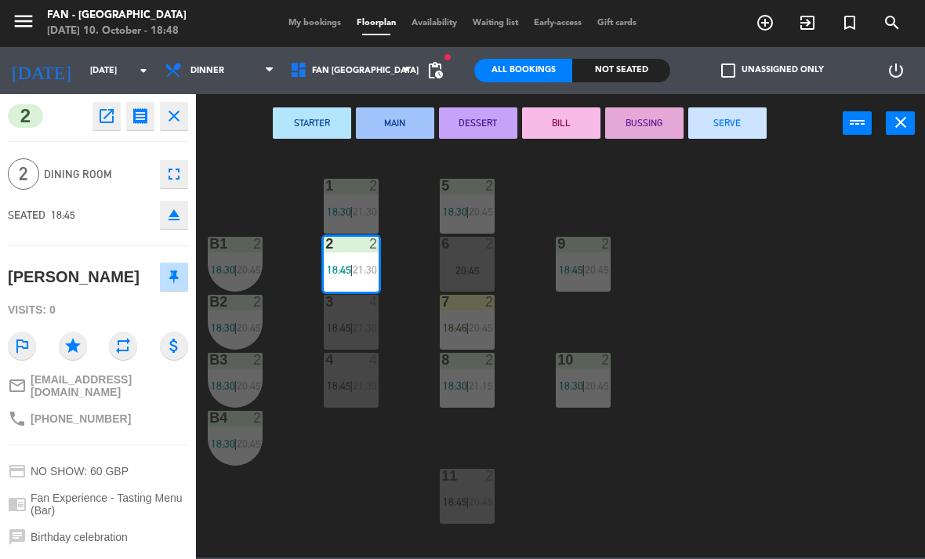
click at [321, 24] on span "My bookings" at bounding box center [315, 23] width 68 height 9
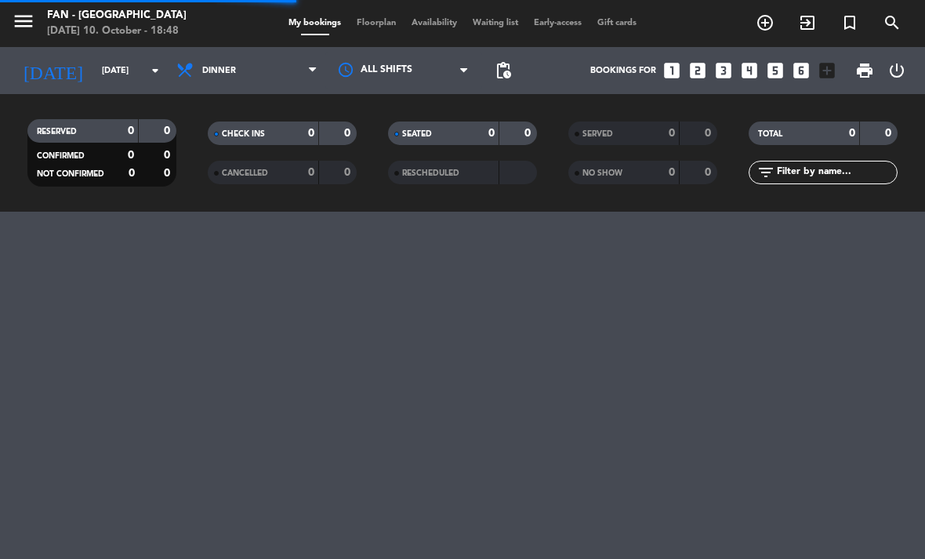
click at [376, 24] on span "Floorplan" at bounding box center [376, 23] width 55 height 9
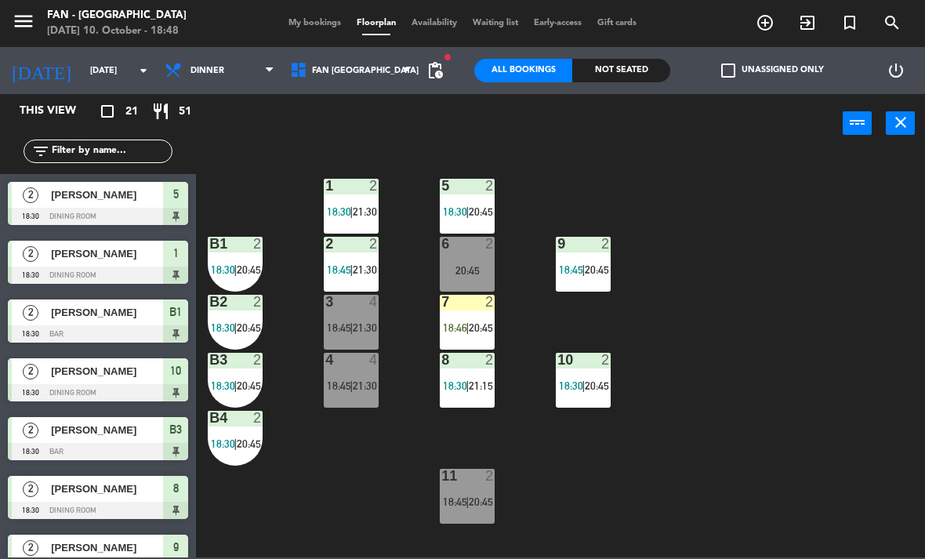
click at [909, 119] on icon "close" at bounding box center [900, 122] width 19 height 19
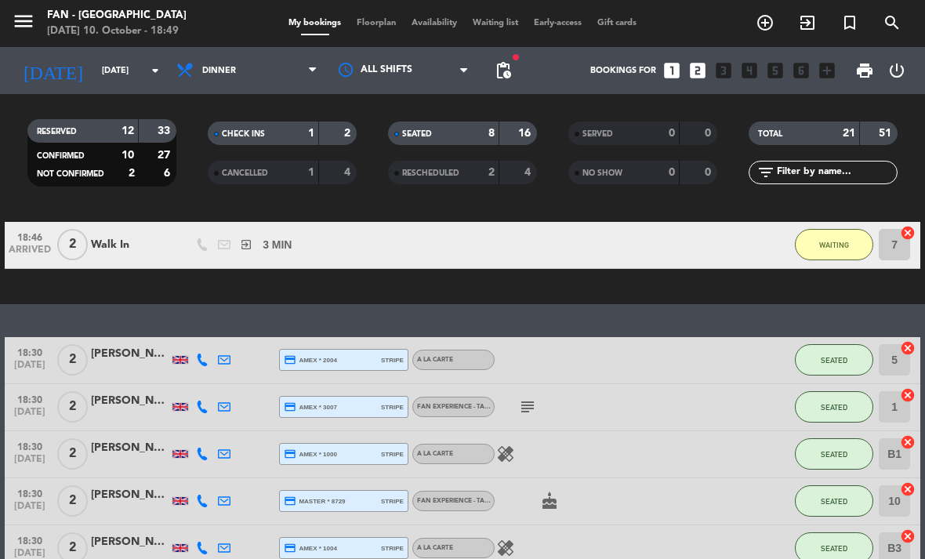
scroll to position [134, 0]
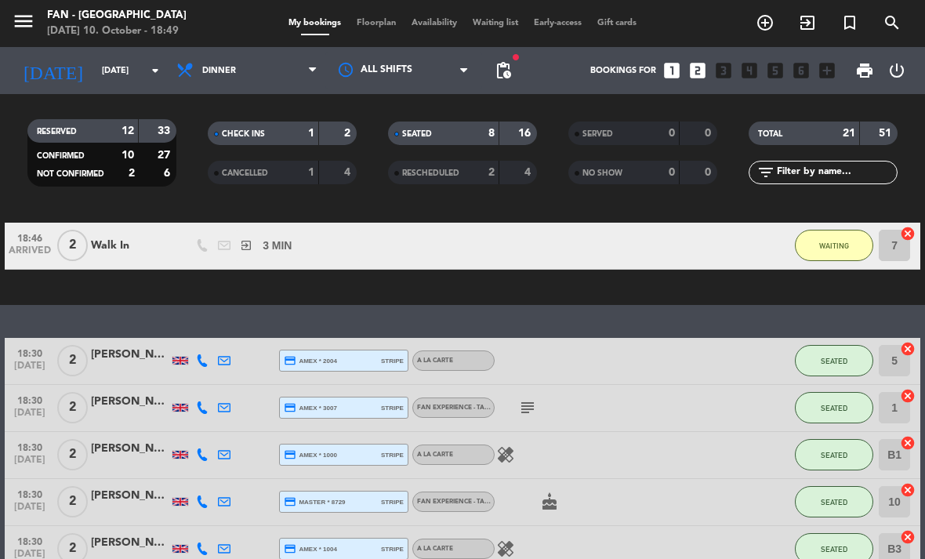
click at [384, 20] on span "Floorplan" at bounding box center [376, 23] width 55 height 9
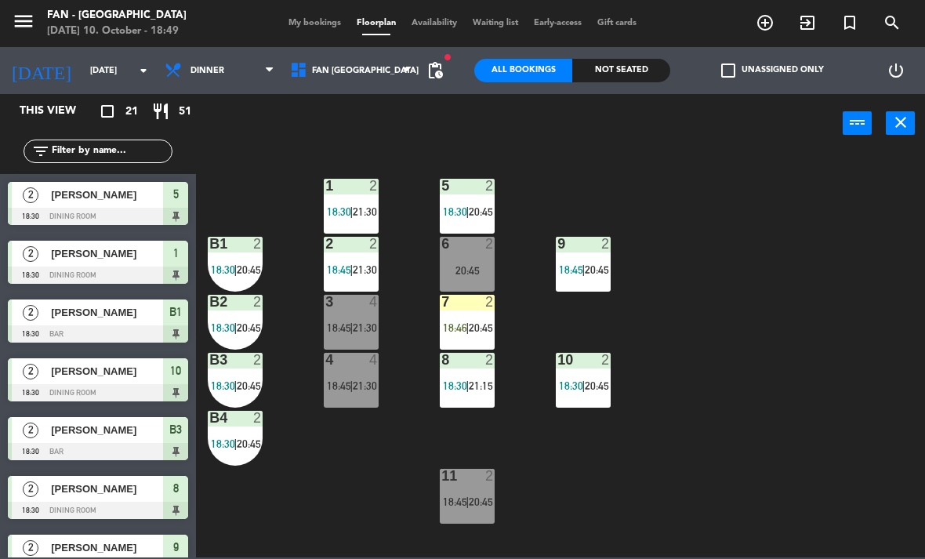
click at [243, 248] on div at bounding box center [236, 244] width 26 height 14
click at [333, 492] on div "1 2 18:30 | 21:30 5 2 18:30 | 20:45 B1 2 18:30 | 20:45 9 2 18:45 | 20:45 2 2 18…" at bounding box center [565, 354] width 720 height 406
click at [353, 264] on span "|" at bounding box center [351, 269] width 3 height 13
click at [379, 448] on div "1 2 18:30 | 21:30 5 2 18:30 | 20:45 B1 2 18:30 | 20:45 9 2 18:45 | 20:45 2 2 18…" at bounding box center [565, 354] width 720 height 406
click at [474, 324] on span "20:45" at bounding box center [481, 327] width 24 height 13
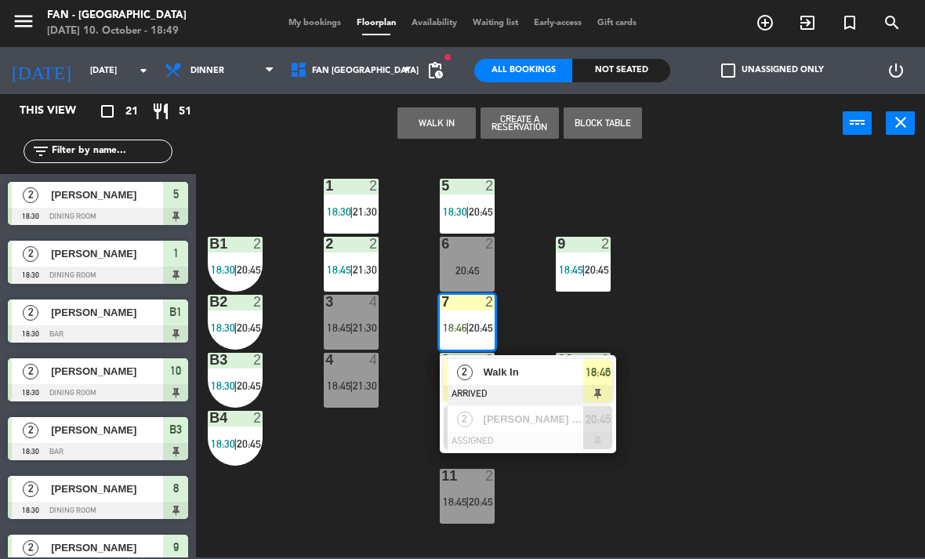
click at [468, 503] on span "|" at bounding box center [467, 501] width 3 height 13
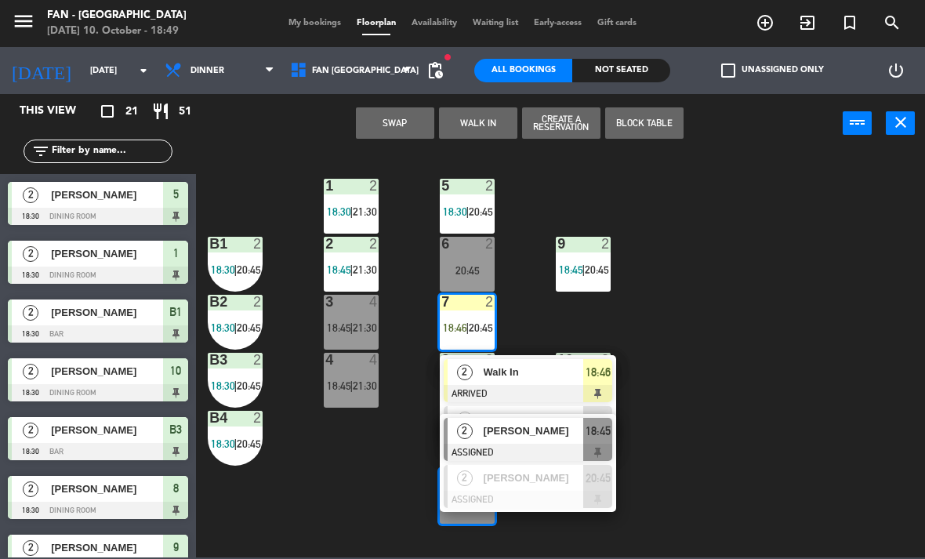
click at [543, 437] on span "[PERSON_NAME]" at bounding box center [534, 431] width 100 height 16
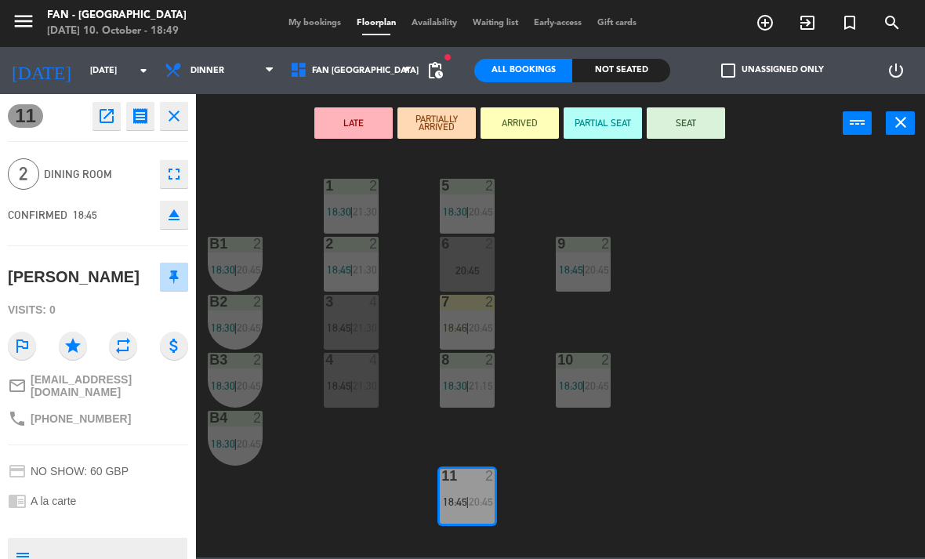
click at [706, 125] on button "SEAT" at bounding box center [686, 122] width 78 height 31
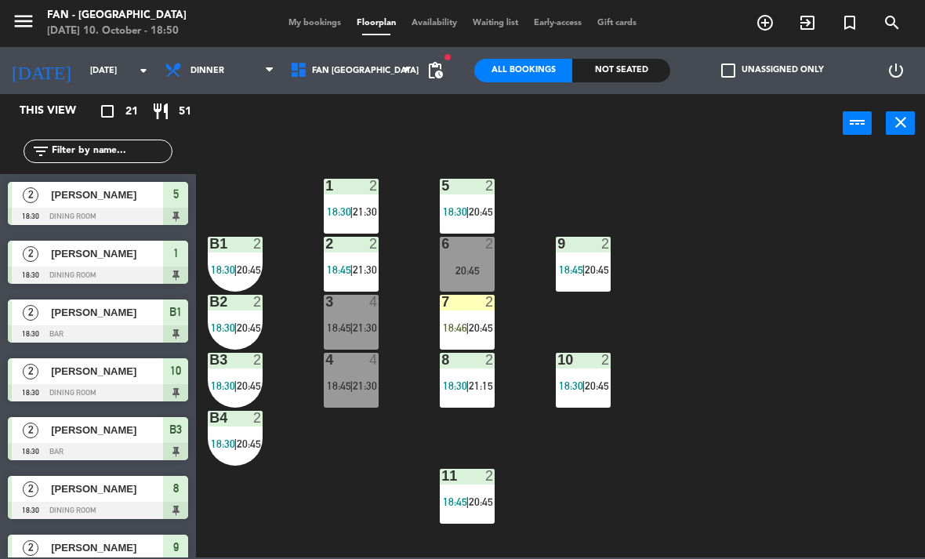
click at [352, 389] on span "|" at bounding box center [351, 385] width 3 height 13
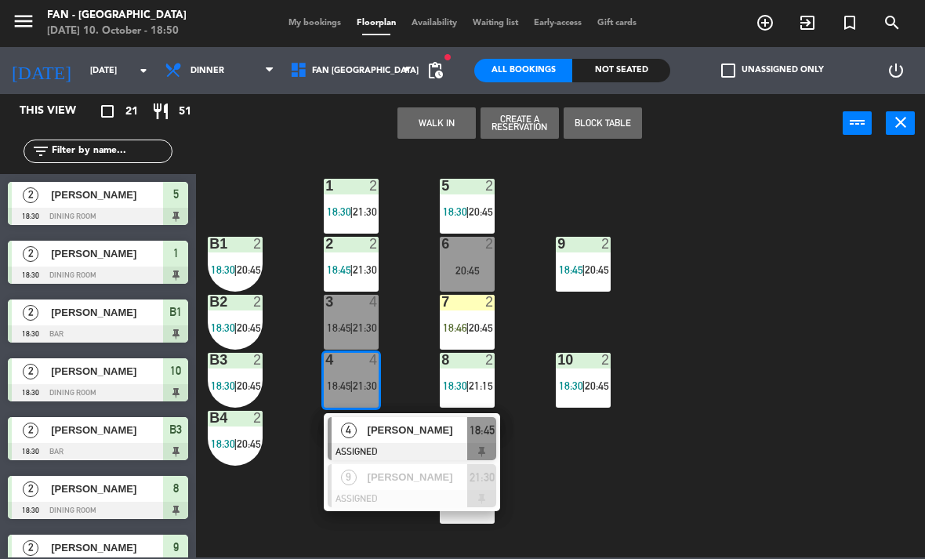
click at [433, 434] on span "[PERSON_NAME]" at bounding box center [418, 430] width 100 height 16
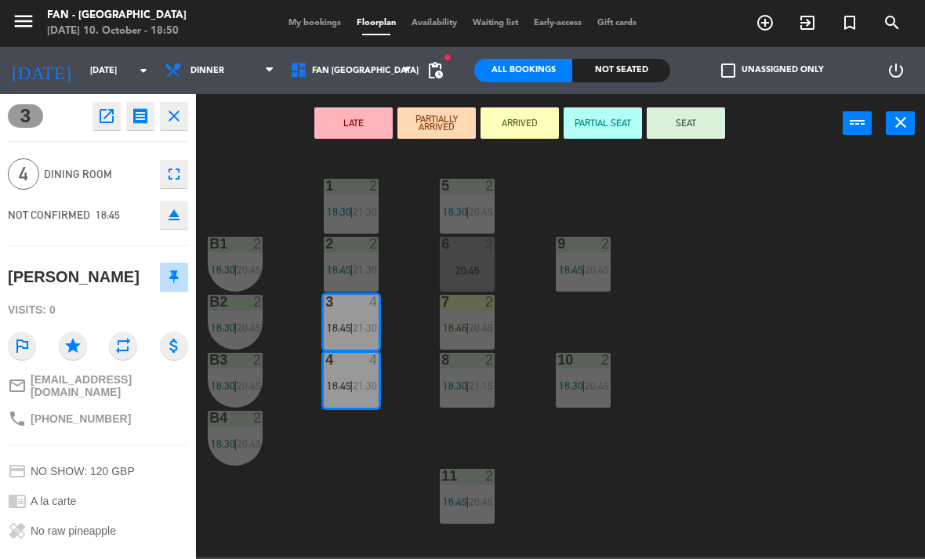
click at [691, 130] on button "SEAT" at bounding box center [686, 122] width 78 height 31
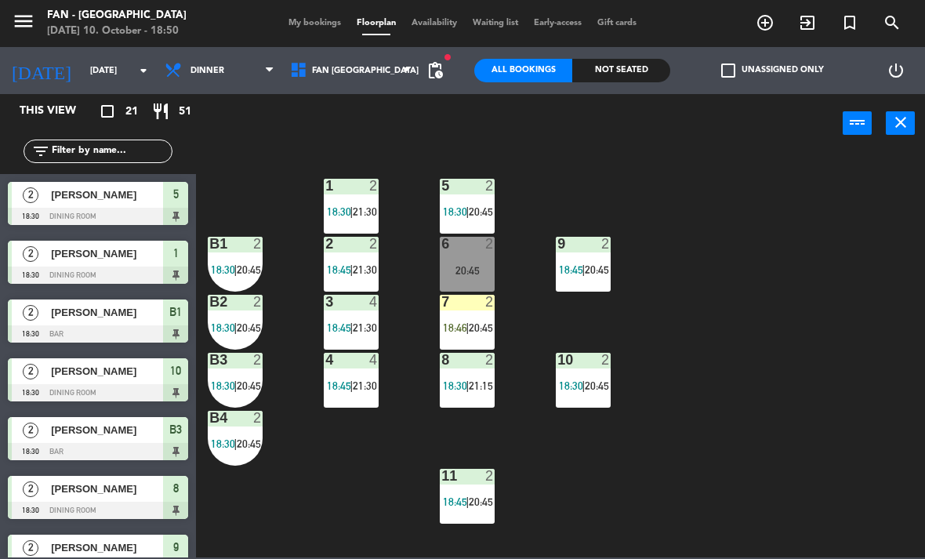
click at [358, 201] on div "1 2 18:30 | 21:30" at bounding box center [351, 206] width 55 height 55
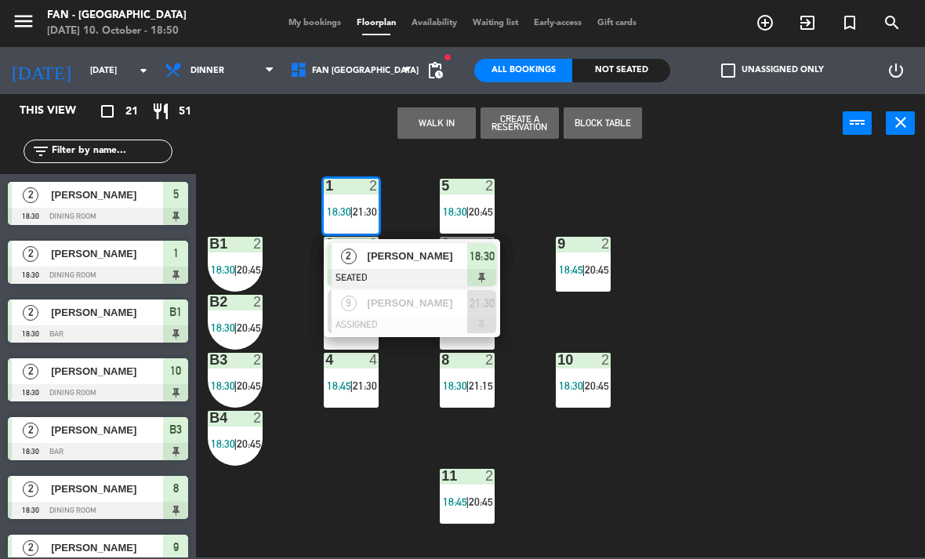
click at [422, 252] on span "[PERSON_NAME]" at bounding box center [418, 256] width 100 height 16
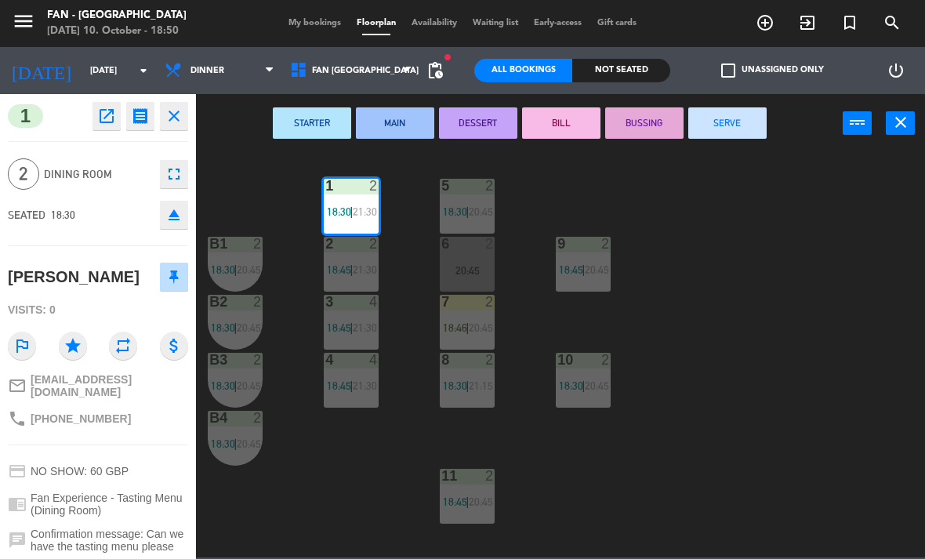
click at [477, 265] on div "20:45" at bounding box center [467, 270] width 55 height 11
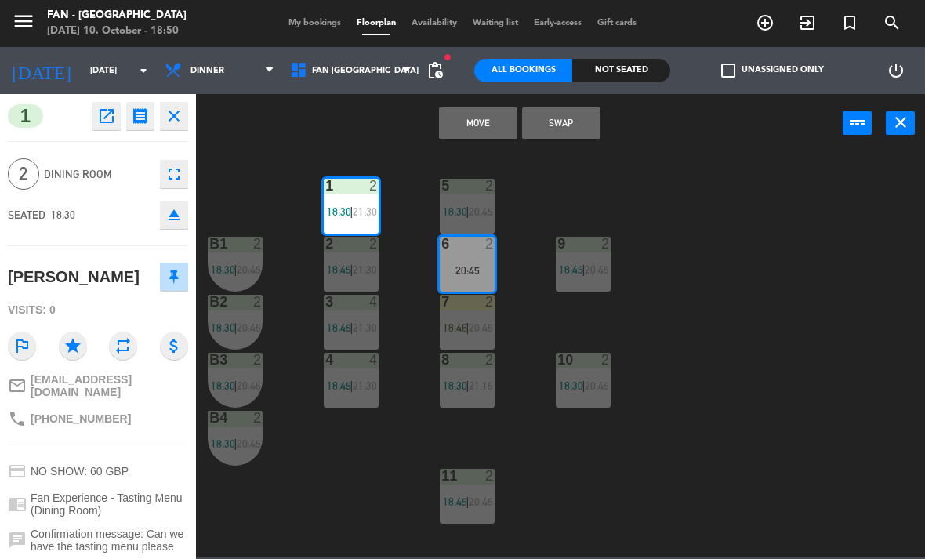
click at [582, 123] on button "Swap" at bounding box center [561, 122] width 78 height 31
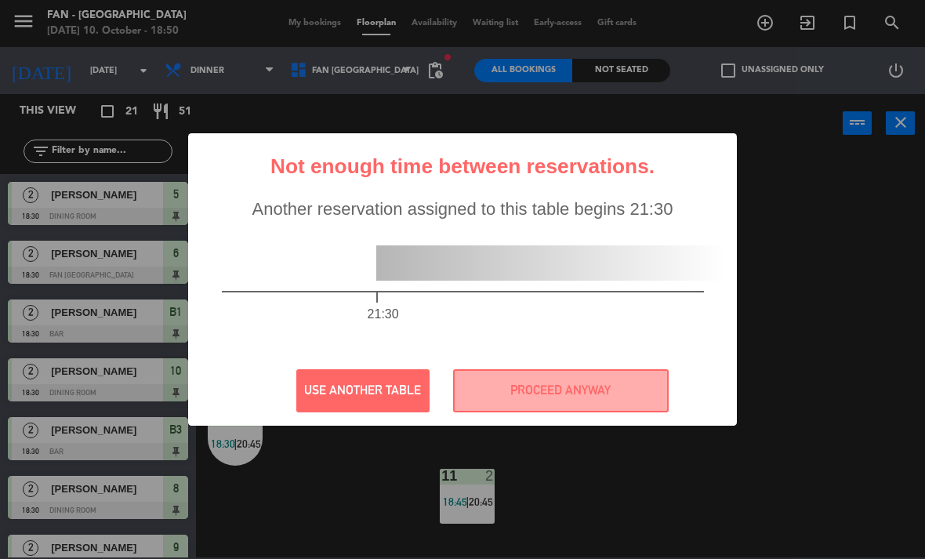
click at [592, 392] on button "PROCEED ANYWAY" at bounding box center [561, 390] width 216 height 43
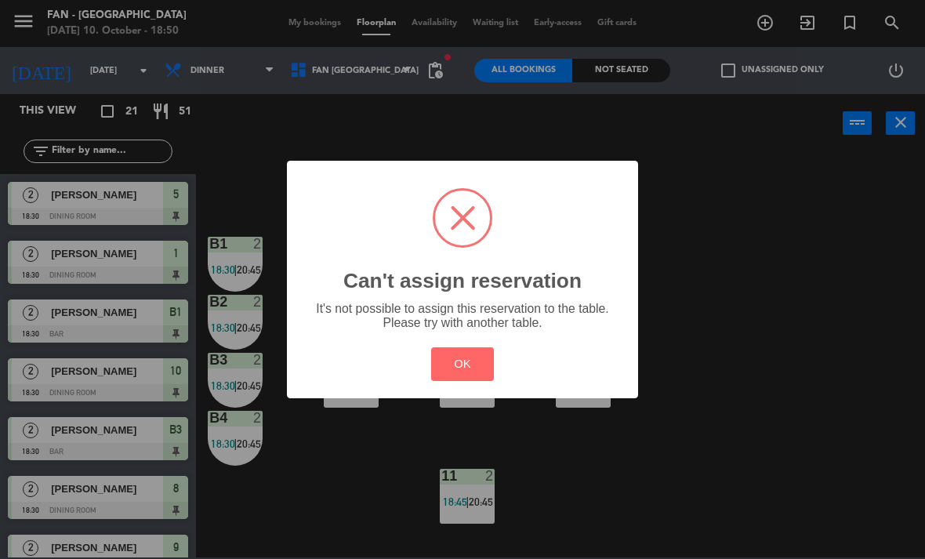
click at [474, 361] on button "OK" at bounding box center [463, 364] width 64 height 34
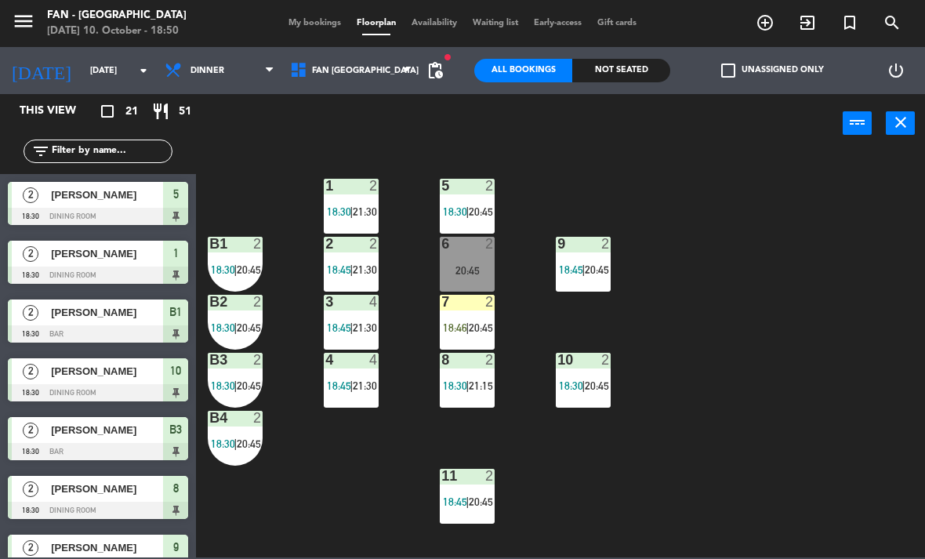
click at [355, 198] on div "1 2 18:30 | 21:30" at bounding box center [351, 206] width 55 height 55
click at [762, 303] on div "1 2 18:30 | 21:30 5 2 18:30 | 20:45 B1 2 18:30 | 20:45 9 2 18:45 | 20:45 2 2 18…" at bounding box center [565, 354] width 720 height 406
click at [472, 265] on div "20:45" at bounding box center [467, 270] width 55 height 11
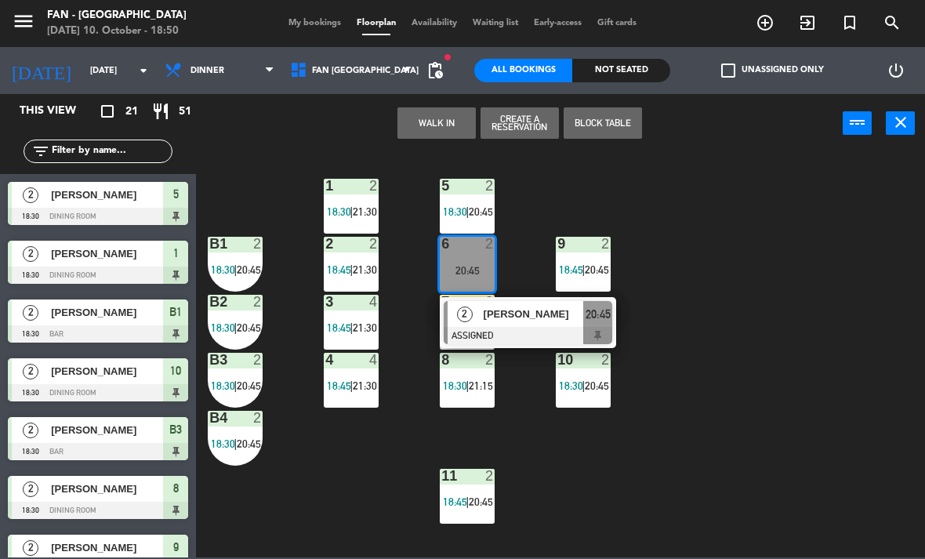
click at [548, 311] on span "[PERSON_NAME]" at bounding box center [534, 314] width 100 height 16
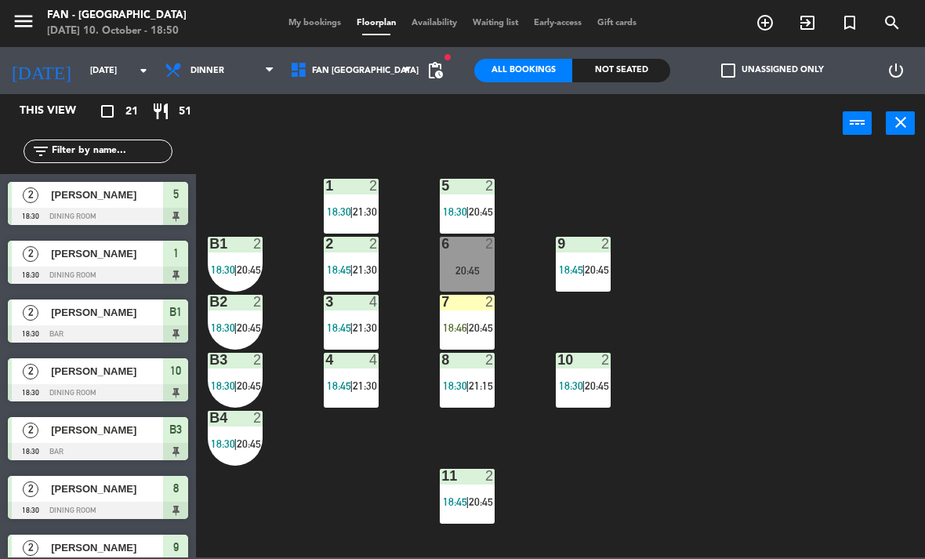
scroll to position [145, 0]
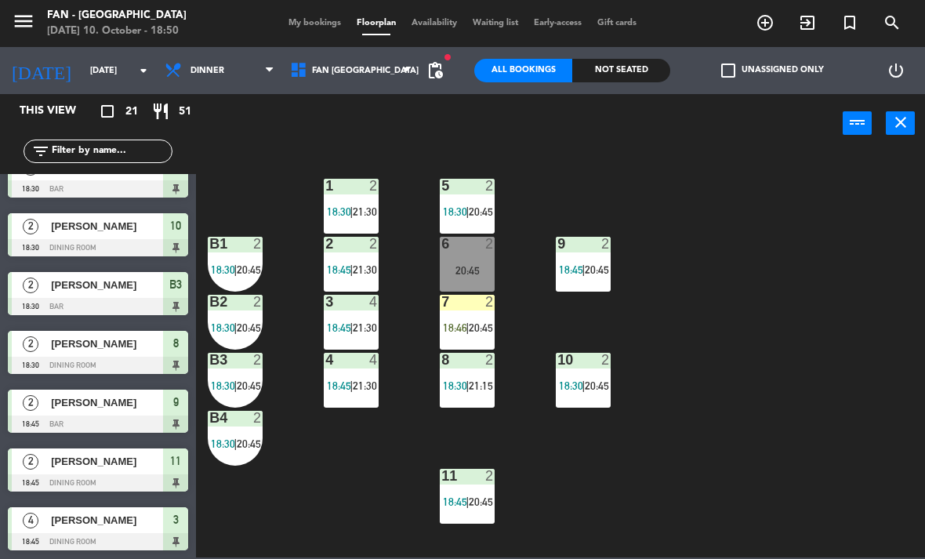
click at [352, 209] on span "|" at bounding box center [351, 211] width 3 height 13
click at [673, 443] on div "1 2 18:30 | 21:30 5 2 18:30 | 20:45 B1 2 18:30 | 20:45 9 2 18:45 | 20:45 2 2 18…" at bounding box center [565, 354] width 720 height 406
click at [349, 201] on div "1 2 18:30 | 21:30" at bounding box center [351, 206] width 55 height 55
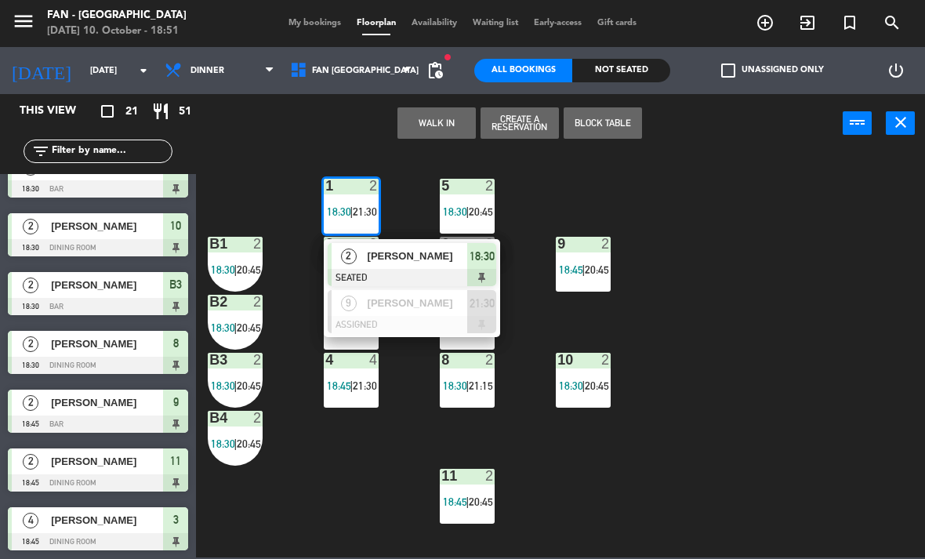
click at [440, 256] on span "[PERSON_NAME]" at bounding box center [418, 256] width 100 height 16
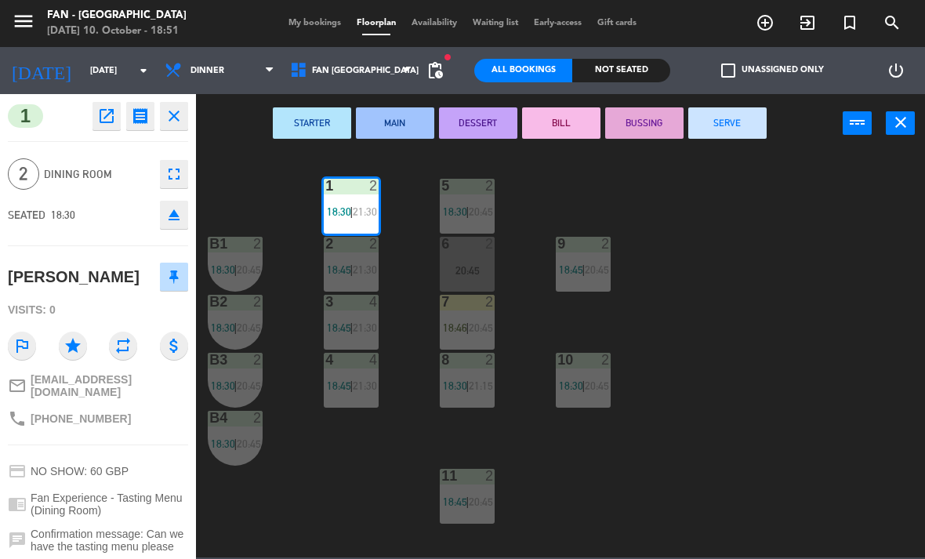
click at [477, 261] on div "6 2 20:45" at bounding box center [467, 264] width 55 height 55
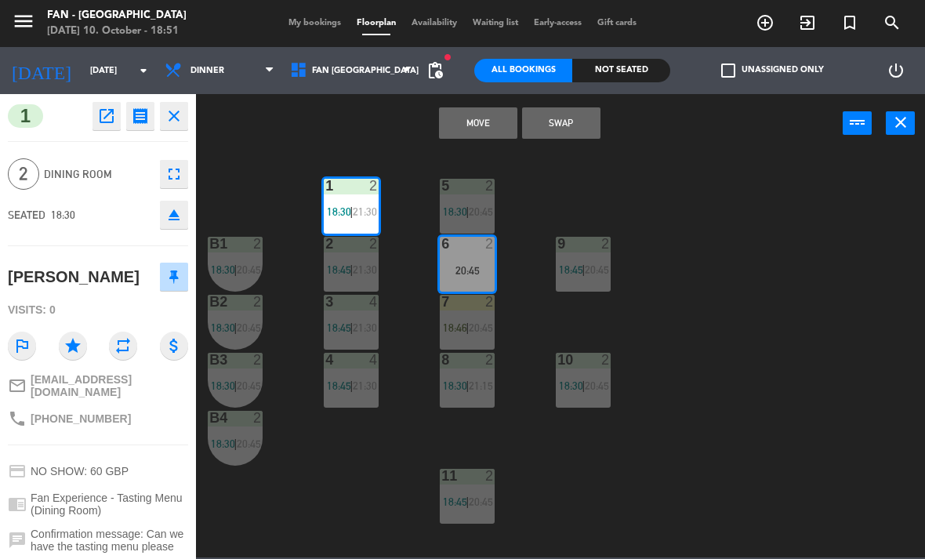
click at [491, 129] on button "Move" at bounding box center [478, 122] width 78 height 31
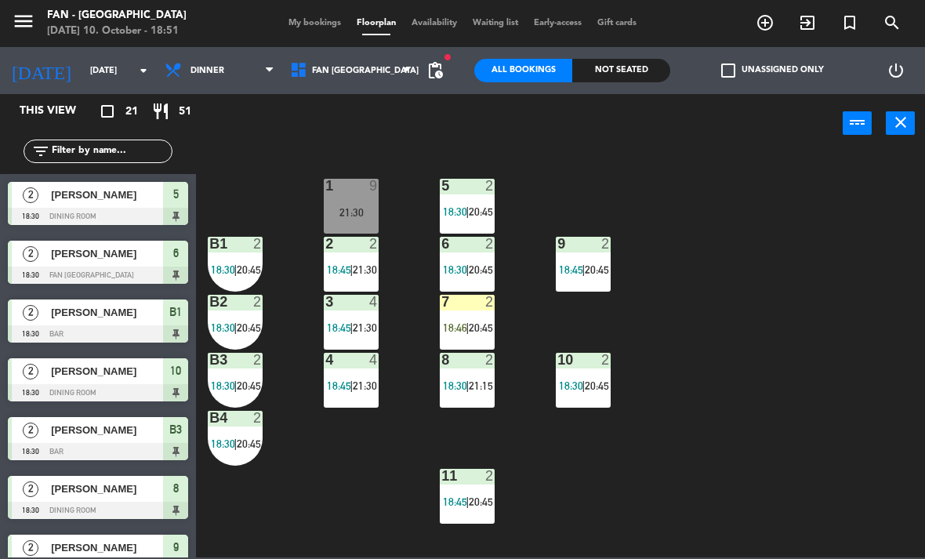
click at [761, 387] on div "1 9 21:30 5 2 18:30 | 20:45 B1 2 18:30 | 20:45 9 2 18:45 | 20:45 2 2 18:45 | 21…" at bounding box center [565, 354] width 720 height 406
click at [310, 19] on span "My bookings" at bounding box center [315, 23] width 68 height 9
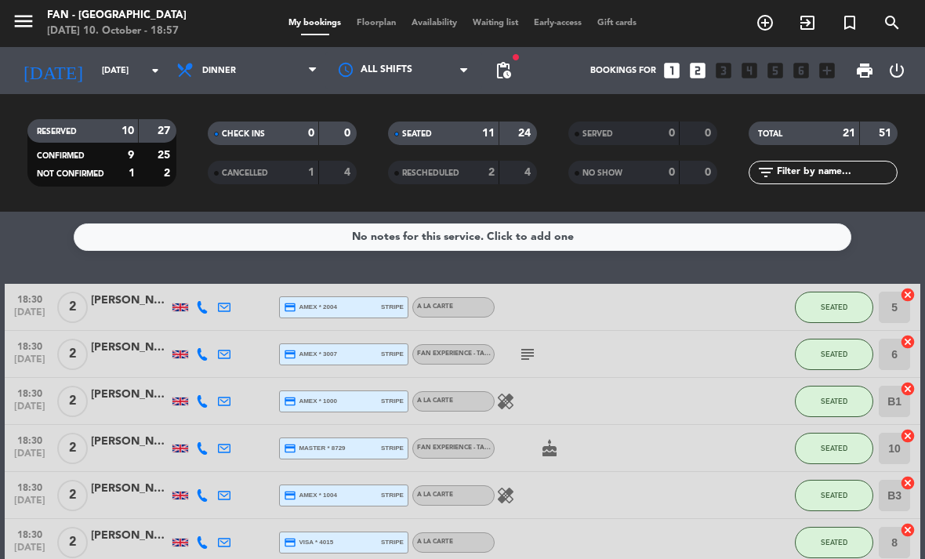
click at [370, 25] on span "Floorplan" at bounding box center [376, 23] width 55 height 9
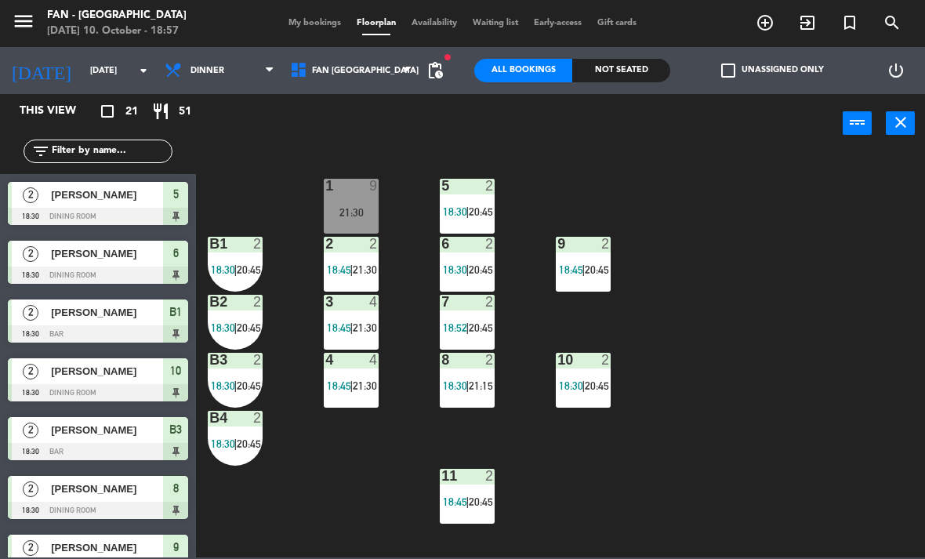
click at [701, 469] on div "1 9 21:30 5 2 18:30 | 20:45 B1 2 18:30 | 20:45 9 2 18:45 | 20:45 2 2 18:45 | 21…" at bounding box center [565, 354] width 720 height 406
click at [362, 187] on div at bounding box center [352, 186] width 26 height 14
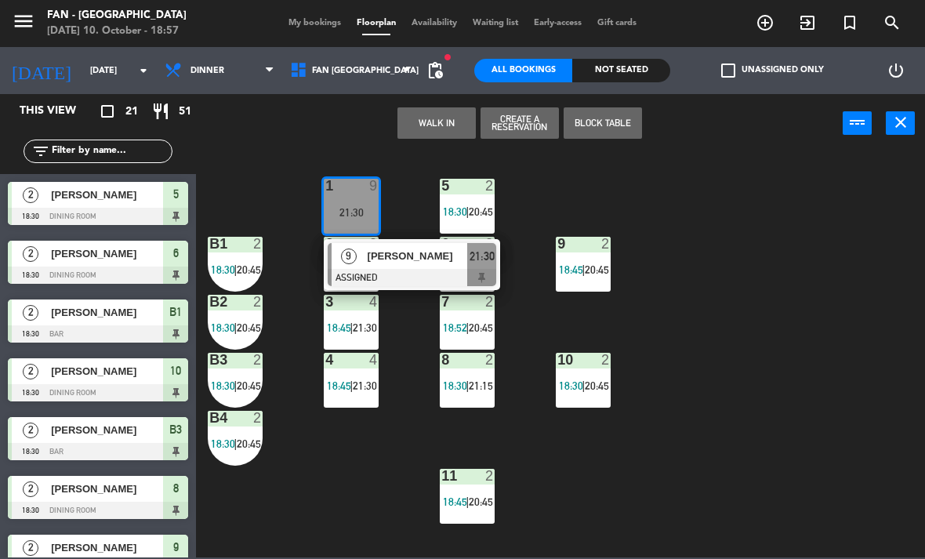
click at [453, 116] on button "WALK IN" at bounding box center [436, 122] width 78 height 31
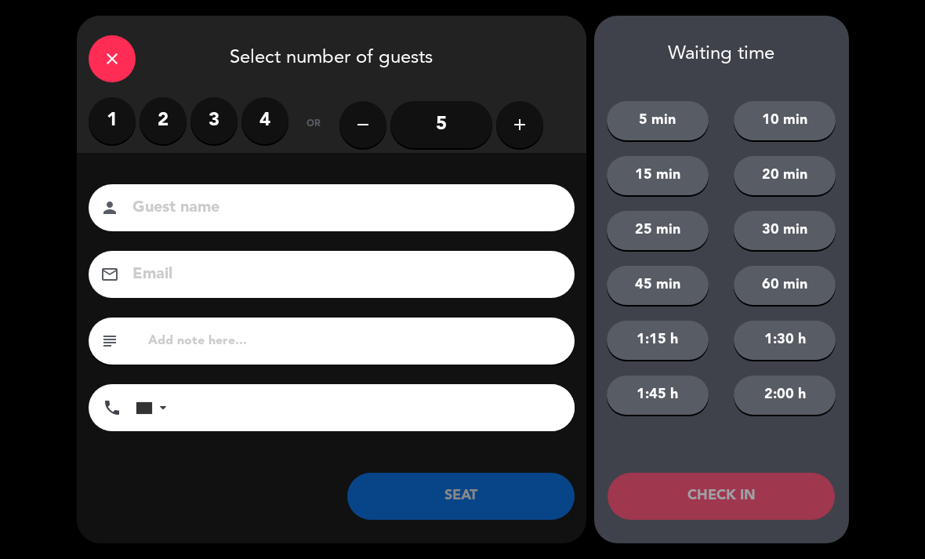
click at [170, 125] on label "2" at bounding box center [163, 120] width 47 height 47
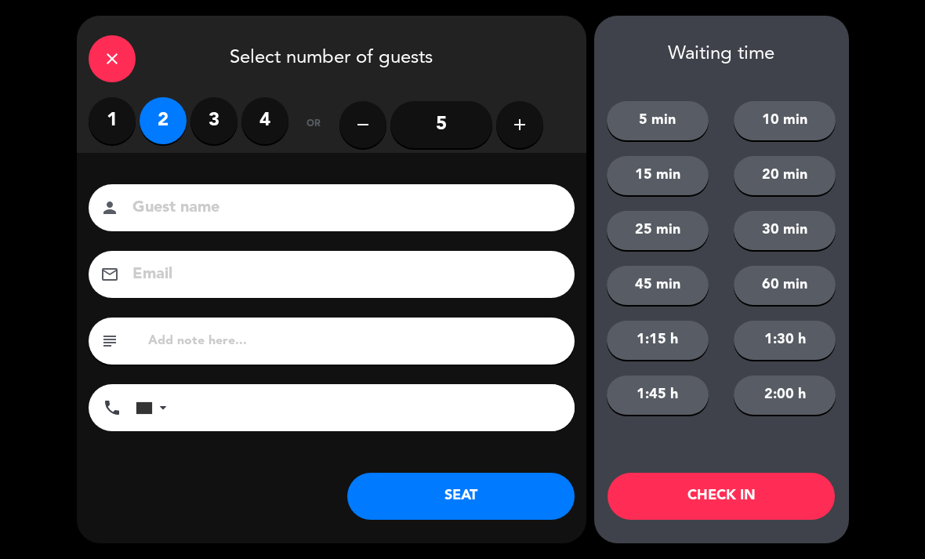
click at [797, 492] on button "CHECK IN" at bounding box center [721, 496] width 227 height 47
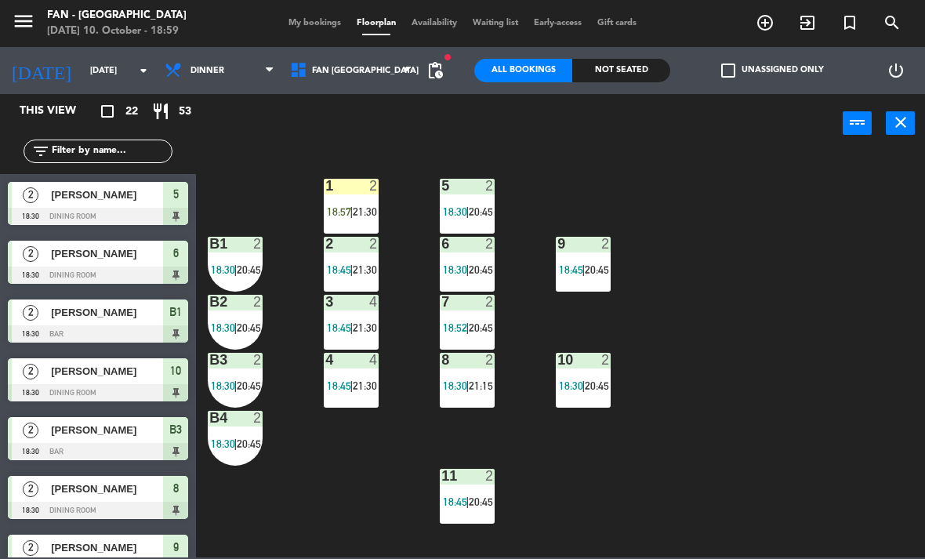
click at [343, 206] on span "18:57" at bounding box center [339, 211] width 24 height 13
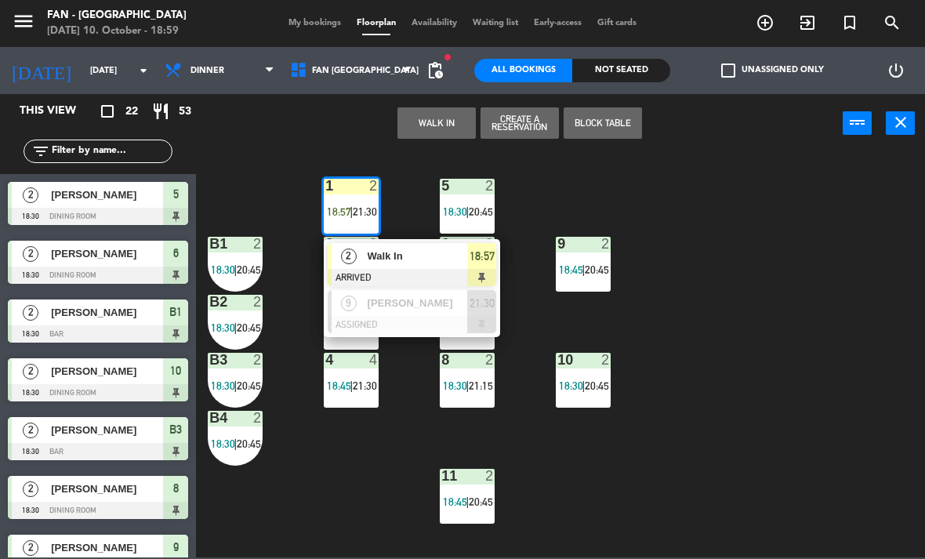
click at [362, 263] on div "2" at bounding box center [349, 256] width 34 height 26
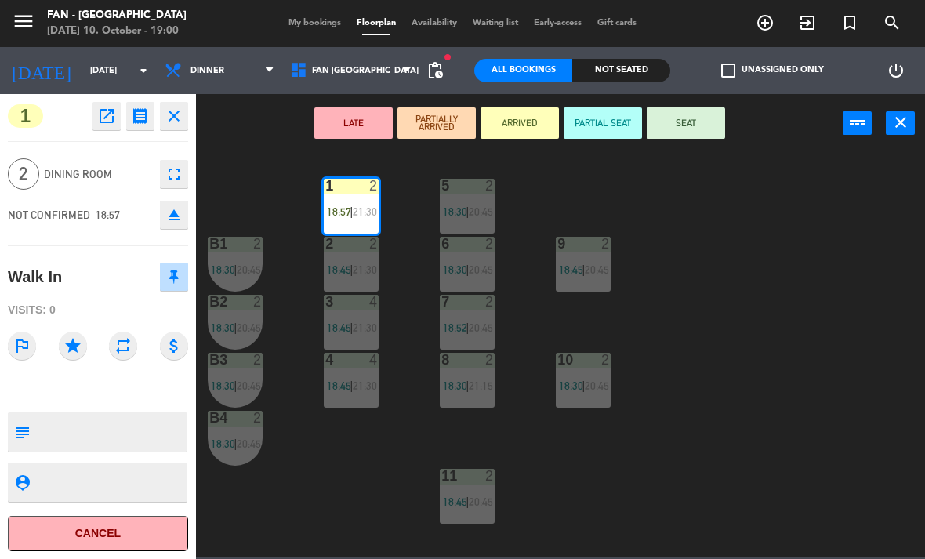
click at [689, 132] on button "SEAT" at bounding box center [686, 122] width 78 height 31
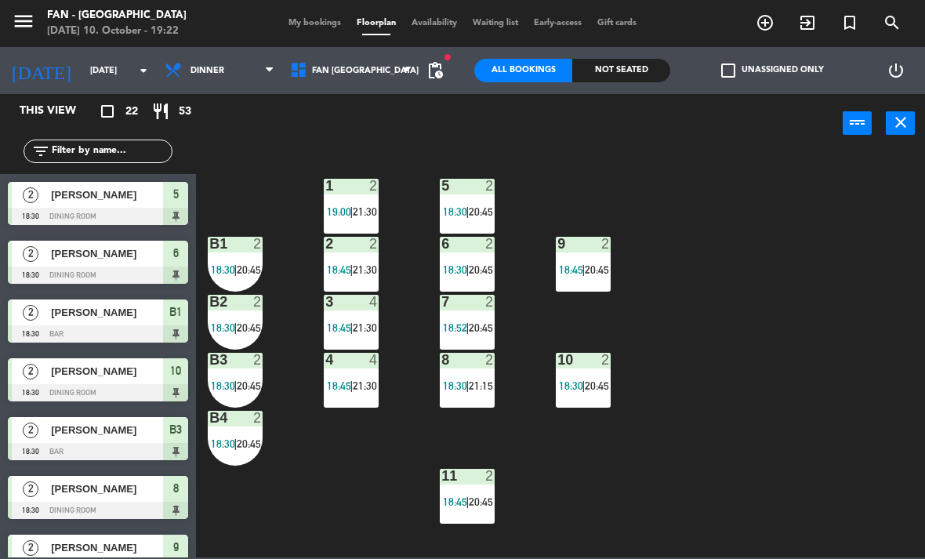
click at [104, 78] on input "[DATE]" at bounding box center [140, 71] width 116 height 26
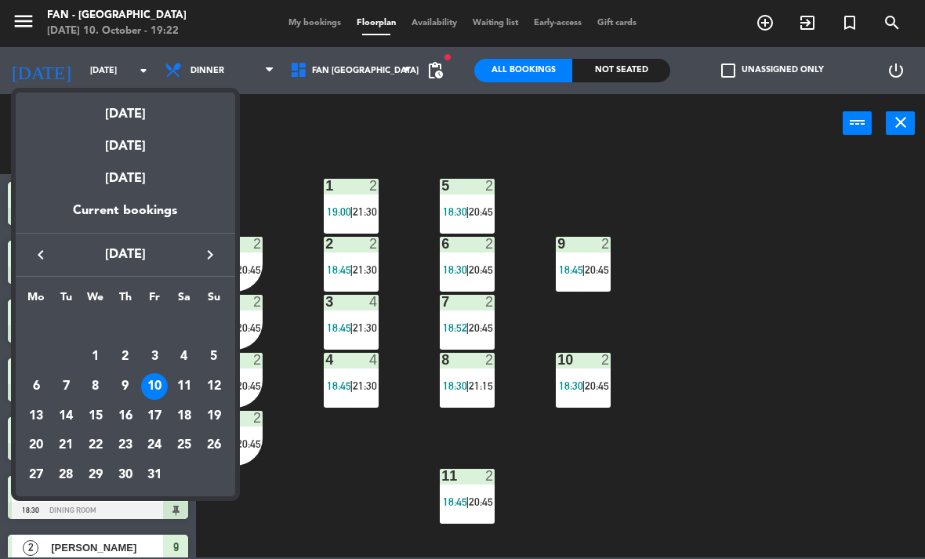
click at [186, 382] on div "11" at bounding box center [184, 386] width 27 height 27
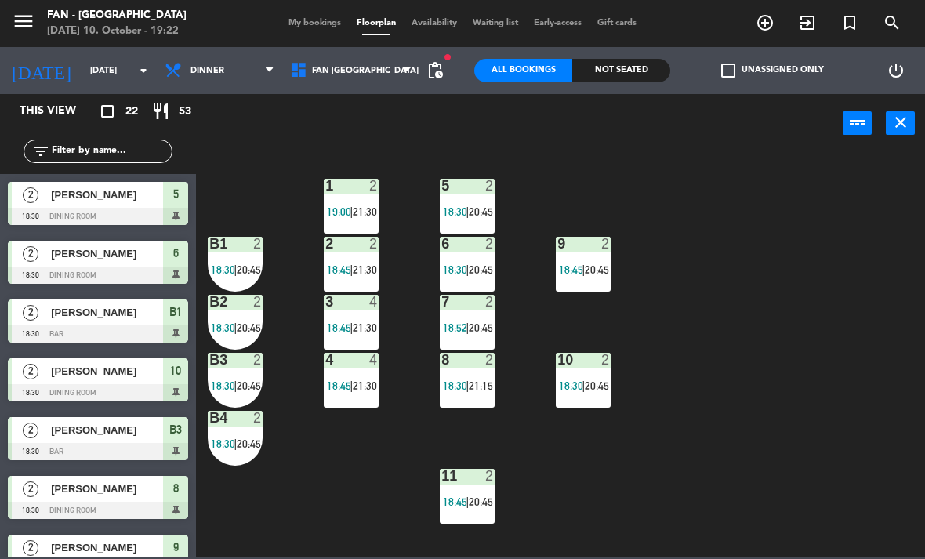
type input "[DATE]"
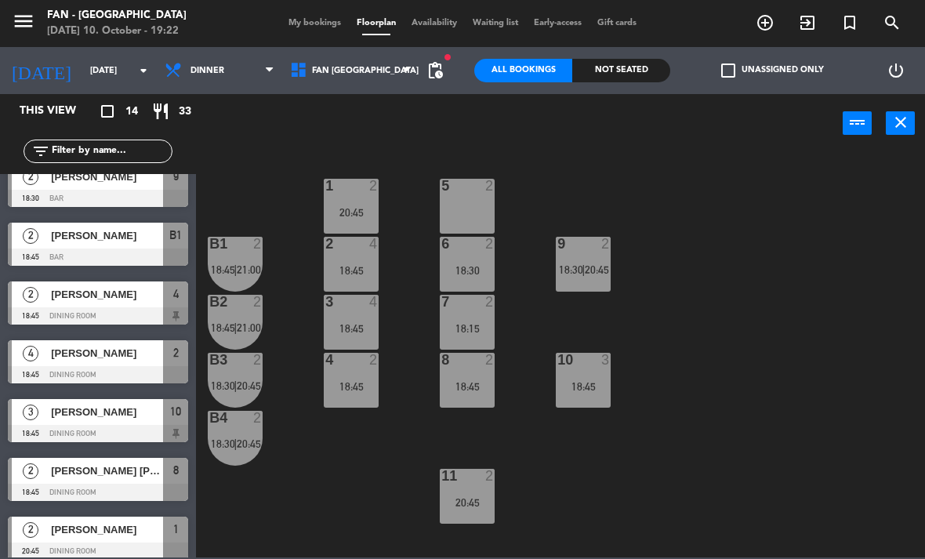
scroll to position [200, 0]
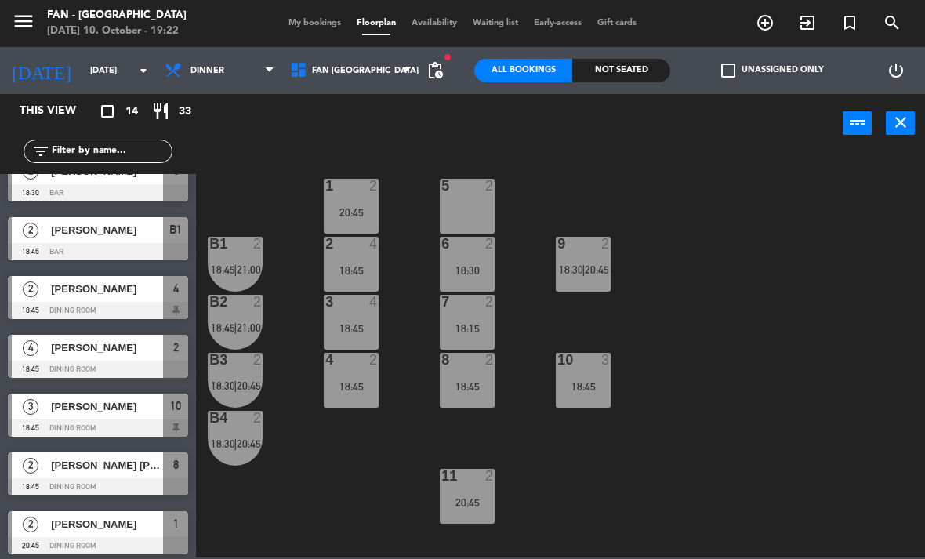
click at [121, 405] on span "[PERSON_NAME]" at bounding box center [107, 406] width 112 height 16
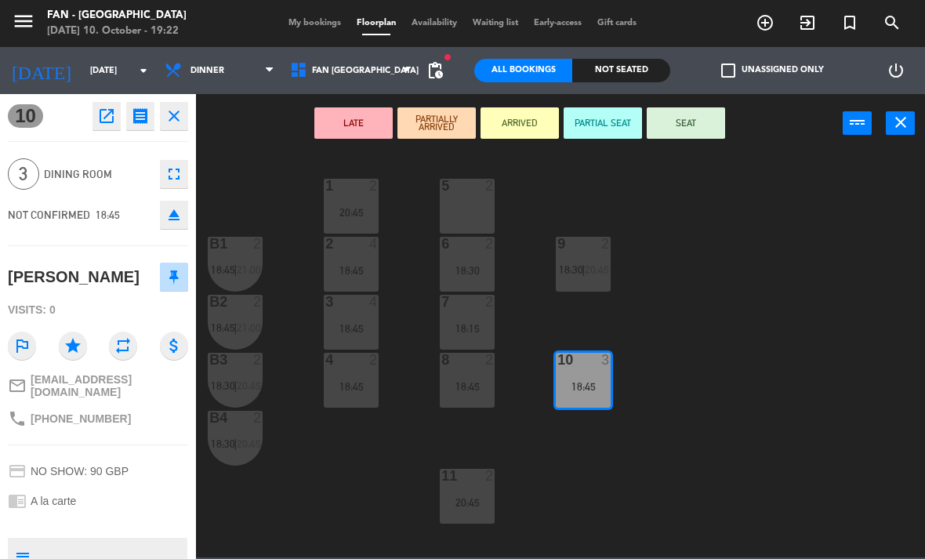
click at [33, 171] on span "3" at bounding box center [23, 173] width 31 height 31
click at [174, 169] on icon "fullscreen" at bounding box center [174, 174] width 19 height 19
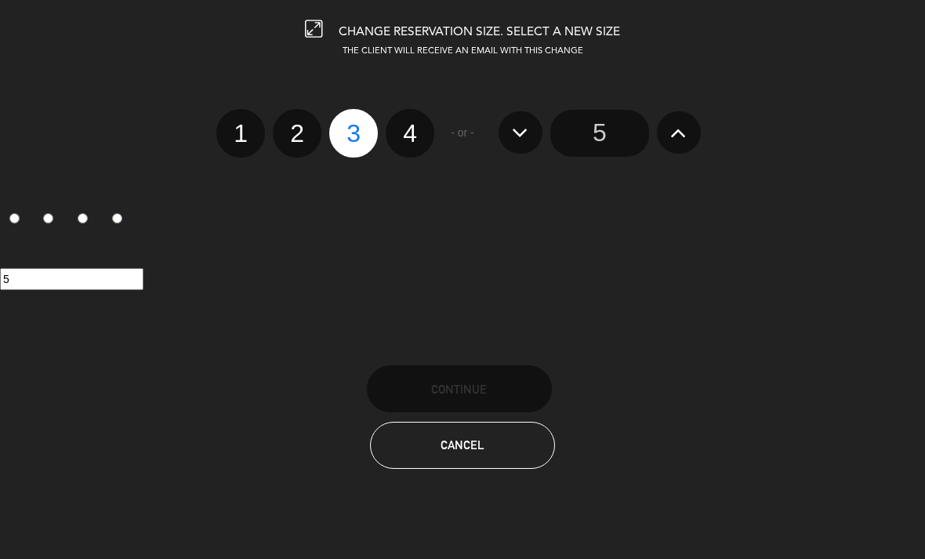
click at [406, 135] on label "4" at bounding box center [410, 133] width 49 height 49
click at [406, 125] on input "4" at bounding box center [408, 119] width 10 height 10
radio input "true"
radio input "false"
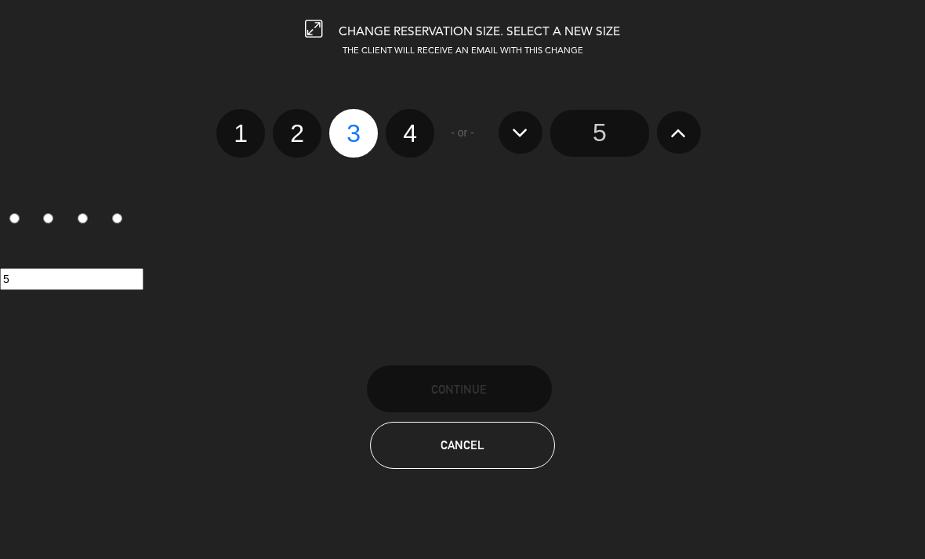
radio input "false"
radio input "true"
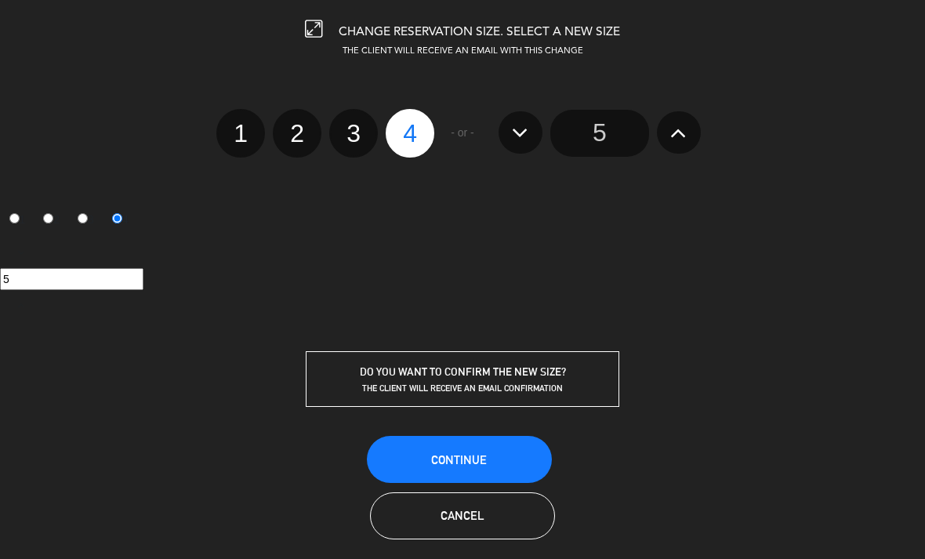
click at [500, 459] on button "Continue" at bounding box center [459, 459] width 185 height 47
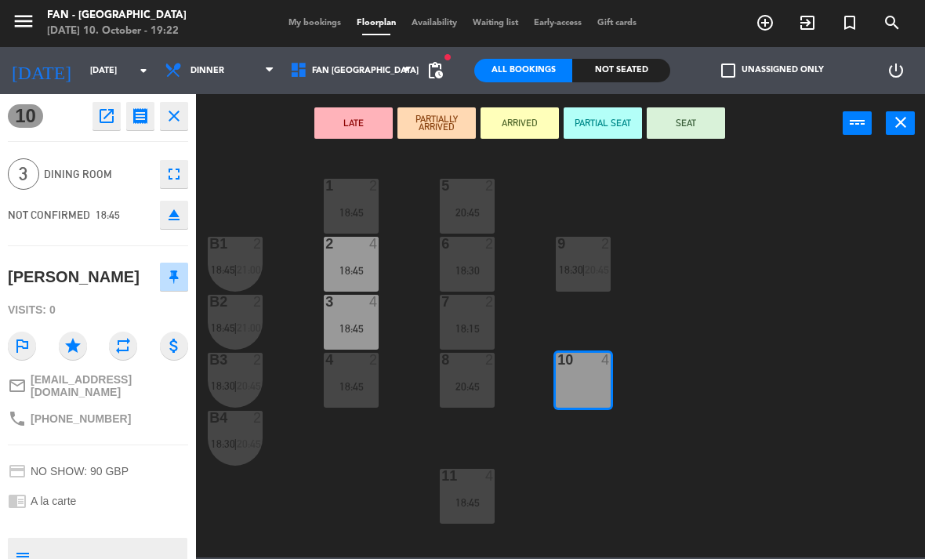
click at [313, 22] on span "My bookings" at bounding box center [315, 23] width 68 height 9
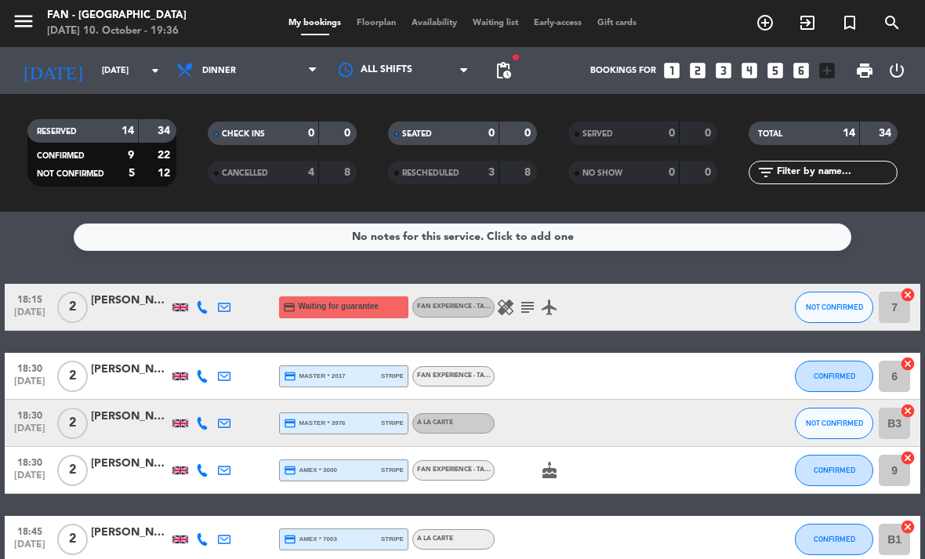
click at [378, 20] on span "Floorplan" at bounding box center [376, 23] width 55 height 9
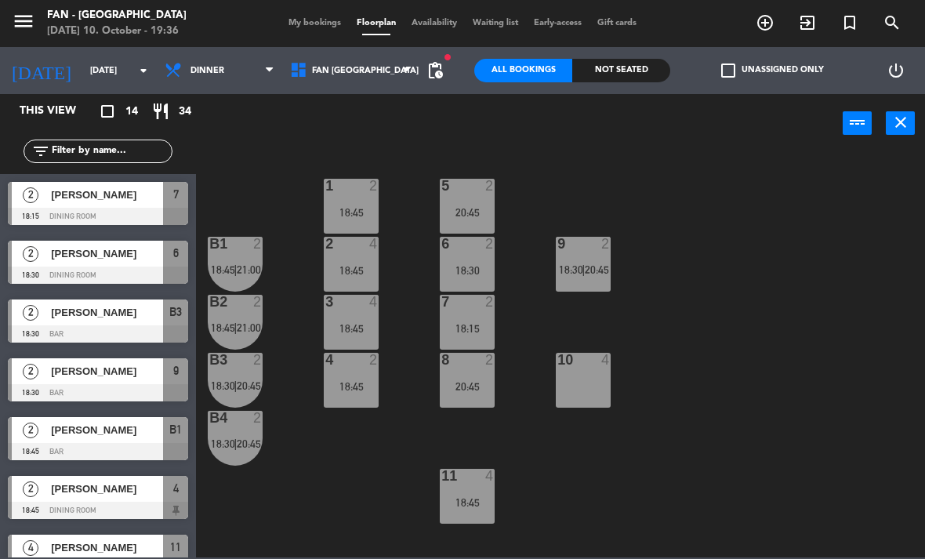
click at [95, 75] on input "[DATE]" at bounding box center [140, 71] width 116 height 26
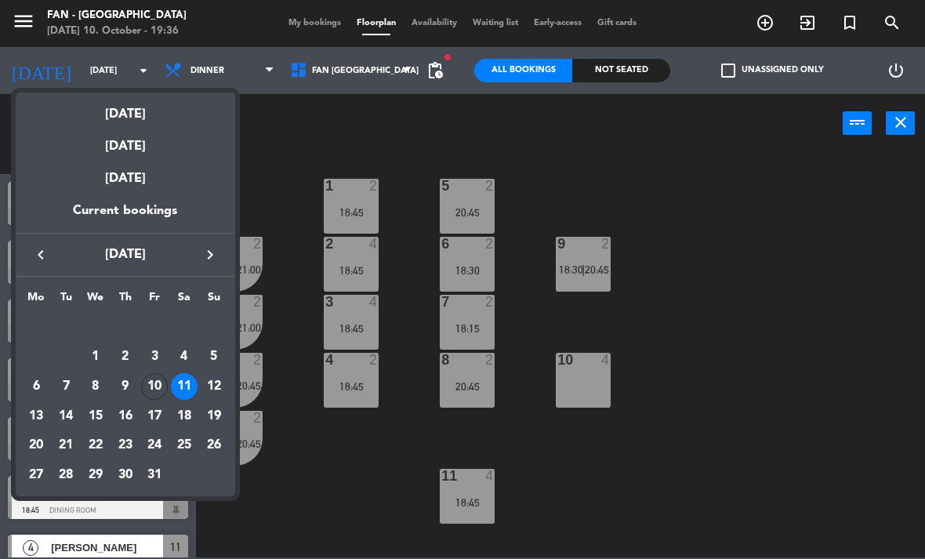
click at [150, 382] on div "10" at bounding box center [154, 386] width 27 height 27
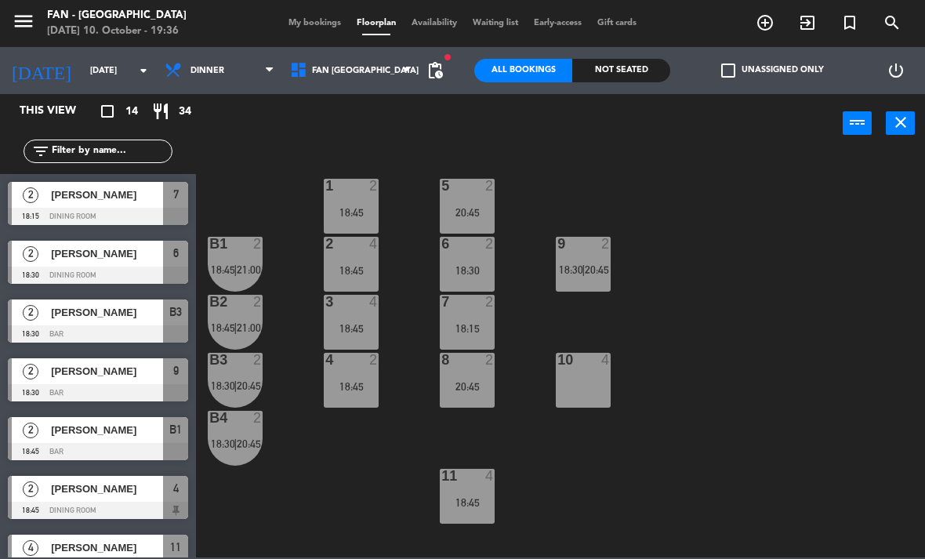
type input "[DATE]"
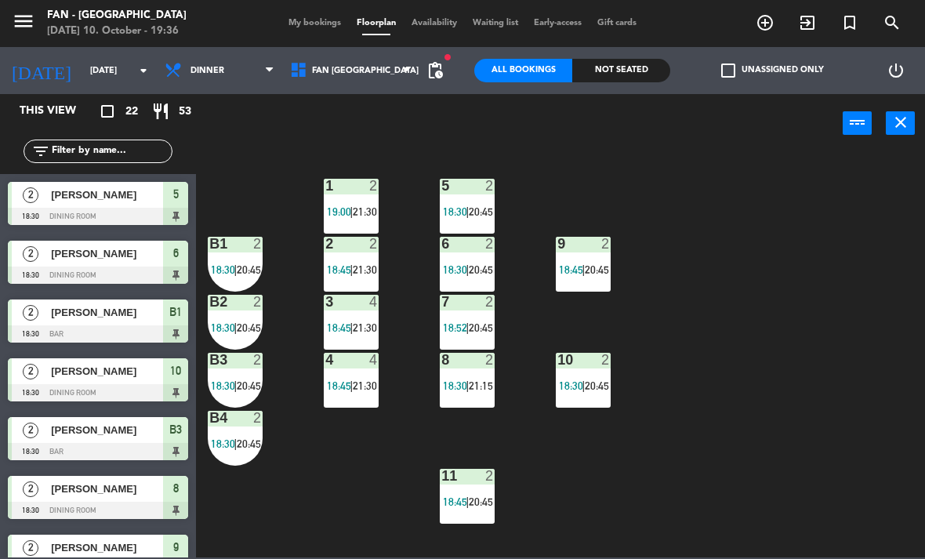
click at [312, 24] on span "My bookings" at bounding box center [315, 23] width 68 height 9
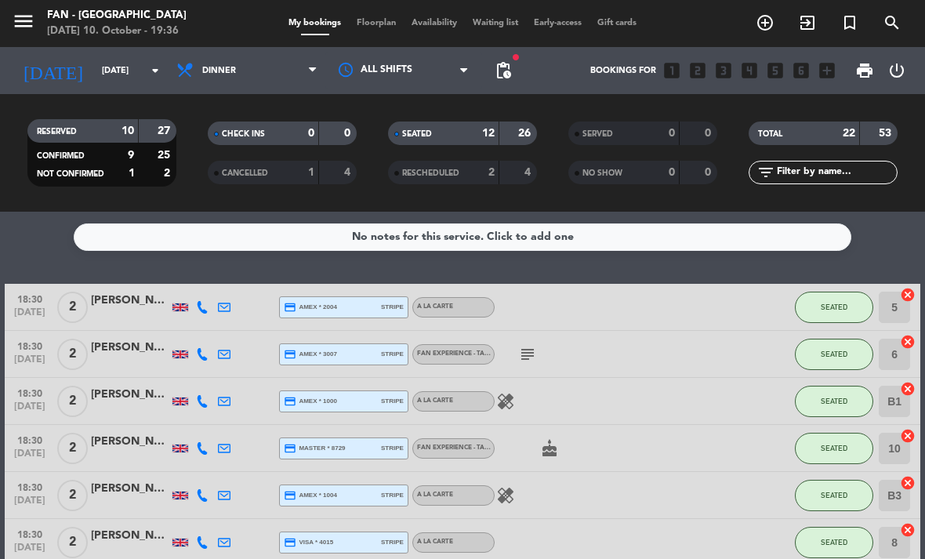
click at [371, 24] on span "Floorplan" at bounding box center [376, 23] width 55 height 9
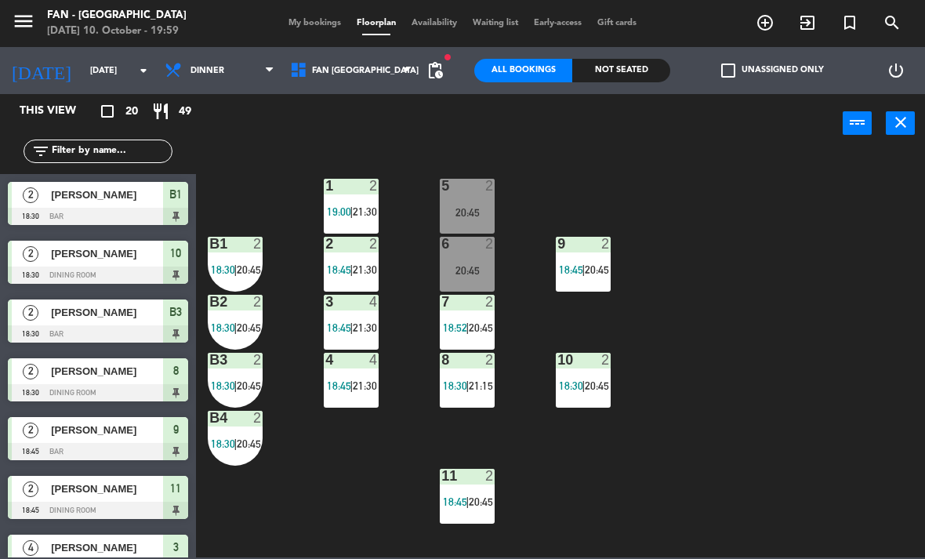
click at [324, 26] on span "My bookings" at bounding box center [315, 23] width 68 height 9
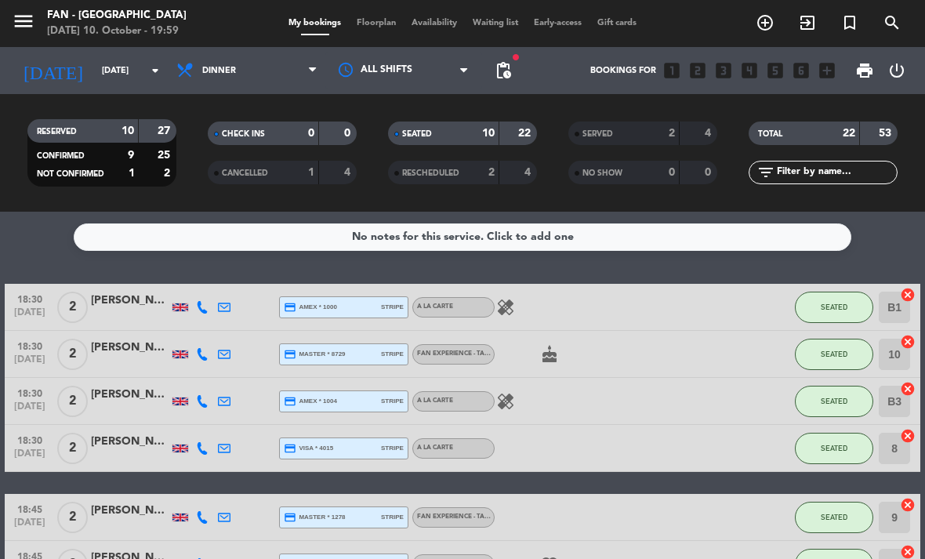
click at [383, 27] on span "Floorplan" at bounding box center [376, 23] width 55 height 9
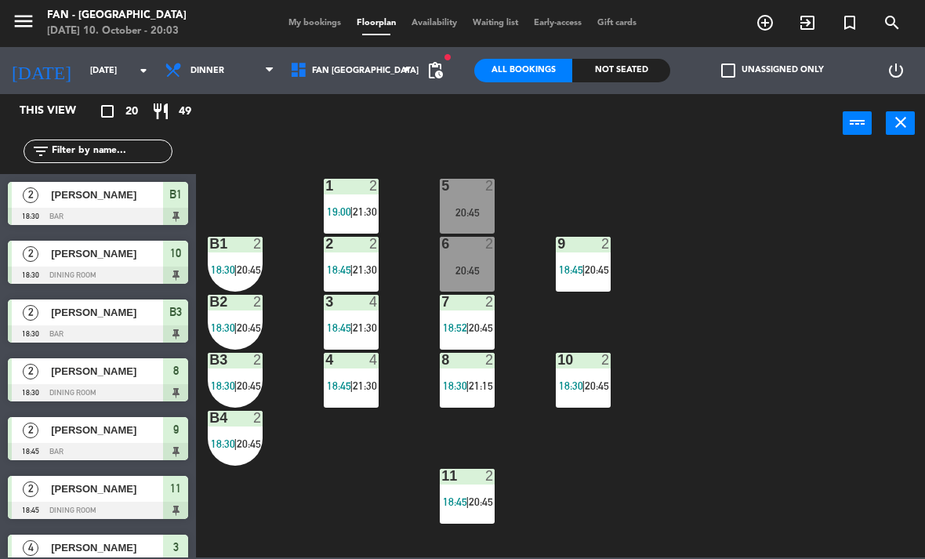
click at [298, 26] on span "My bookings" at bounding box center [315, 23] width 68 height 9
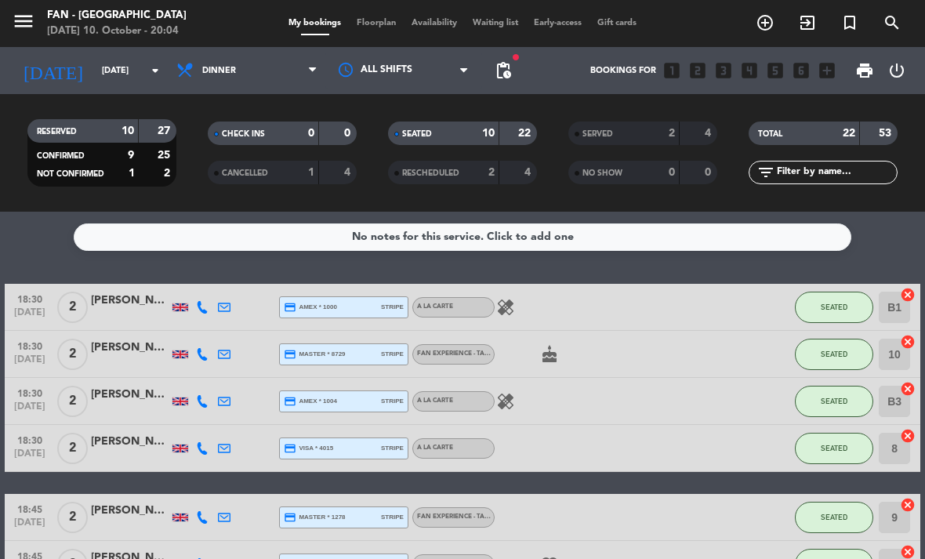
click at [379, 20] on span "Floorplan" at bounding box center [376, 23] width 55 height 9
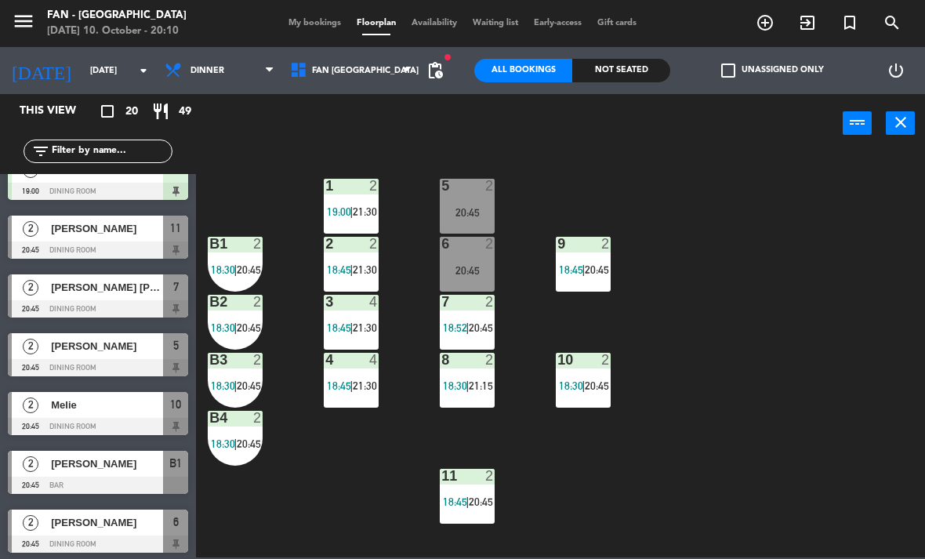
scroll to position [555, 0]
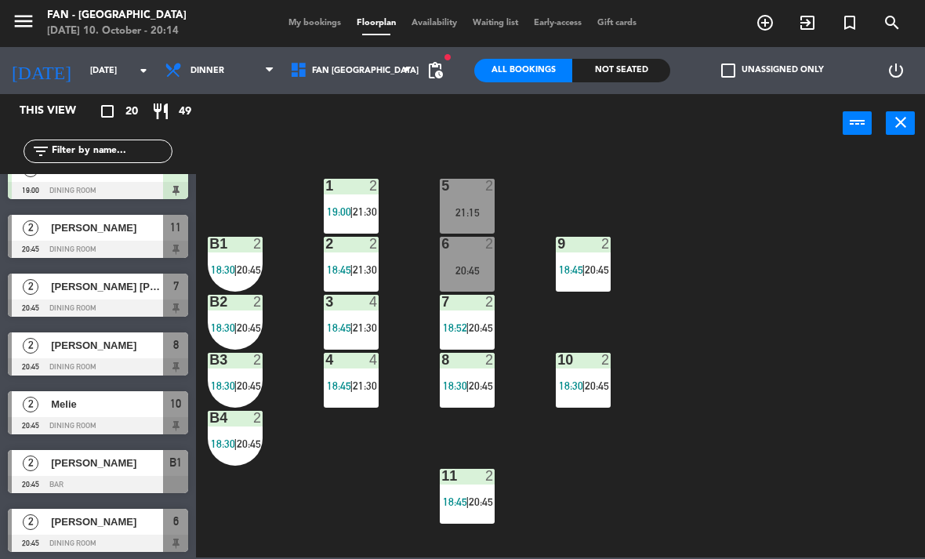
click at [470, 334] on span "20:45" at bounding box center [481, 327] width 24 height 13
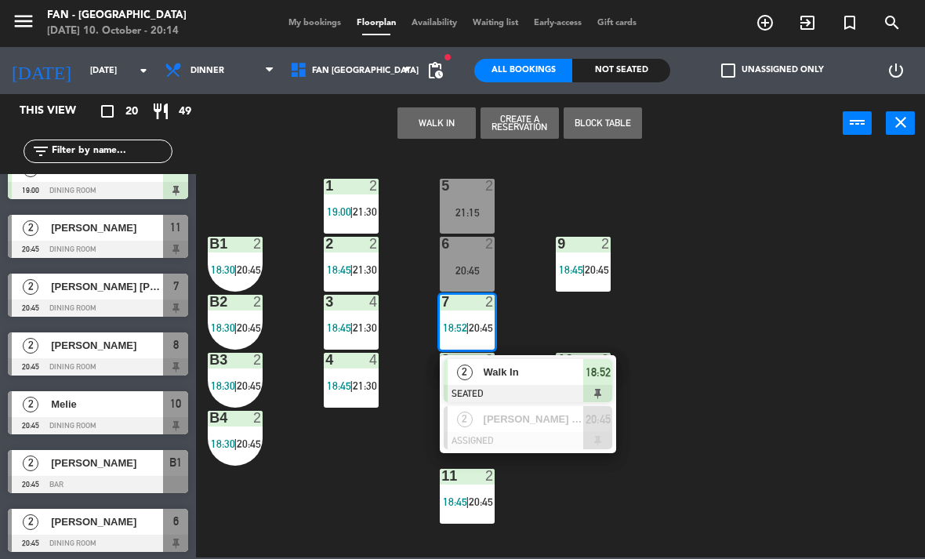
click at [559, 379] on span "Walk In" at bounding box center [534, 372] width 100 height 16
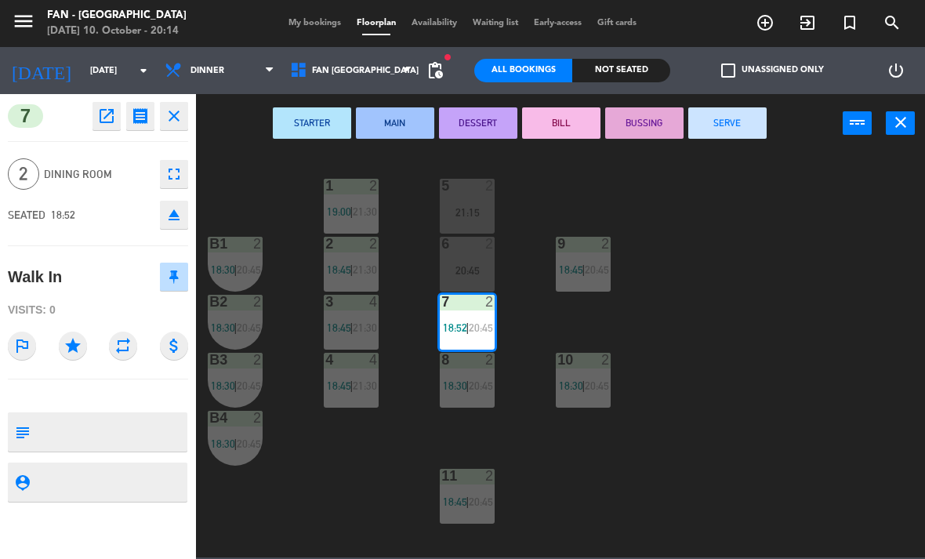
click at [746, 122] on button "SERVE" at bounding box center [727, 122] width 78 height 31
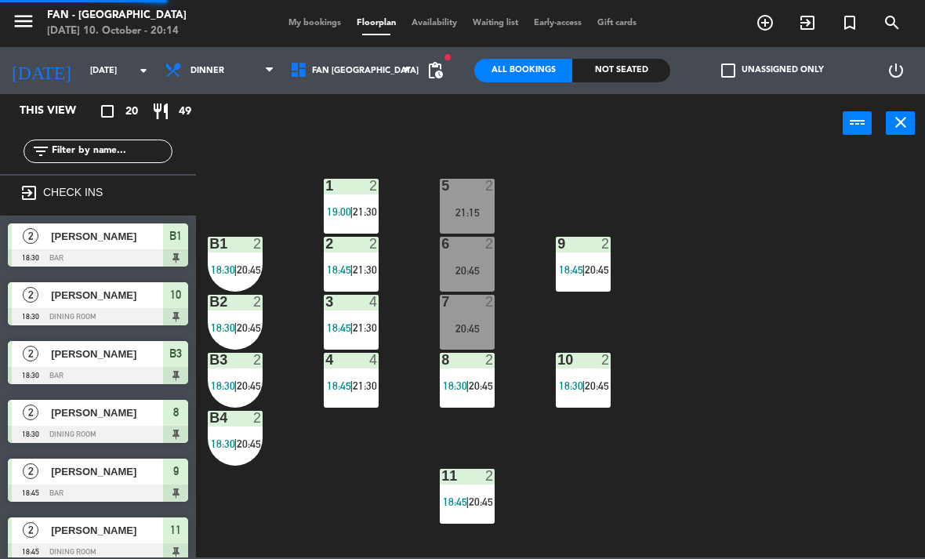
scroll to position [0, 0]
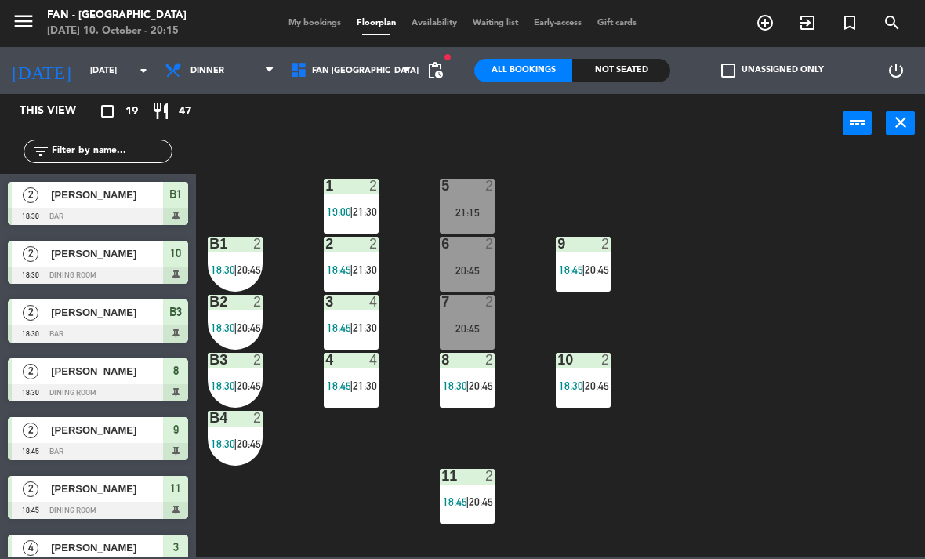
click at [231, 264] on span "18:30" at bounding box center [223, 269] width 24 height 13
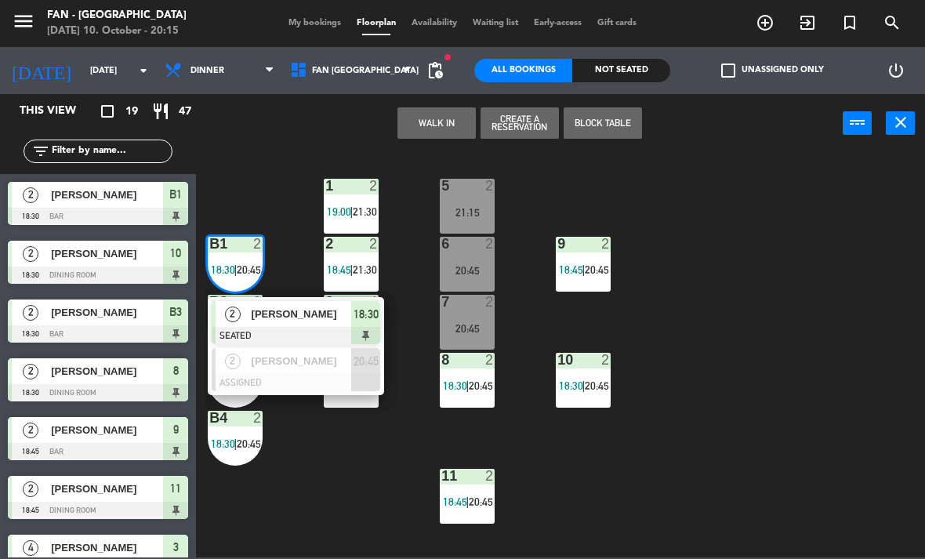
click at [246, 326] on div "2" at bounding box center [233, 314] width 34 height 26
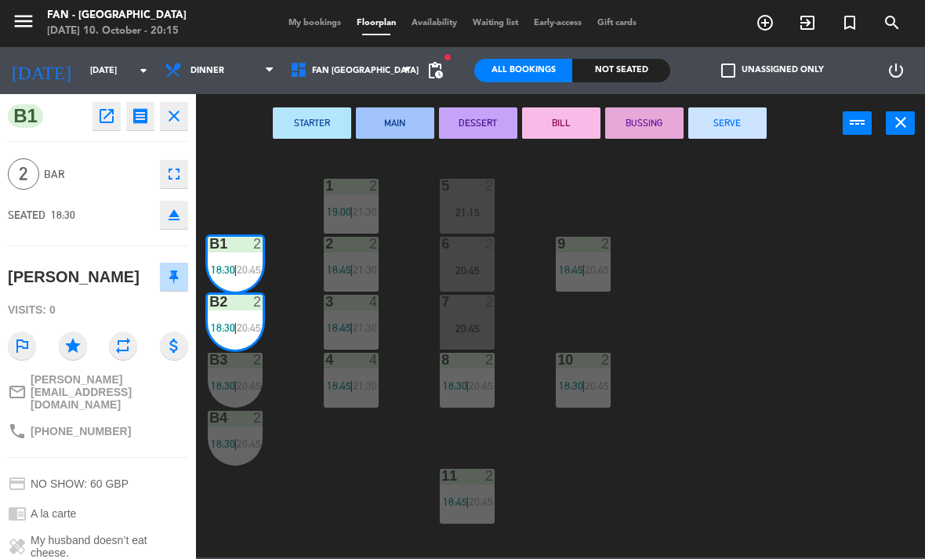
click at [715, 135] on button "SERVE" at bounding box center [727, 122] width 78 height 31
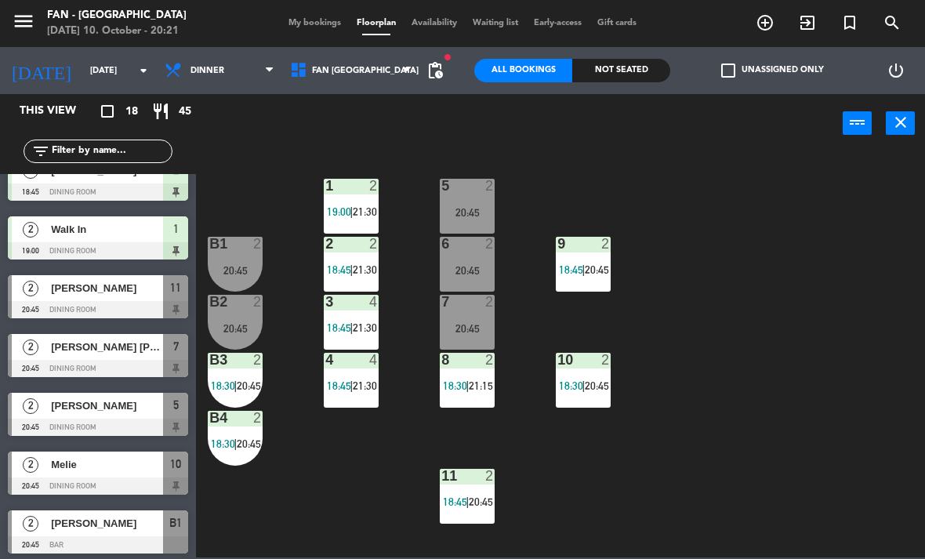
scroll to position [379, 0]
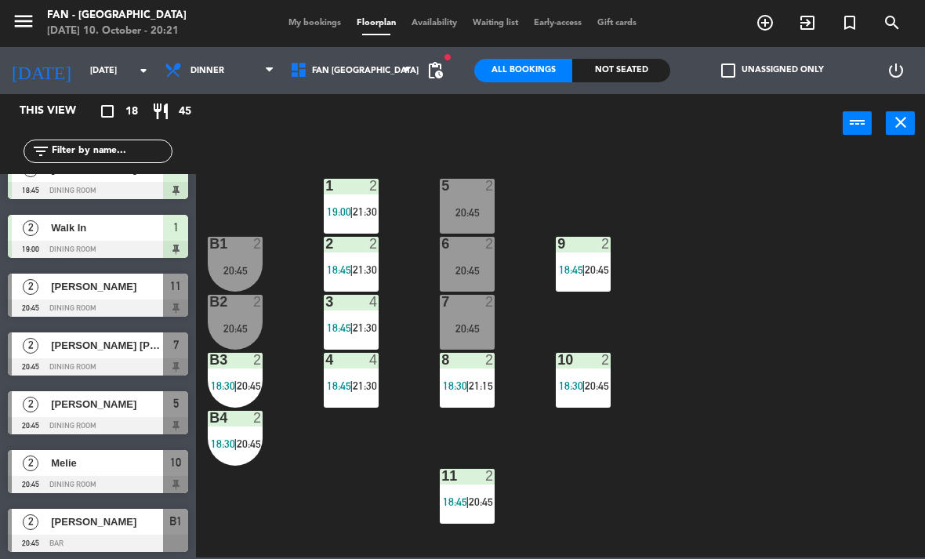
click at [107, 348] on span "[PERSON_NAME] [PERSON_NAME]" at bounding box center [107, 345] width 112 height 16
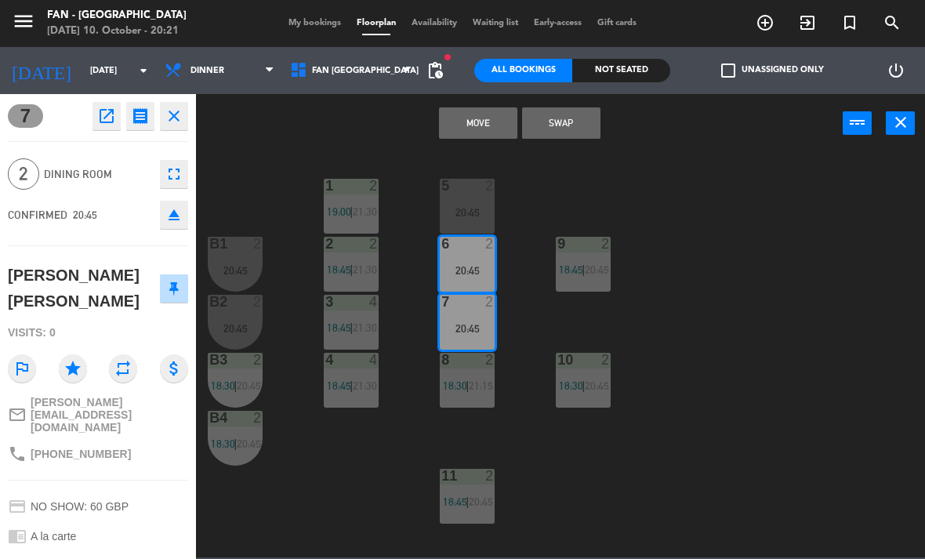
click at [491, 122] on button "Move" at bounding box center [478, 122] width 78 height 31
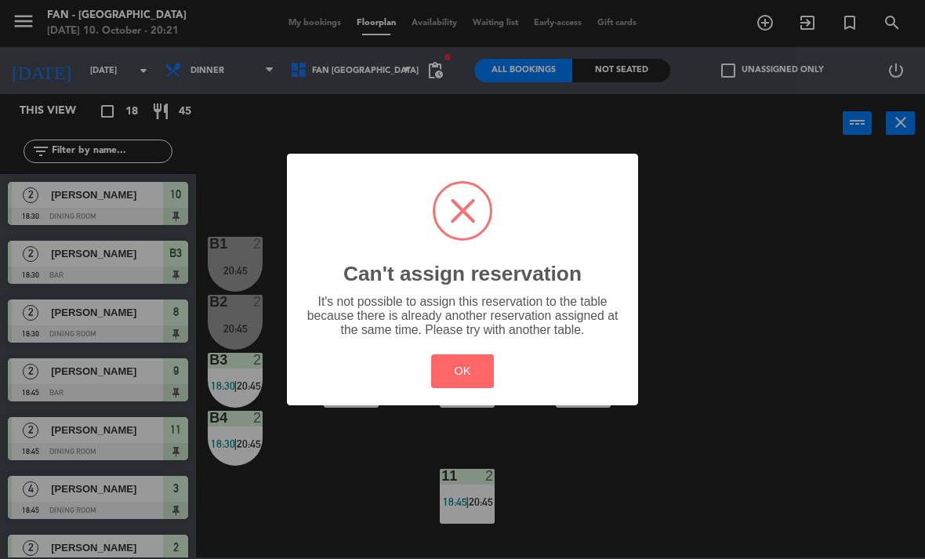
click at [480, 262] on h2 "Can't assign reservation" at bounding box center [462, 274] width 238 height 25
click at [476, 368] on button "OK" at bounding box center [463, 371] width 64 height 34
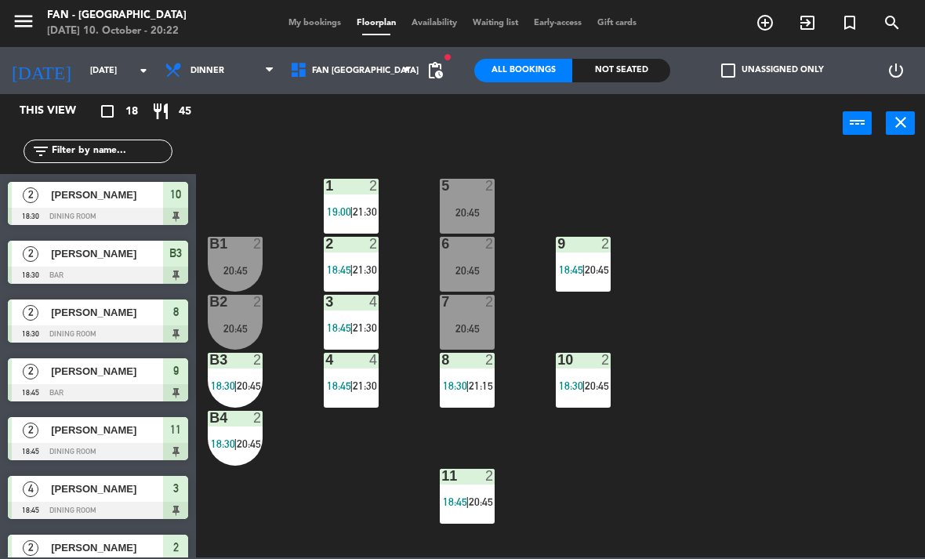
click at [472, 259] on div "6 2 20:45" at bounding box center [467, 264] width 55 height 55
click at [476, 329] on div "20:45" at bounding box center [467, 328] width 55 height 11
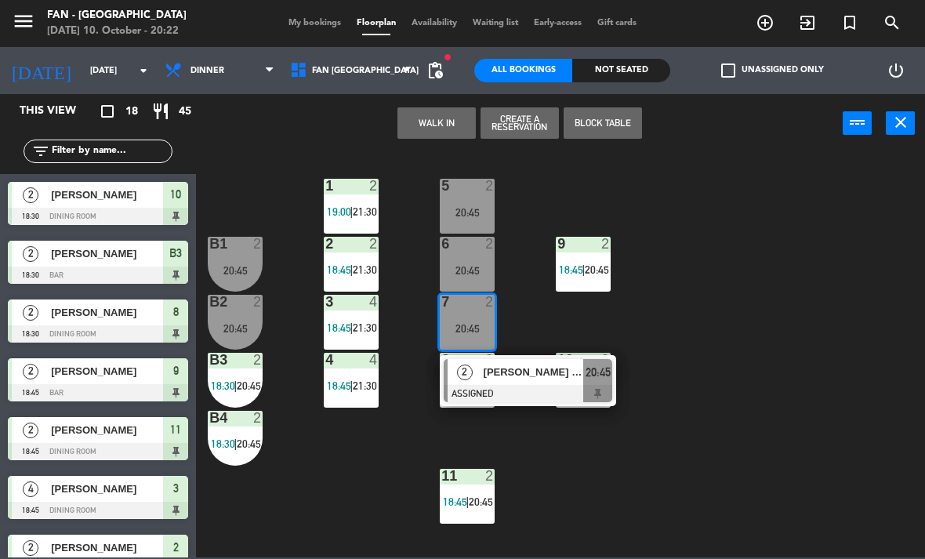
click at [481, 260] on div "6 2 20:45" at bounding box center [467, 264] width 55 height 55
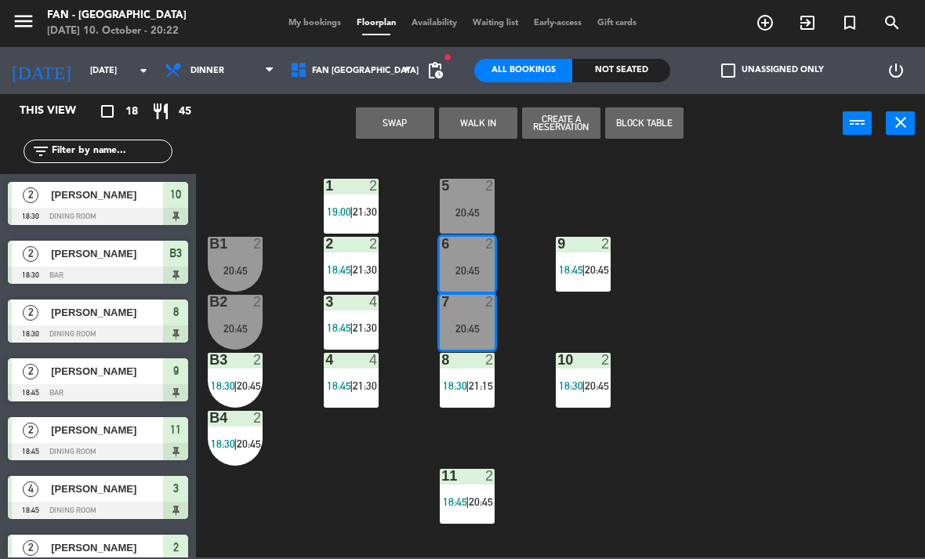
click at [406, 124] on button "Swap" at bounding box center [395, 122] width 78 height 31
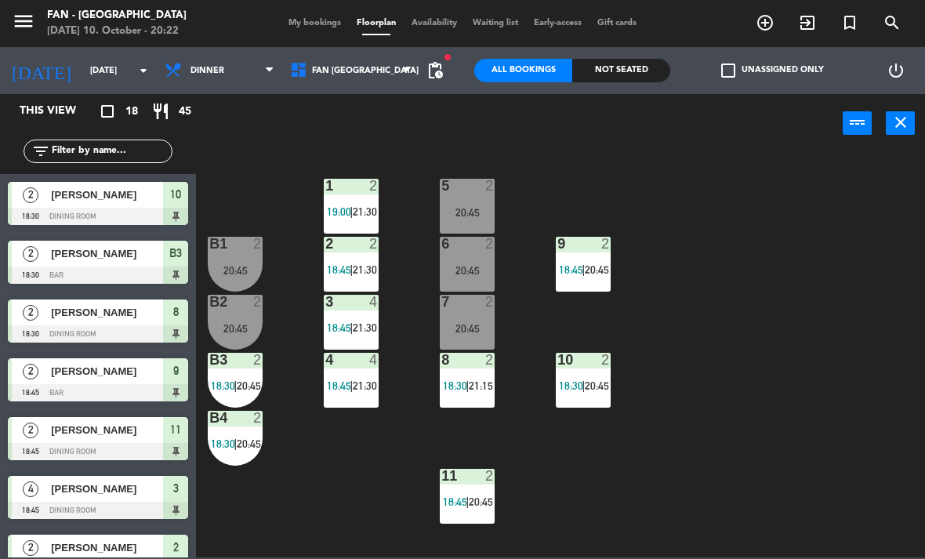
click at [493, 265] on div "20:45" at bounding box center [467, 270] width 55 height 11
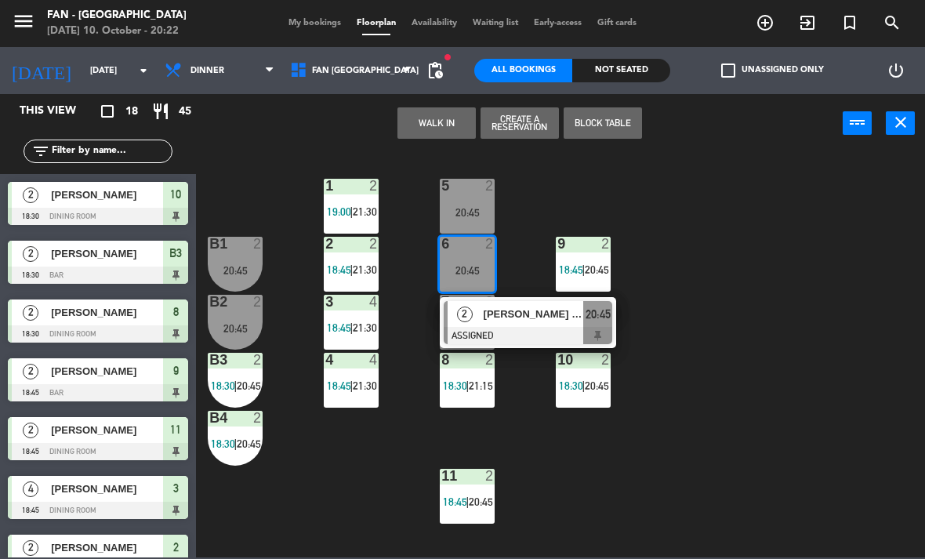
click at [545, 316] on span "[PERSON_NAME] [PERSON_NAME]" at bounding box center [534, 314] width 100 height 16
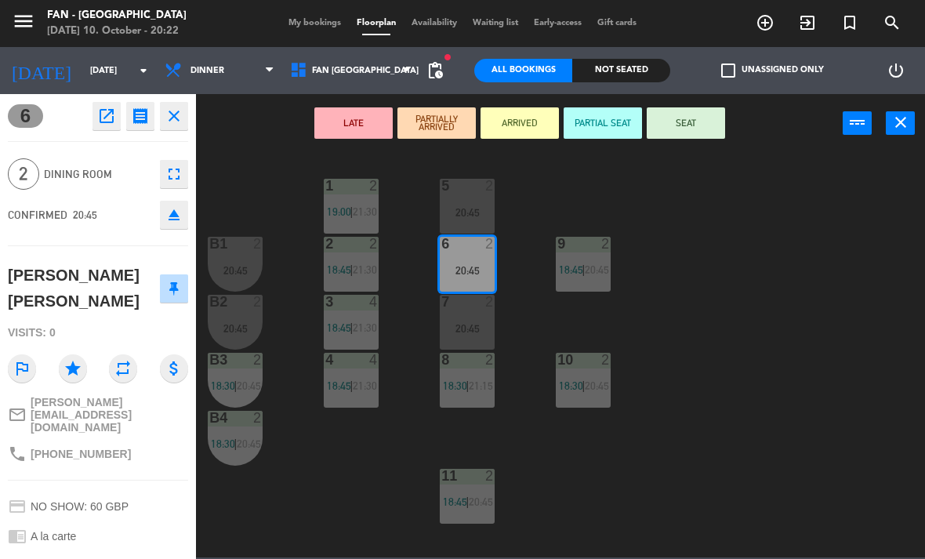
click at [724, 108] on button "SEAT" at bounding box center [686, 122] width 78 height 31
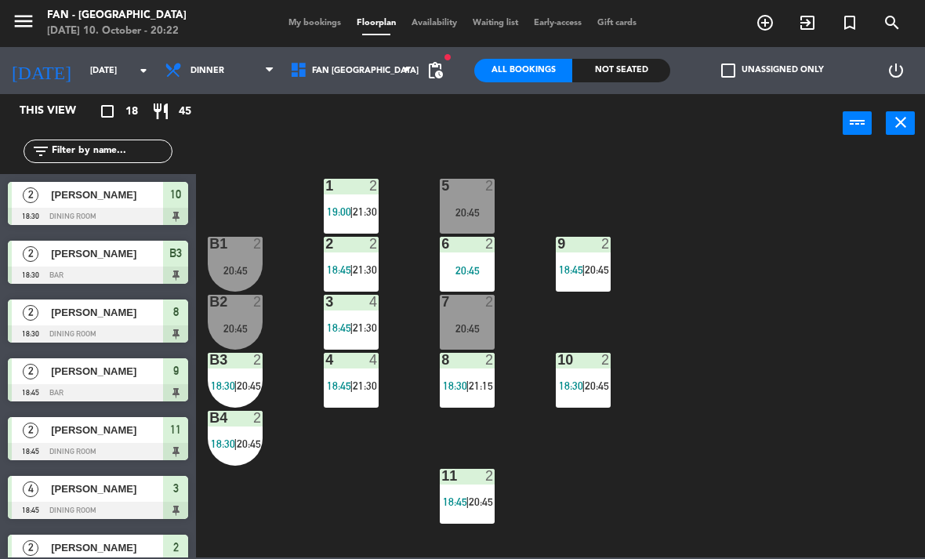
click at [473, 259] on div "6 2 20:45" at bounding box center [467, 264] width 55 height 55
click at [778, 401] on div "1 2 19:00 | 21:30 5 2 20:45 B1 2 20:45 9 2 18:45 | 20:45 2 2 18:45 | 21:30 6 2 …" at bounding box center [565, 354] width 720 height 406
click at [592, 261] on div "9 2 18:45 | 20:45" at bounding box center [583, 264] width 55 height 55
click at [810, 338] on div "1 2 19:00 | 21:30 5 2 20:45 B1 2 20:45 9 2 18:45 | 20:45 2 2 18:45 | 21:30 6 2 …" at bounding box center [565, 354] width 720 height 406
click at [580, 387] on span "18:30" at bounding box center [571, 385] width 24 height 13
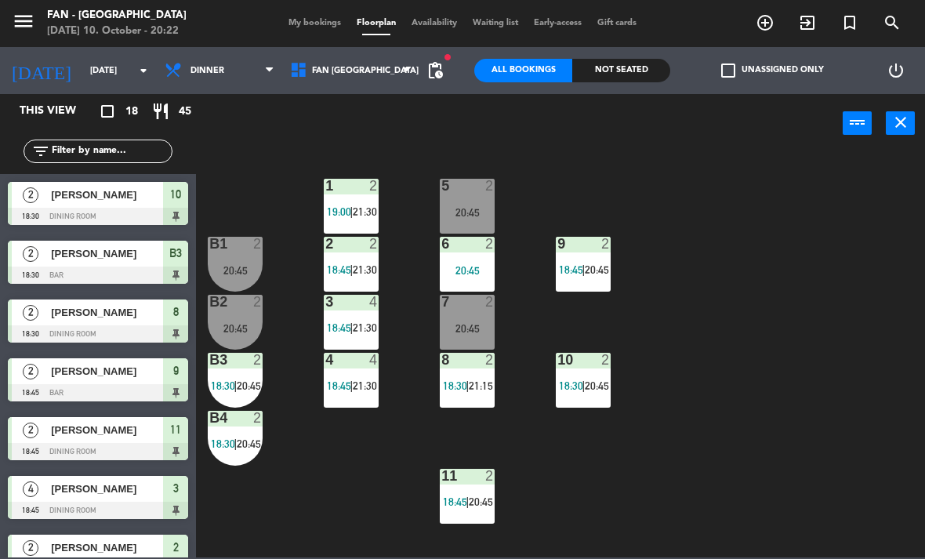
click at [801, 339] on div "1 2 19:00 | 21:30 5 2 20:45 B1 2 20:45 9 2 18:45 | 20:45 2 2 18:45 | 21:30 6 2 …" at bounding box center [565, 354] width 720 height 406
click at [460, 387] on span "18:30" at bounding box center [455, 385] width 24 height 13
click at [706, 357] on div "1 2 19:00 | 21:30 5 2 20:45 B1 2 20:45 9 2 18:45 | 20:45 2 2 18:45 | 21:30 6 2 …" at bounding box center [565, 354] width 720 height 406
click at [466, 265] on div "20:45" at bounding box center [467, 270] width 55 height 11
click at [771, 339] on div "1 2 19:00 | 21:30 5 2 20:45 B1 2 20:45 9 2 18:45 | 20:45 2 2 18:45 | 21:30 6 2 …" at bounding box center [565, 354] width 720 height 406
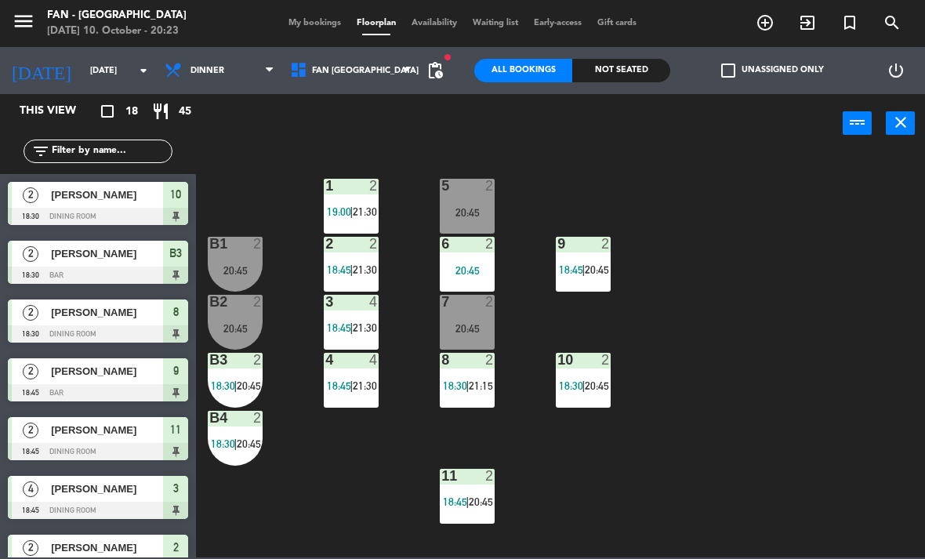
click at [600, 380] on span "20:45" at bounding box center [597, 385] width 24 height 13
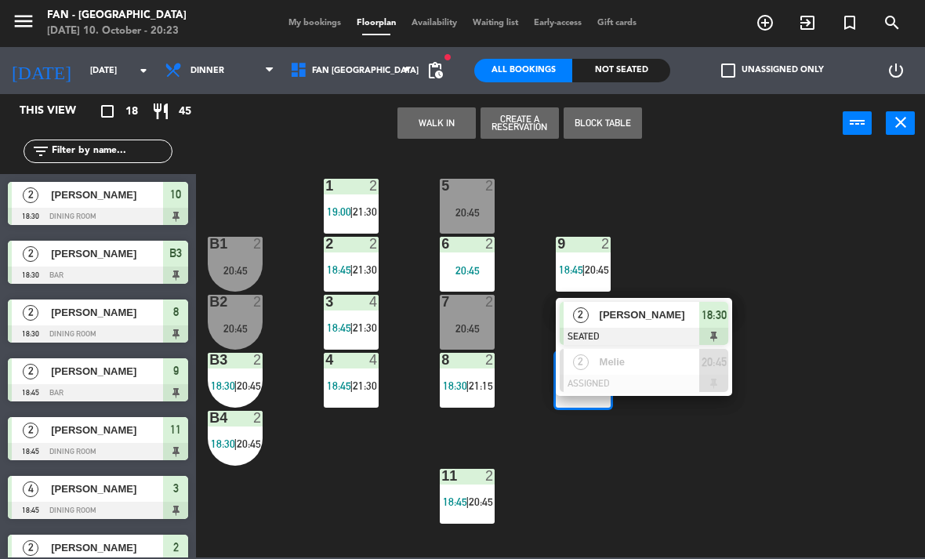
click at [702, 367] on span "20:45" at bounding box center [714, 362] width 25 height 19
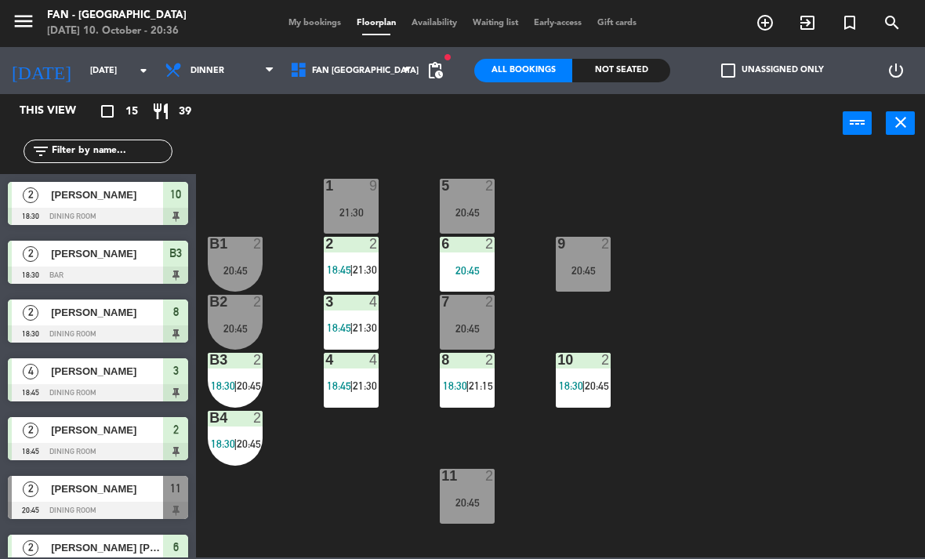
click at [429, 504] on div "1 9 21:30 5 2 20:45 B1 2 20:45 9 2 20:45 2 2 18:45 | 21:30 6 2 20:45 B2 2 20:45…" at bounding box center [565, 354] width 720 height 406
click at [483, 505] on div "20:45" at bounding box center [467, 502] width 55 height 11
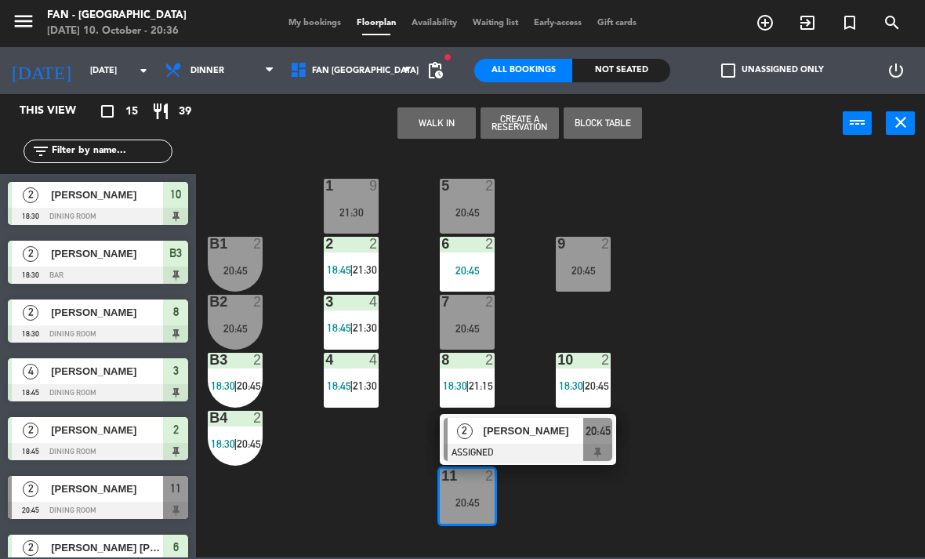
click at [539, 459] on div at bounding box center [528, 452] width 169 height 17
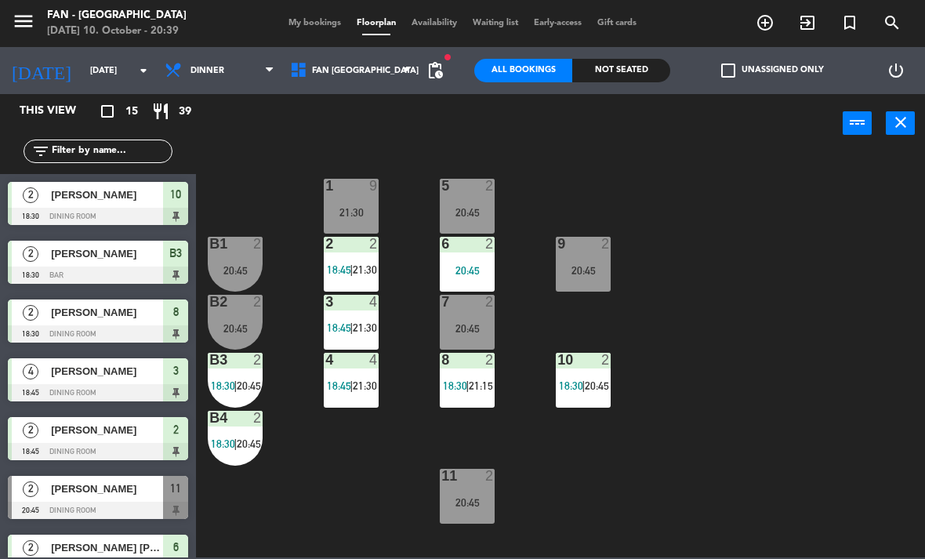
click at [69, 496] on span "[PERSON_NAME]" at bounding box center [107, 489] width 112 height 16
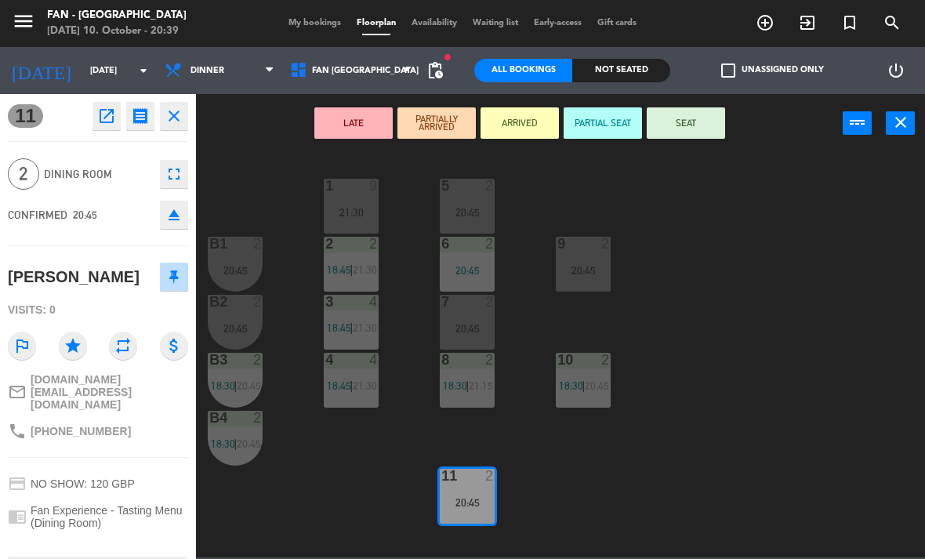
click at [707, 122] on button "SEAT" at bounding box center [686, 122] width 78 height 31
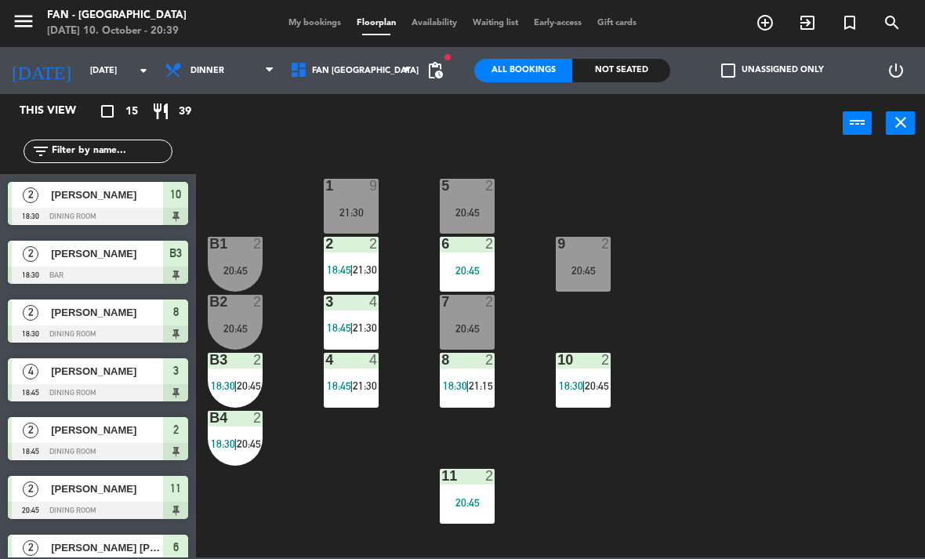
click at [728, 2] on div "menu Fan - [GEOGRAPHIC_DATA] [DATE] 10. October - 20:39 My bookings Floorplan A…" at bounding box center [462, 23] width 925 height 47
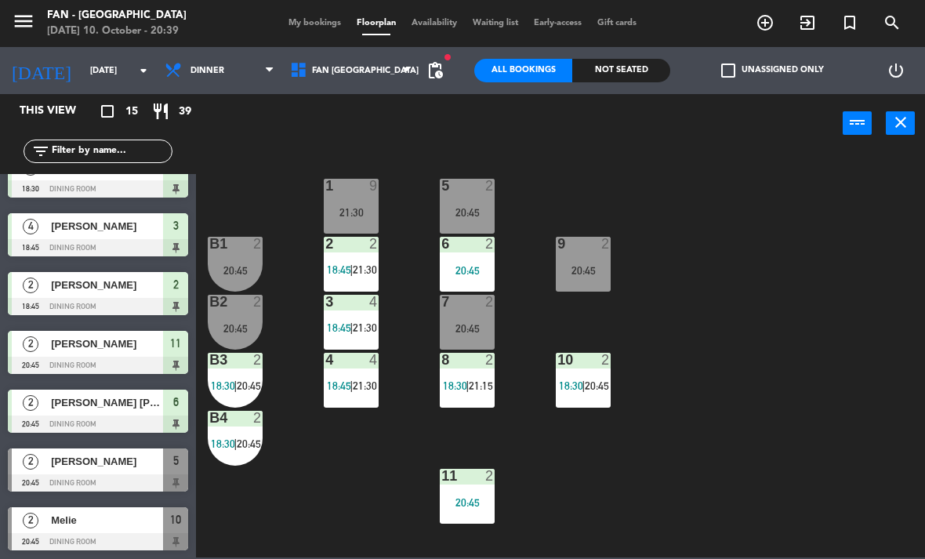
scroll to position [172, 0]
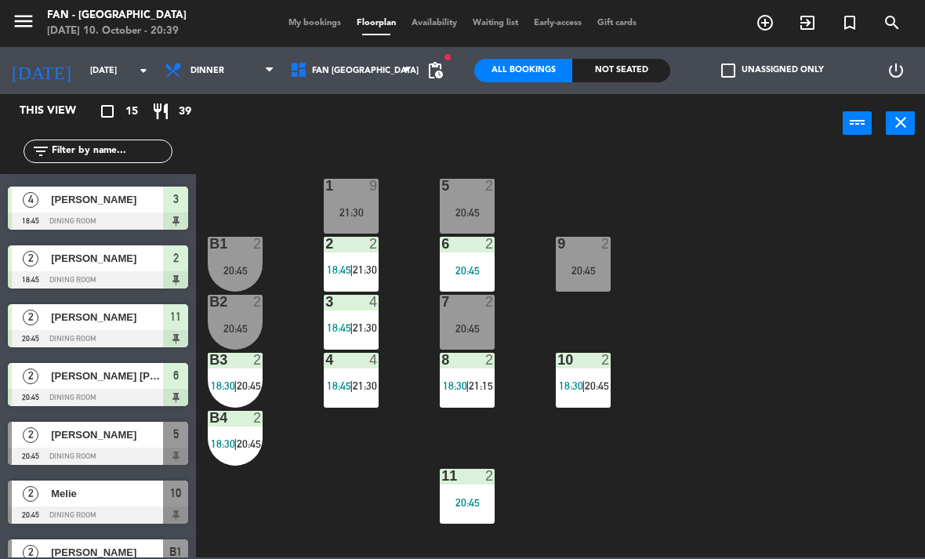
click at [114, 440] on span "[PERSON_NAME]" at bounding box center [107, 434] width 112 height 16
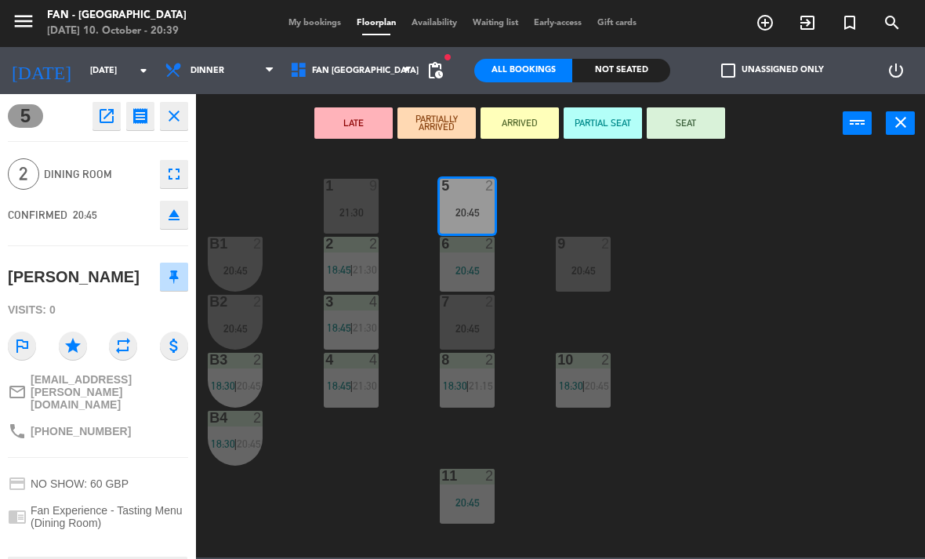
click at [702, 125] on button "SEAT" at bounding box center [686, 122] width 78 height 31
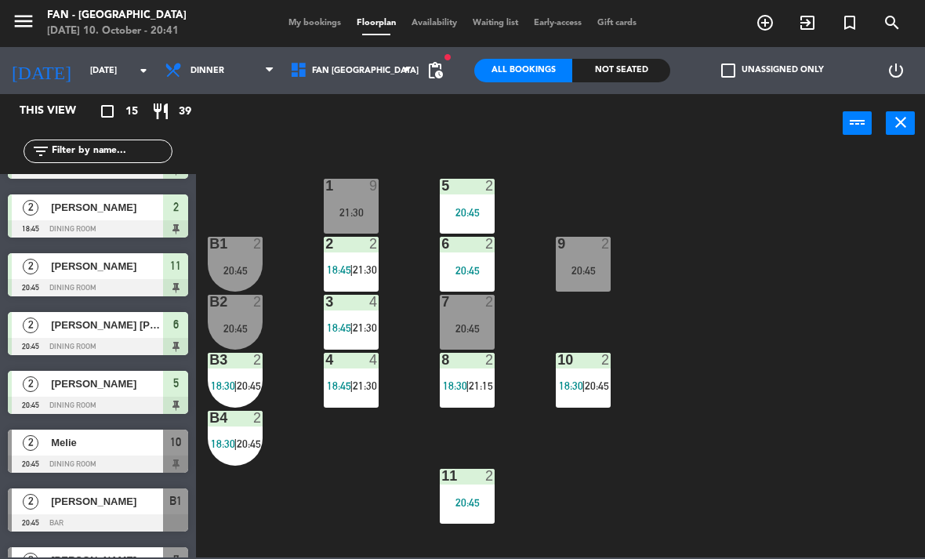
scroll to position [238, 0]
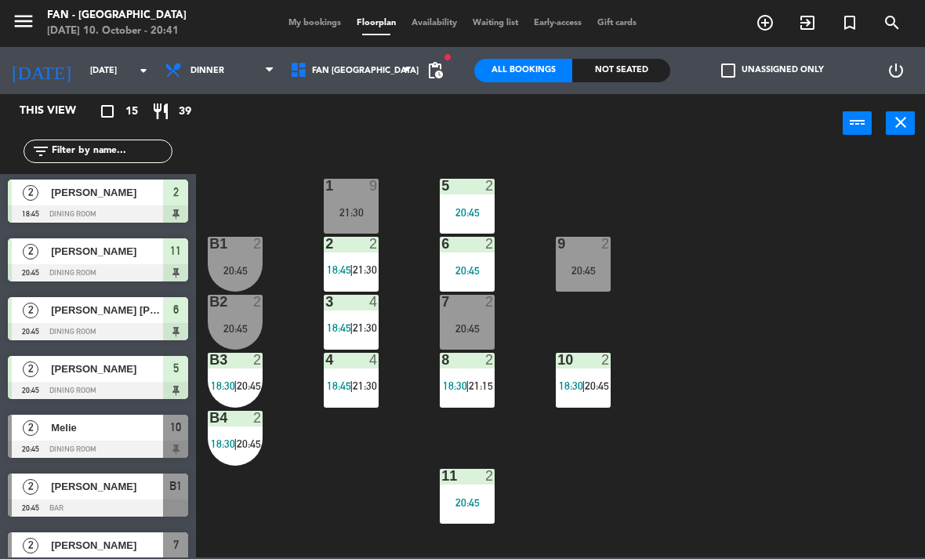
click at [64, 423] on span "Melie" at bounding box center [107, 427] width 112 height 16
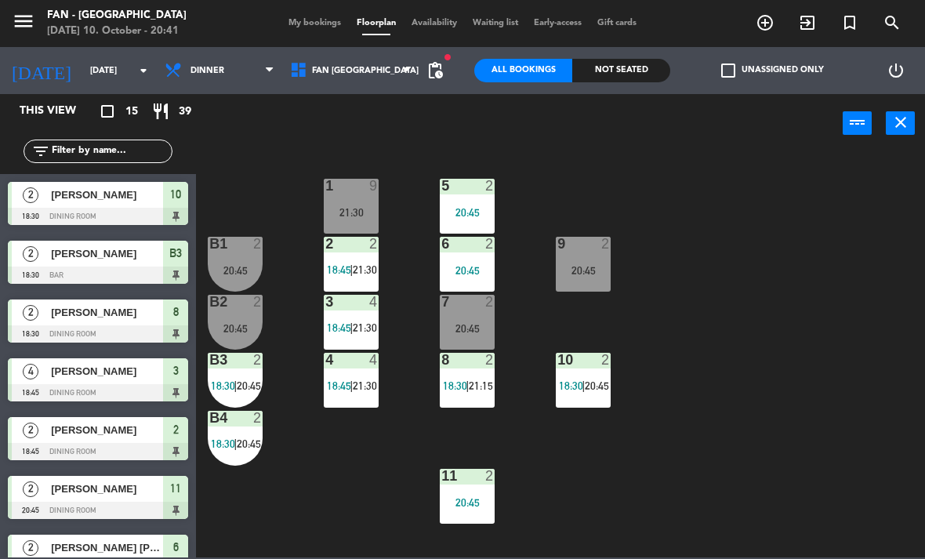
scroll to position [0, 0]
click at [597, 490] on div "1 9 21:30 5 2 20:45 B1 2 20:45 9 2 20:45 2 2 18:45 | 21:30 6 2 20:45 B2 2 20:45…" at bounding box center [565, 354] width 720 height 406
click at [575, 382] on span "18:30" at bounding box center [571, 385] width 24 height 13
click at [631, 493] on div "1 9 21:30 5 2 20:45 B1 2 20:45 9 2 20:45 2 2 18:45 | 21:30 6 2 20:45 B2 2 20:45…" at bounding box center [565, 354] width 720 height 406
click at [582, 390] on span "18:30" at bounding box center [571, 385] width 24 height 13
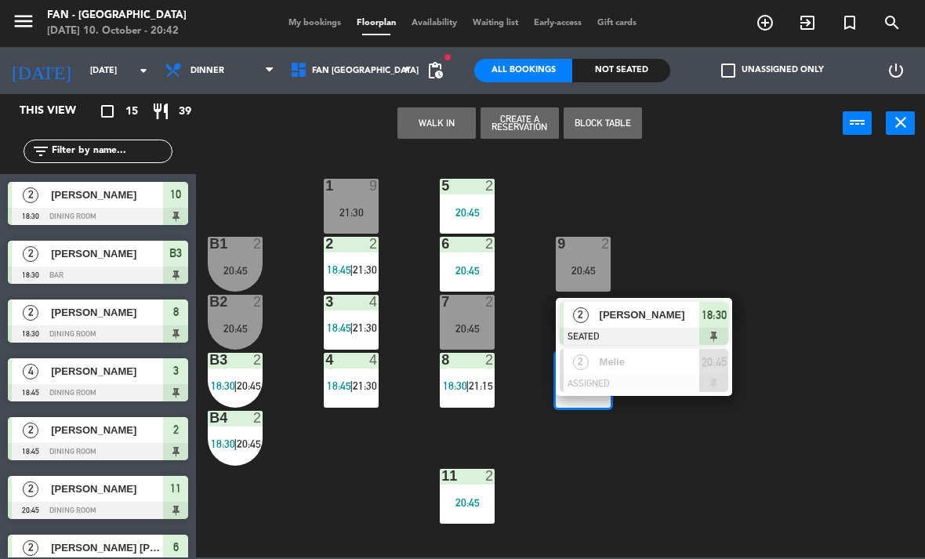
click at [618, 373] on div "Melie" at bounding box center [649, 362] width 102 height 26
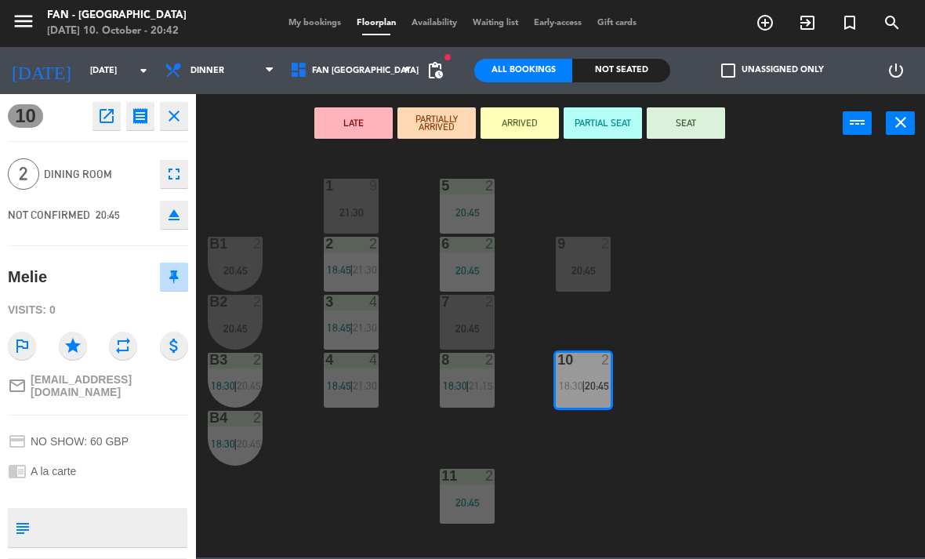
click at [590, 244] on div at bounding box center [584, 244] width 26 height 14
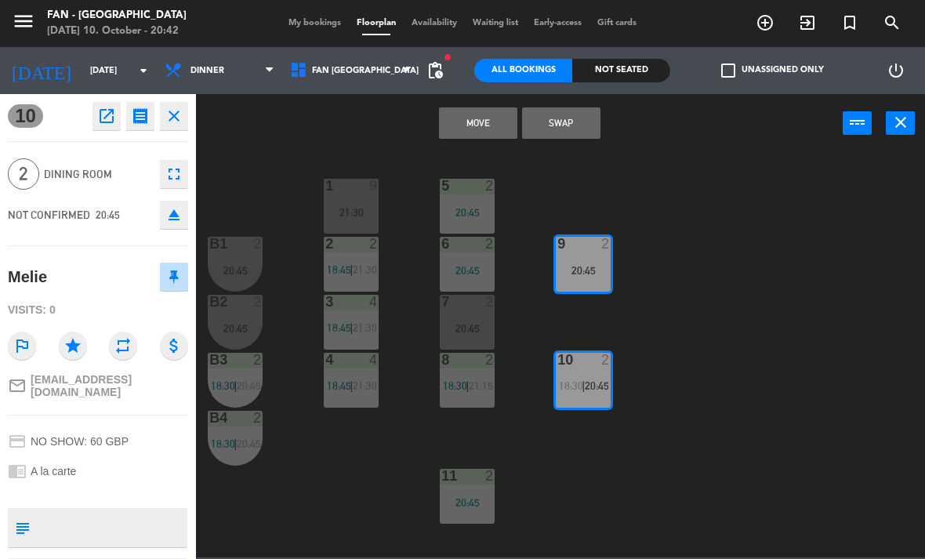
click at [559, 119] on button "Swap" at bounding box center [561, 122] width 78 height 31
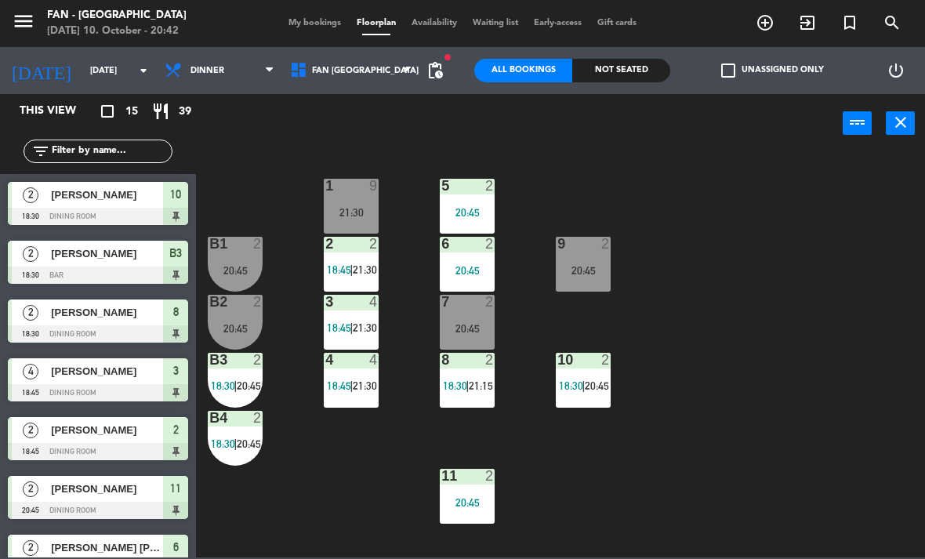
click at [725, 464] on div "1 9 21:30 5 2 20:45 B1 2 20:45 9 2 20:45 2 2 18:45 | 21:30 6 2 20:45 B2 2 20:45…" at bounding box center [565, 354] width 720 height 406
click at [568, 263] on div "9 2 20:45" at bounding box center [583, 264] width 55 height 55
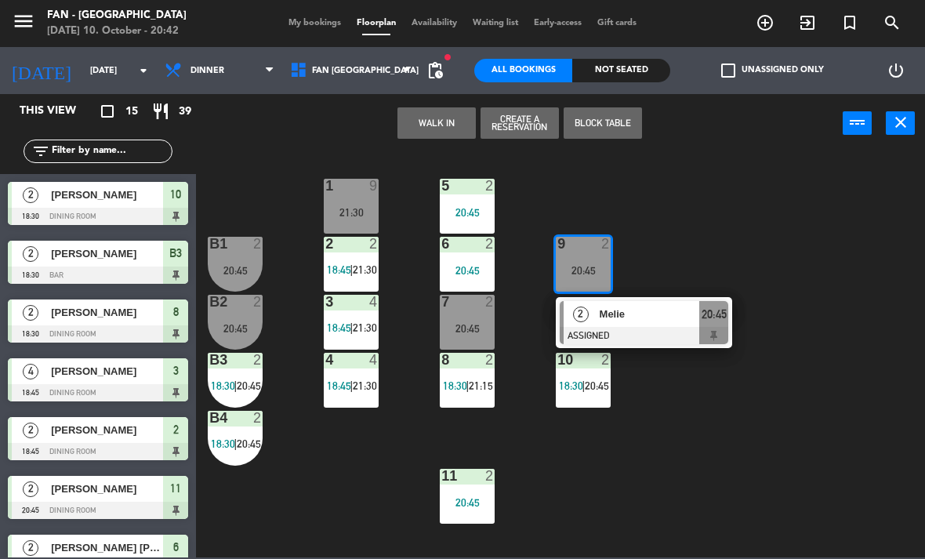
click at [598, 314] on div "Melie" at bounding box center [649, 314] width 102 height 26
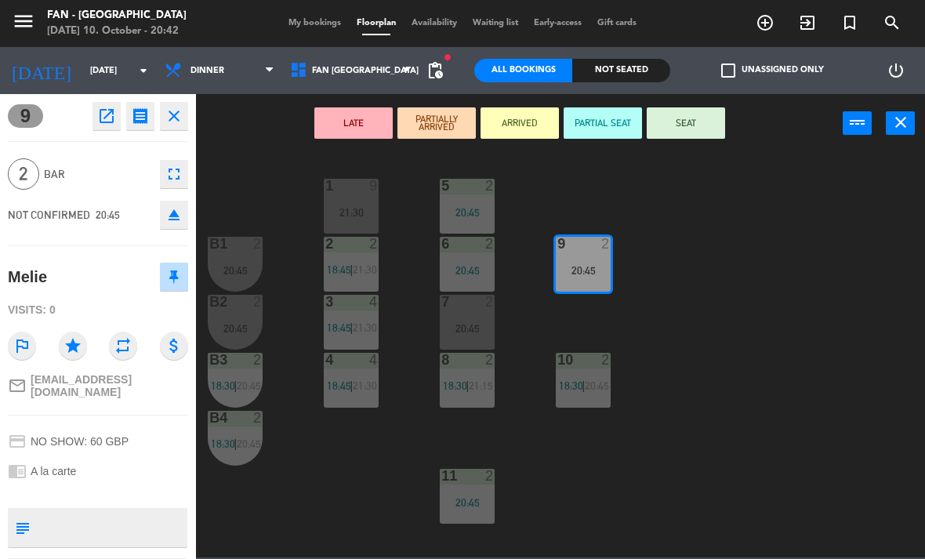
click at [707, 127] on button "SEAT" at bounding box center [686, 122] width 78 height 31
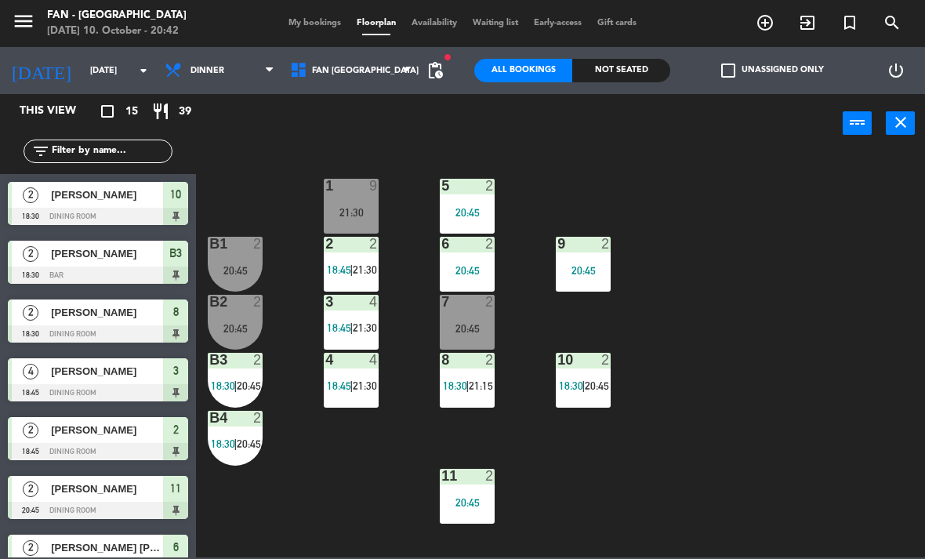
click at [576, 382] on span "18:30" at bounding box center [571, 385] width 24 height 13
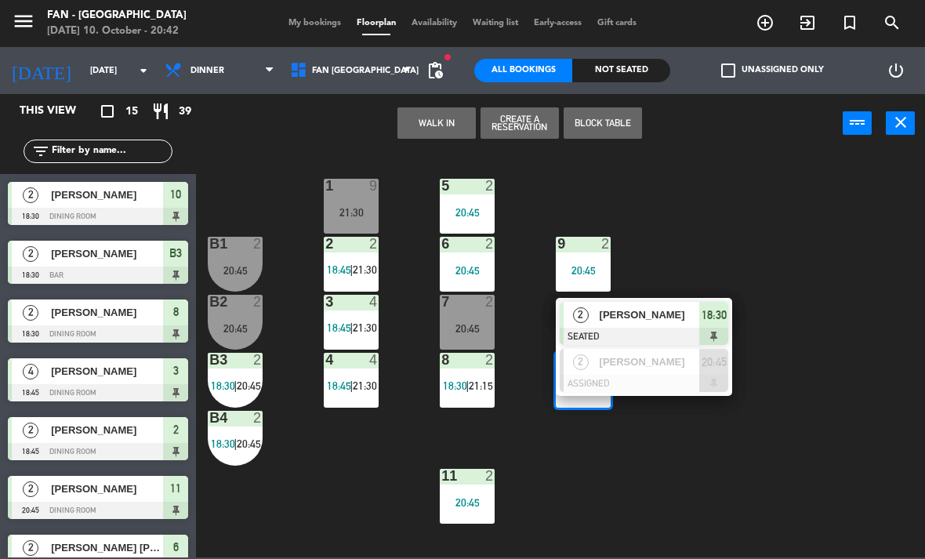
click at [583, 314] on span "2" at bounding box center [581, 315] width 16 height 16
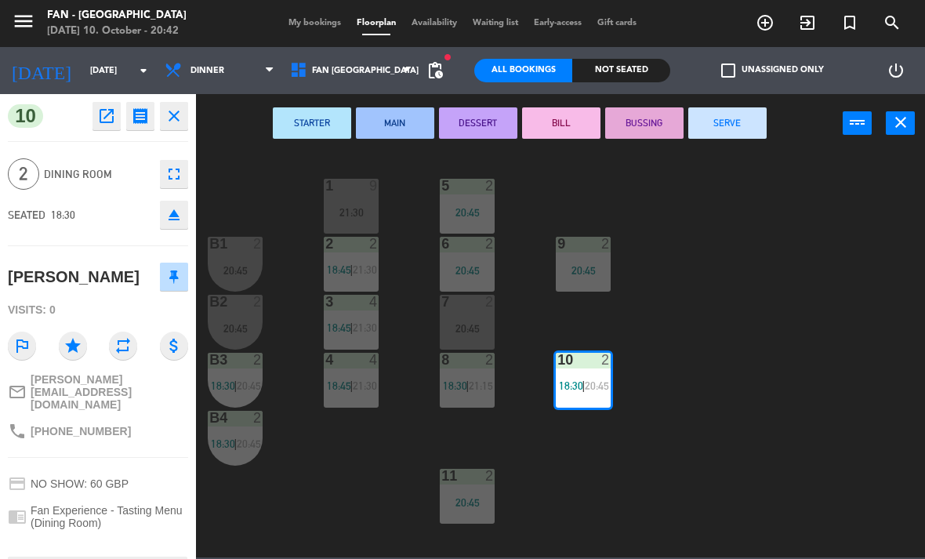
click at [724, 129] on button "SERVE" at bounding box center [727, 122] width 78 height 31
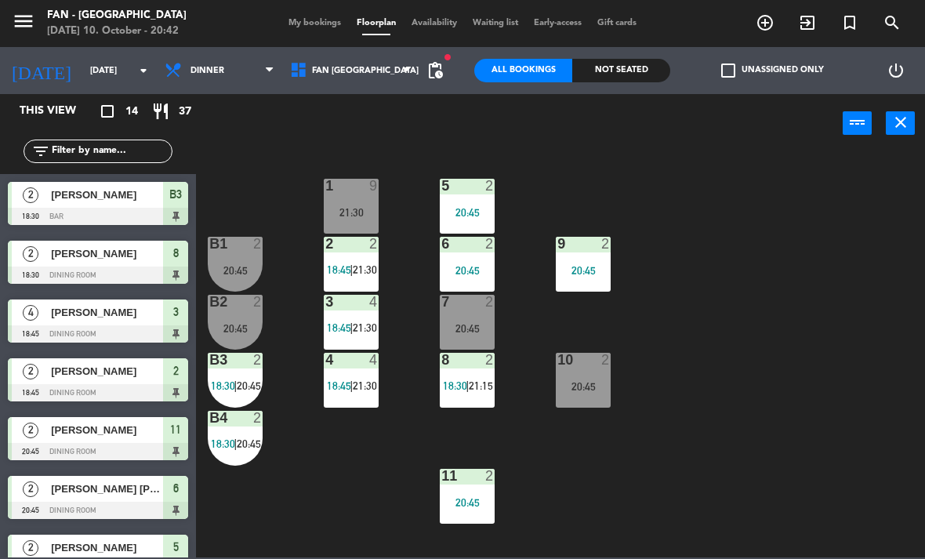
click at [235, 371] on div "B3 2 18:30 | 20:45" at bounding box center [235, 380] width 55 height 55
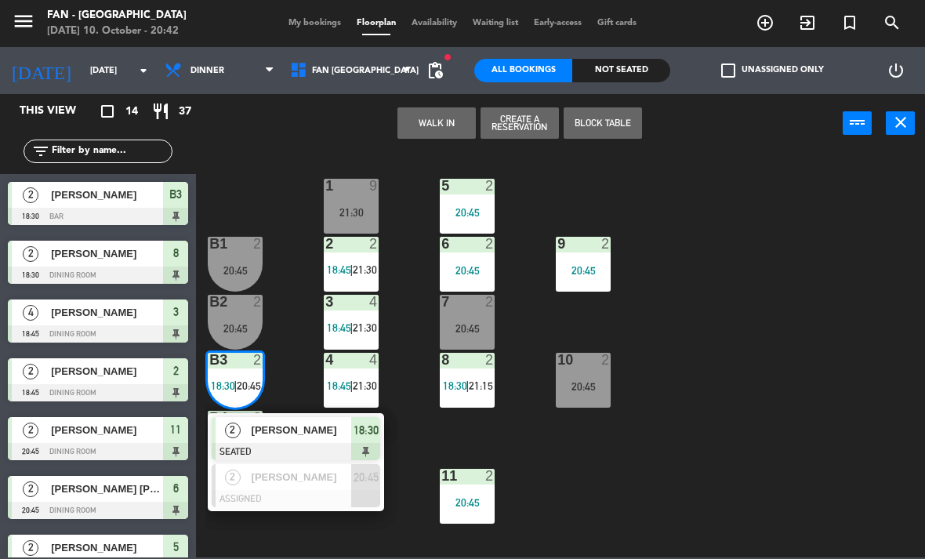
click at [252, 431] on span "[PERSON_NAME]" at bounding box center [302, 430] width 100 height 16
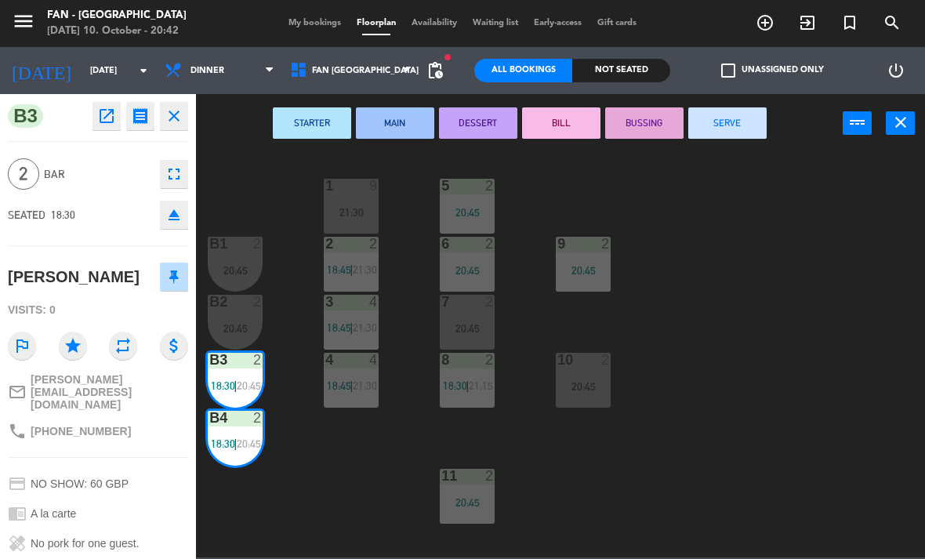
click at [720, 130] on button "SERVE" at bounding box center [727, 122] width 78 height 31
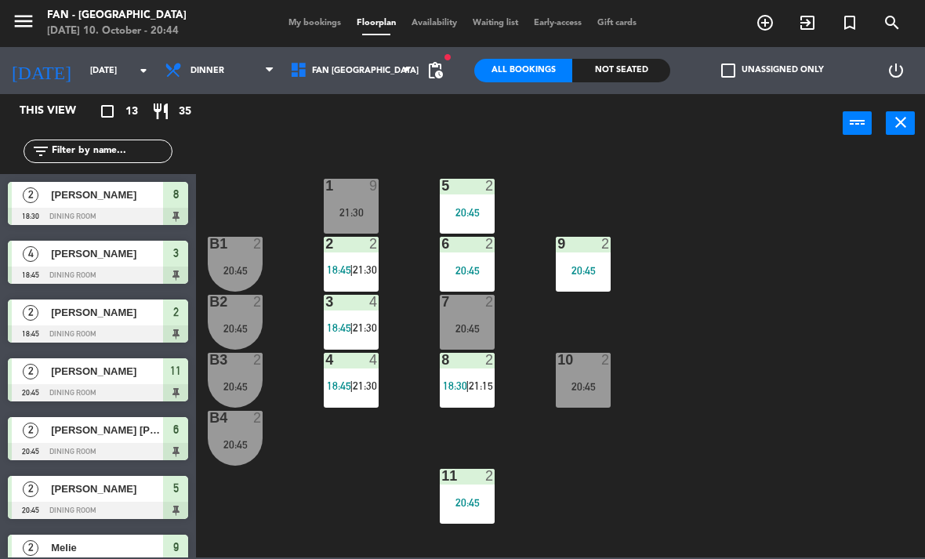
click at [317, 27] on span "My bookings" at bounding box center [315, 23] width 68 height 9
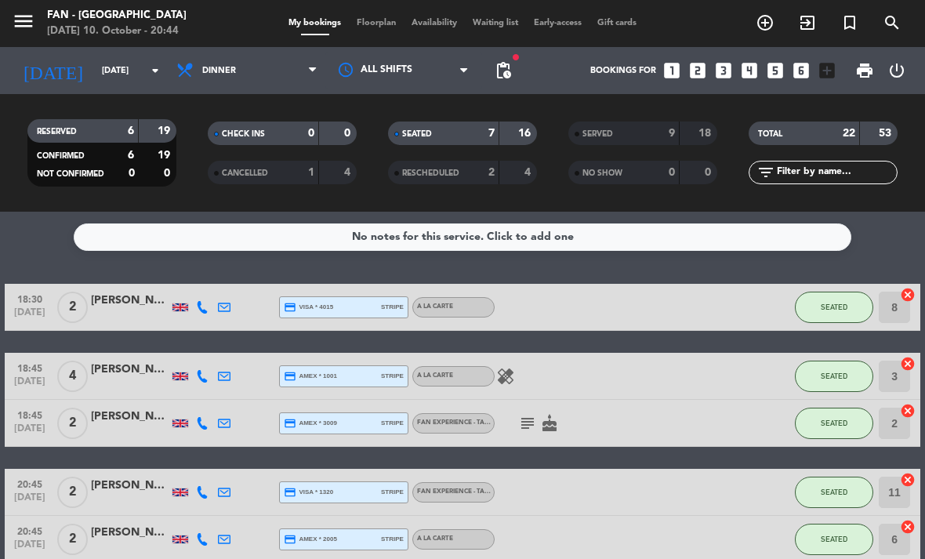
click at [379, 20] on span "Floorplan" at bounding box center [376, 23] width 55 height 9
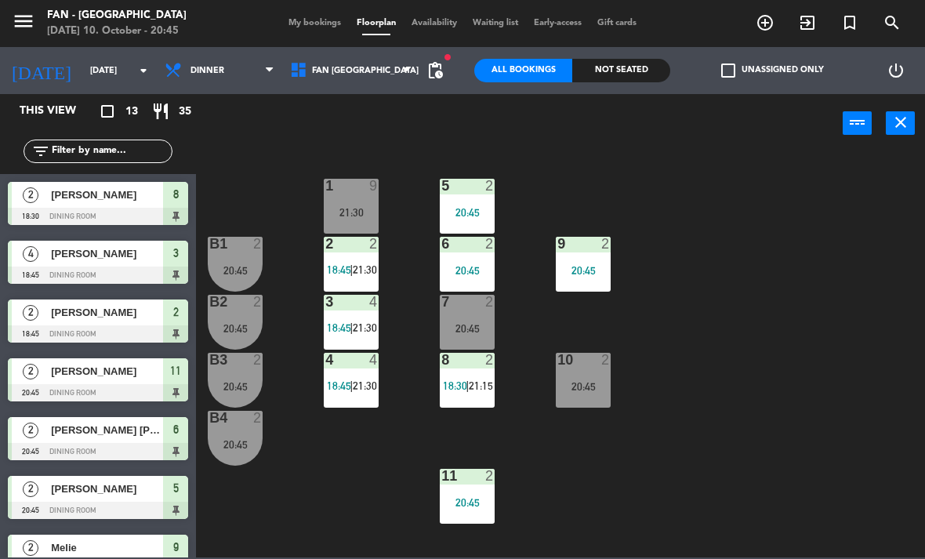
click at [576, 406] on div "10 2 20:45" at bounding box center [583, 380] width 55 height 55
click at [666, 514] on div "1 9 21:30 5 2 20:45 B1 2 20:45 9 2 20:45 2 2 18:45 | 21:30 6 2 20:45 B2 2 20:45…" at bounding box center [565, 354] width 720 height 406
click at [578, 400] on div "10 2 20:45" at bounding box center [583, 380] width 55 height 55
click at [641, 468] on div "1 9 21:30 5 2 20:45 B1 2 20:45 9 2 20:45 2 2 18:45 | 21:30 6 2 20:45 B2 2 20:45…" at bounding box center [565, 354] width 720 height 406
click at [583, 245] on div at bounding box center [584, 244] width 26 height 14
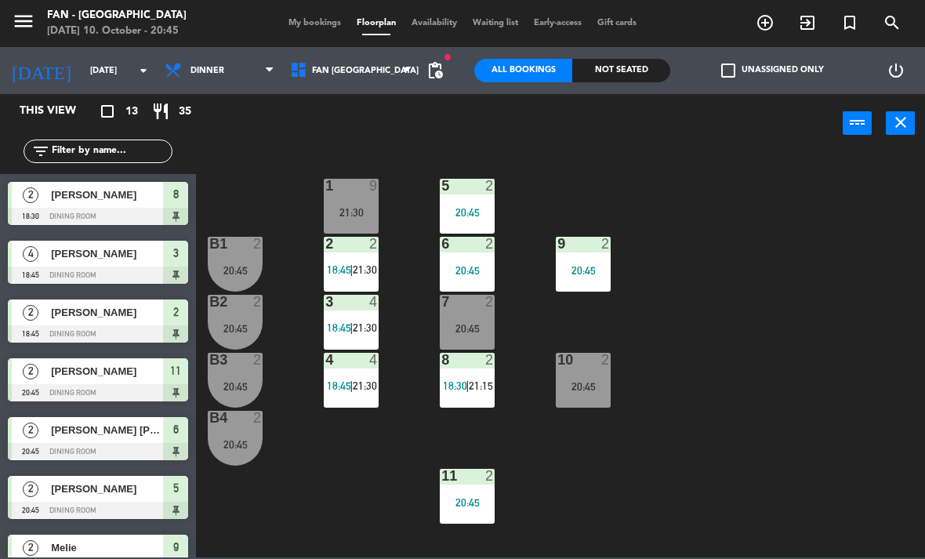
click at [601, 484] on div "1 9 21:30 5 2 20:45 B1 2 20:45 9 2 20:45 2 2 18:45 | 21:30 6 2 20:45 B2 2 20:45…" at bounding box center [565, 354] width 720 height 406
click at [579, 388] on div "20:45" at bounding box center [583, 386] width 55 height 11
click at [629, 530] on div "1 9 21:30 5 2 20:45 B1 2 20:45 9 2 20:45 2 2 18:45 | 21:30 6 2 20:45 B2 2 20:45…" at bounding box center [565, 354] width 720 height 406
click at [630, 494] on div "1 9 21:30 5 2 20:45 B1 2 20:45 9 2 20:45 2 2 18:45 | 21:30 6 2 20:45 B2 2 20:45…" at bounding box center [565, 354] width 720 height 406
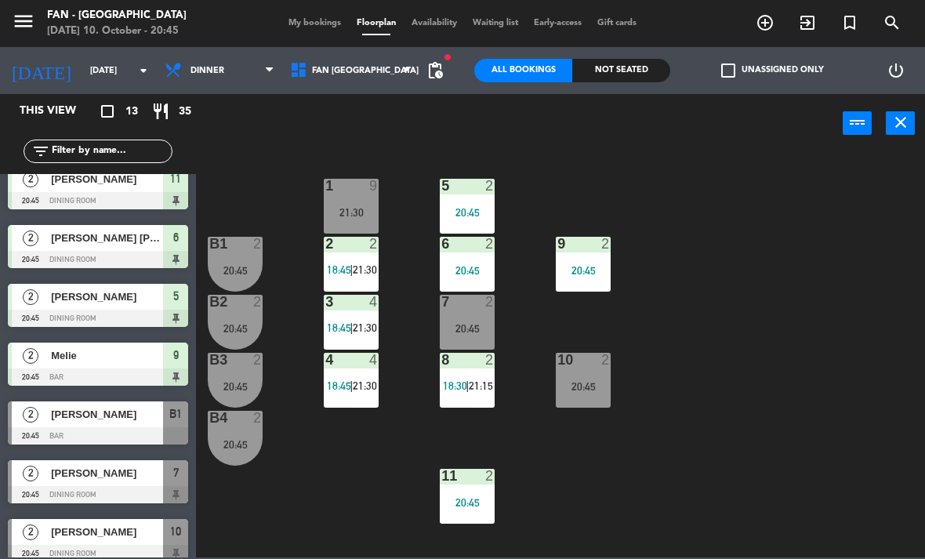
scroll to position [231, 0]
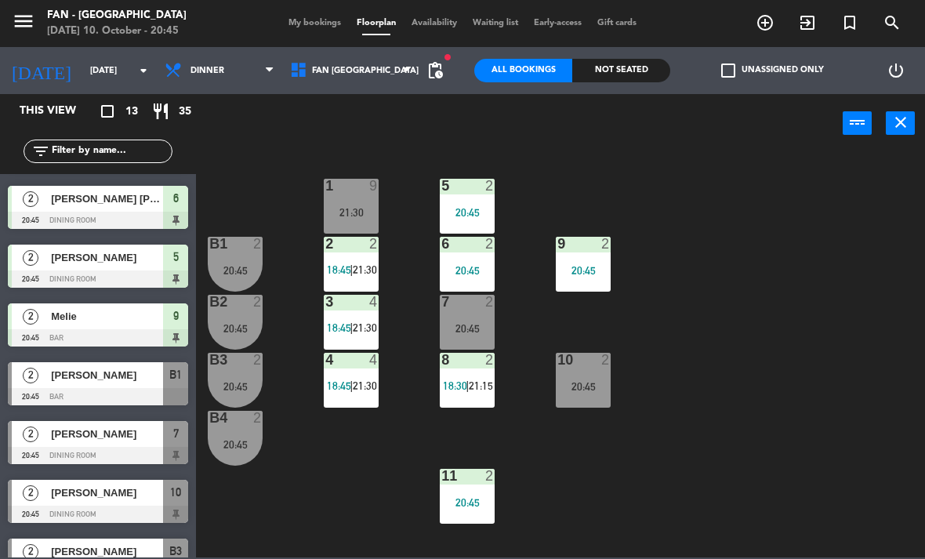
click at [111, 434] on span "[PERSON_NAME]" at bounding box center [107, 434] width 112 height 16
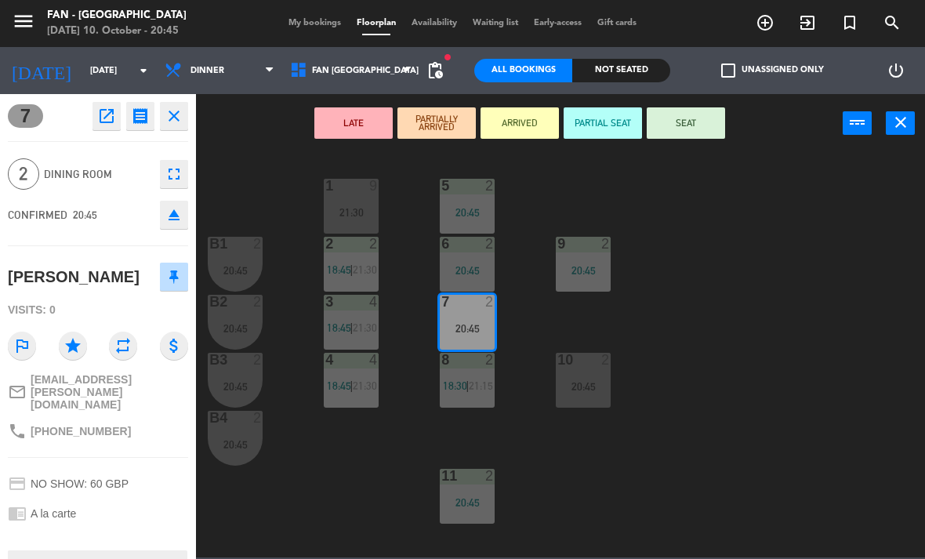
click at [471, 339] on div "7 2 20:45" at bounding box center [467, 322] width 55 height 55
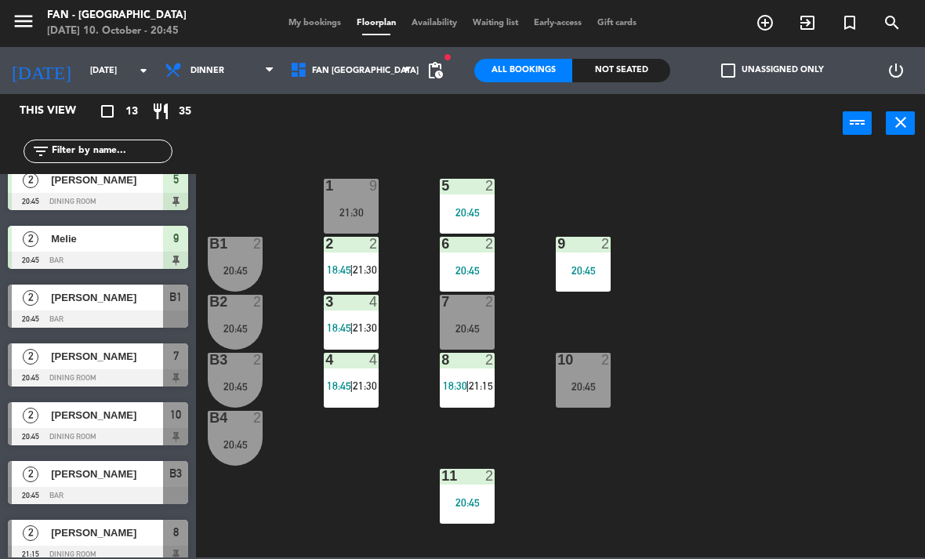
scroll to position [337, 0]
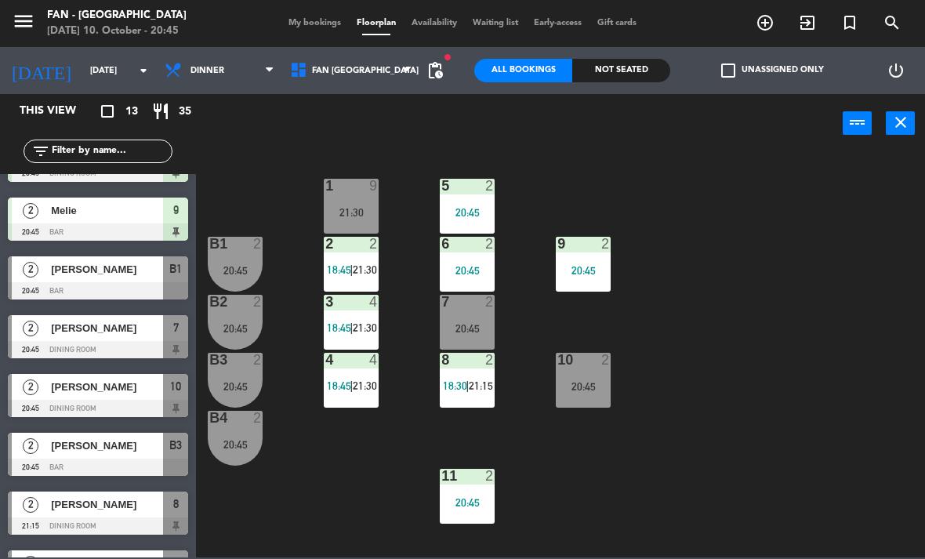
click at [114, 333] on span "[PERSON_NAME]" at bounding box center [107, 328] width 112 height 16
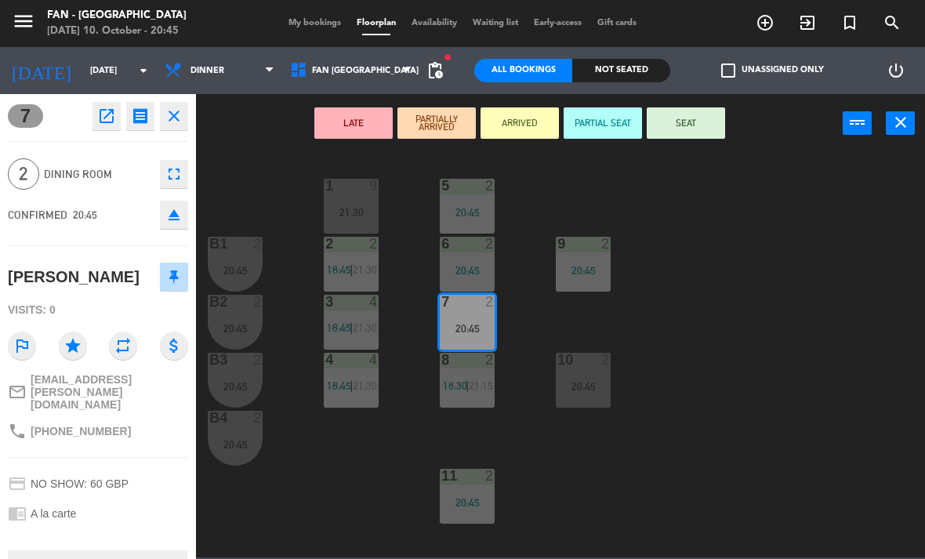
click at [708, 134] on button "SEAT" at bounding box center [686, 122] width 78 height 31
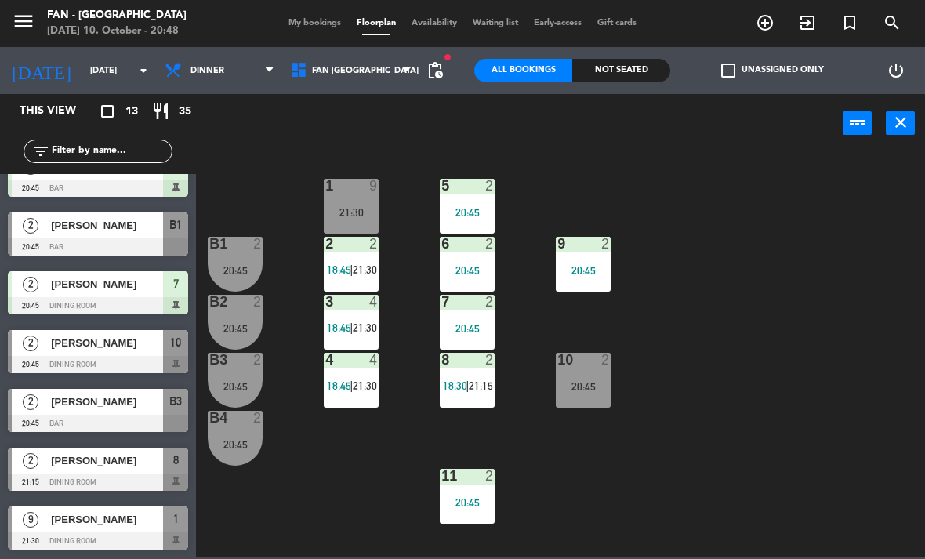
scroll to position [350, 0]
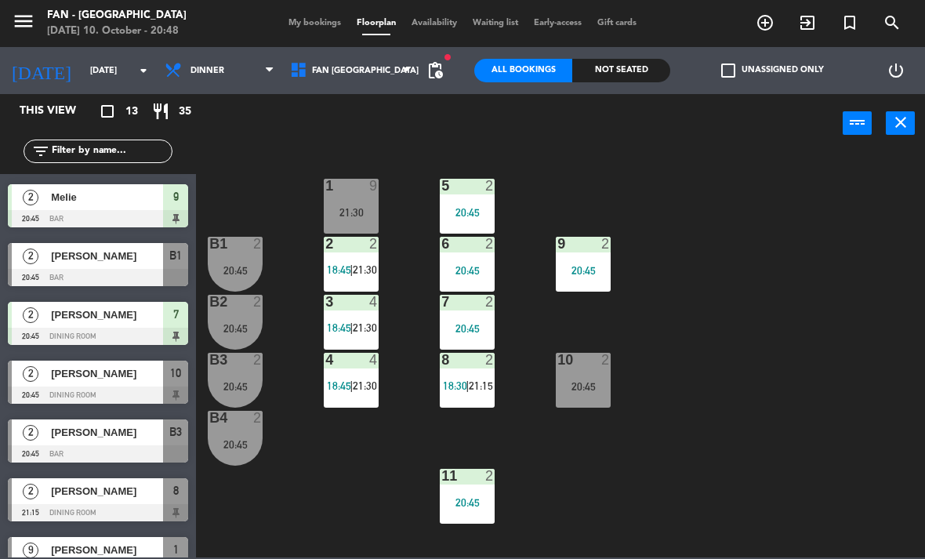
click at [147, 276] on div at bounding box center [98, 277] width 180 height 17
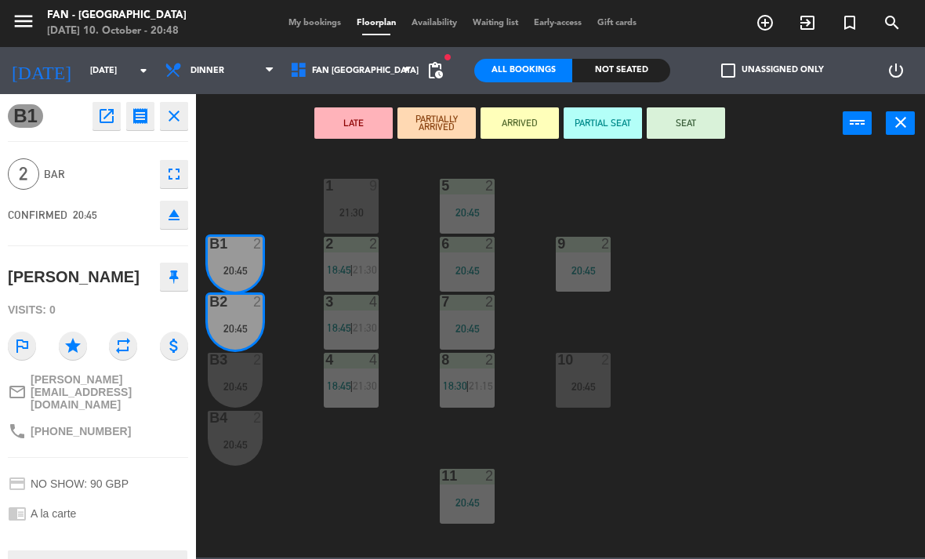
scroll to position [0, 0]
click at [172, 121] on icon "close" at bounding box center [174, 116] width 19 height 19
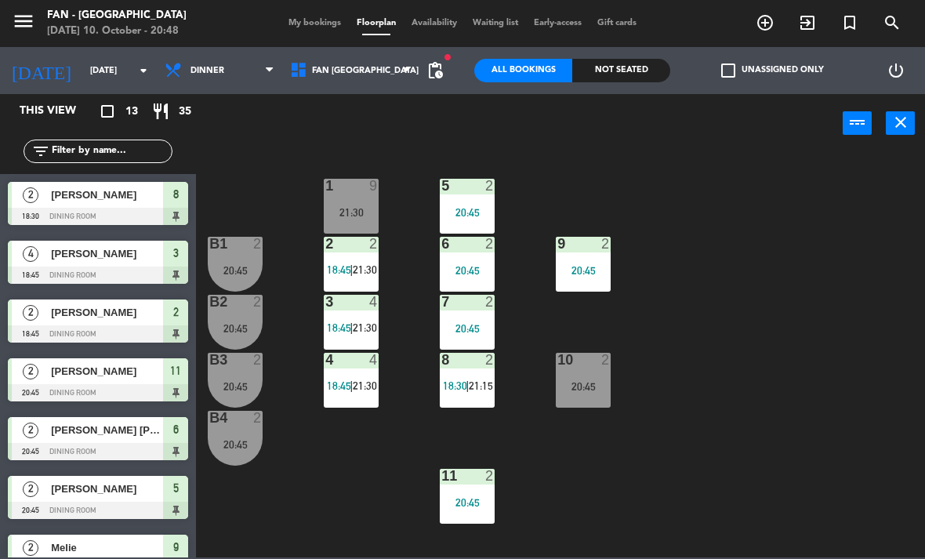
click at [237, 333] on div "20:45" at bounding box center [235, 328] width 55 height 11
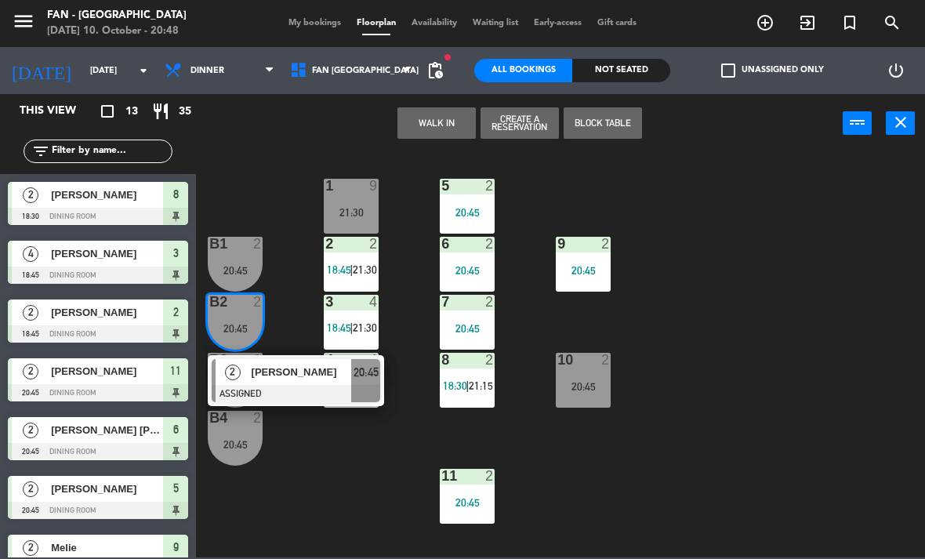
click at [337, 391] on div at bounding box center [296, 393] width 169 height 17
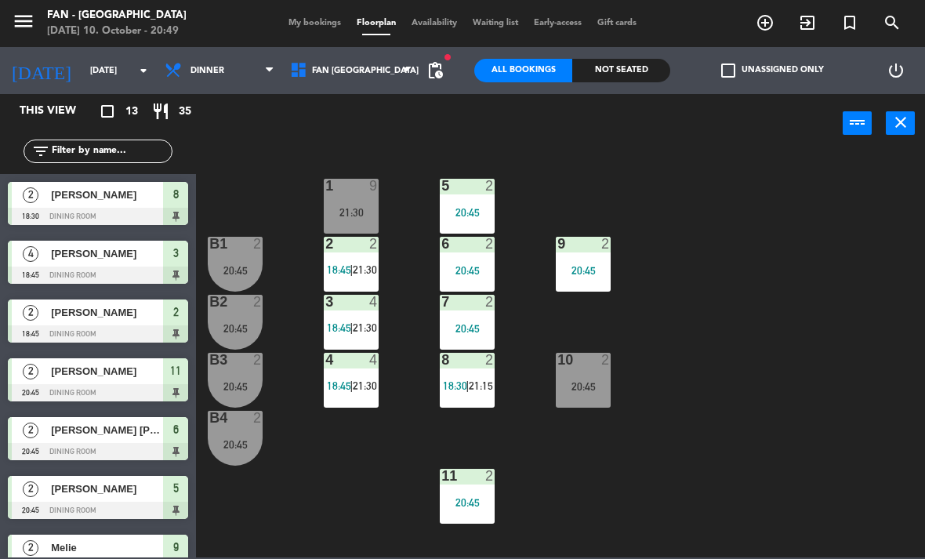
click at [219, 260] on div "B1 2 20:45" at bounding box center [235, 264] width 55 height 55
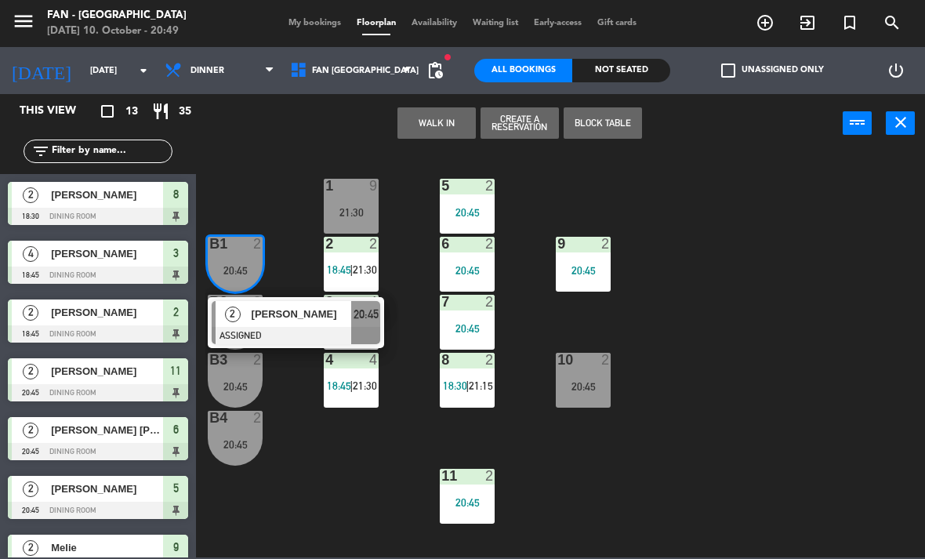
click at [247, 308] on div "2" at bounding box center [233, 314] width 34 height 26
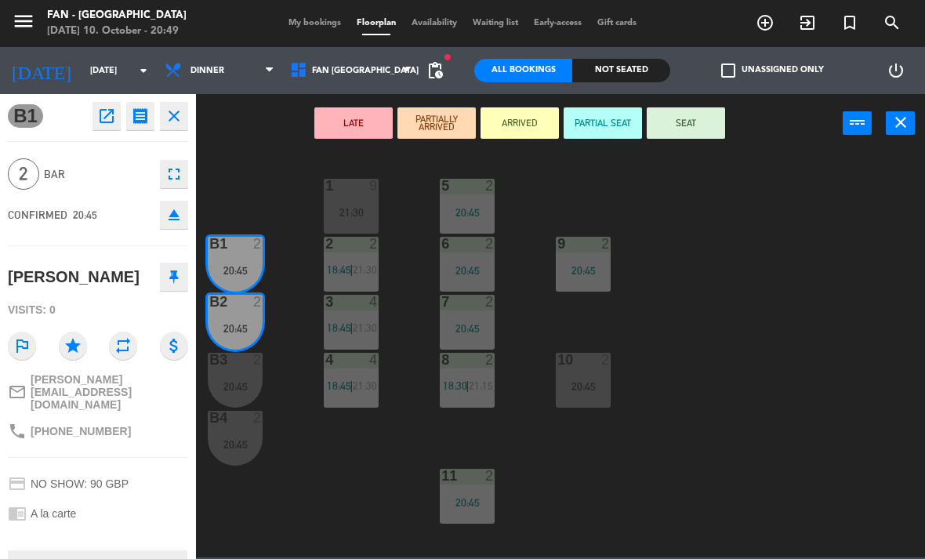
click at [711, 122] on button "SEAT" at bounding box center [686, 122] width 78 height 31
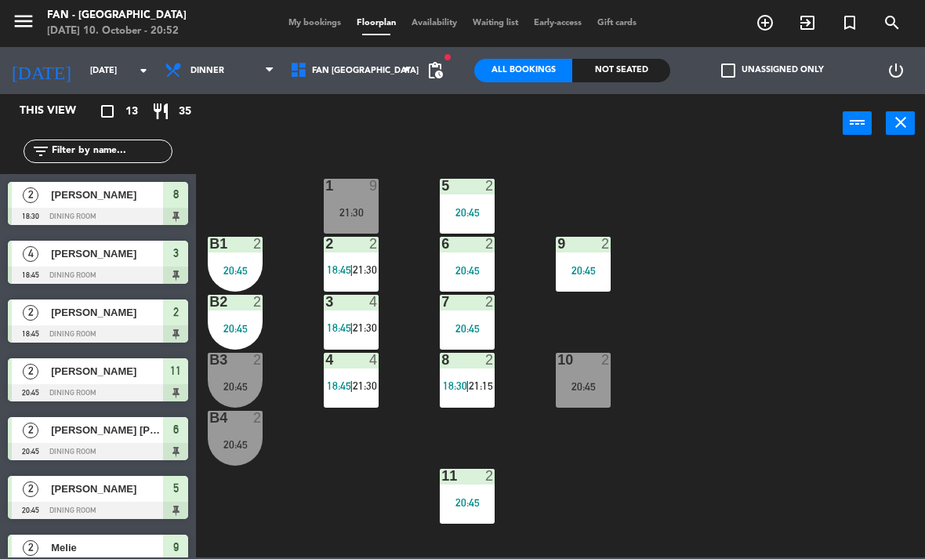
click at [246, 276] on div "20:45" at bounding box center [235, 270] width 55 height 11
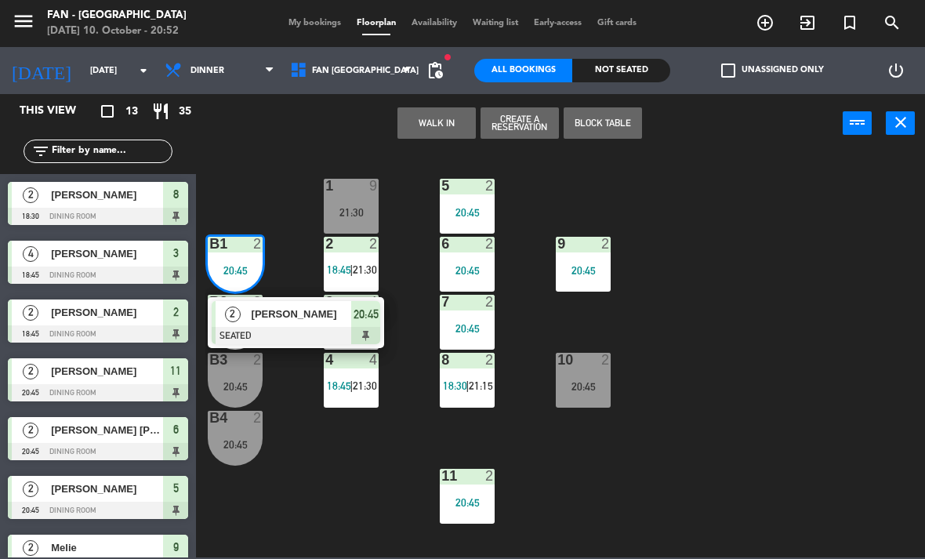
click at [313, 325] on div "[PERSON_NAME]" at bounding box center [301, 314] width 102 height 26
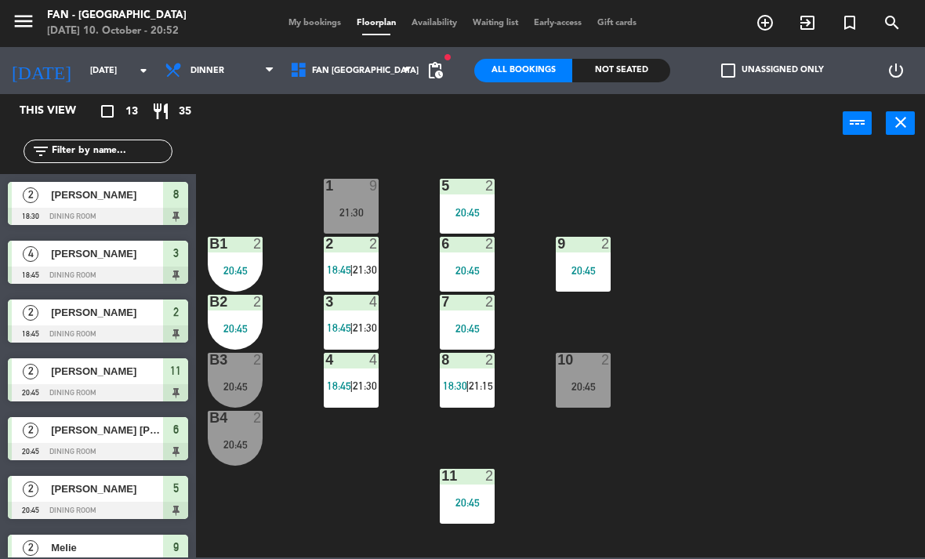
click at [486, 179] on div "2" at bounding box center [489, 186] width 9 height 14
click at [757, 228] on div "1 9 21:30 5 2 20:45 B1 2 20:45 9 2 20:45 2 2 18:45 | 21:30 6 2 20:45 B2 2 20:45…" at bounding box center [565, 354] width 720 height 406
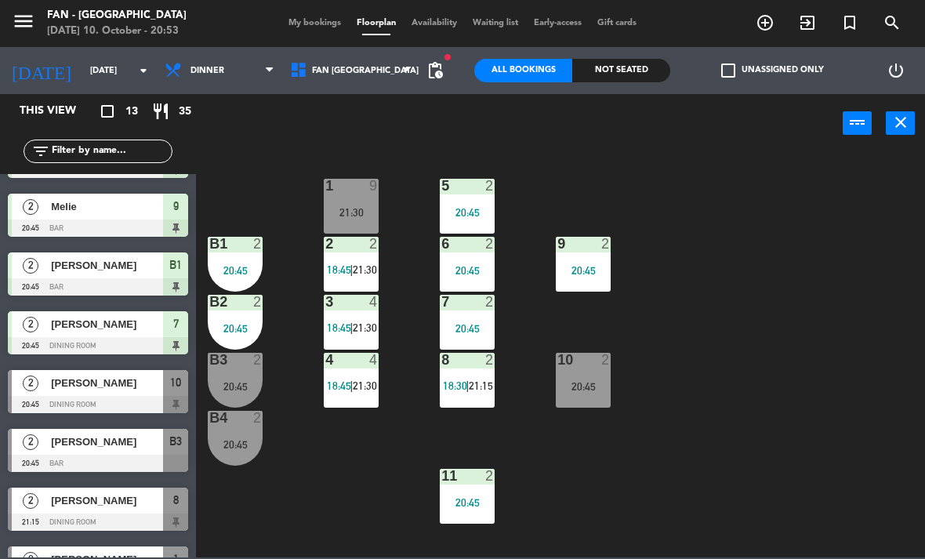
scroll to position [347, 0]
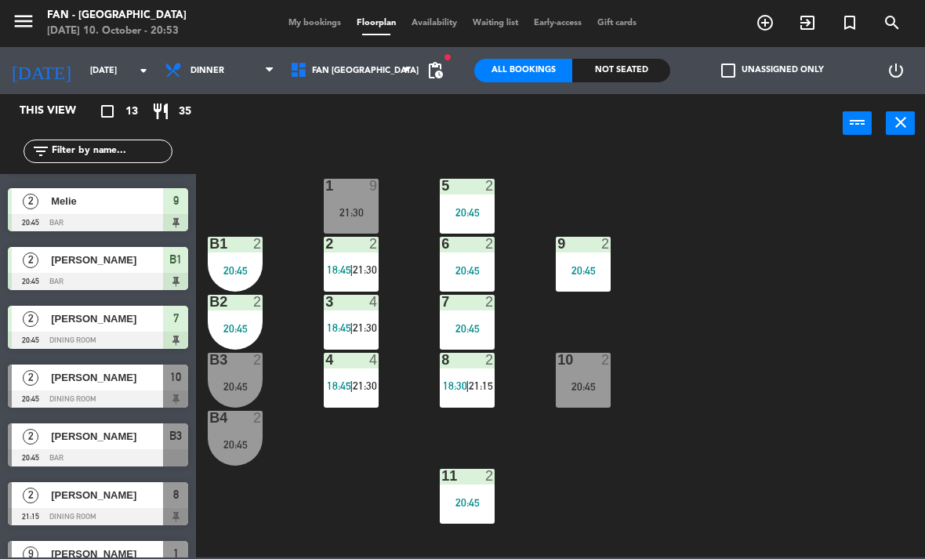
click at [73, 456] on div at bounding box center [98, 457] width 180 height 17
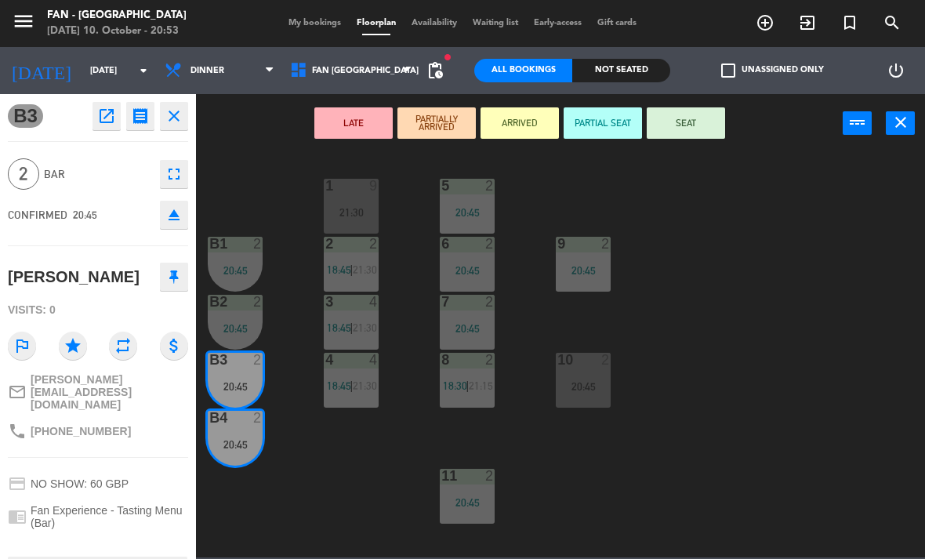
click at [700, 118] on button "SEAT" at bounding box center [686, 122] width 78 height 31
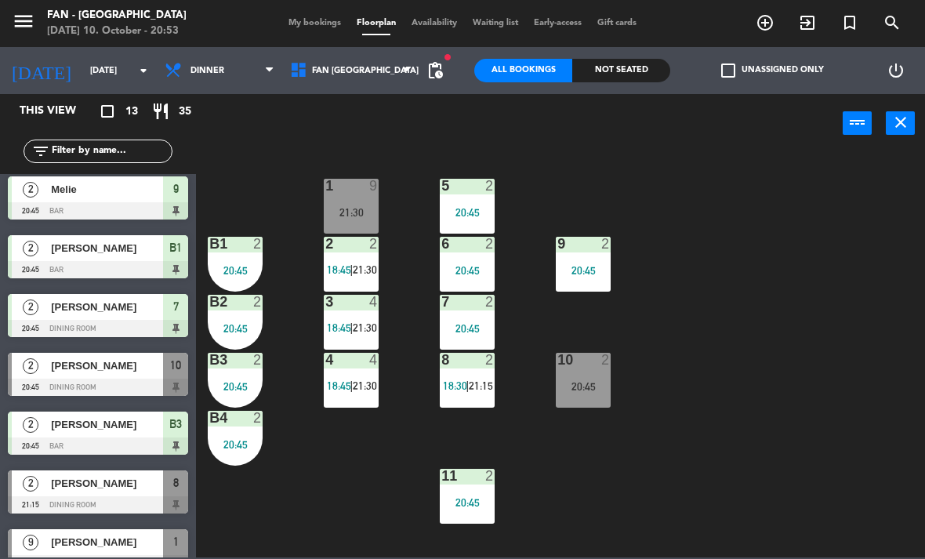
scroll to position [357, 0]
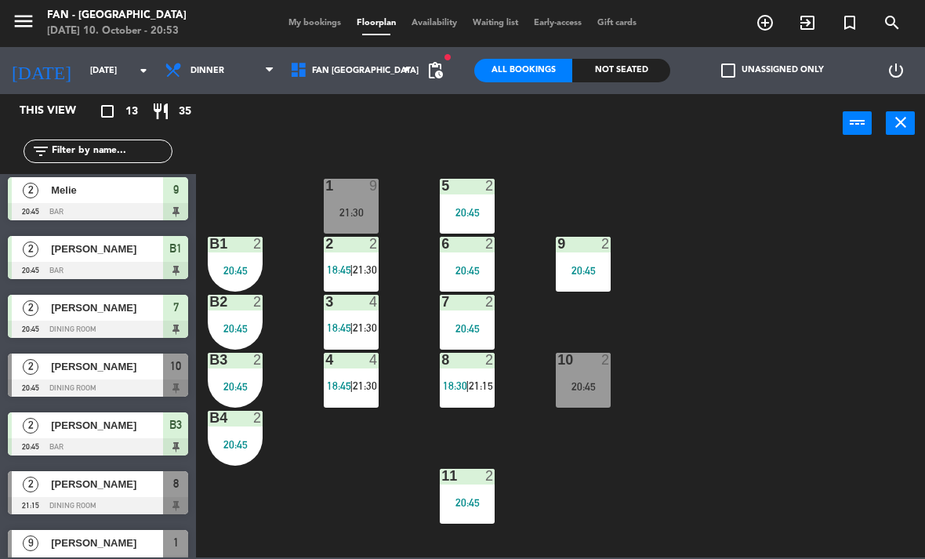
click at [151, 386] on div at bounding box center [98, 387] width 180 height 17
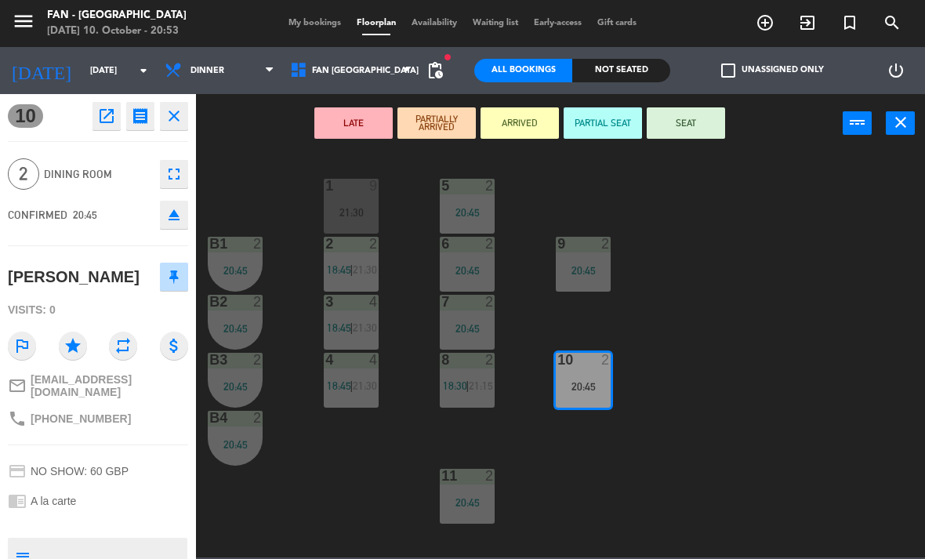
click at [695, 118] on button "SEAT" at bounding box center [686, 122] width 78 height 31
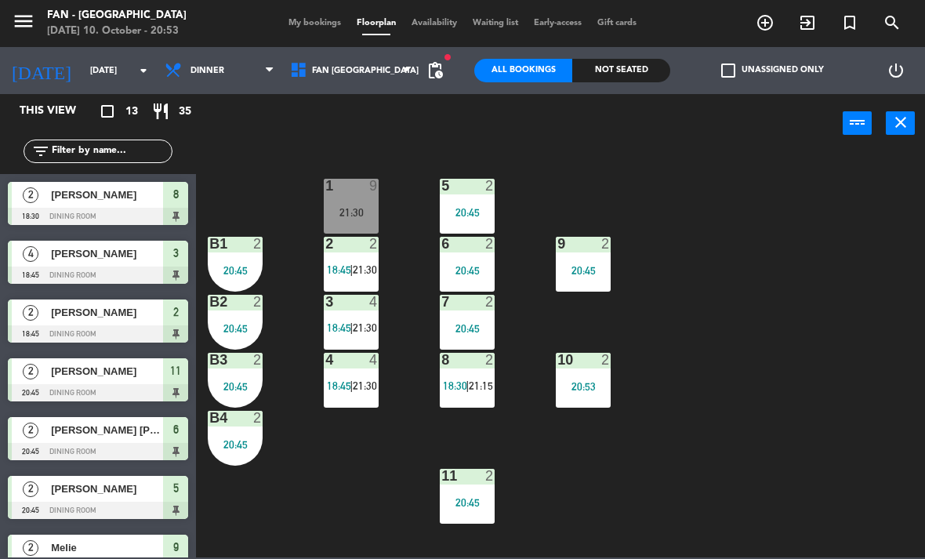
scroll to position [39, 0]
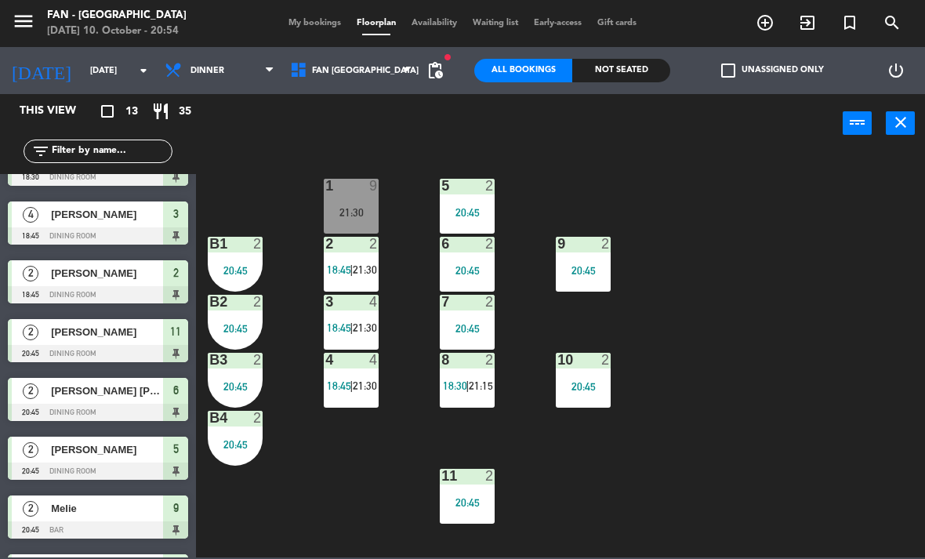
click at [591, 392] on div "20:45" at bounding box center [583, 386] width 55 height 11
click at [742, 484] on div "1 9 21:30 5 2 20:45 B1 2 20:45 9 2 20:45 2 2 18:45 | 21:30 6 2 20:45 B2 2 20:45…" at bounding box center [565, 354] width 720 height 406
click at [307, 20] on span "My bookings" at bounding box center [315, 23] width 68 height 9
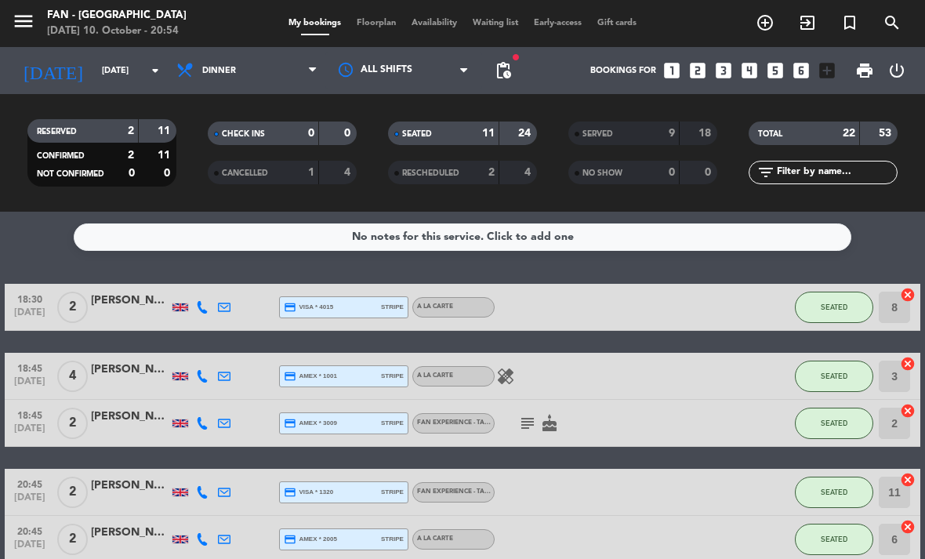
click at [369, 27] on span "Floorplan" at bounding box center [376, 23] width 55 height 9
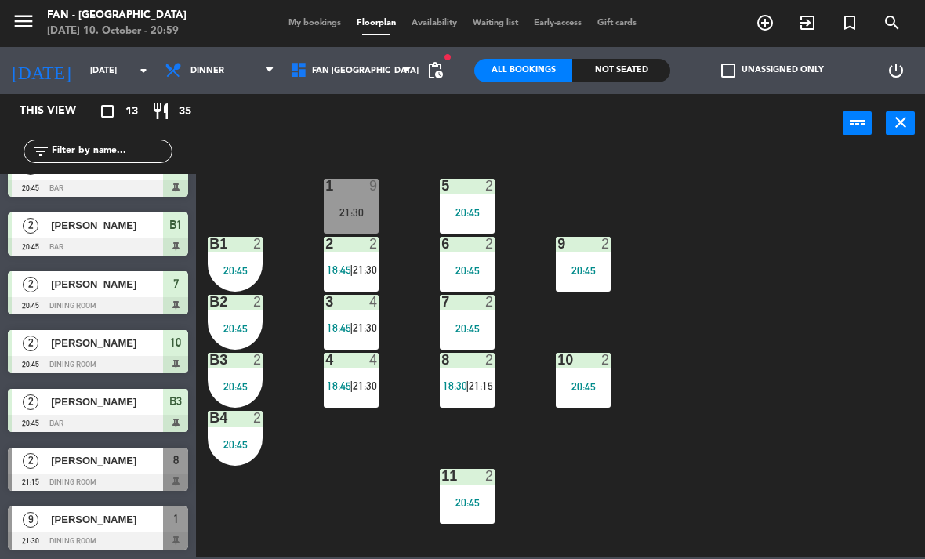
scroll to position [381, 0]
click at [122, 467] on span "[PERSON_NAME]" at bounding box center [107, 460] width 112 height 16
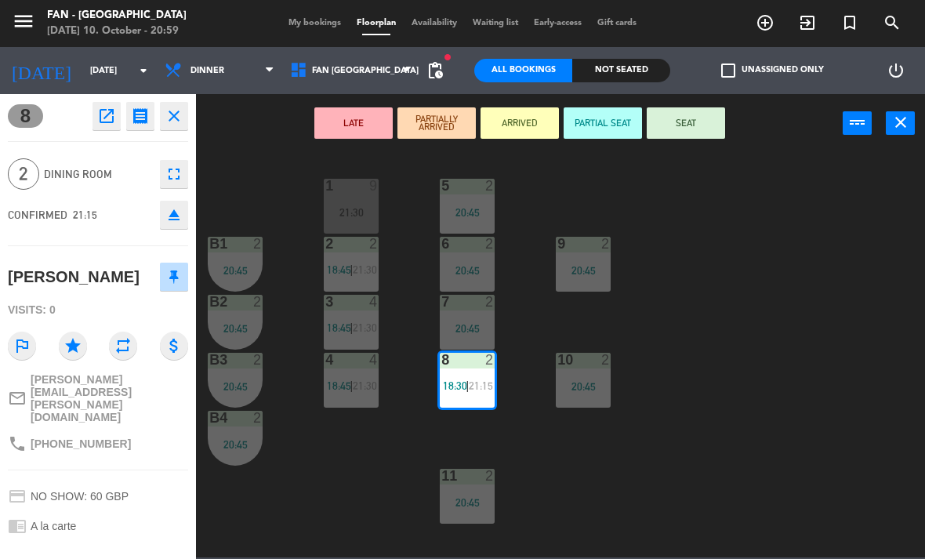
click at [176, 114] on icon "close" at bounding box center [174, 116] width 19 height 19
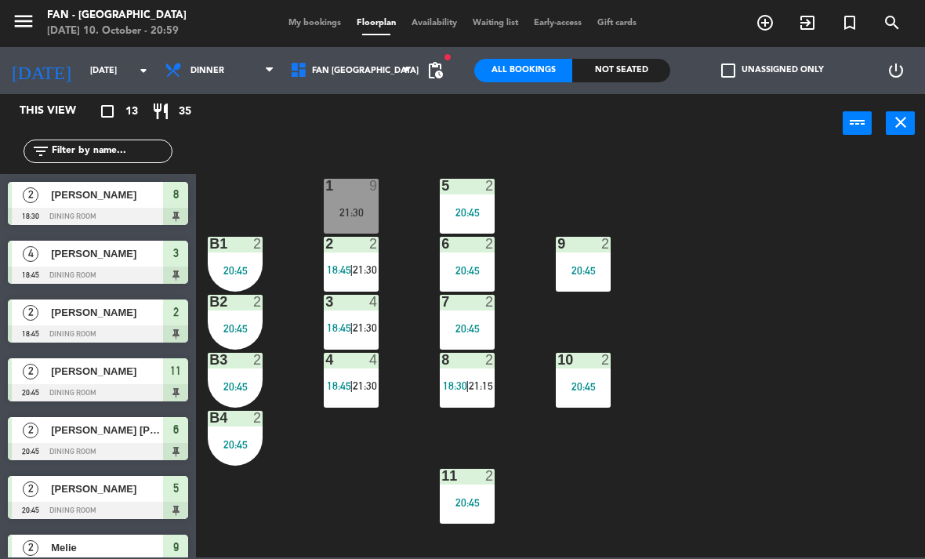
scroll to position [157, 0]
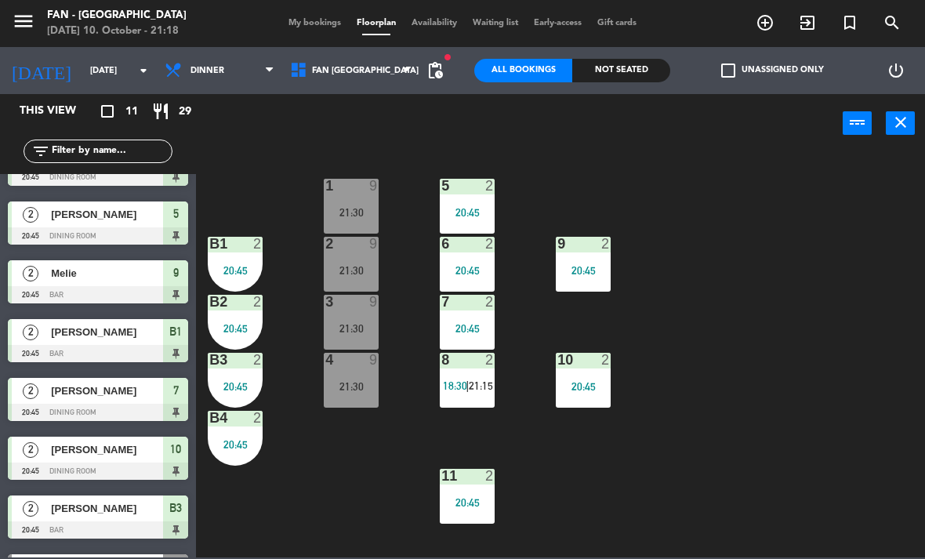
click at [473, 386] on span "21:15" at bounding box center [481, 385] width 24 height 13
click at [608, 477] on div "1 9 21:30 5 2 20:45 B1 2 20:45 9 2 20:45 2 9 21:30 6 2 20:45 B2 2 20:45 3 9 21:…" at bounding box center [565, 354] width 720 height 406
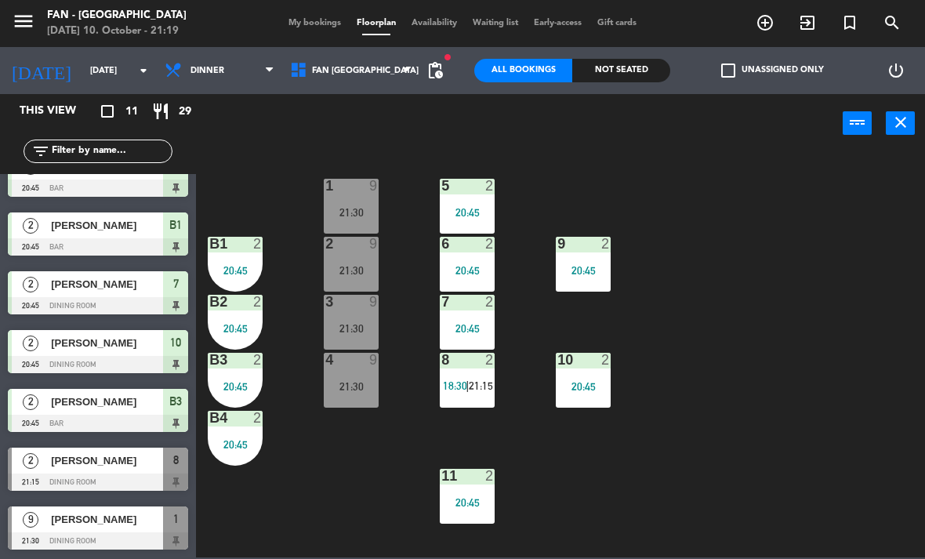
scroll to position [263, 0]
click at [474, 384] on span "21:15" at bounding box center [481, 385] width 24 height 13
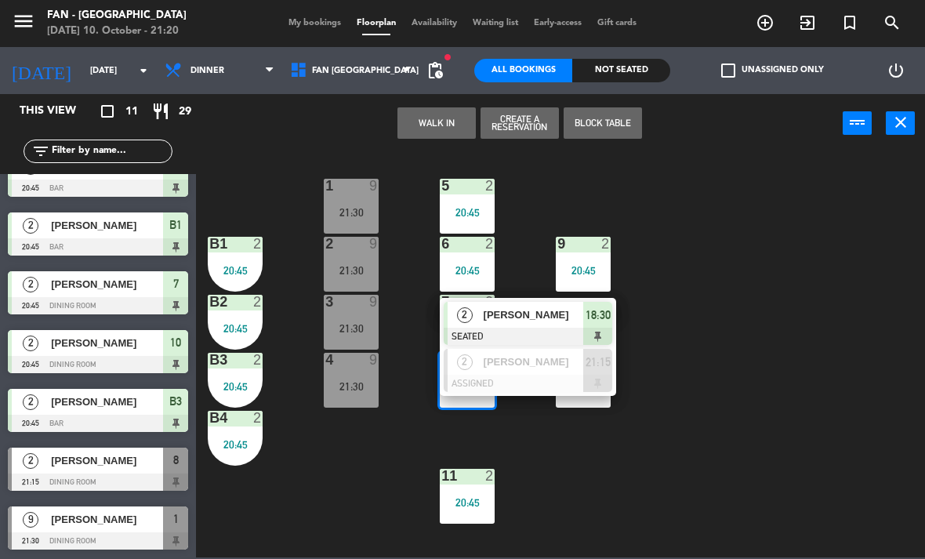
click at [548, 374] on div "[PERSON_NAME]" at bounding box center [533, 362] width 102 height 26
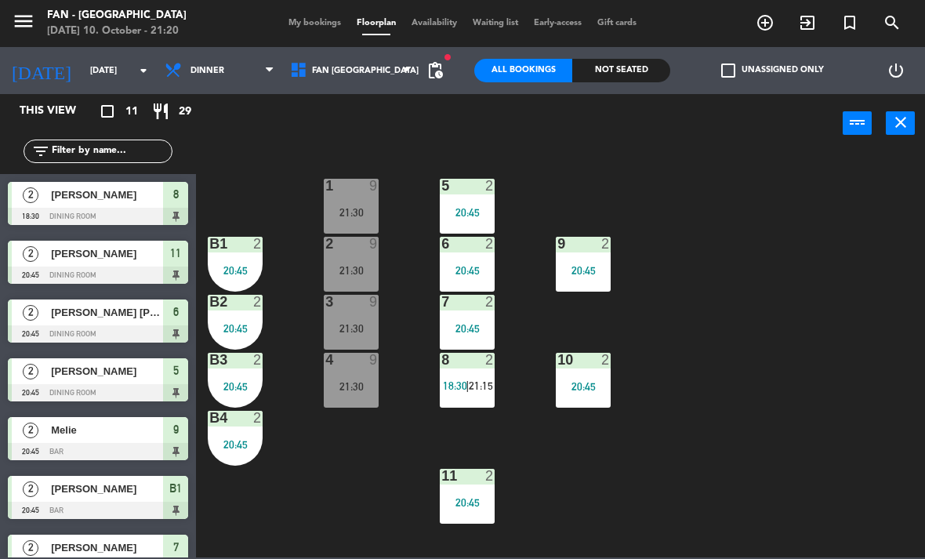
scroll to position [115, 0]
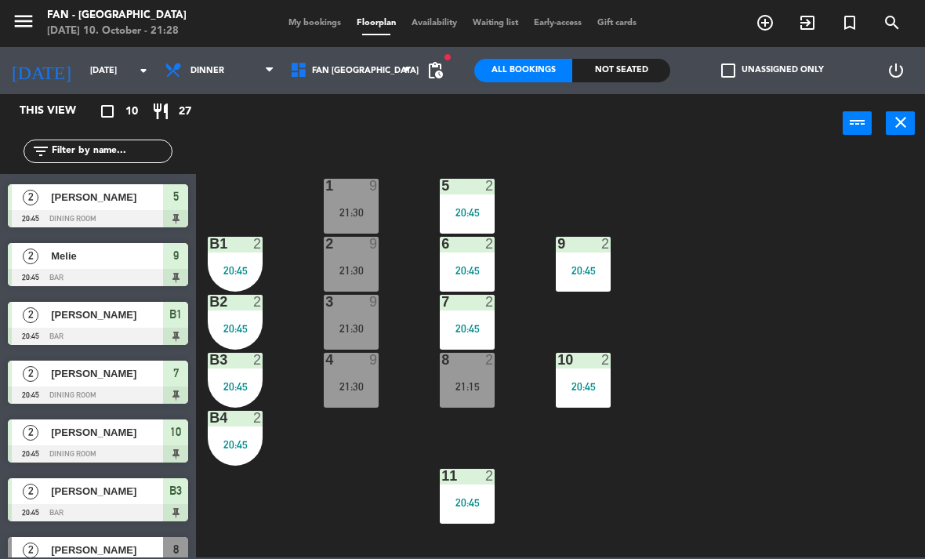
click at [466, 374] on div "8 2 21:15" at bounding box center [467, 380] width 55 height 55
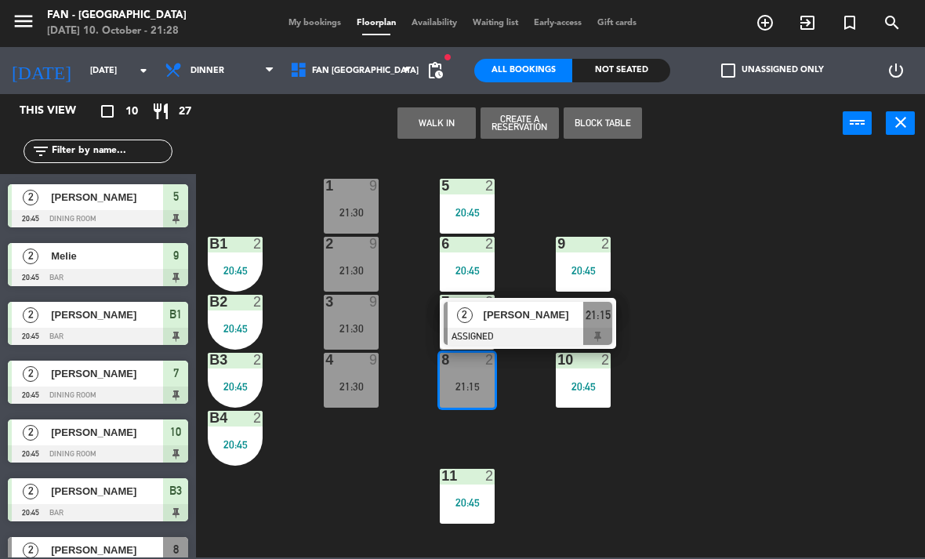
click at [552, 328] on div at bounding box center [528, 336] width 169 height 17
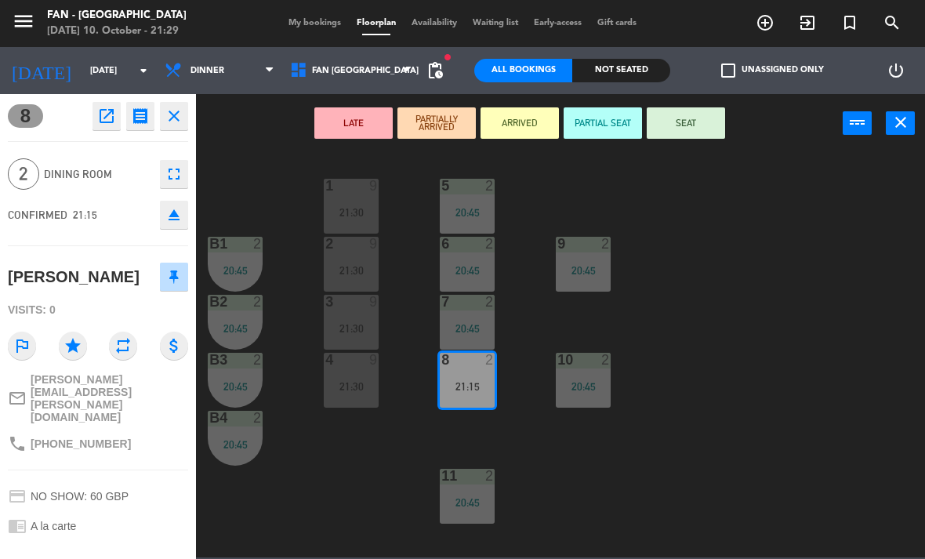
click at [691, 122] on button "SEAT" at bounding box center [686, 122] width 78 height 31
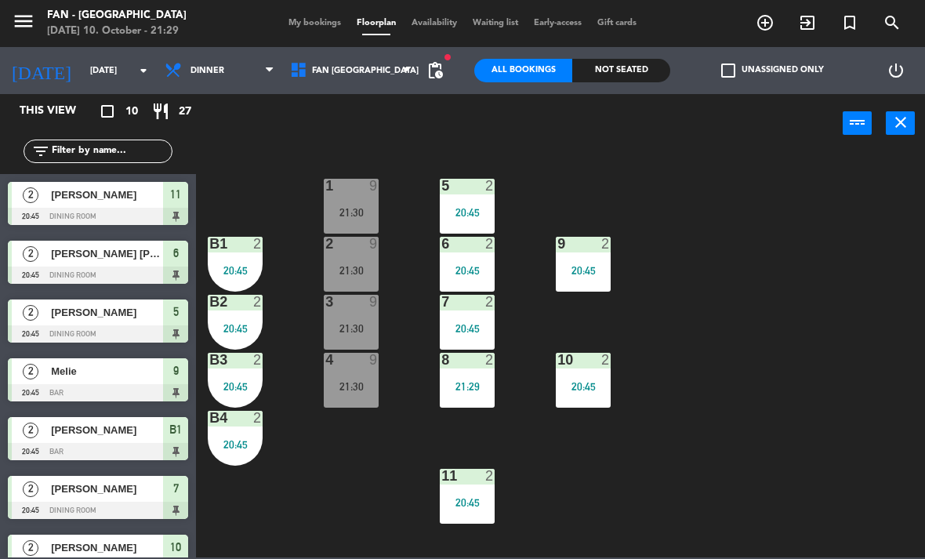
scroll to position [95, 0]
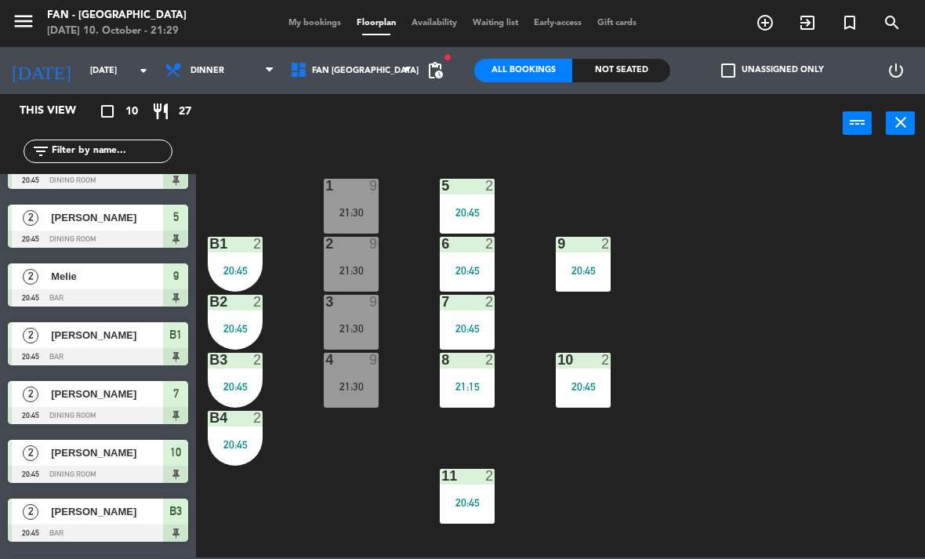
click at [339, 262] on div "2 9 21:30" at bounding box center [351, 264] width 55 height 55
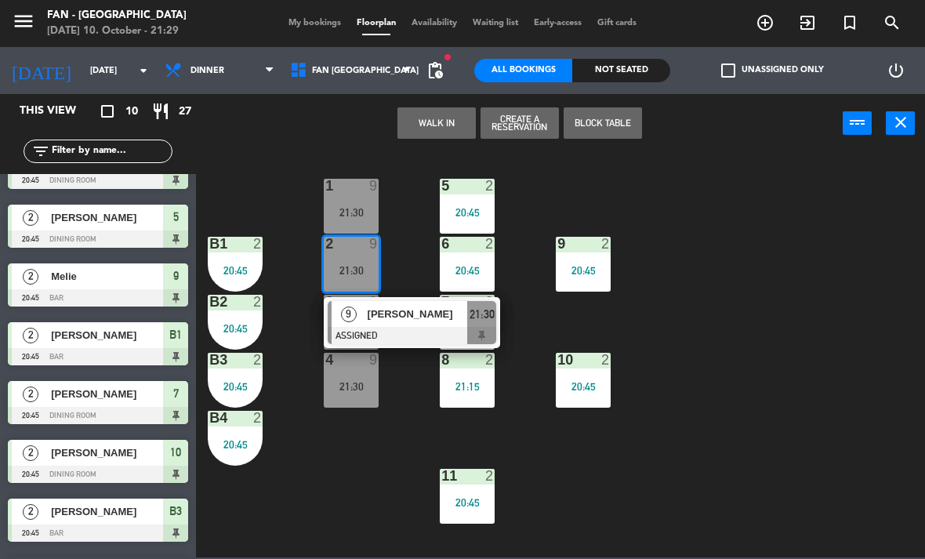
click at [383, 309] on span "[PERSON_NAME]" at bounding box center [418, 314] width 100 height 16
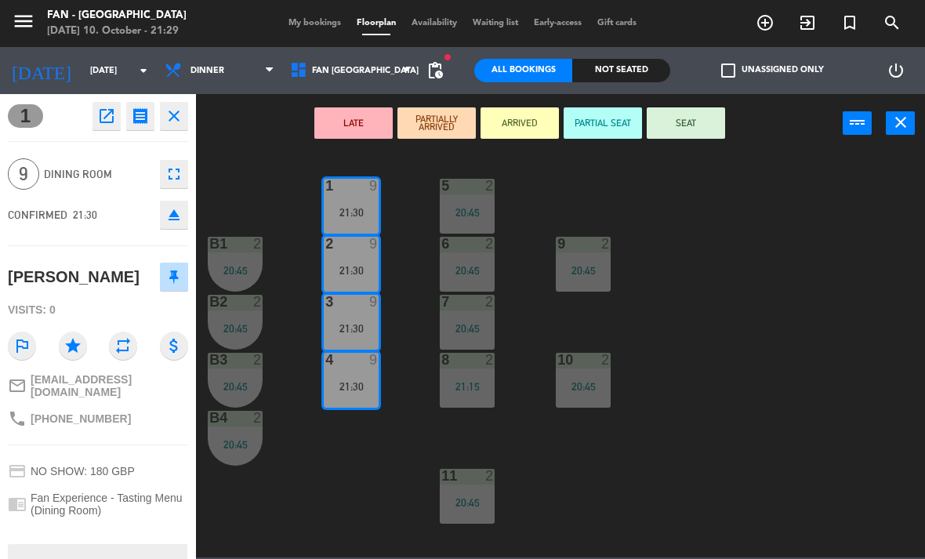
click at [696, 120] on button "SEAT" at bounding box center [686, 122] width 78 height 31
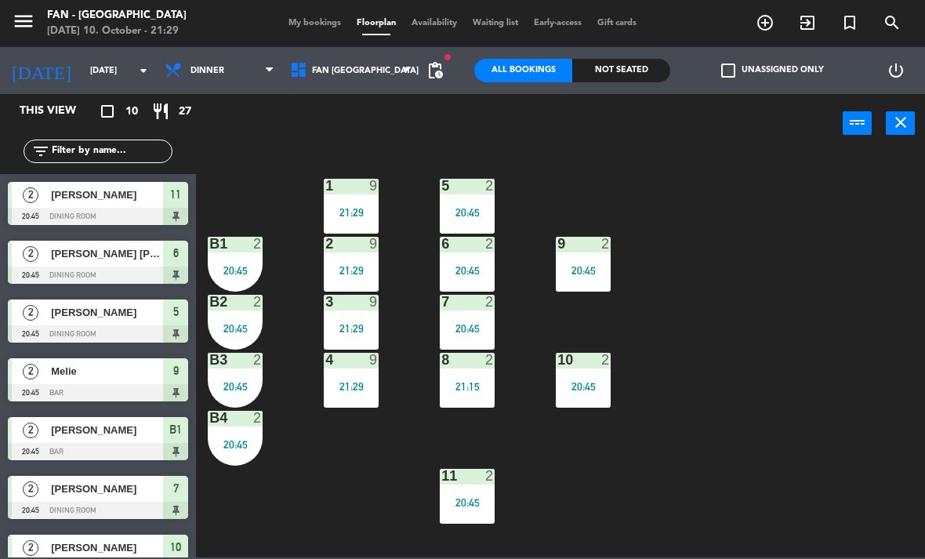
scroll to position [154, 0]
